Goal: Task Accomplishment & Management: Manage account settings

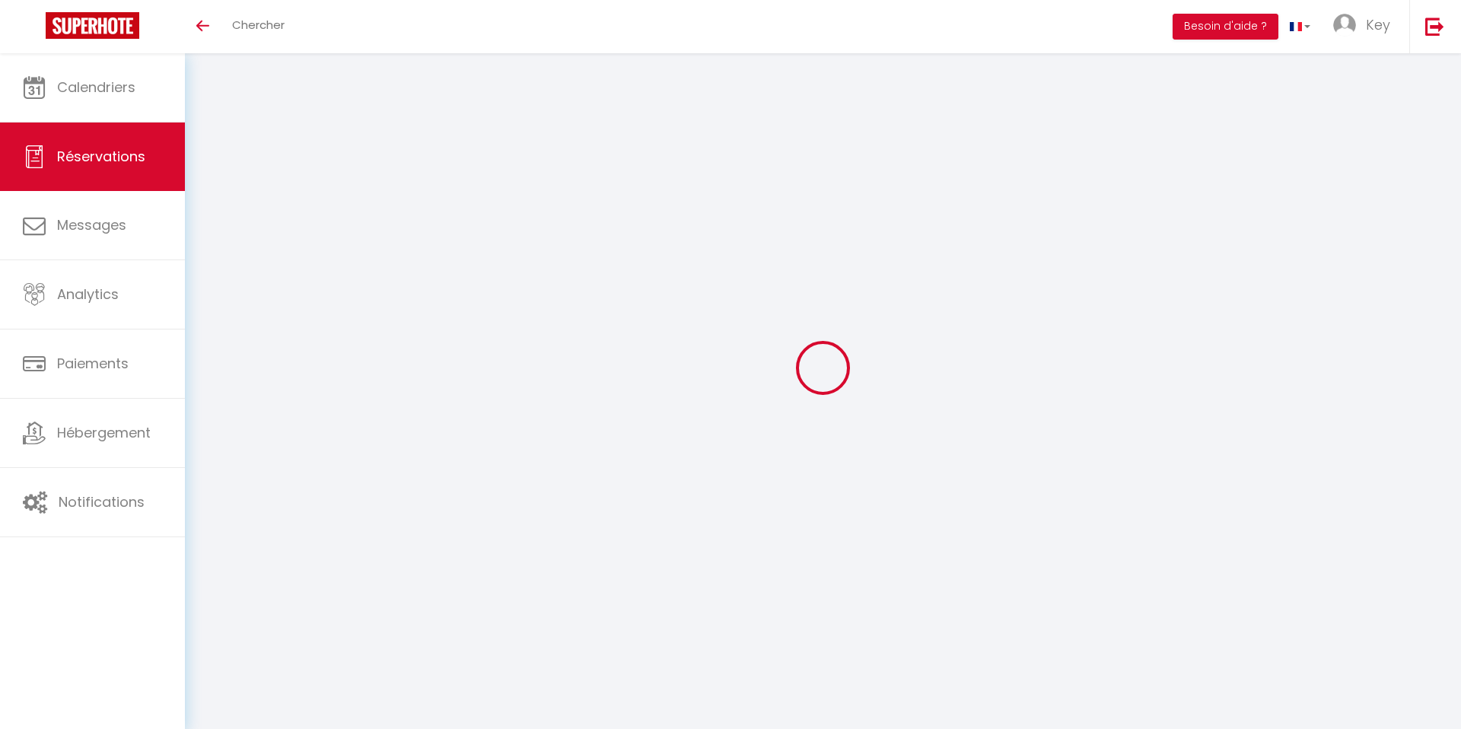
select select
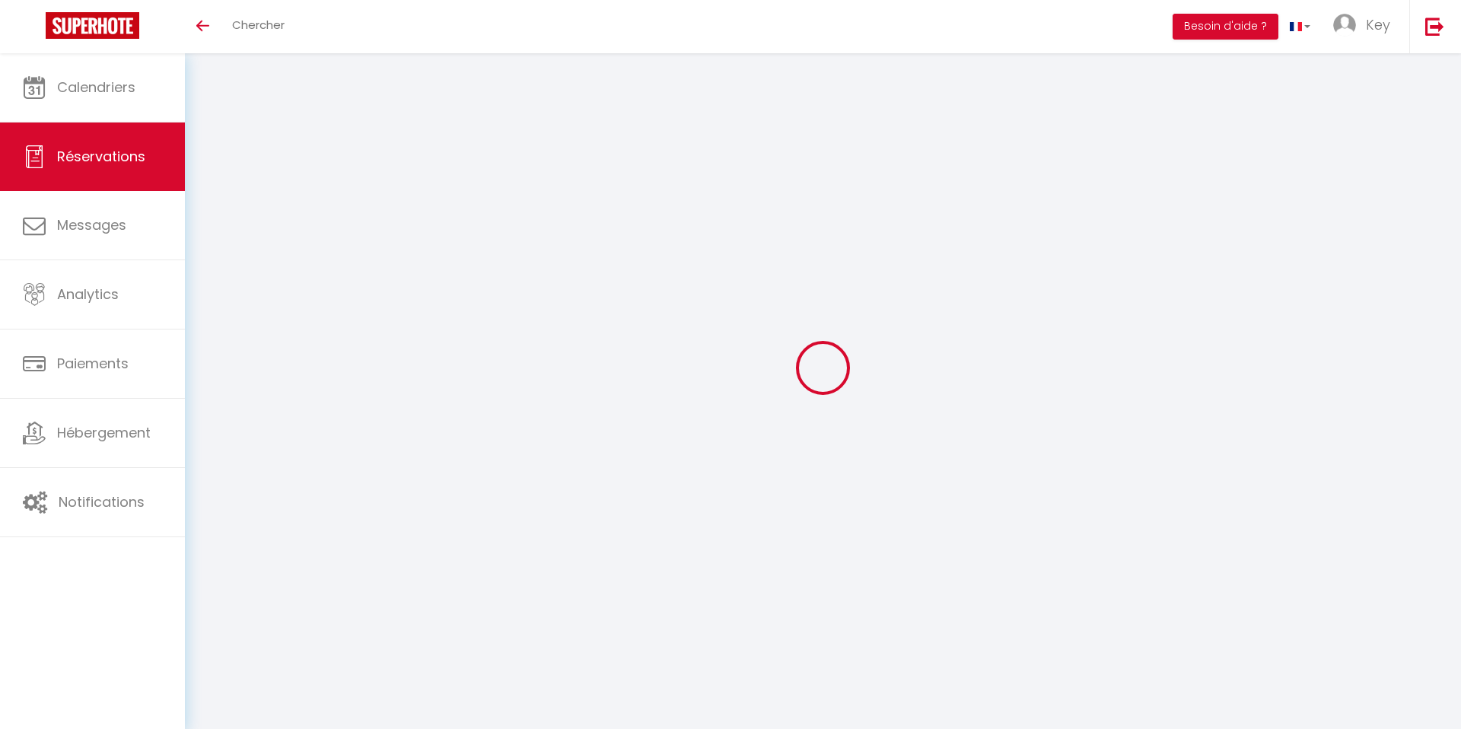
select select
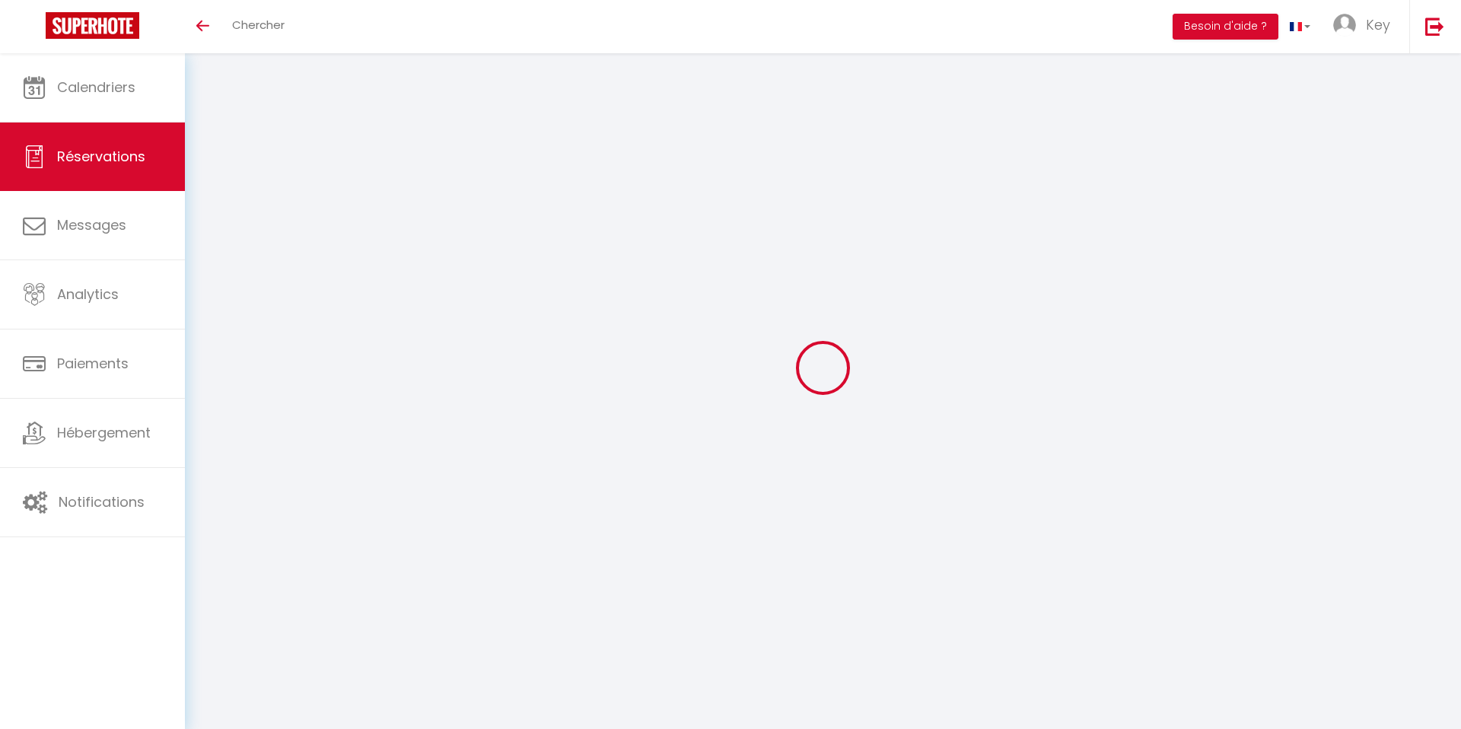
checkbox input "false"
select select
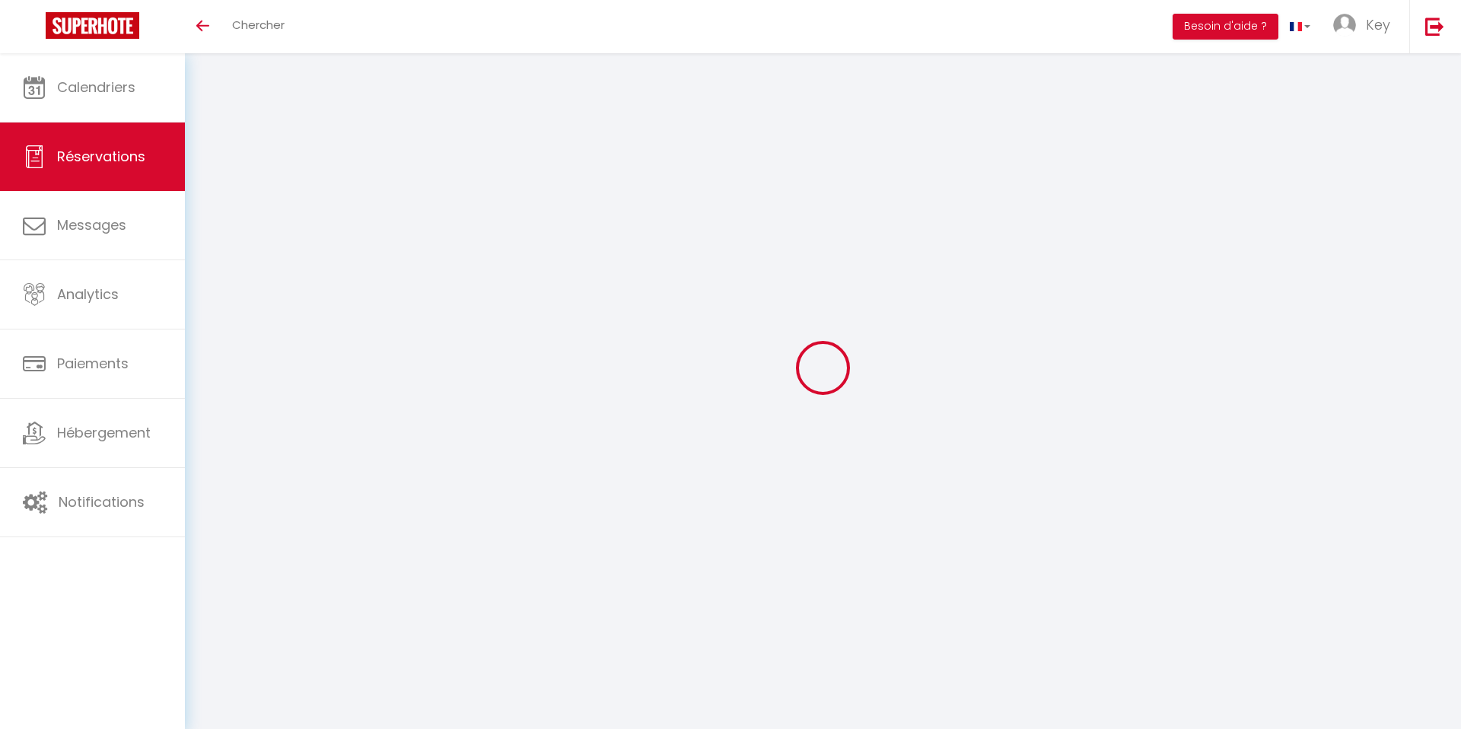
select select
checkbox input "false"
select select
type input "[PERSON_NAME]"
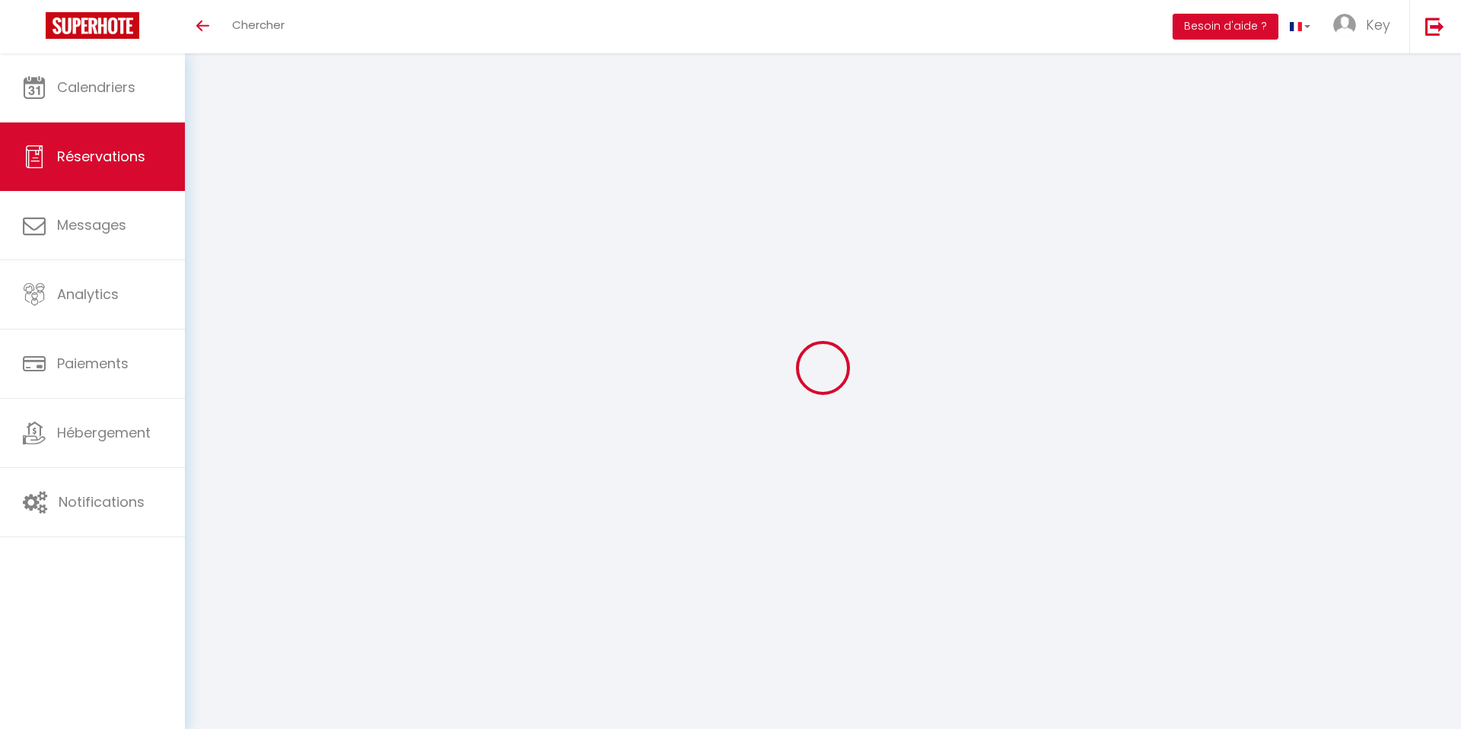
type input "Nussli"
type input "[EMAIL_ADDRESS][DOMAIN_NAME]"
type input "[PHONE_NUMBER]"
select select "FR"
type input "34.31"
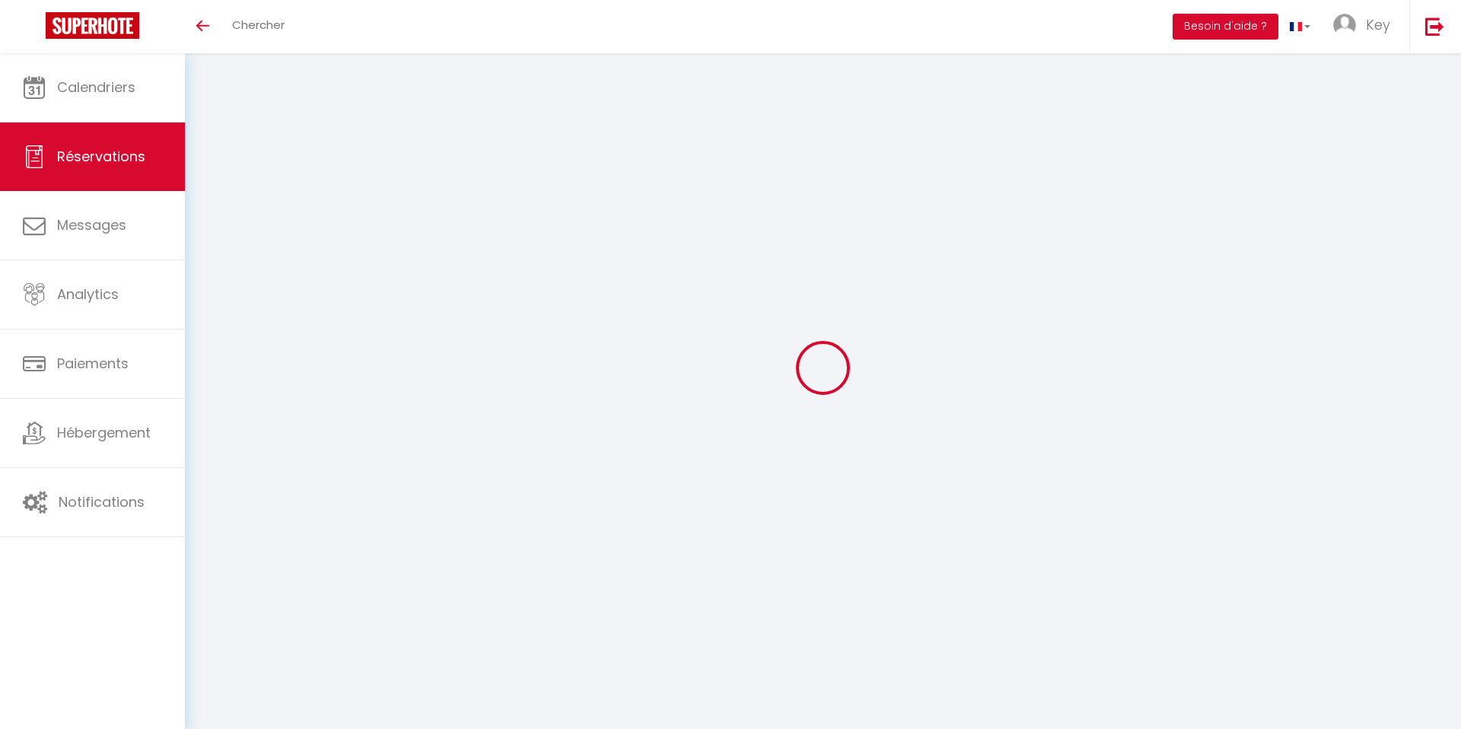
select select "55359"
select select "1"
select select
type input "4"
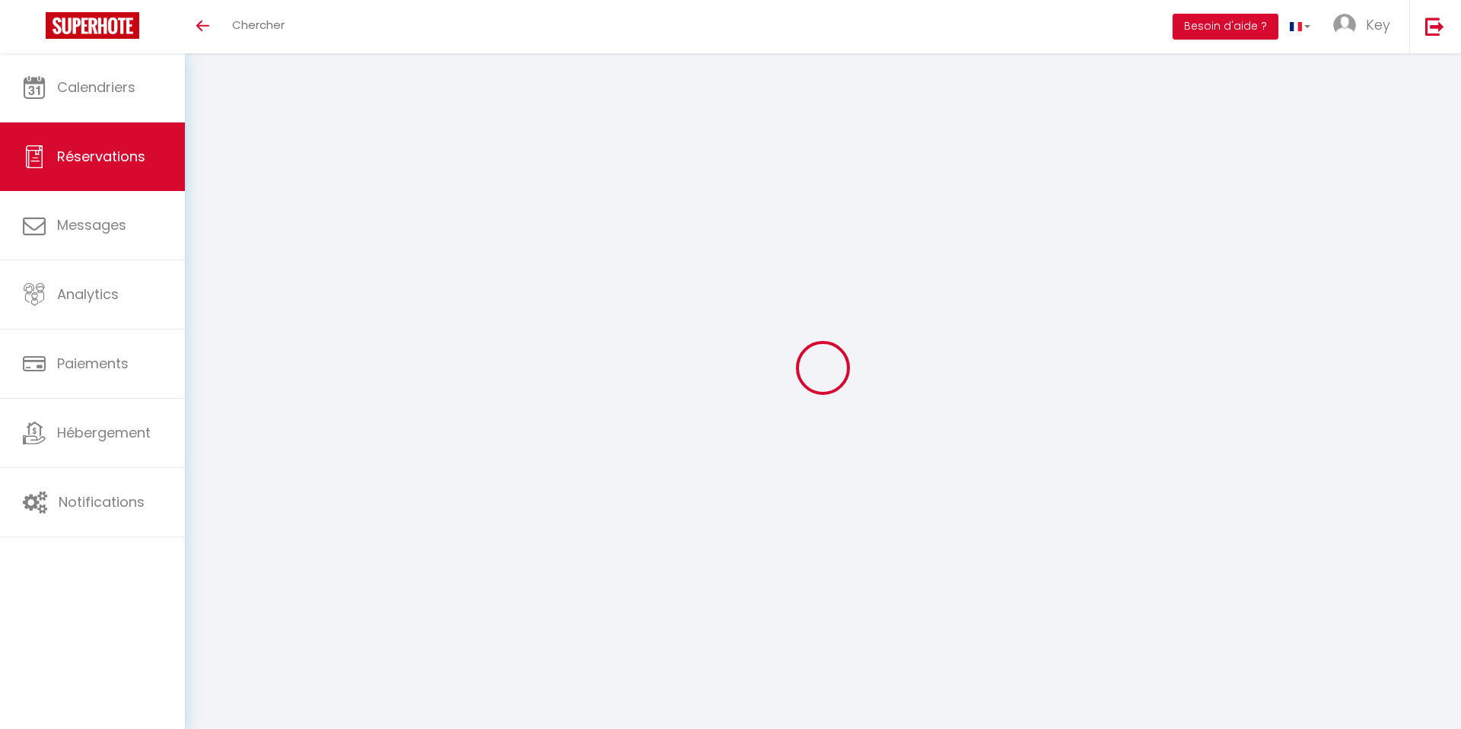
select select "12"
select select
type input "773"
checkbox input "false"
type input "0"
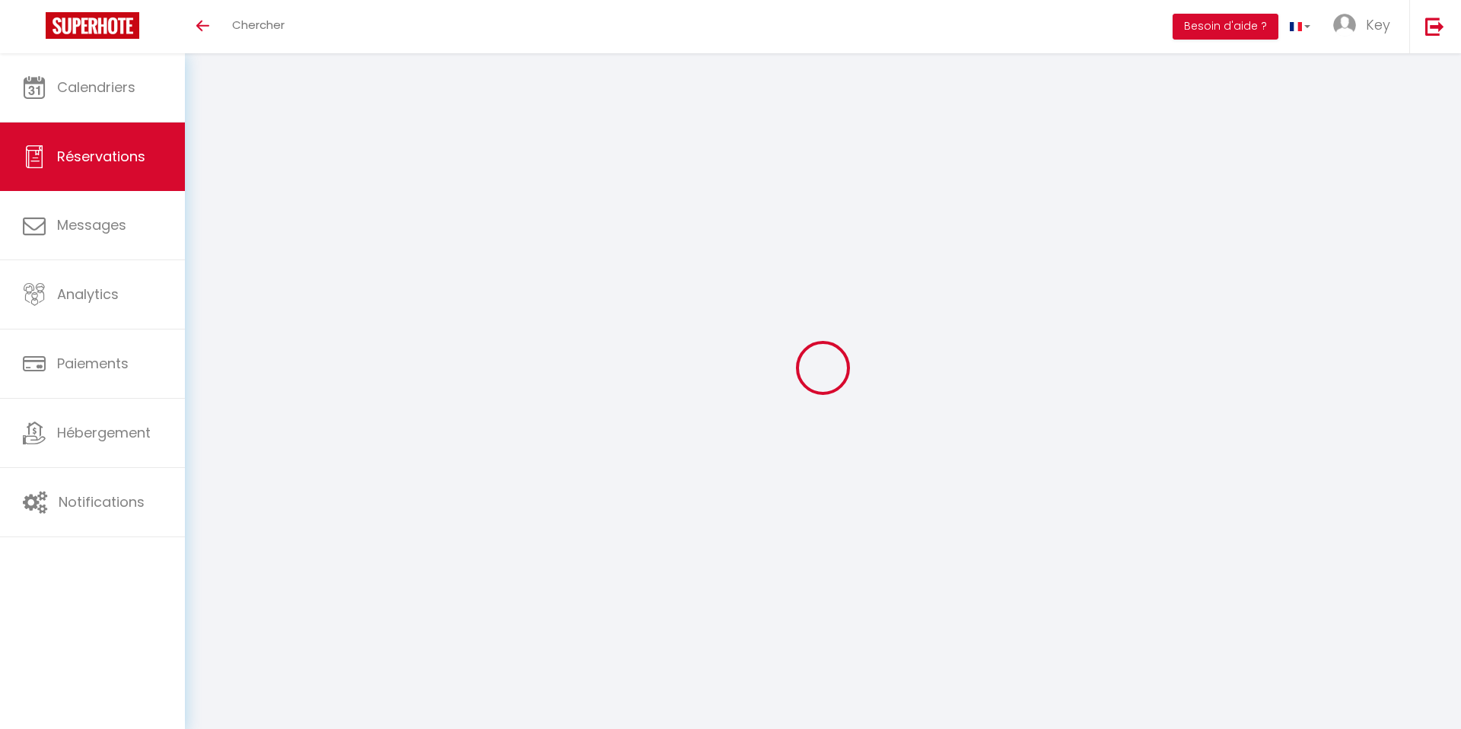
select select "1"
type input "0"
select select
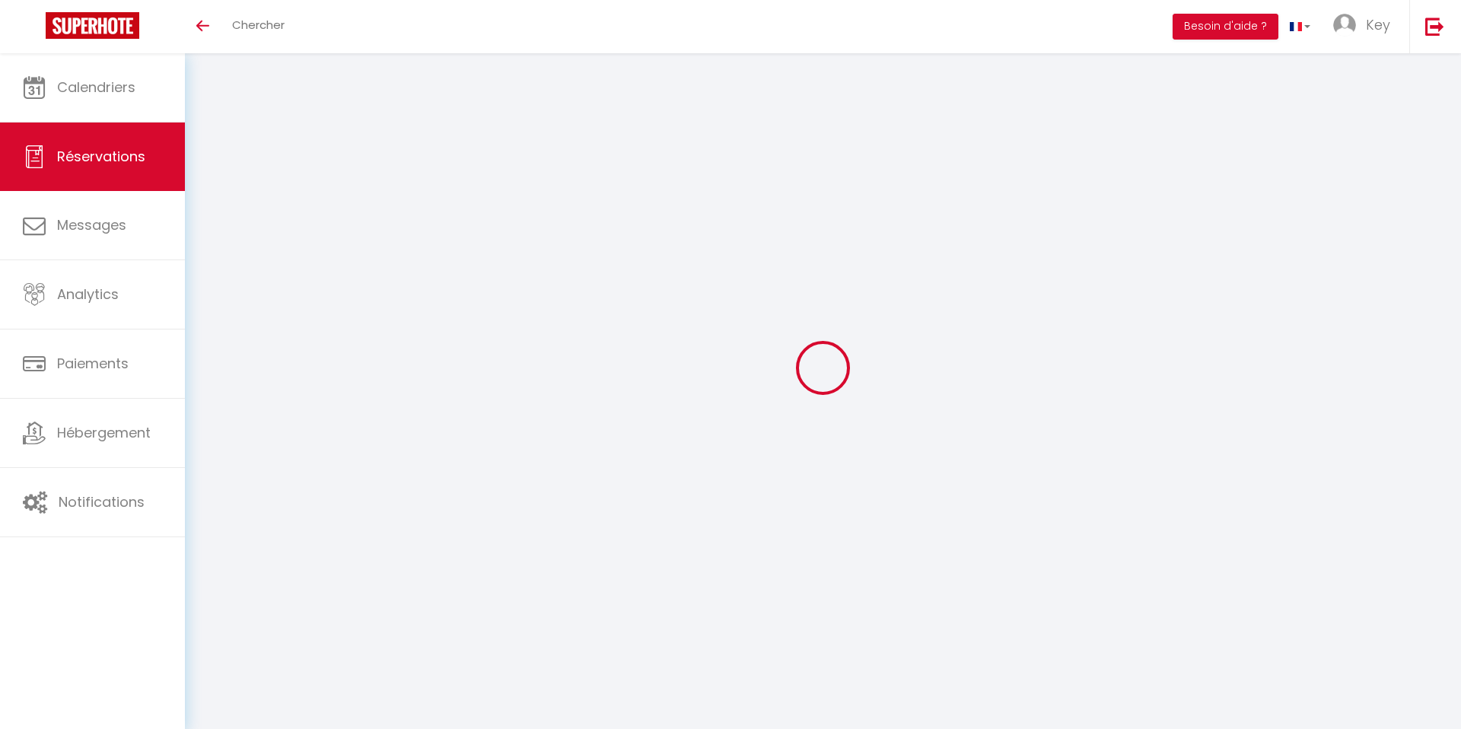
select select
select select "15"
checkbox input "false"
select select
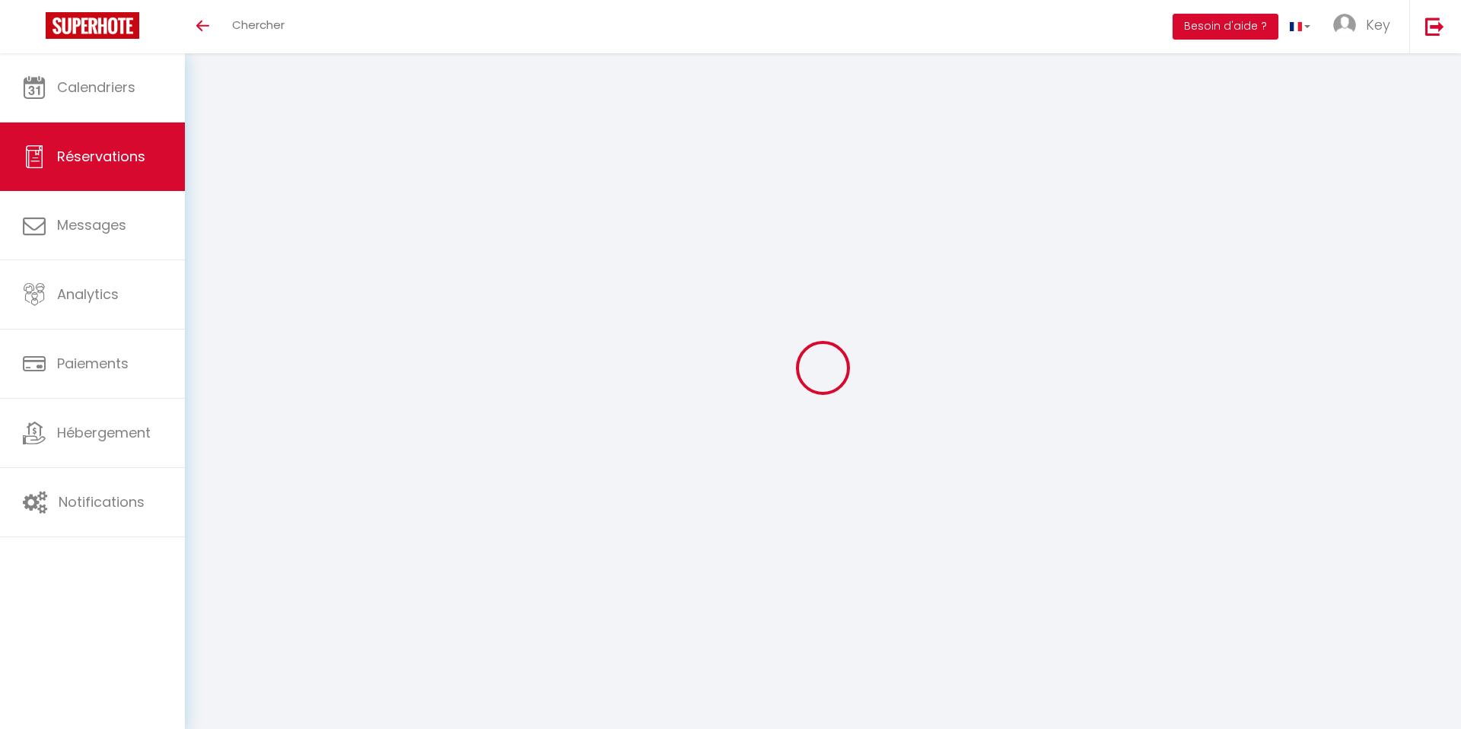
checkbox input "false"
select select
checkbox input "false"
select select
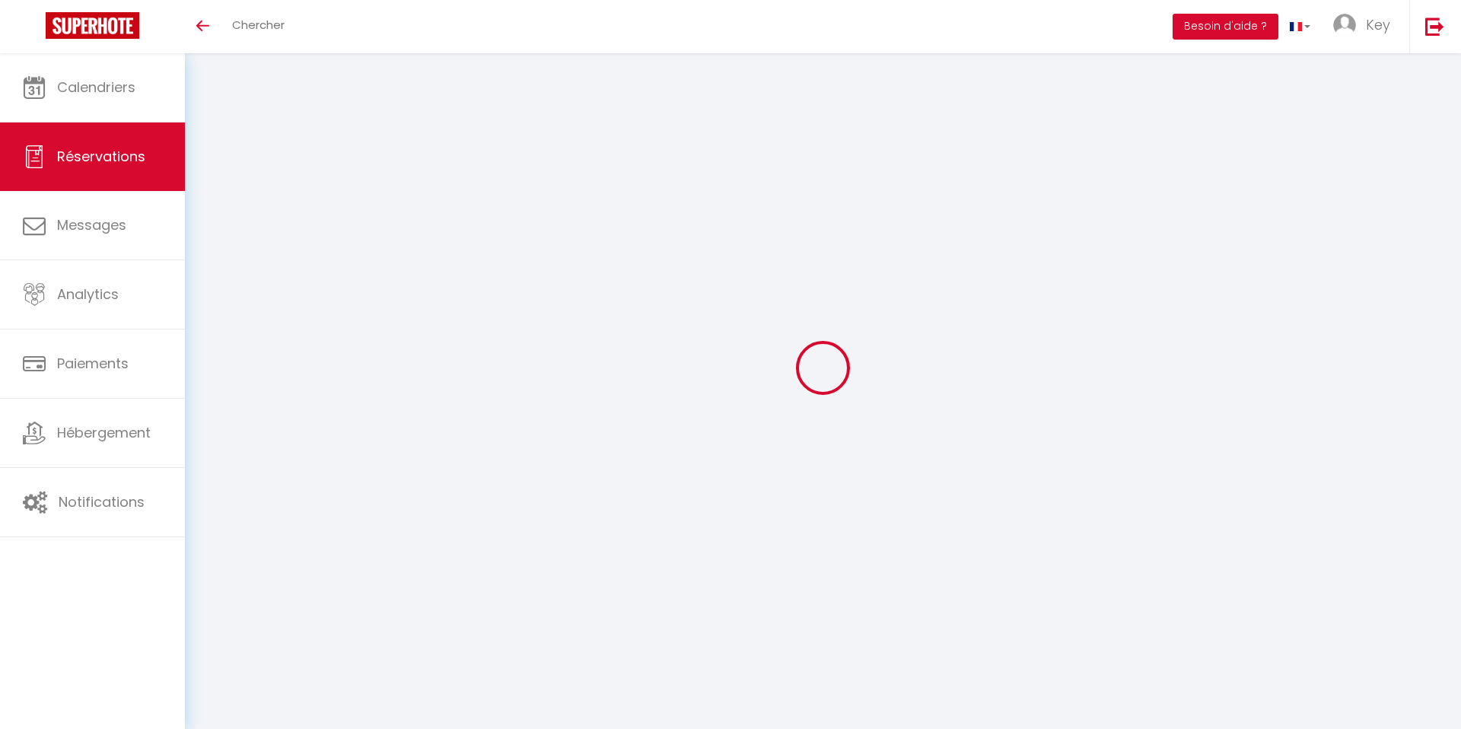
select select
checkbox input "false"
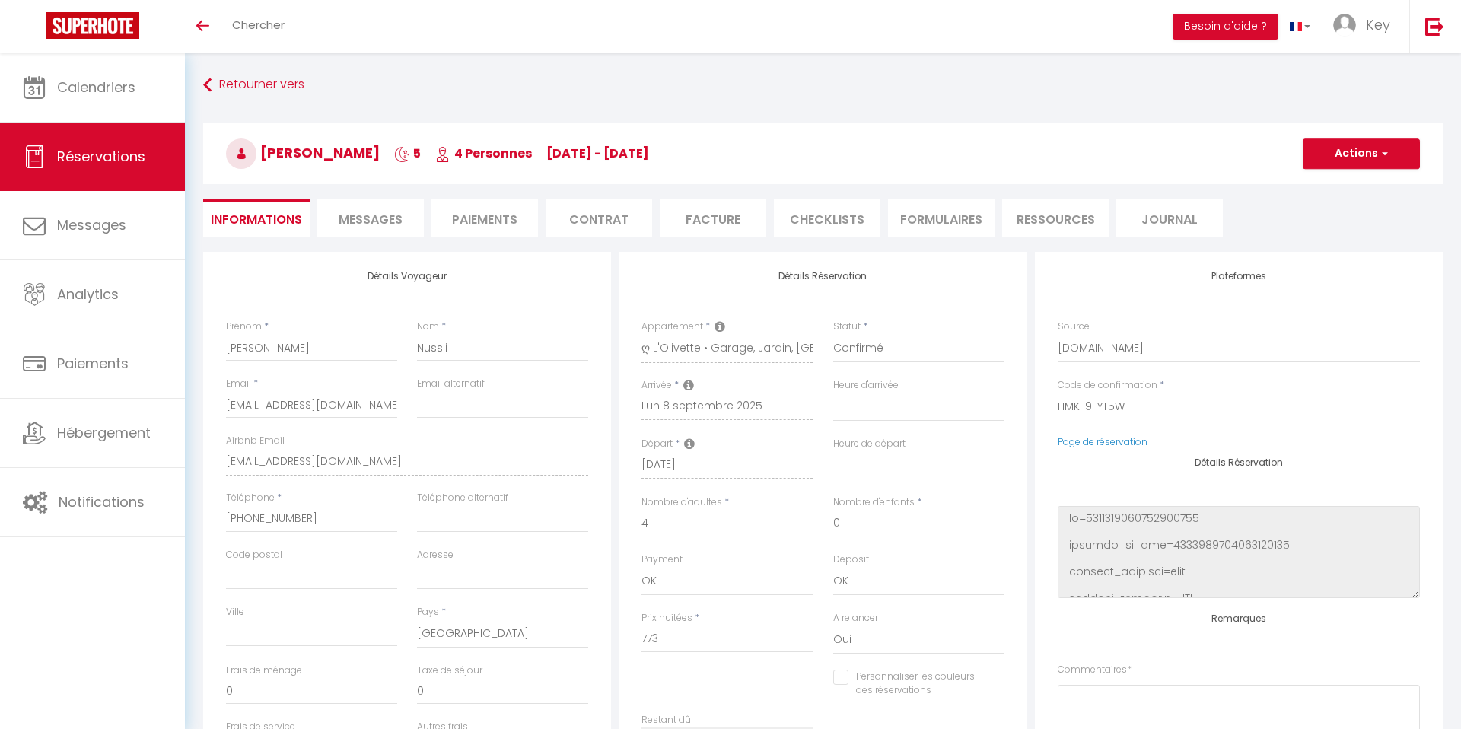
type input "180"
type input "42.51"
select select
checkbox input "false"
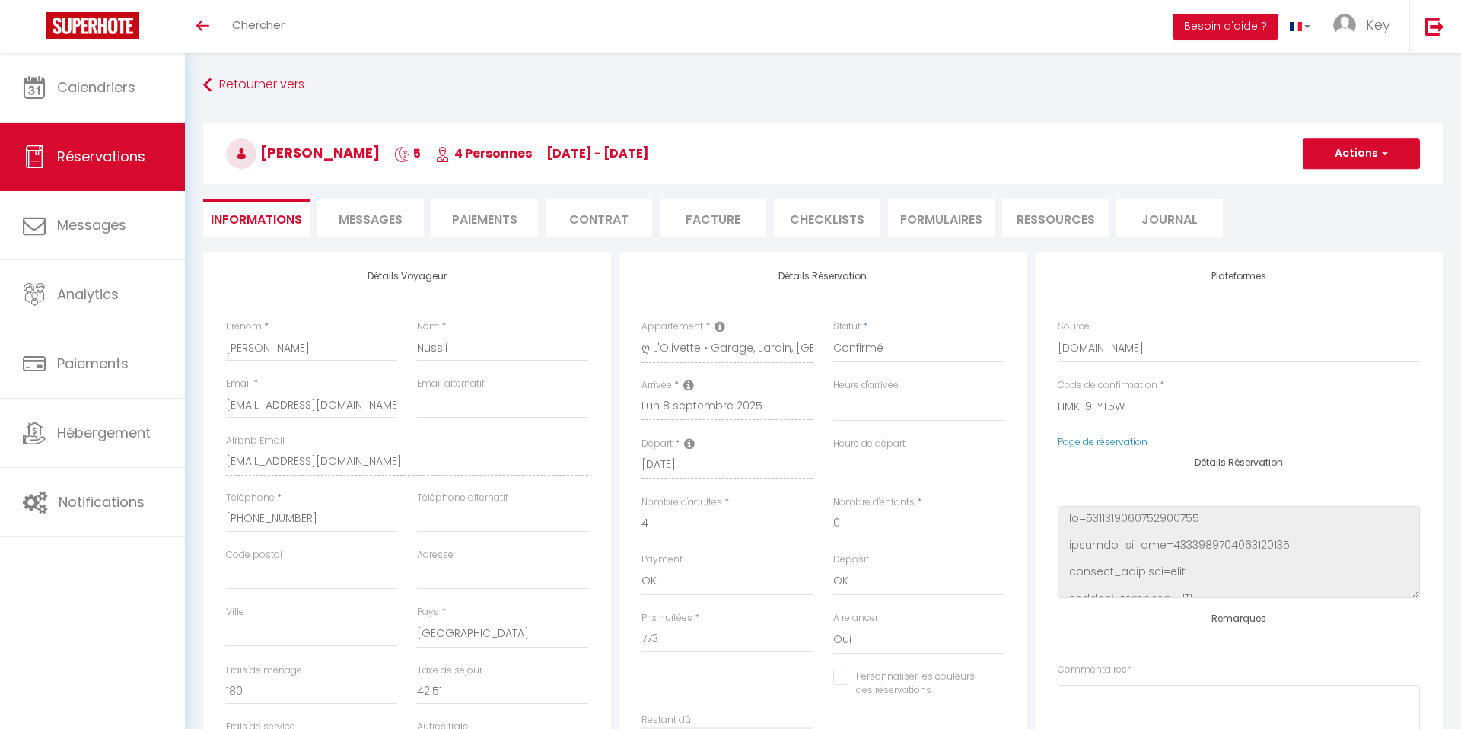
select select
click at [494, 213] on li "Paiements" at bounding box center [484, 217] width 107 height 37
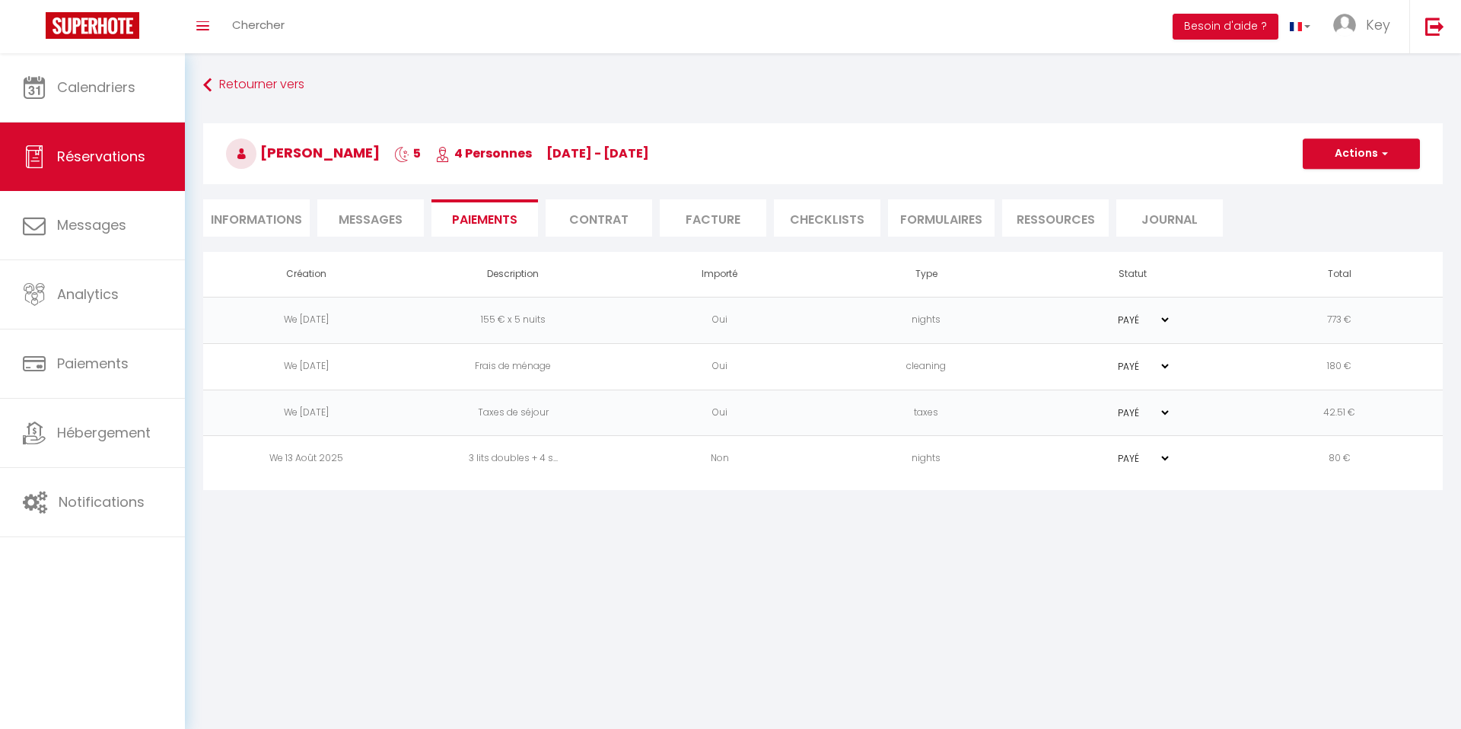
click at [911, 462] on td "nights" at bounding box center [926, 459] width 207 height 46
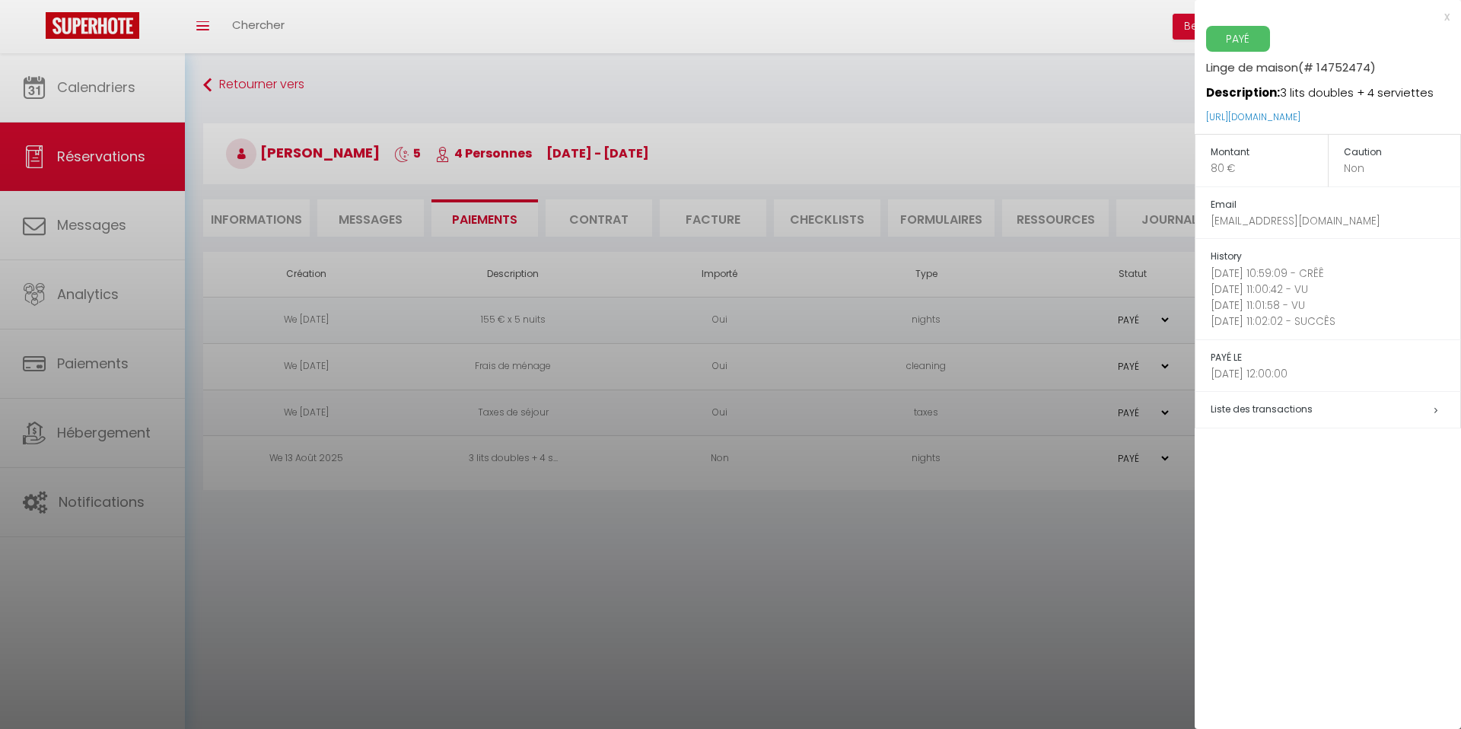
click at [1301, 224] on p "[EMAIL_ADDRESS][DOMAIN_NAME]" at bounding box center [1336, 221] width 250 height 16
copy tbody "[EMAIL_ADDRESS][DOMAIN_NAME]"
click at [109, 104] on div at bounding box center [730, 364] width 1461 height 729
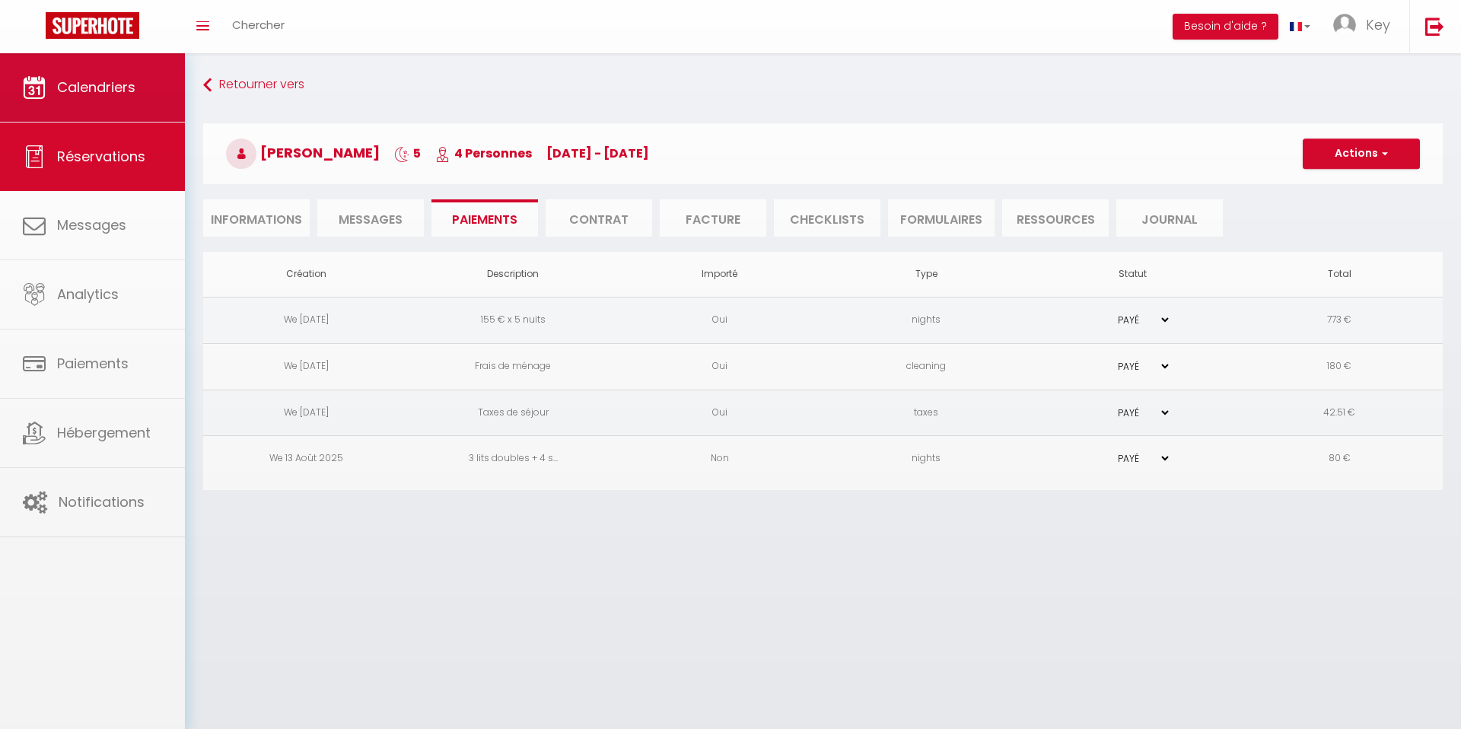
click at [126, 81] on span "Calendriers" at bounding box center [96, 87] width 78 height 19
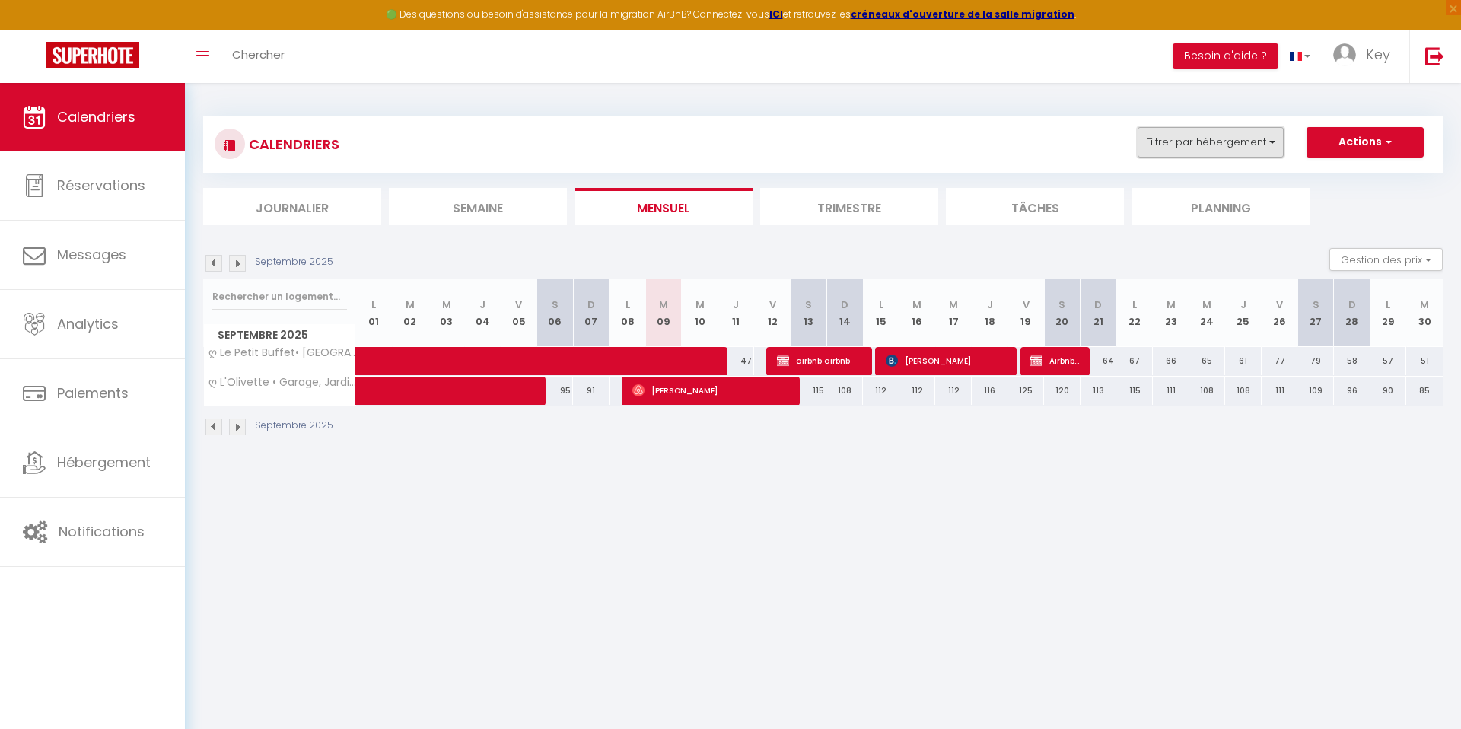
click at [1180, 154] on button "Filtrer par hébergement" at bounding box center [1211, 142] width 146 height 30
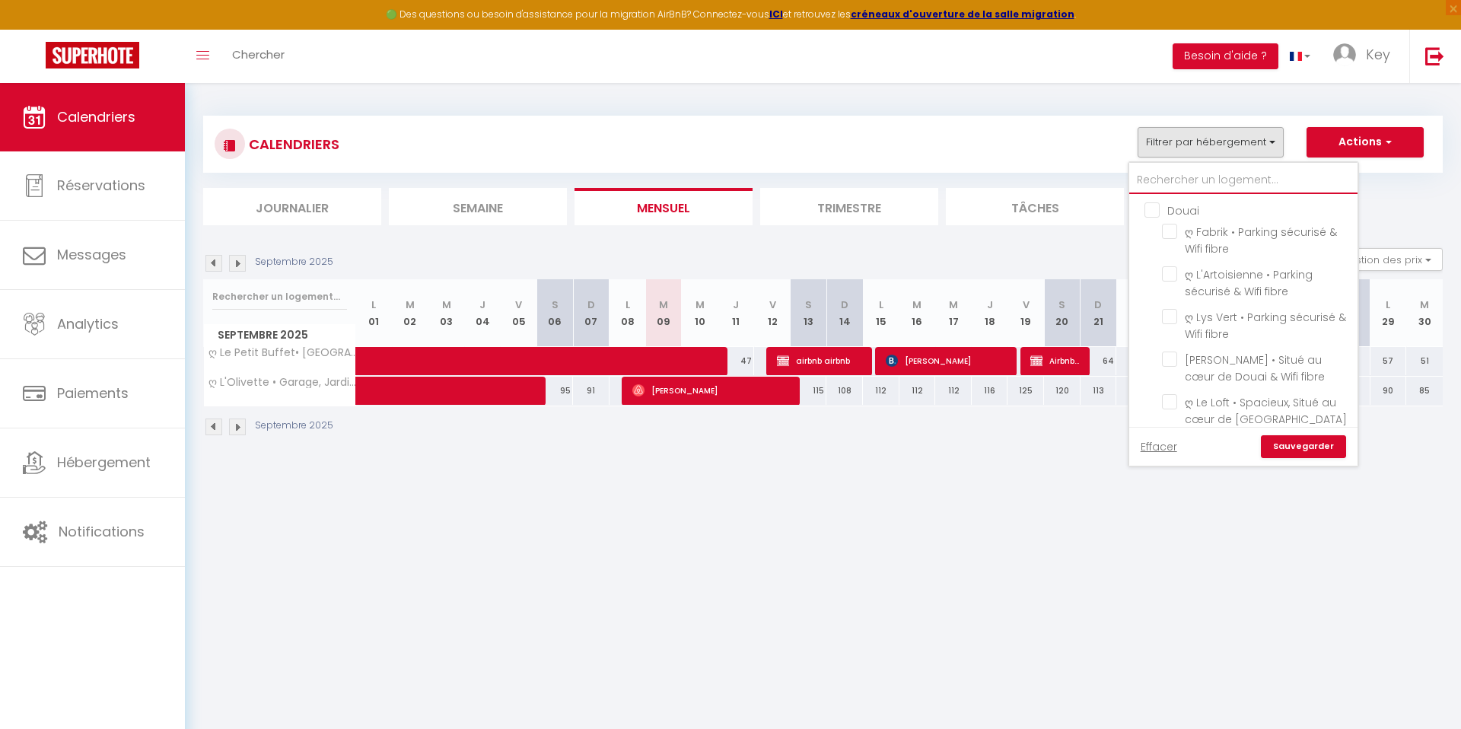
click at [1168, 178] on input "text" at bounding box center [1243, 180] width 228 height 27
type input "g"
checkbox input "false"
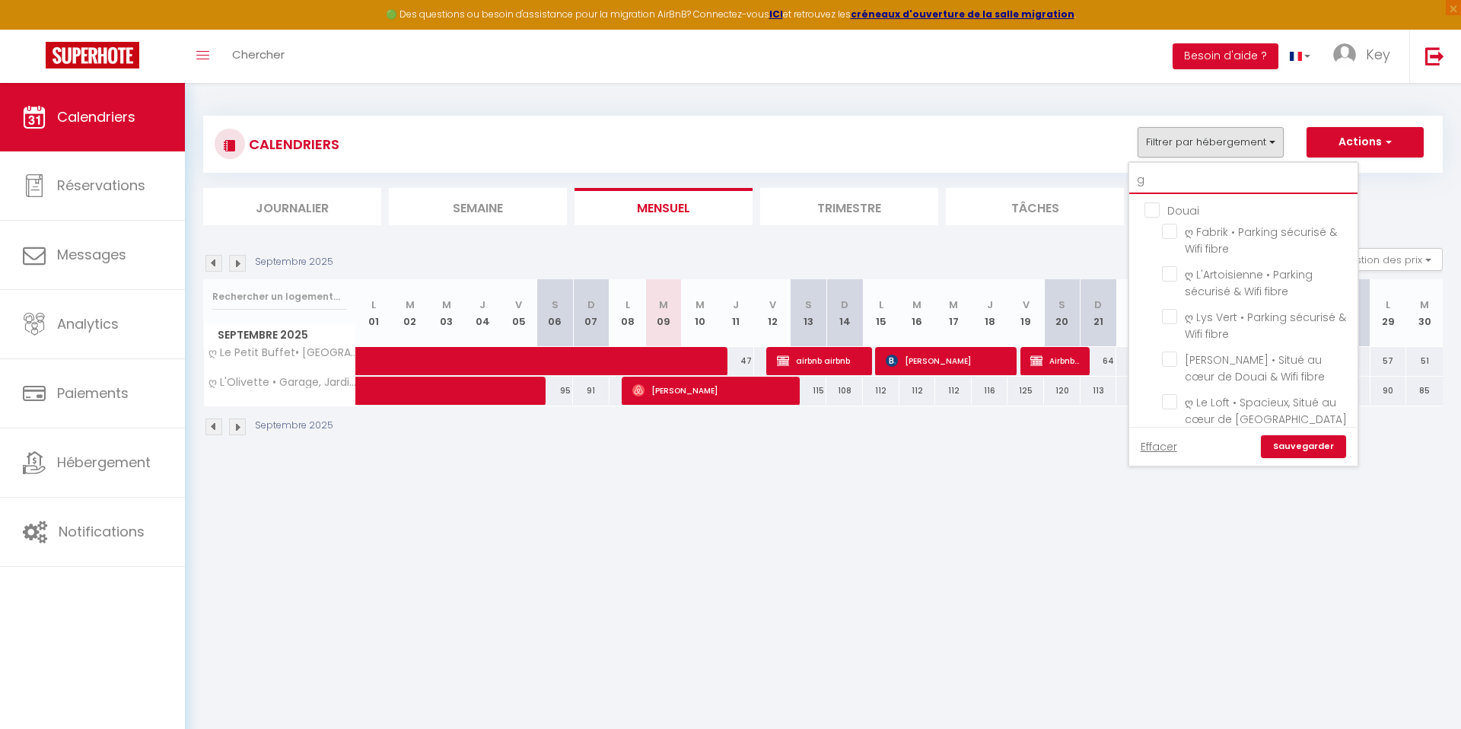
checkbox input "false"
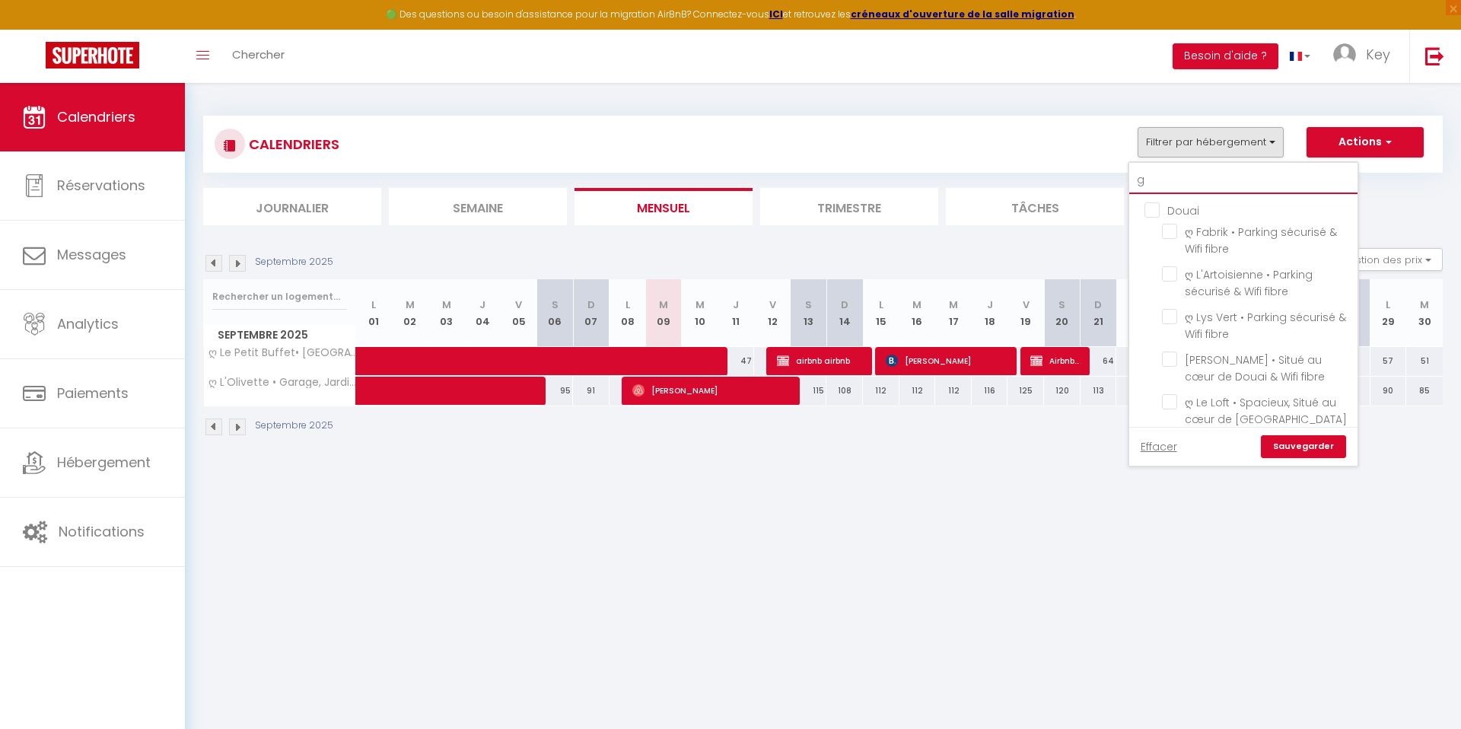
checkbox input "false"
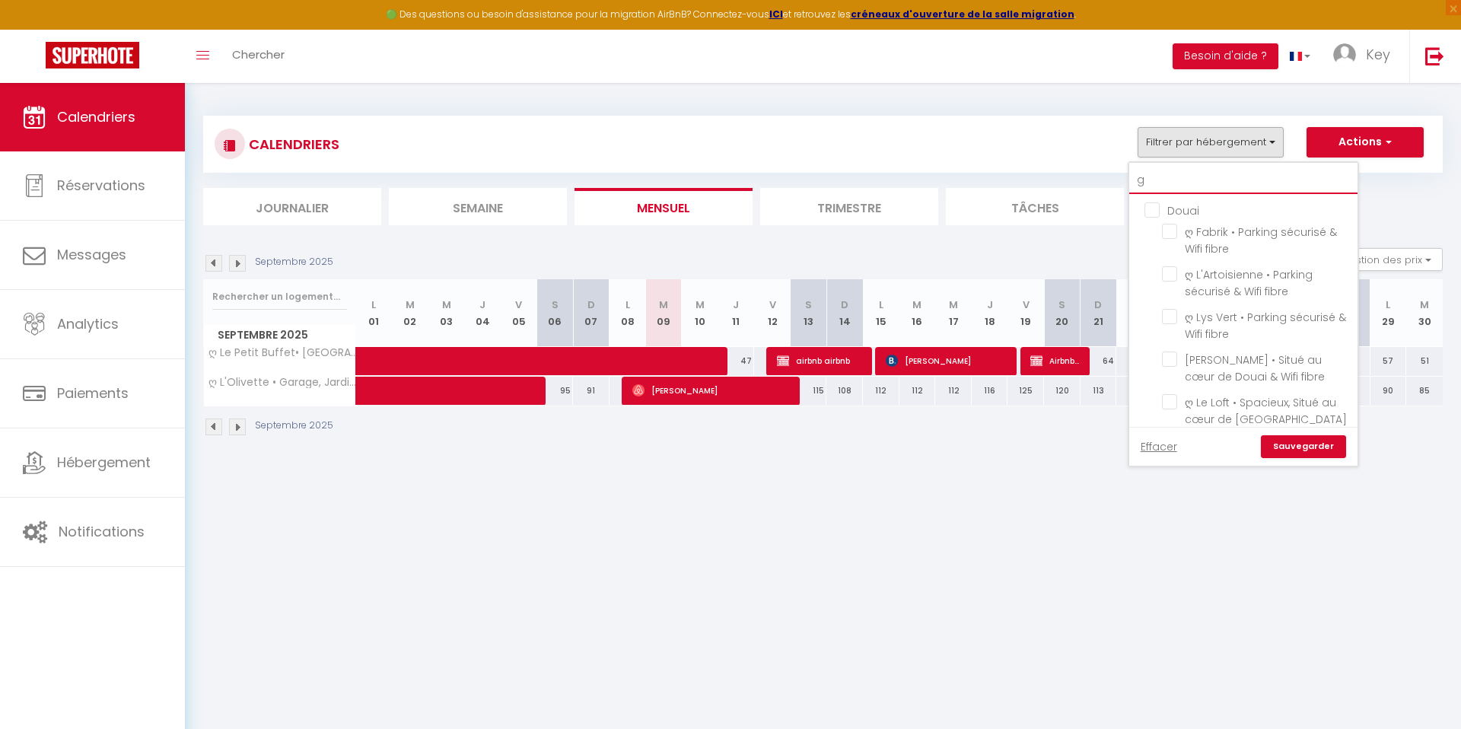
checkbox input "false"
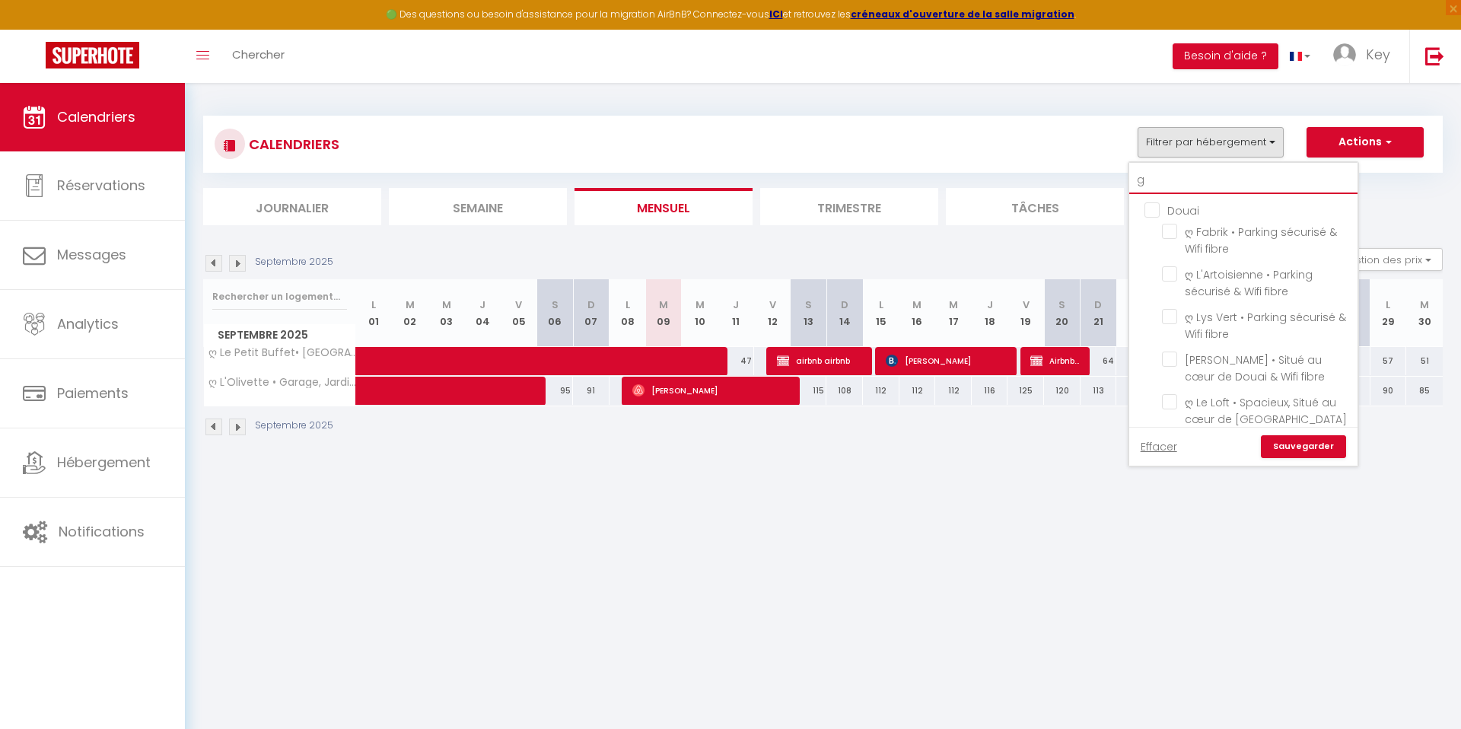
checkbox input "false"
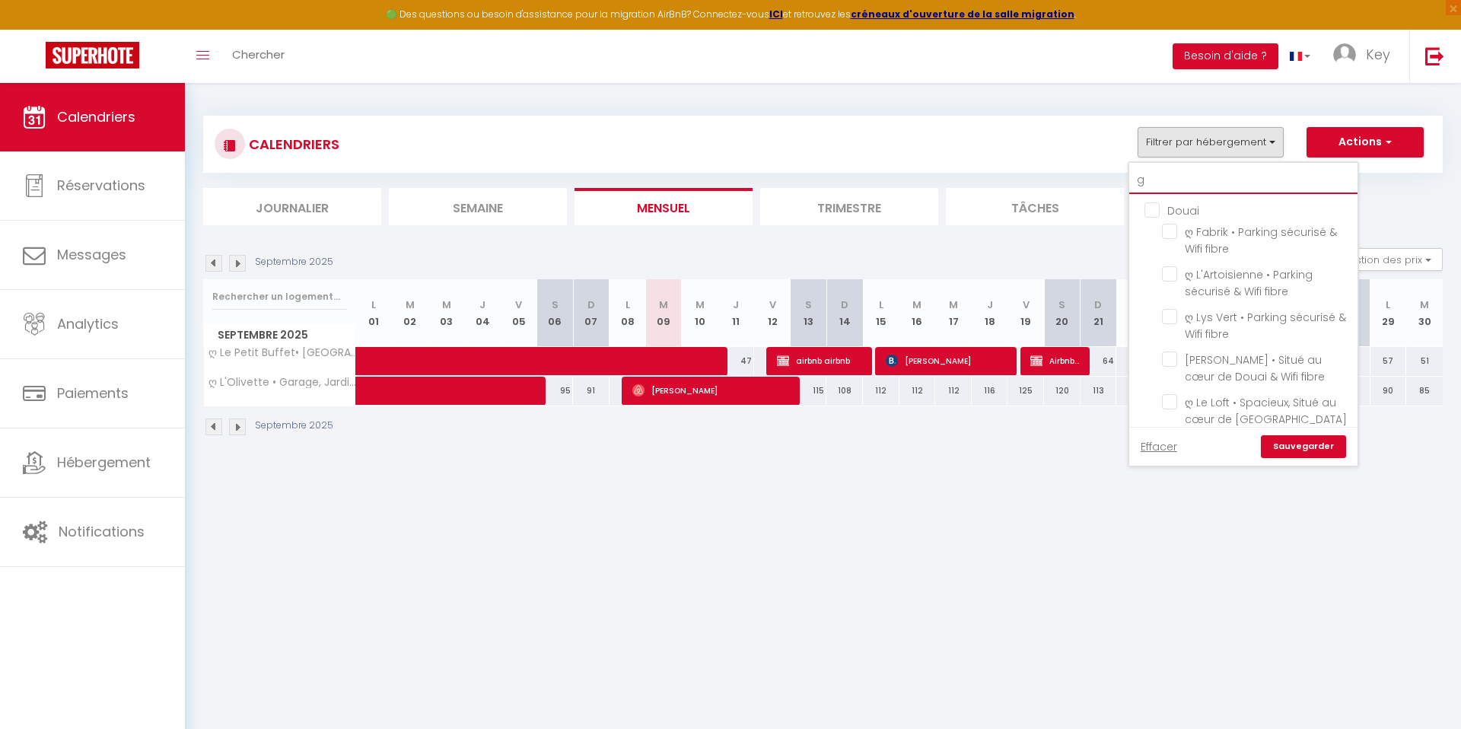
checkbox input "false"
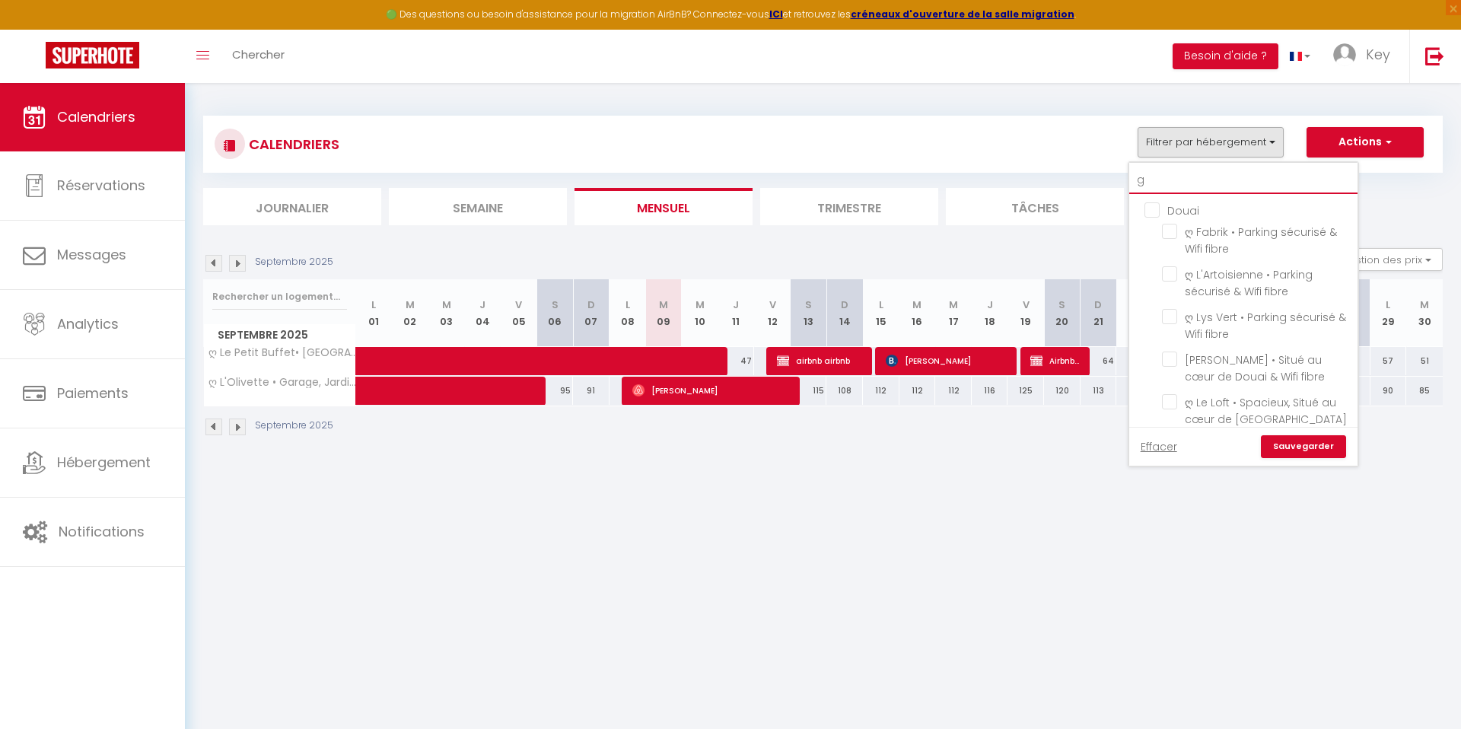
checkbox input "true"
checkbox input "false"
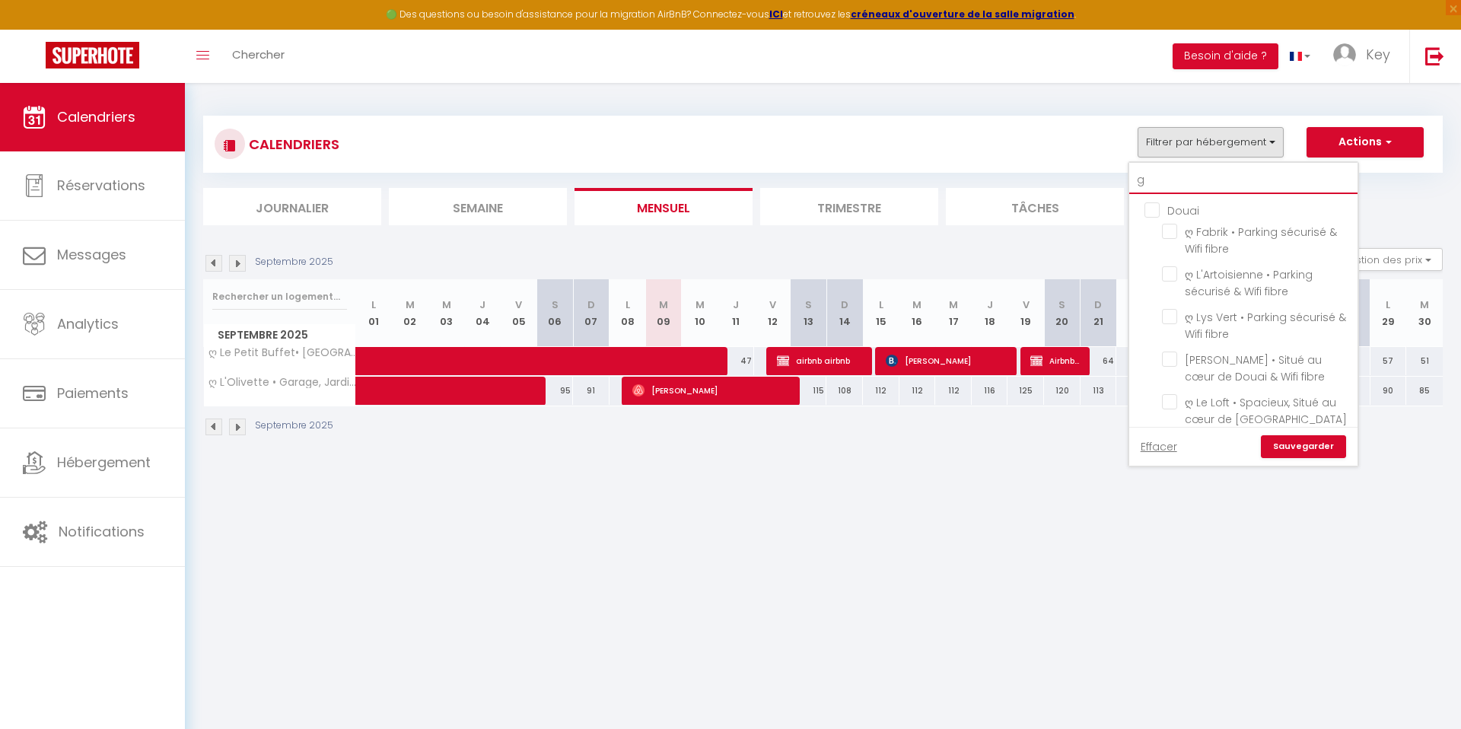
checkbox input "false"
type input "go"
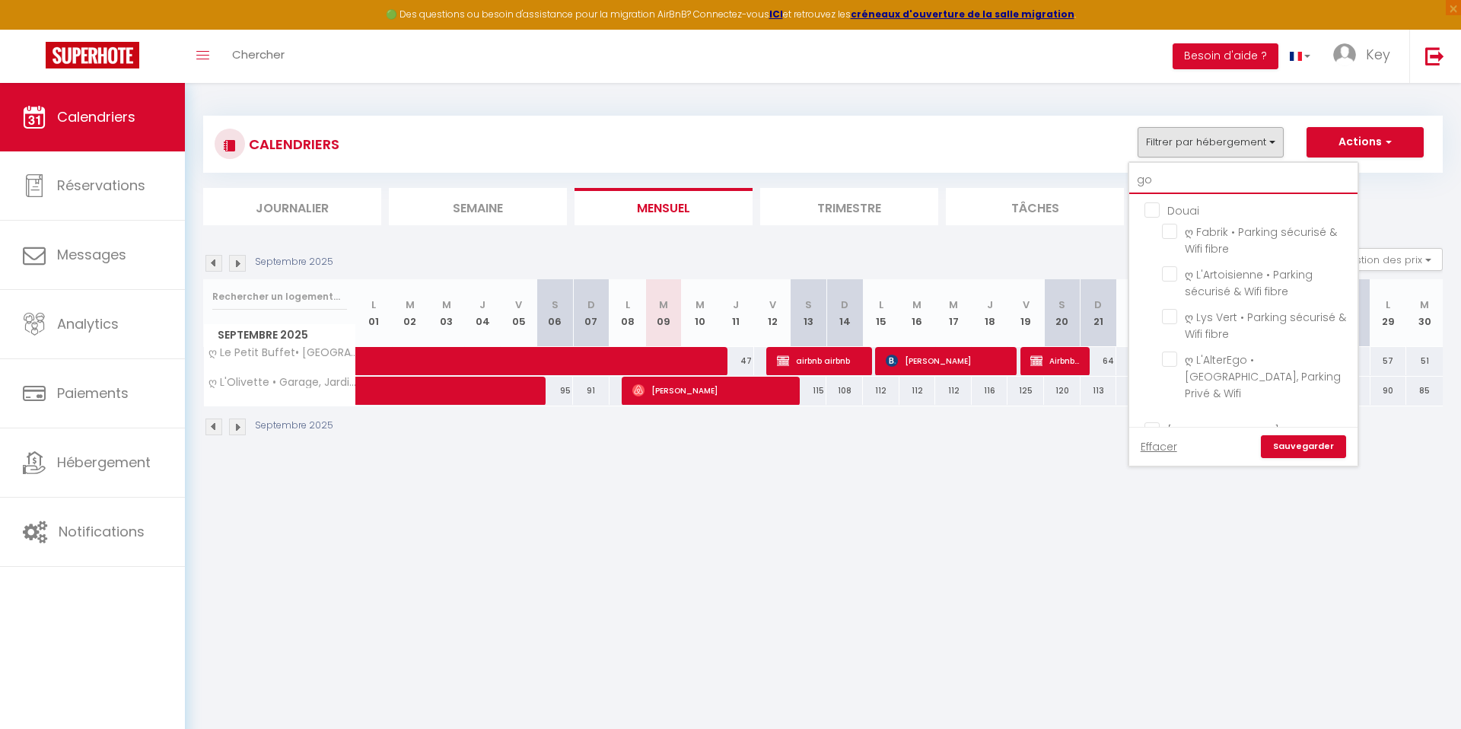
checkbox input "false"
type input "gou"
checkbox input "false"
type input "gouv"
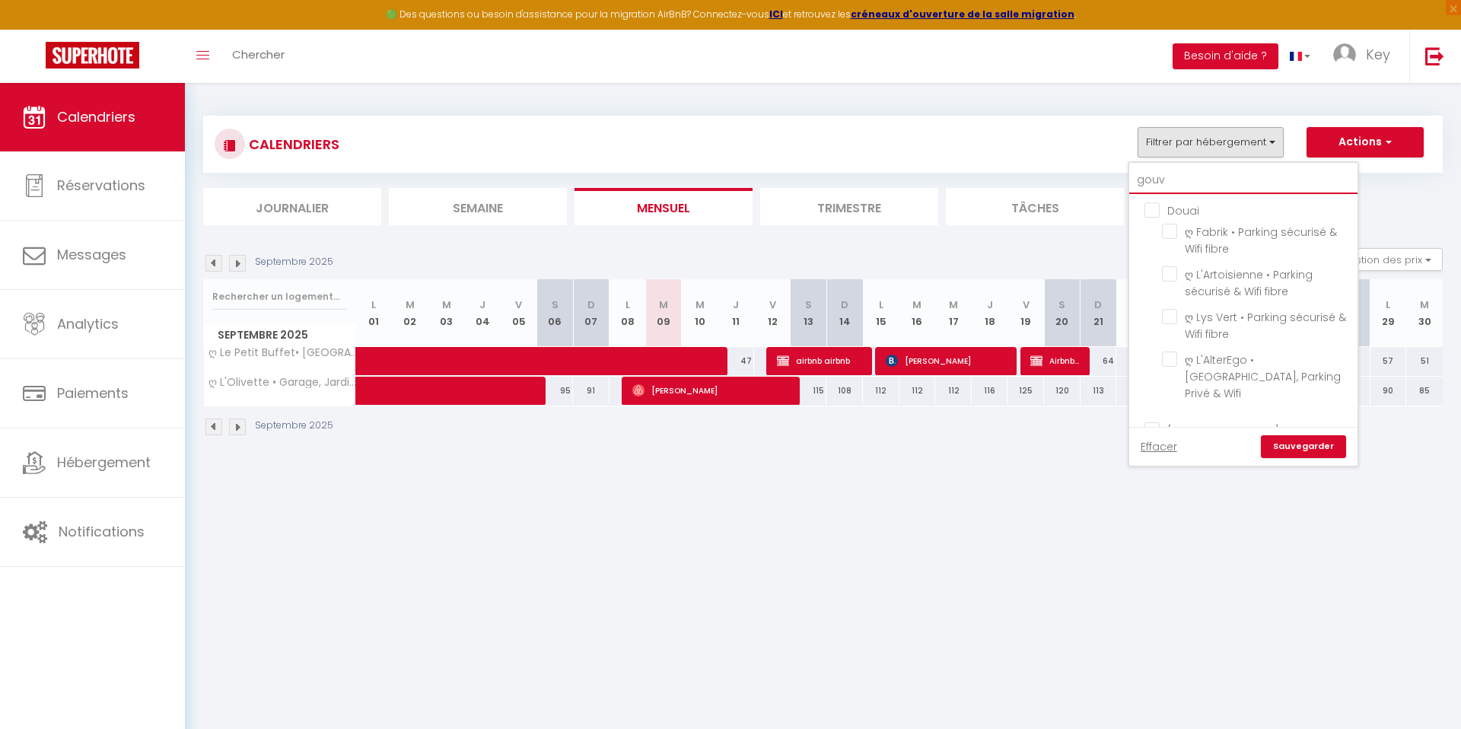
checkbox input "false"
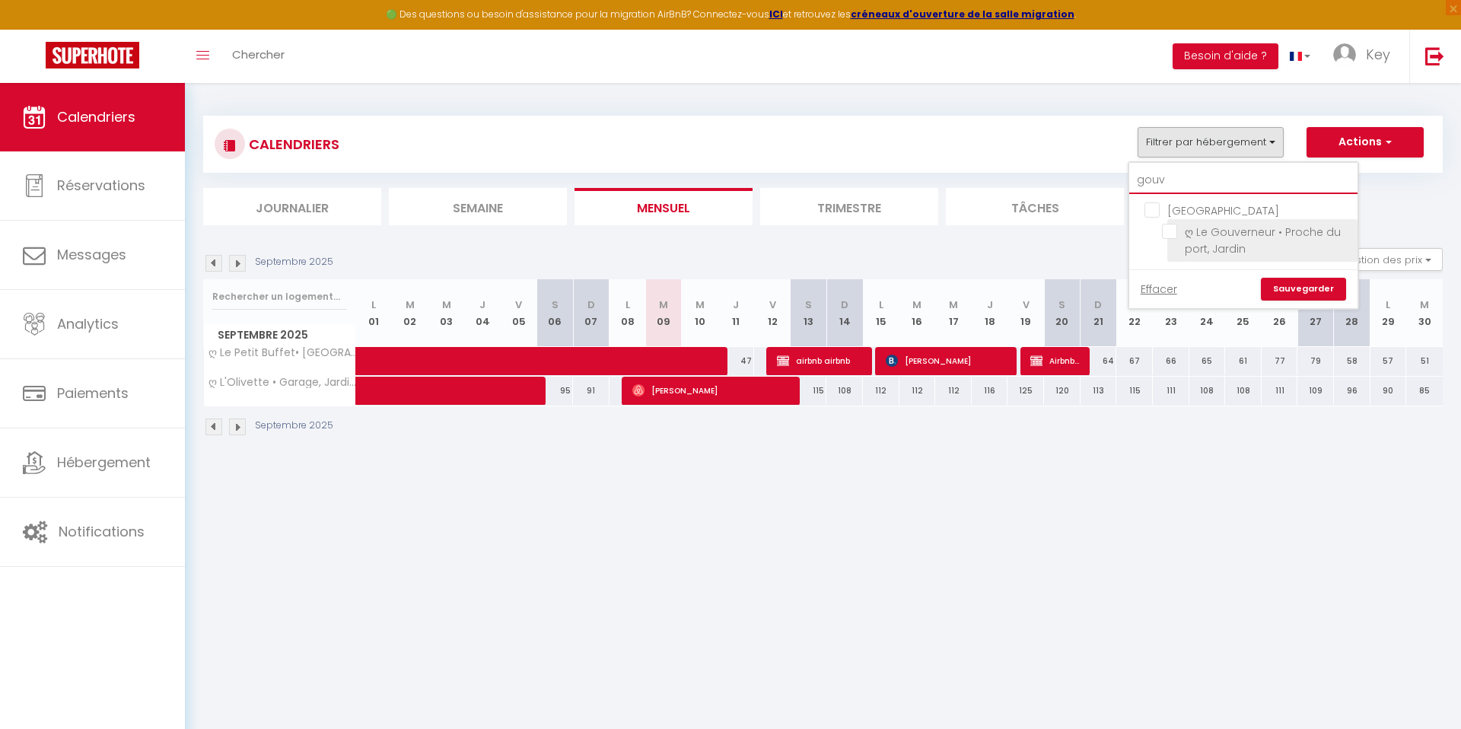
type input "gouv"
click at [1227, 243] on span "ღ Le Gouverneur • Proche du port, Jardin" at bounding box center [1263, 240] width 156 height 32
click at [1227, 239] on input "ღ Le Gouverneur • Proche du port, Jardin" at bounding box center [1257, 231] width 190 height 15
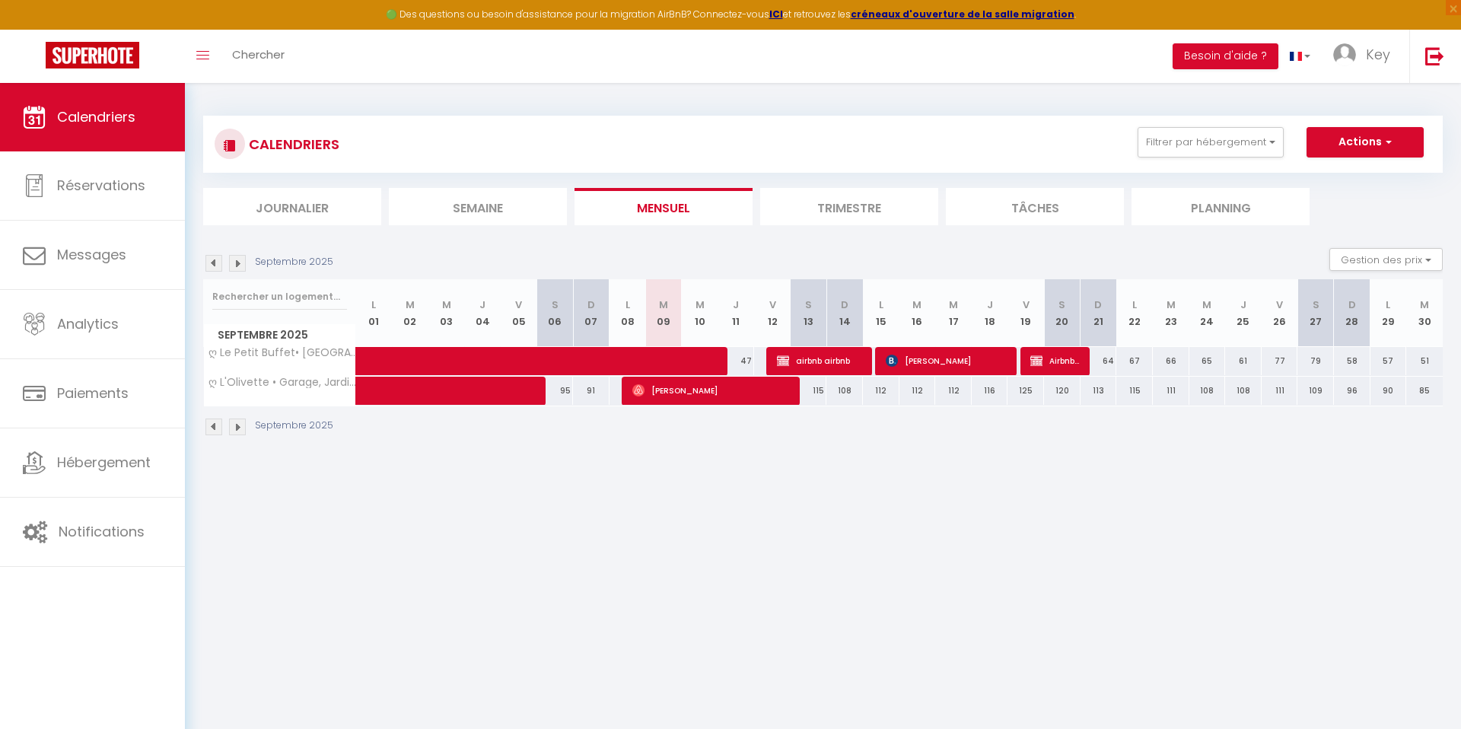
click at [1221, 124] on div "CALENDRIERS Filtrer par hébergement gouv Île de Ré ღ Le Gouverneur • Proche du …" at bounding box center [823, 144] width 1240 height 57
click at [1221, 130] on button "Filtrer par hébergement" at bounding box center [1211, 142] width 146 height 30
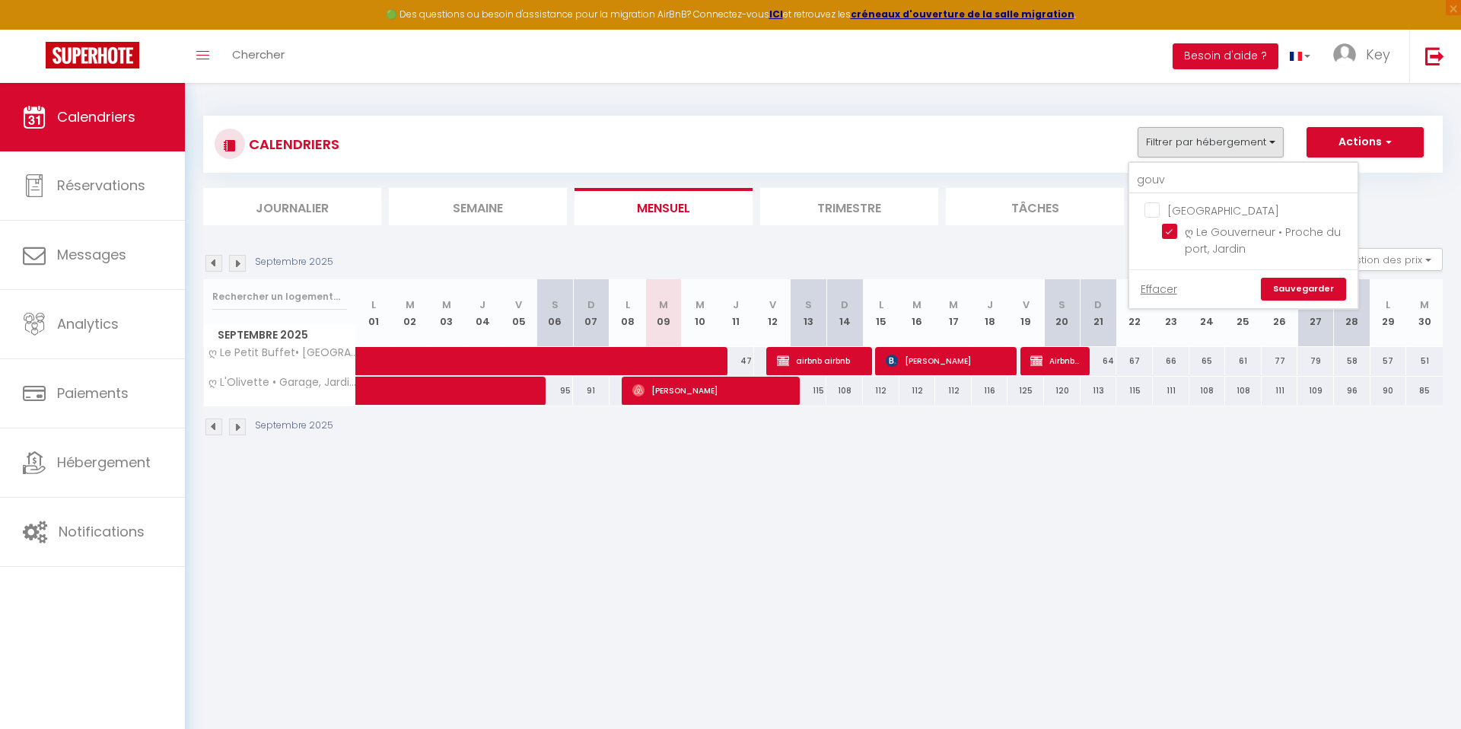
click at [1292, 293] on link "Sauvegarder" at bounding box center [1303, 289] width 85 height 23
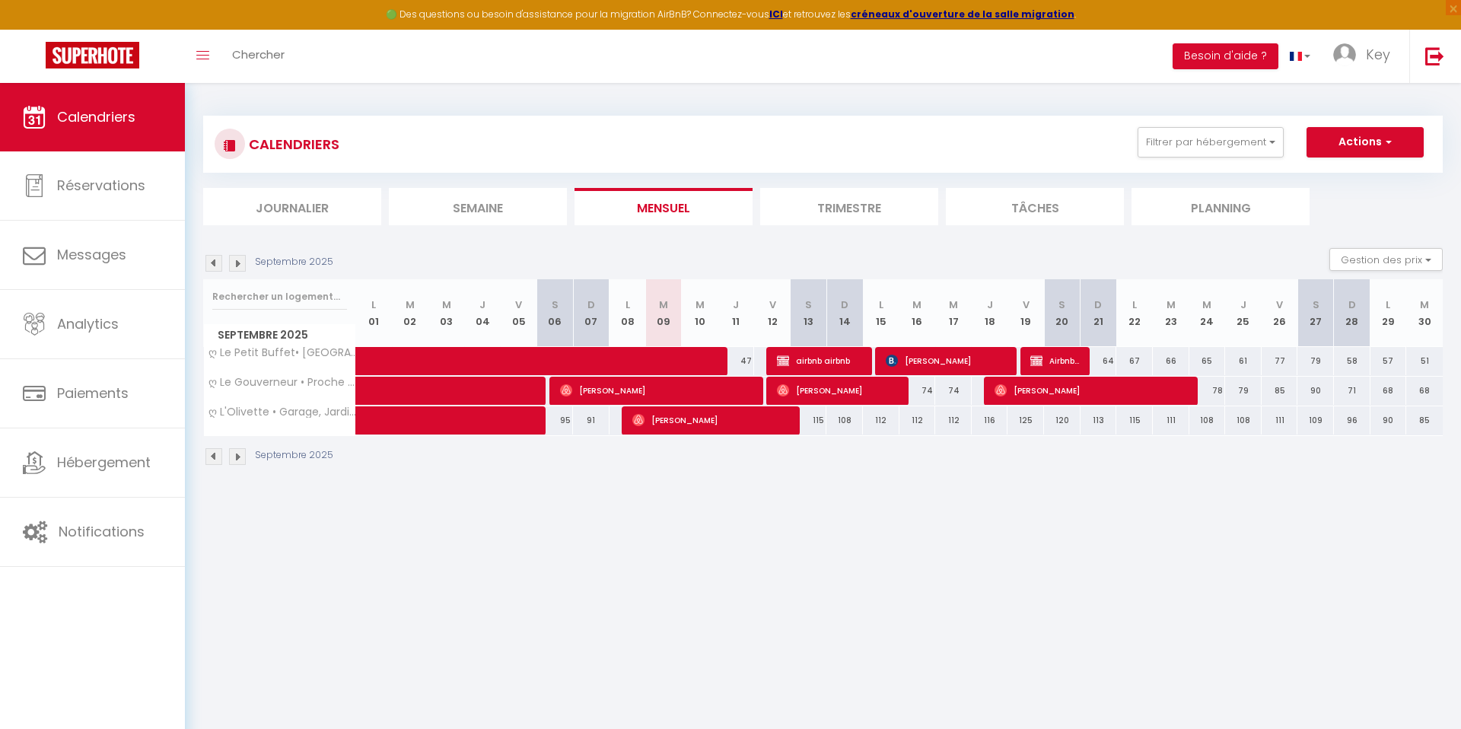
click at [214, 455] on img at bounding box center [213, 456] width 17 height 17
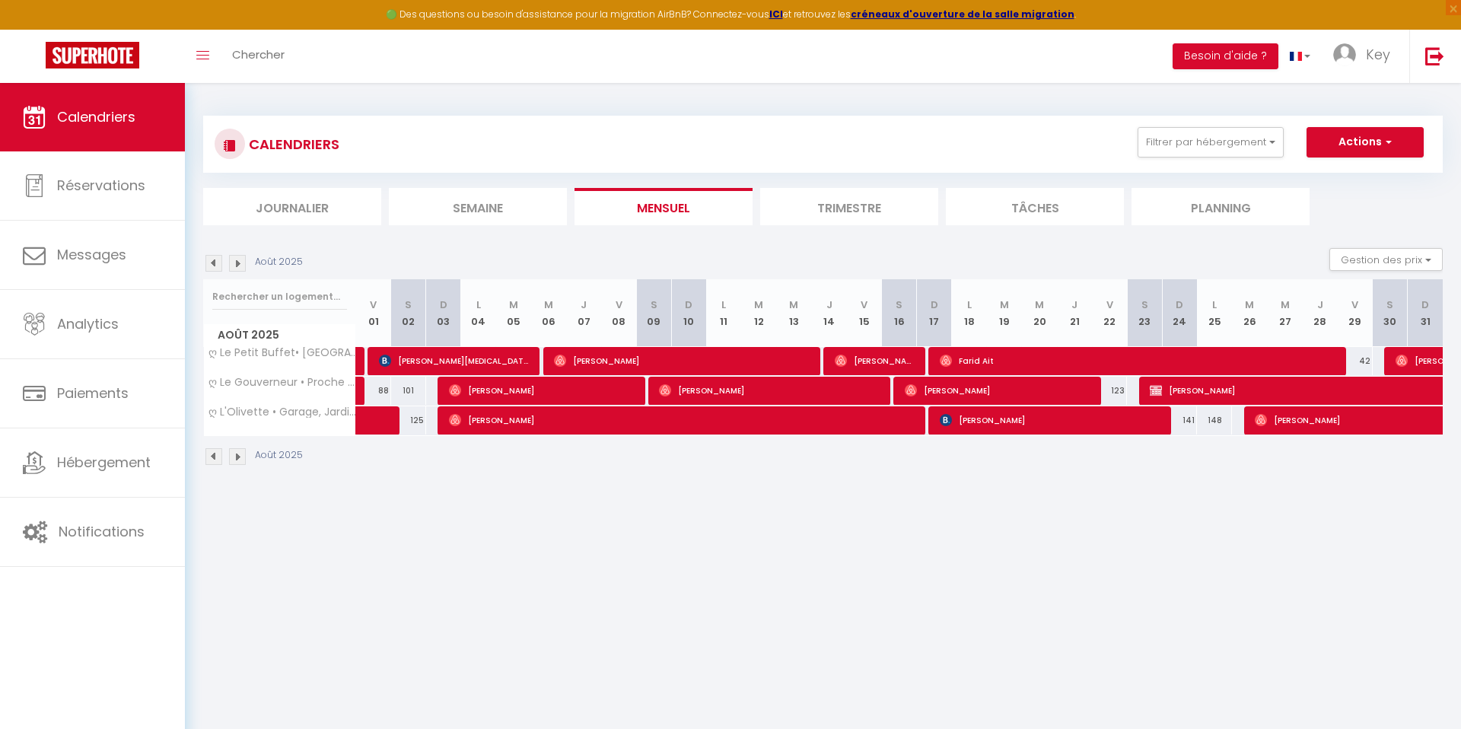
click at [237, 457] on img at bounding box center [237, 456] width 17 height 17
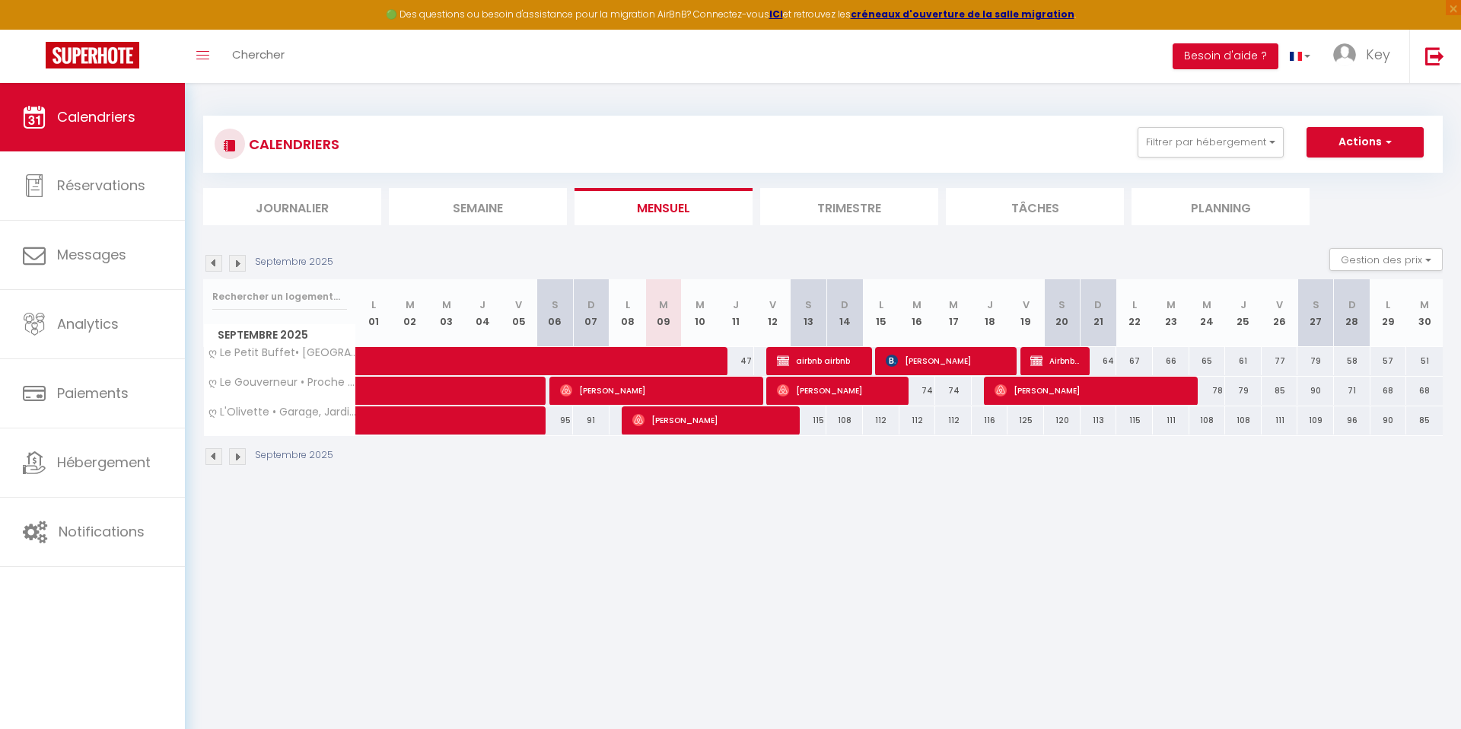
click at [237, 457] on img at bounding box center [237, 456] width 17 height 17
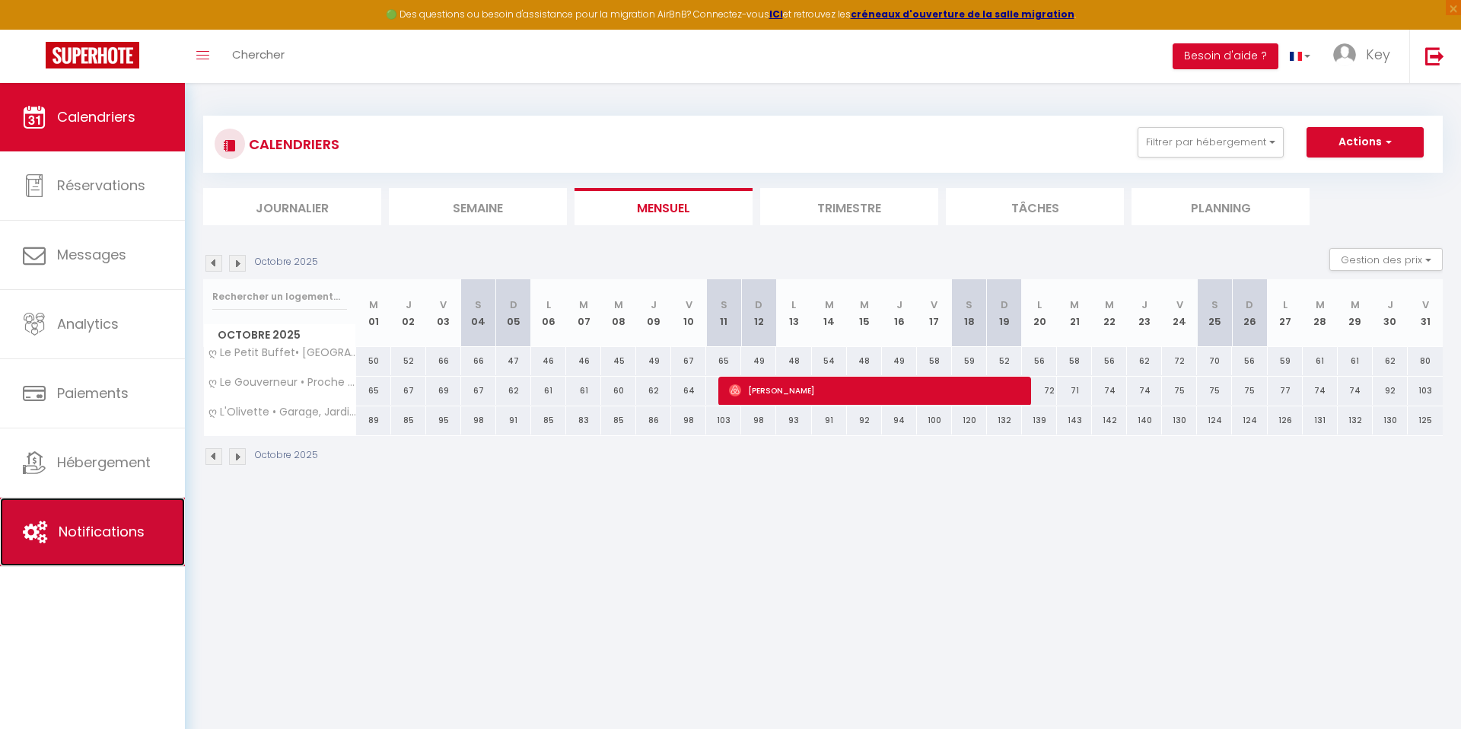
click at [63, 510] on link "Notifications" at bounding box center [92, 532] width 185 height 68
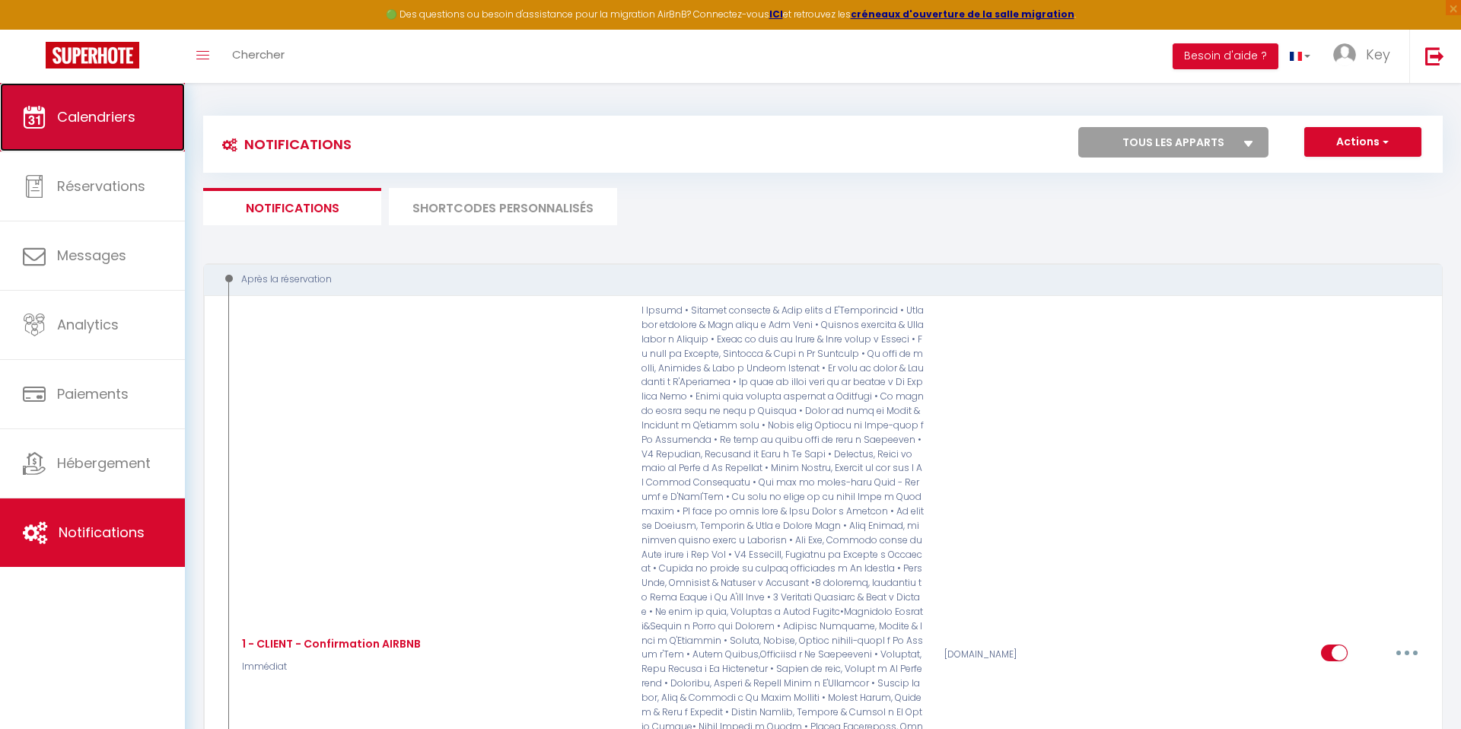
click at [117, 100] on link "Calendriers" at bounding box center [92, 117] width 185 height 68
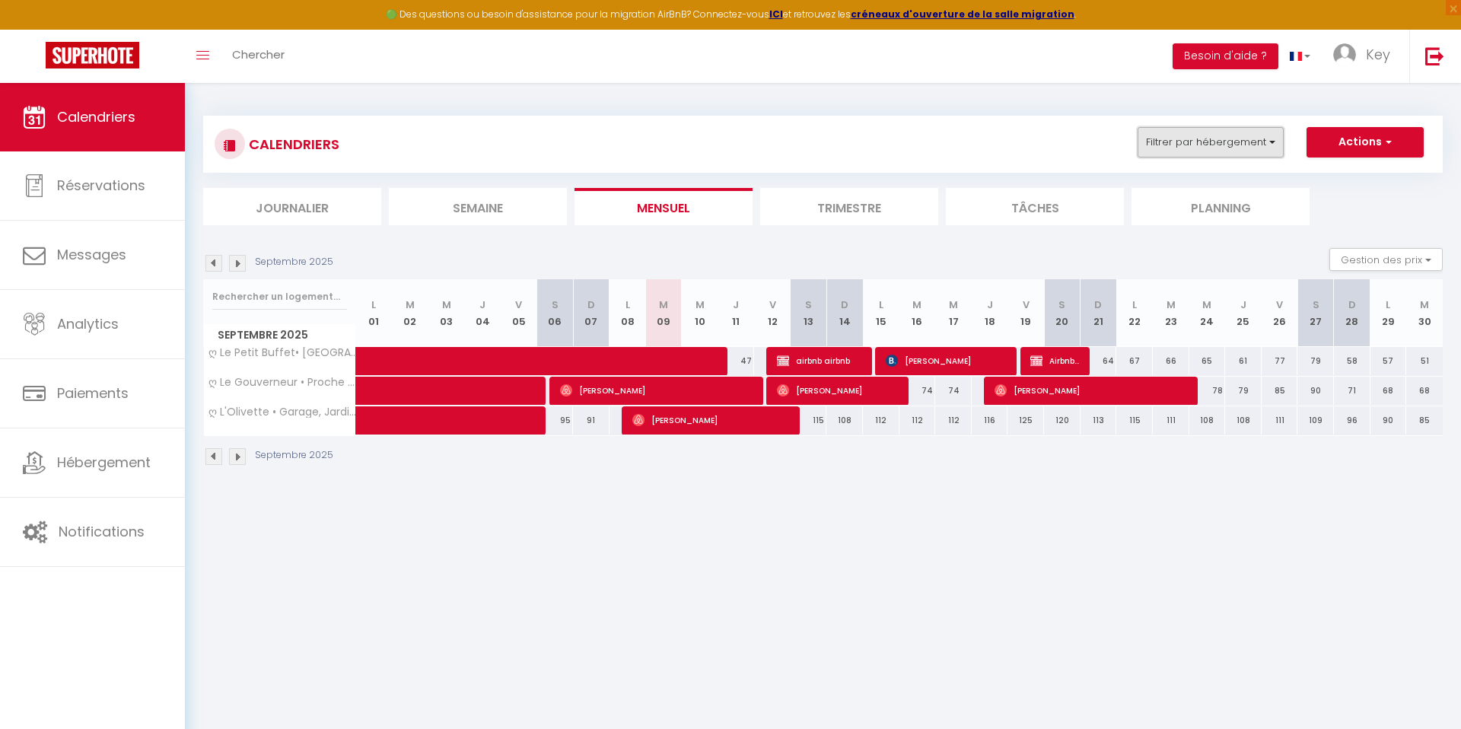
click at [1162, 142] on button "Filtrer par hébergement" at bounding box center [1211, 142] width 146 height 30
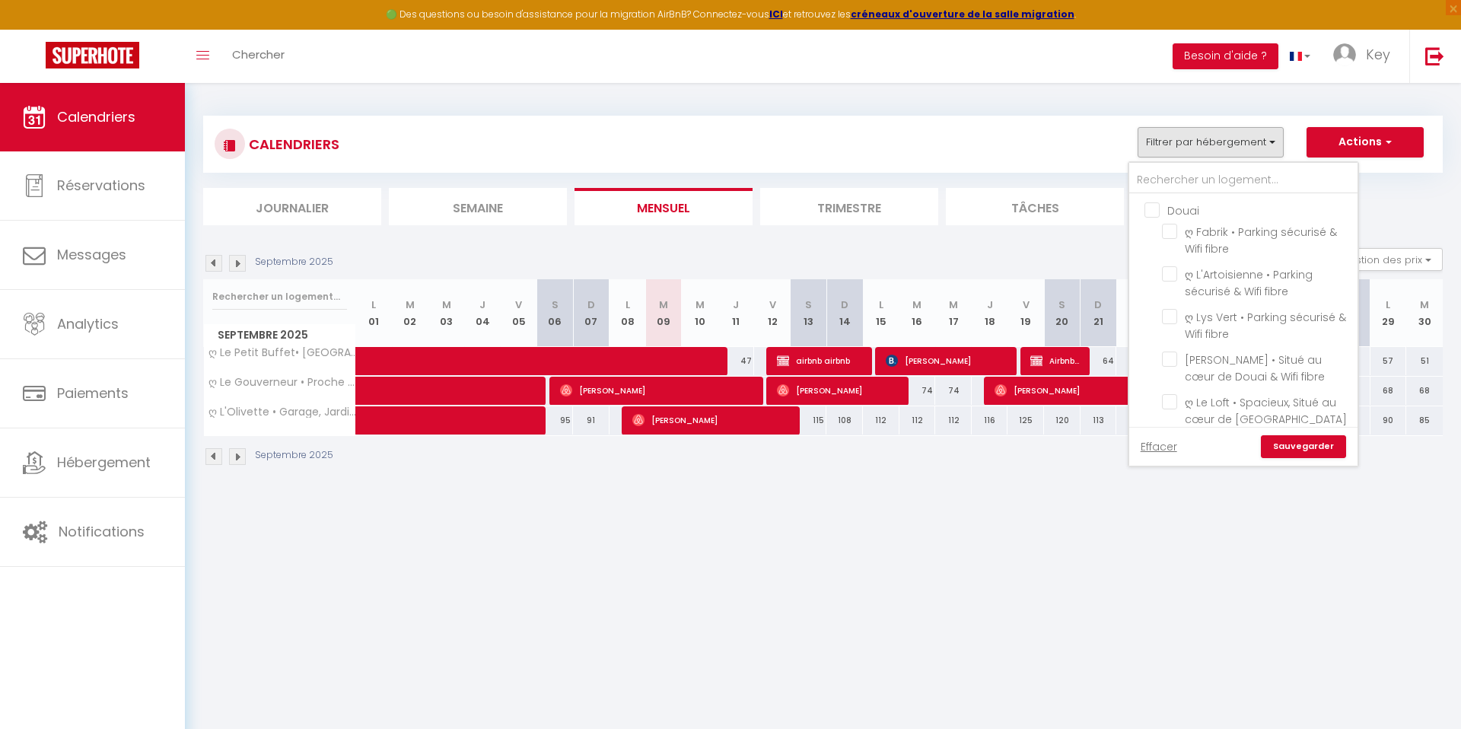
click at [1155, 165] on div at bounding box center [1243, 178] width 228 height 31
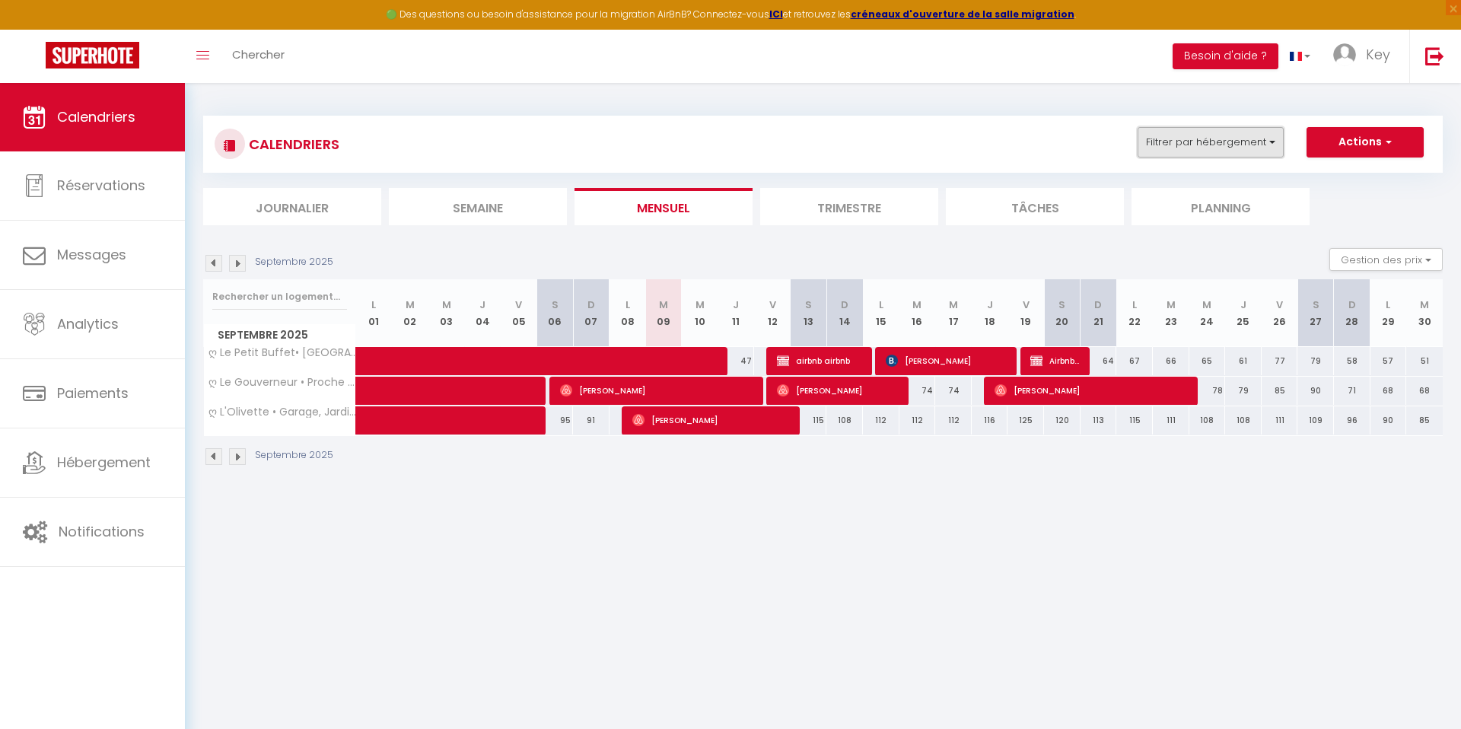
click at [1159, 146] on button "Filtrer par hébergement" at bounding box center [1211, 142] width 146 height 30
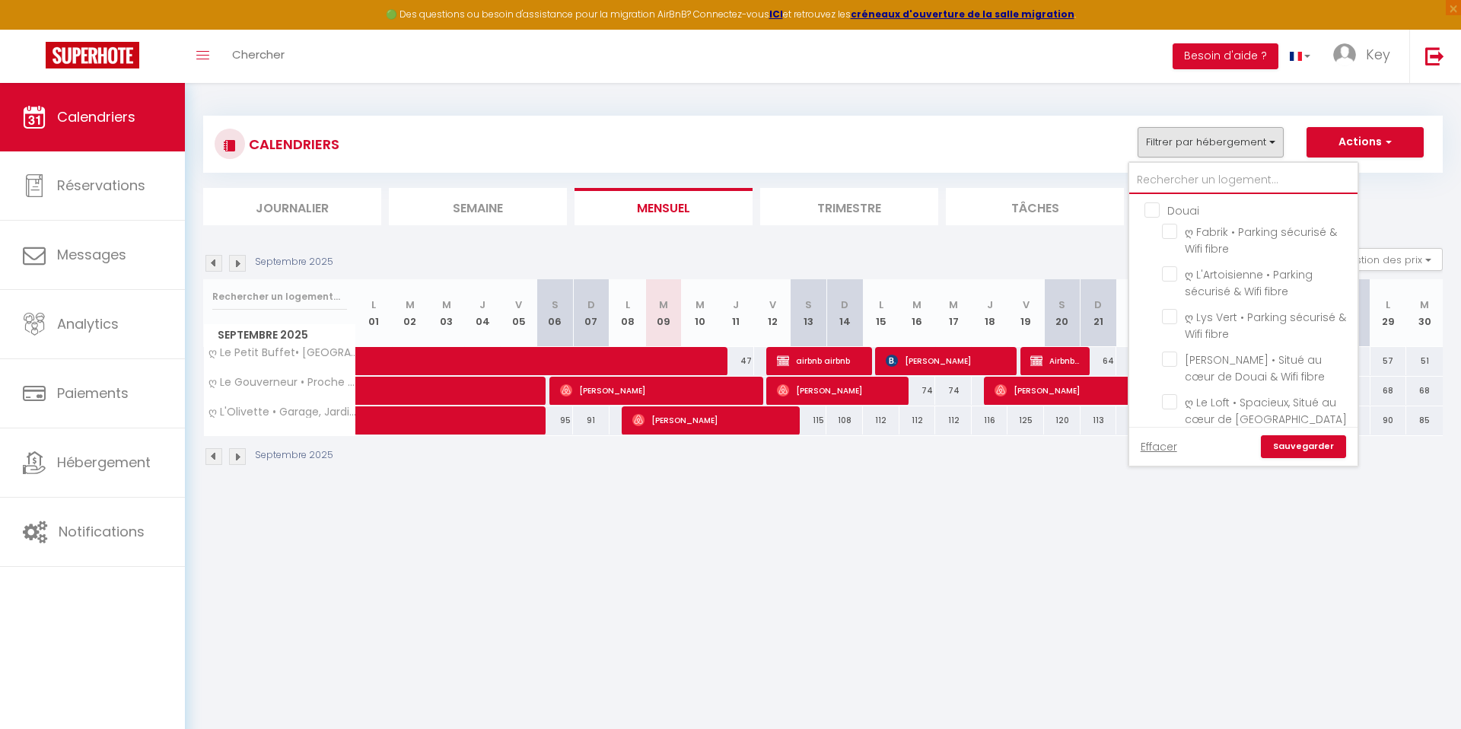
click at [1155, 173] on input "text" at bounding box center [1243, 180] width 228 height 27
type input "v"
checkbox input "false"
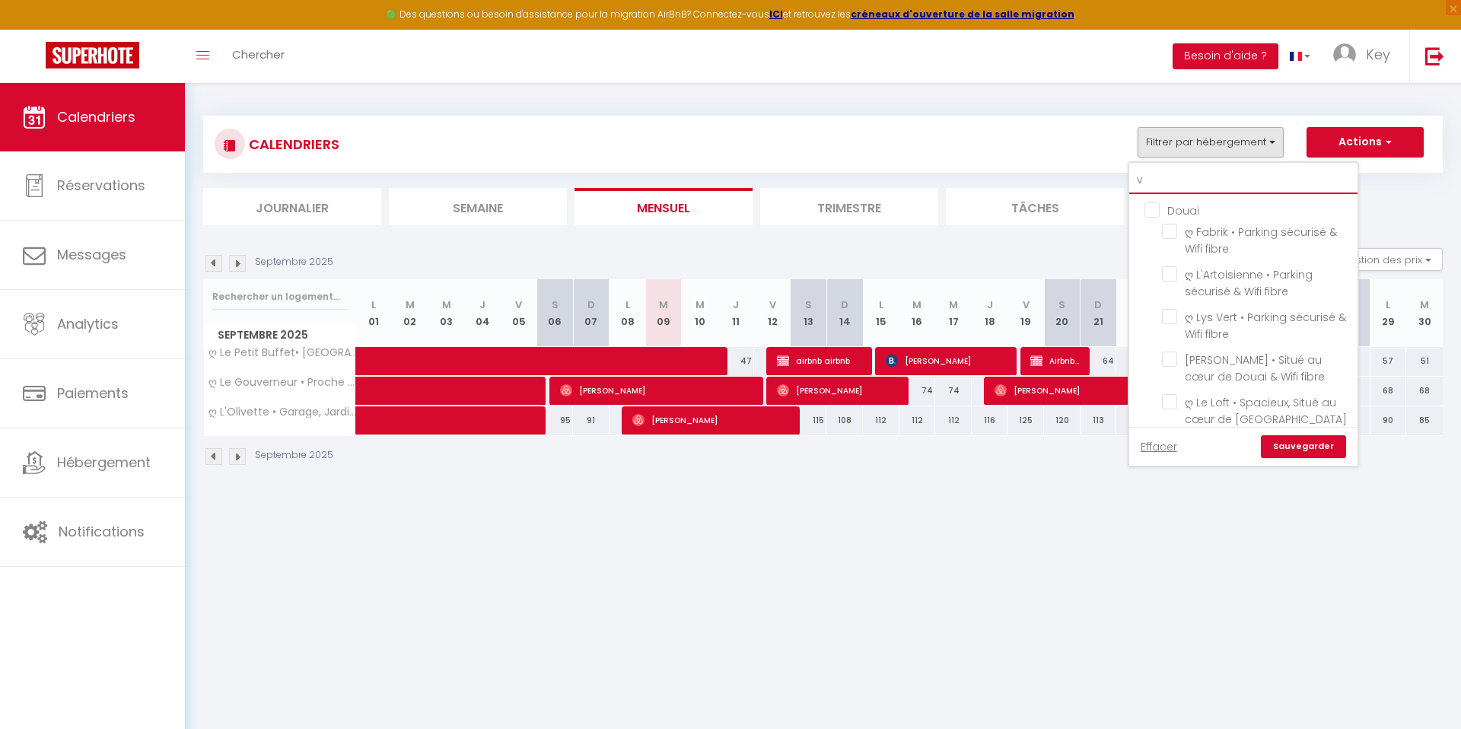
checkbox input "false"
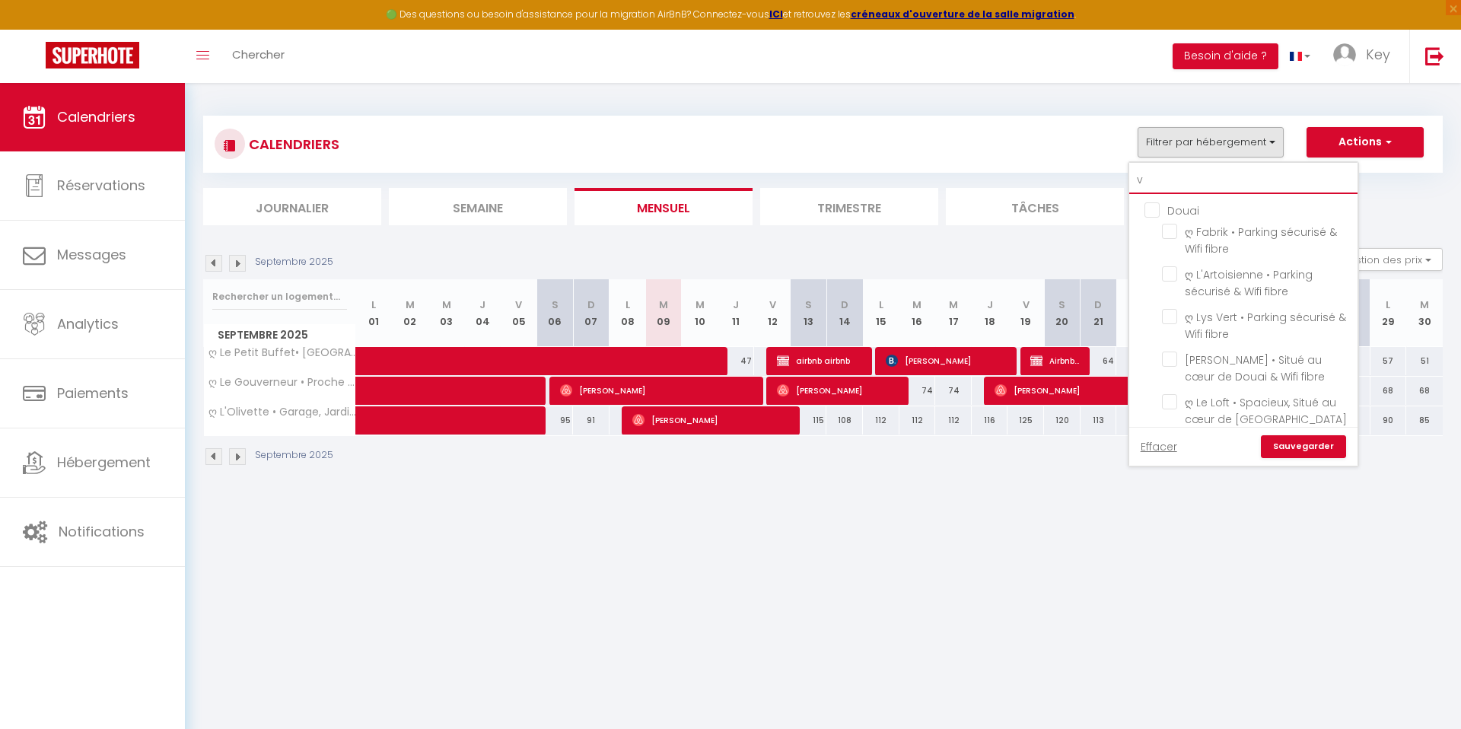
checkbox input "false"
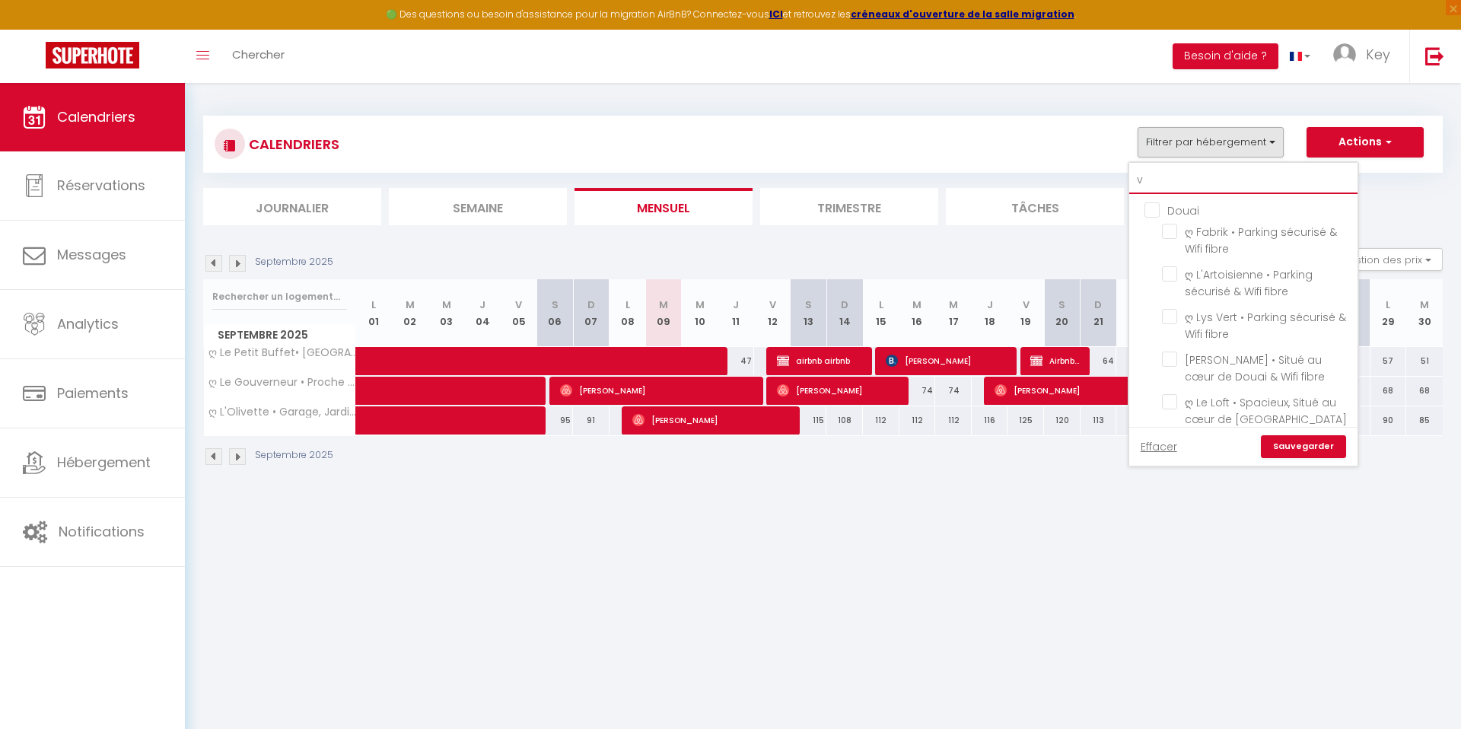
checkbox input "false"
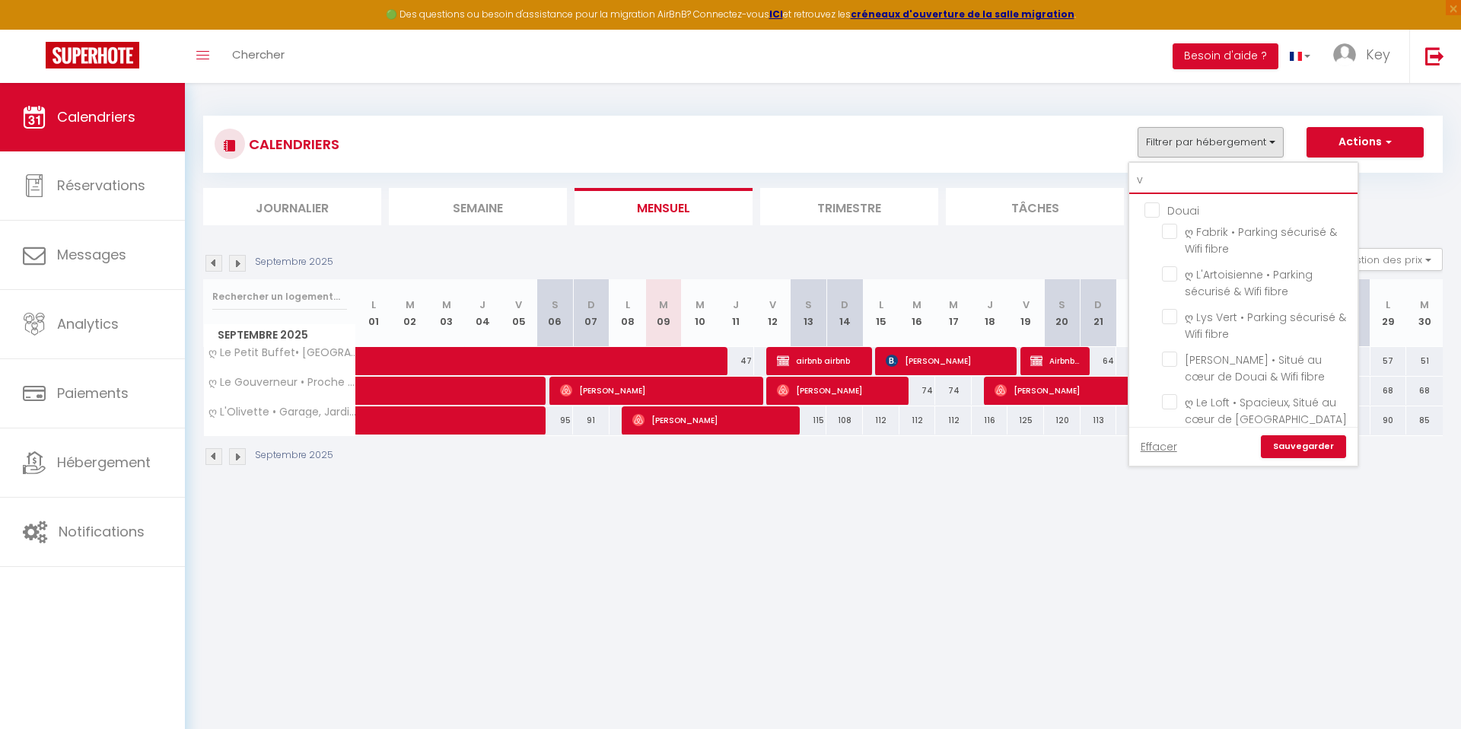
checkbox input "false"
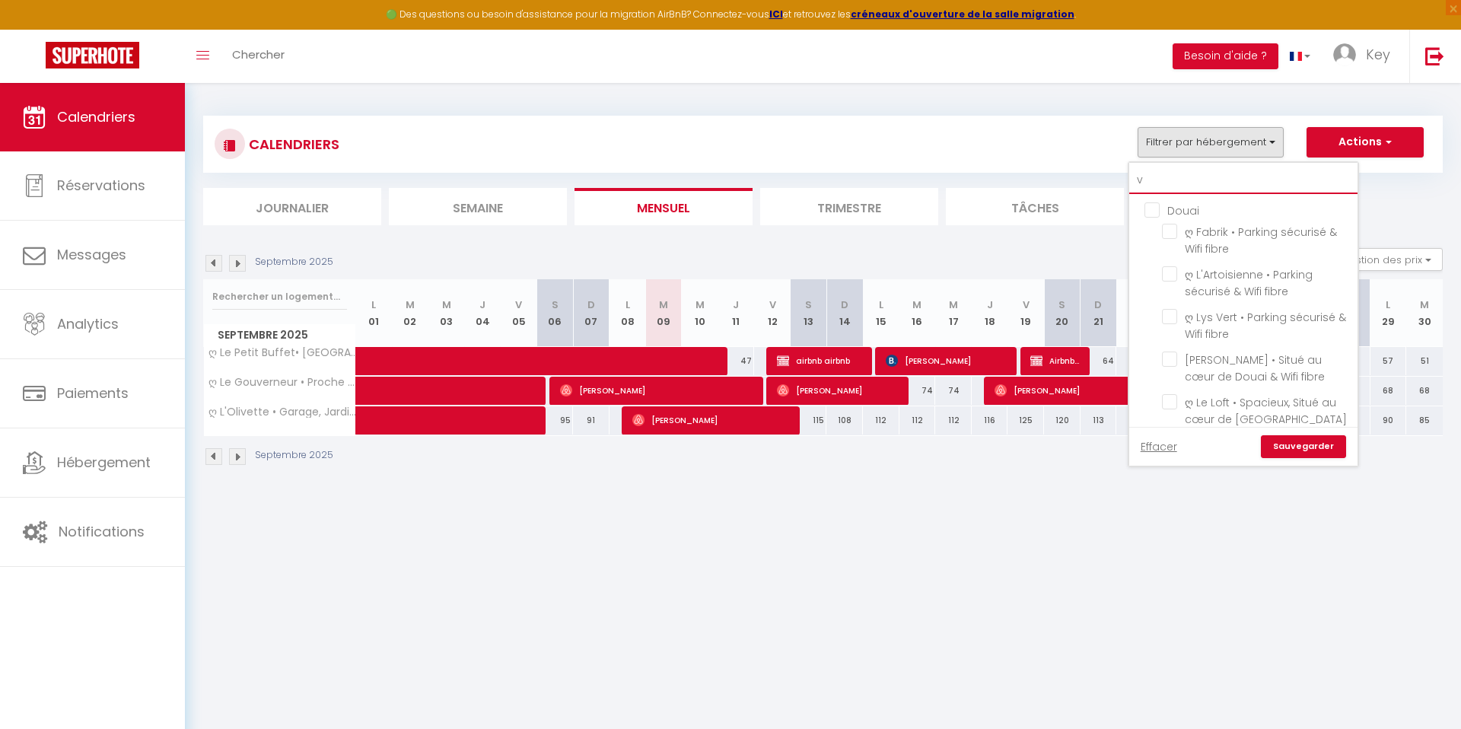
checkbox input "false"
checkbox input "true"
checkbox input "false"
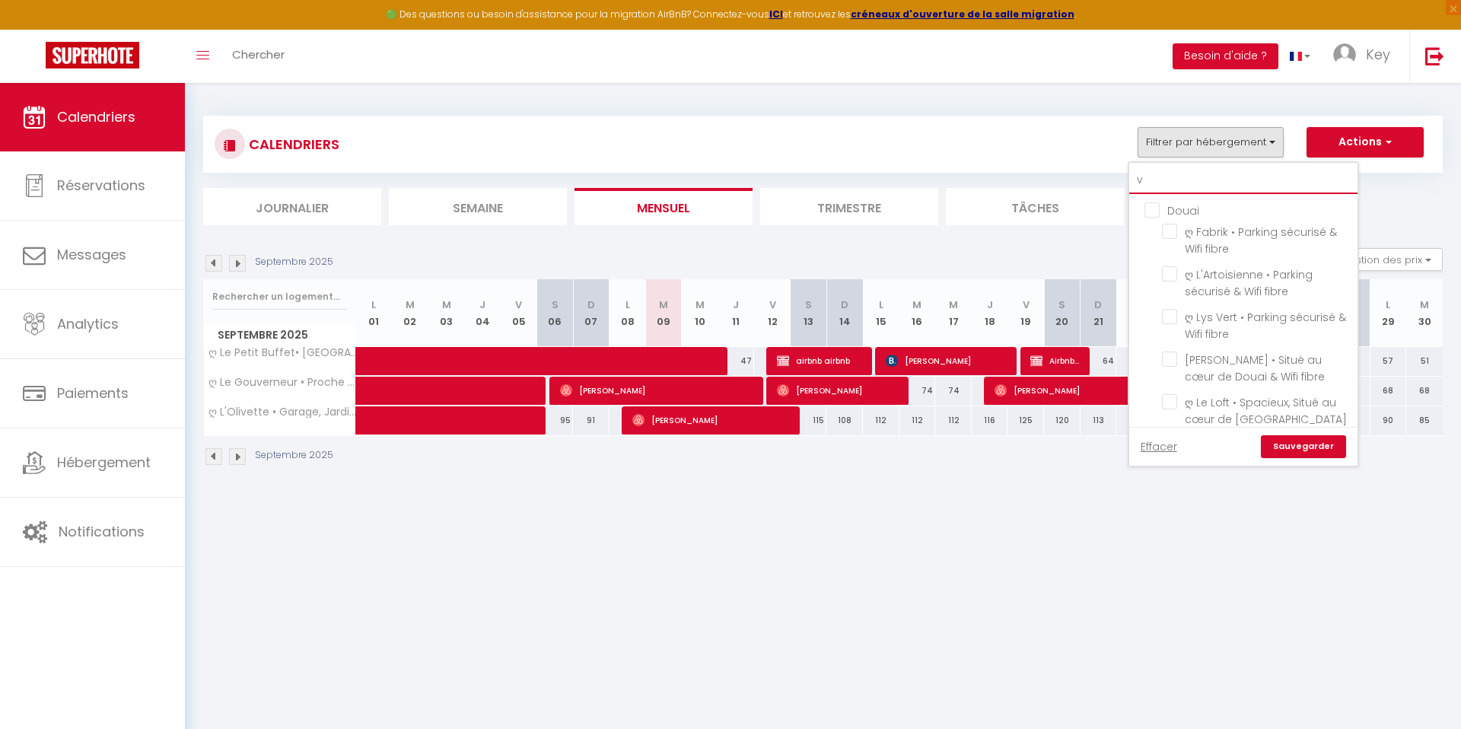
checkbox input "false"
checkbox input "true"
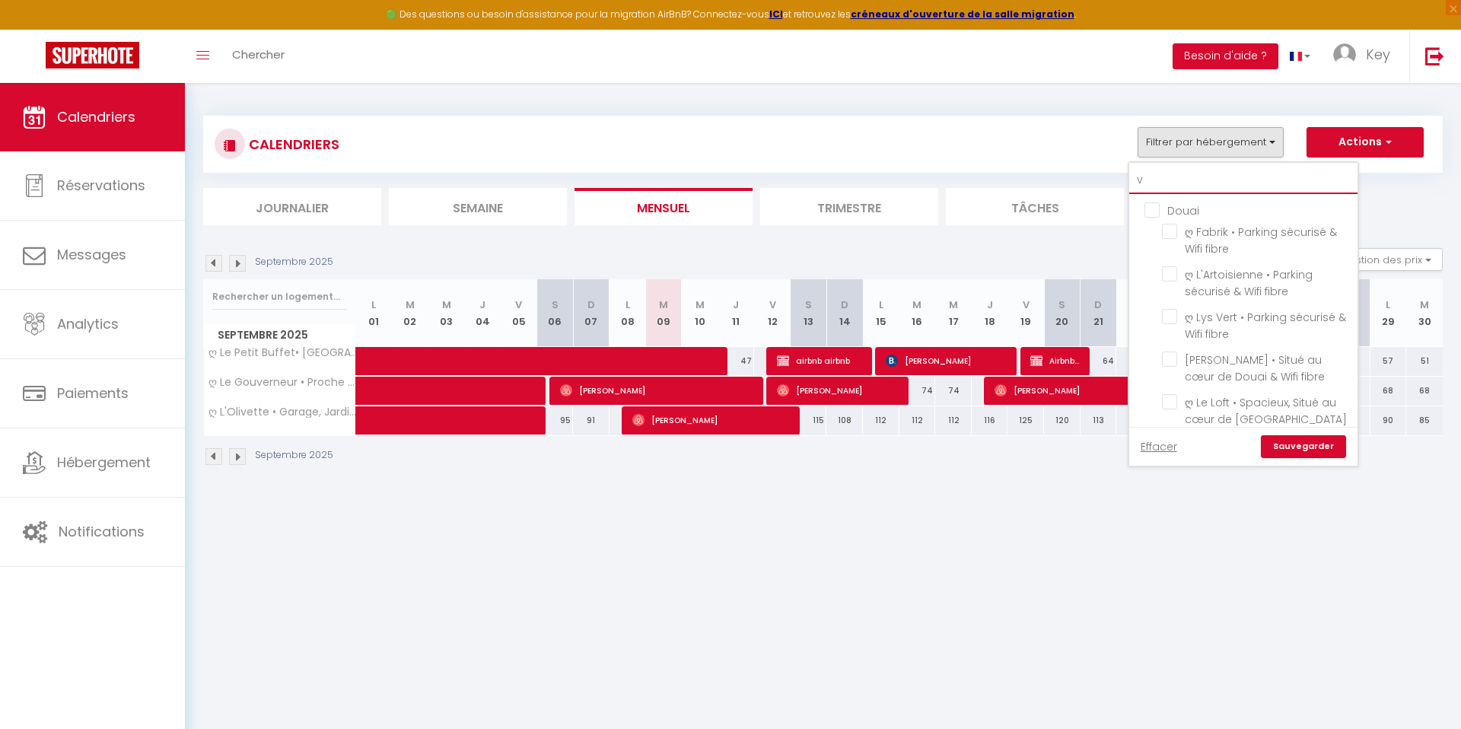
checkbox input "false"
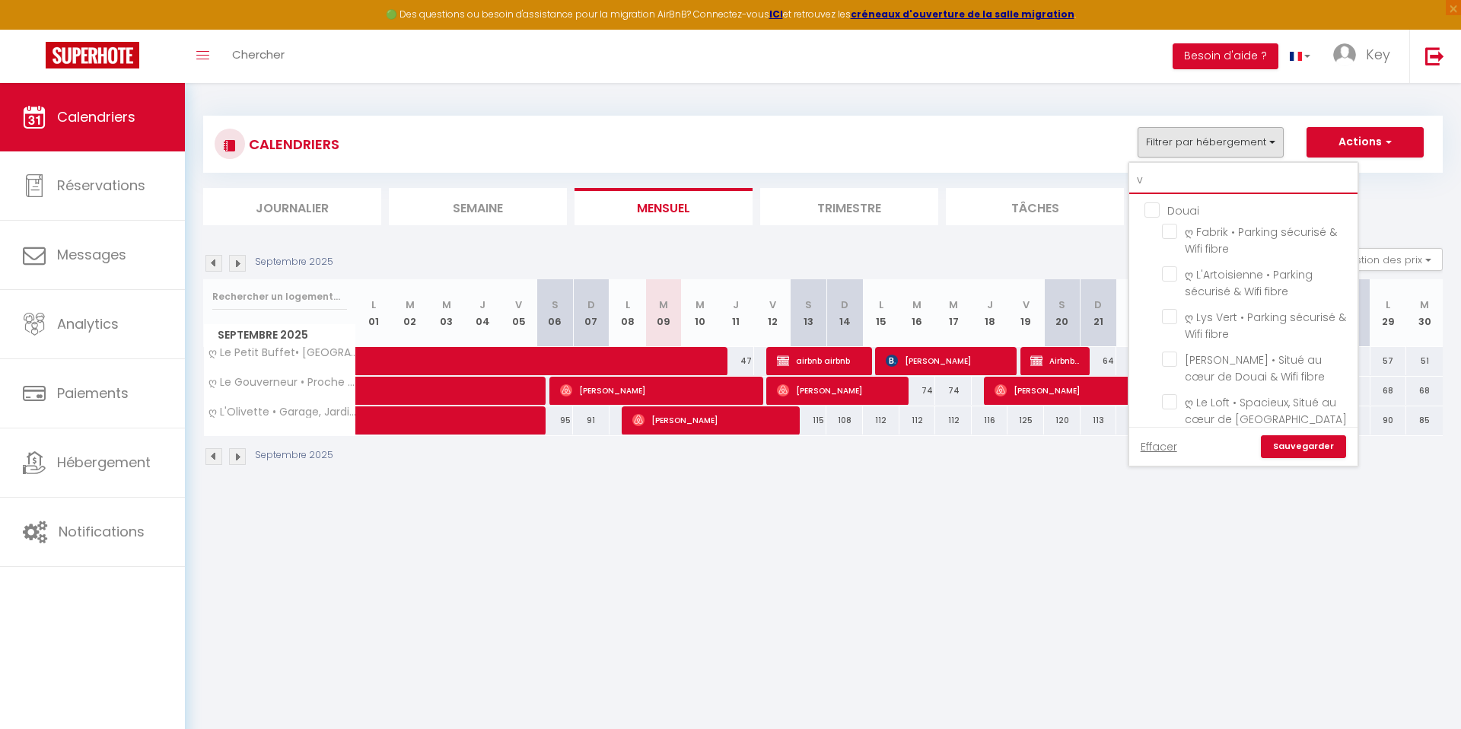
checkbox input "false"
type input "ve"
checkbox input "false"
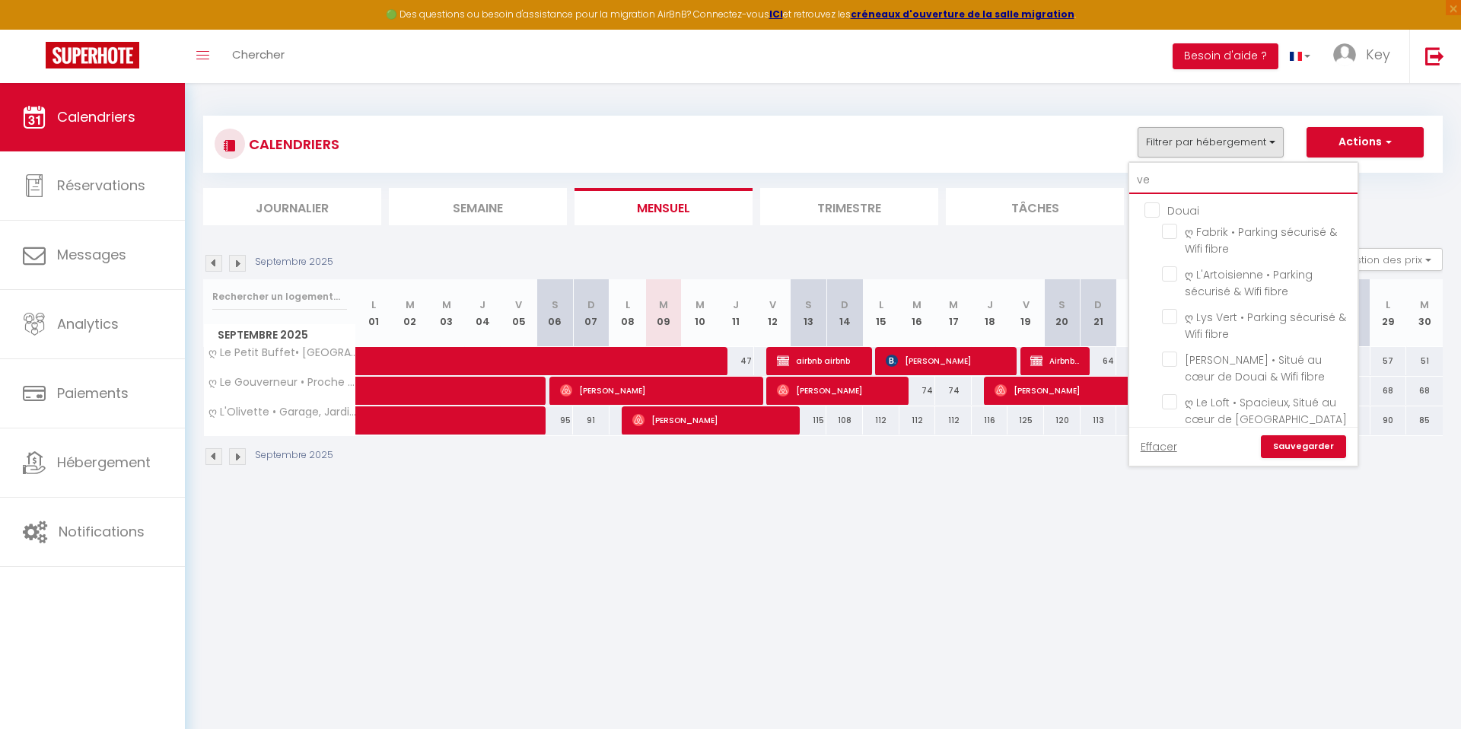
checkbox input "false"
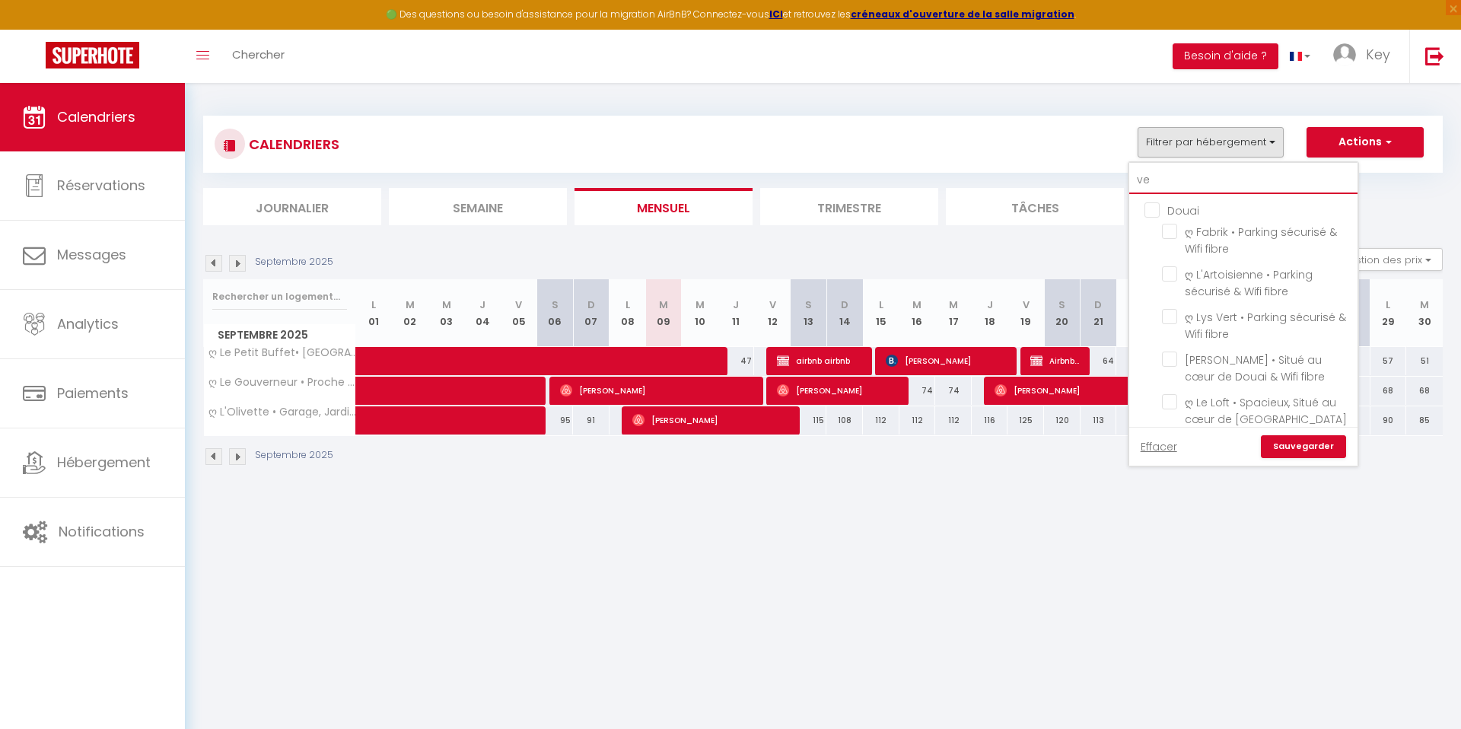
checkbox input "false"
checkbox input "true"
checkbox input "false"
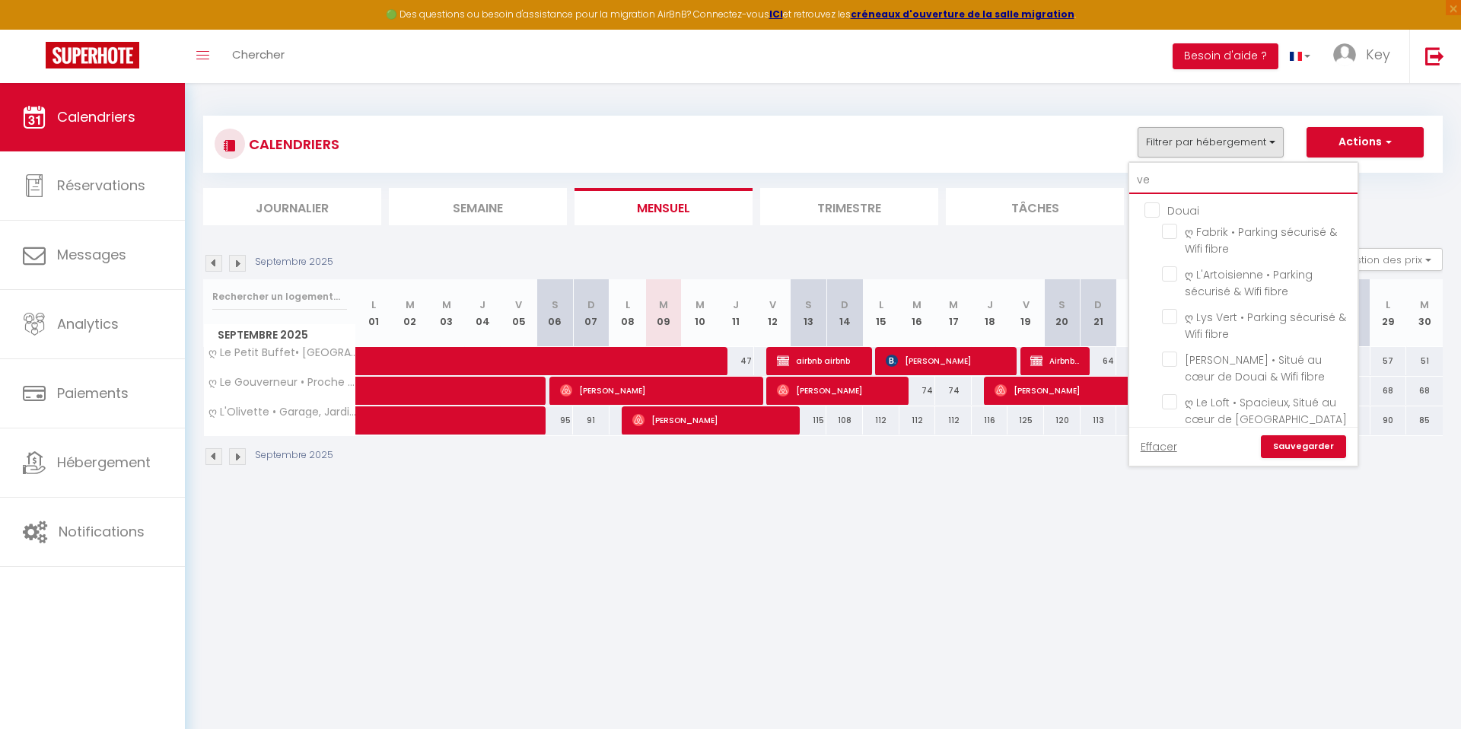
checkbox input "false"
checkbox input "true"
checkbox input "false"
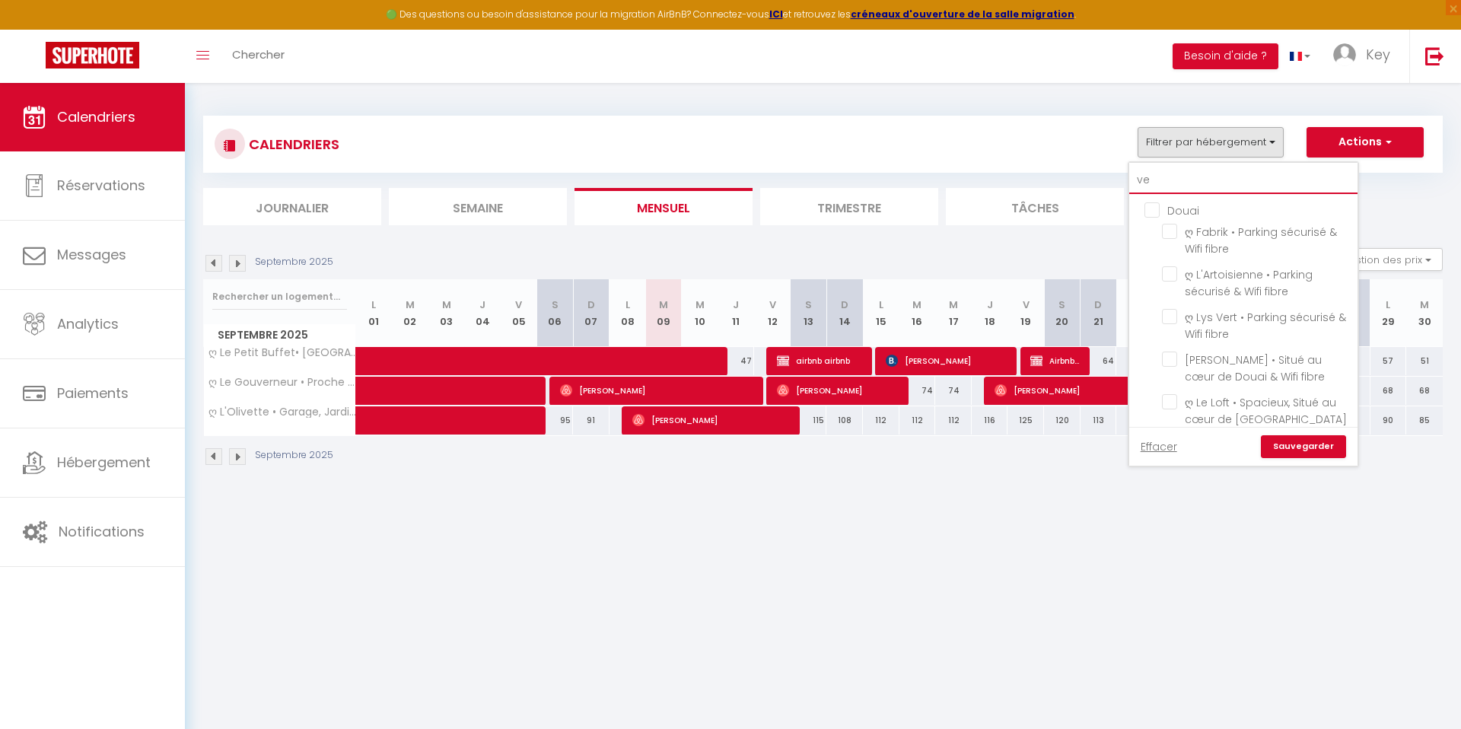
checkbox input "false"
type input "ver"
checkbox input "false"
checkbox input "true"
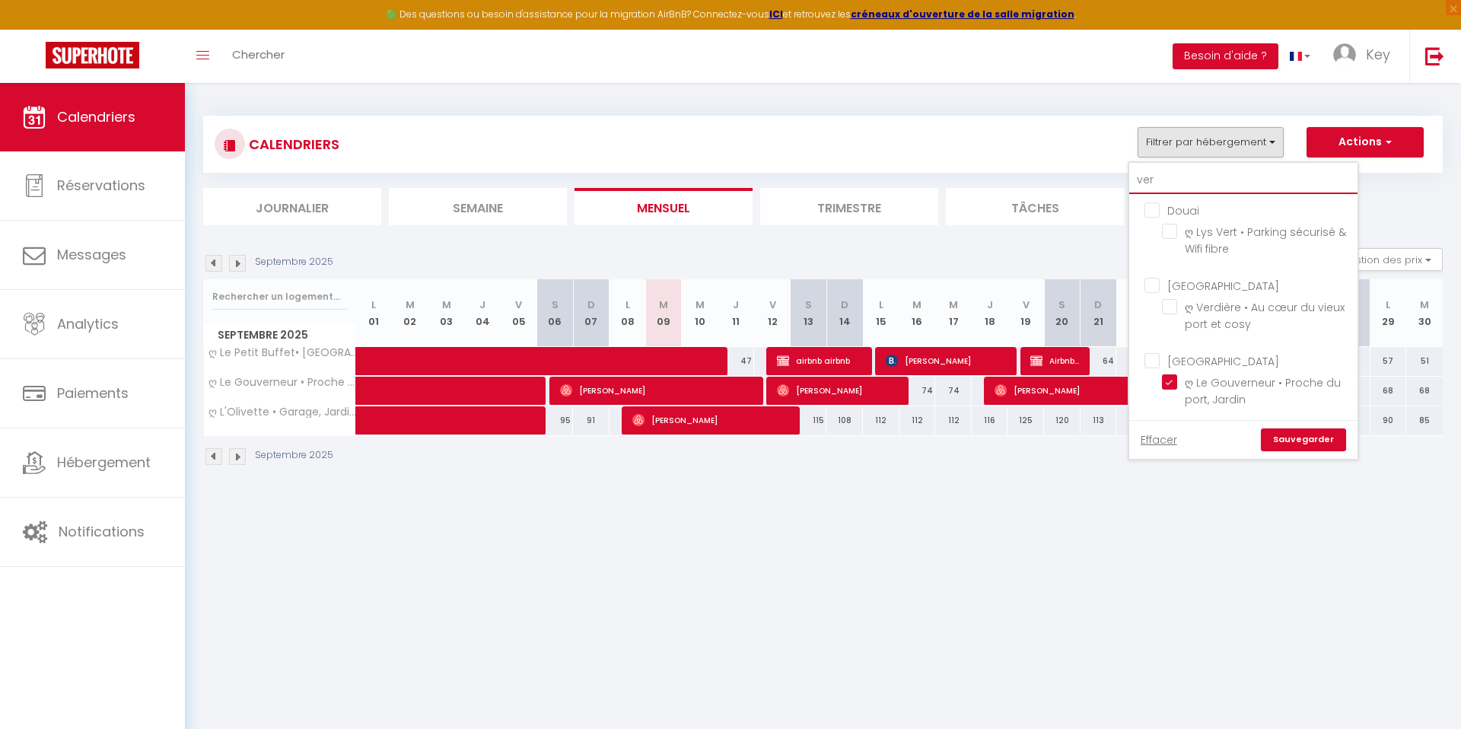
type input "verd"
checkbox input "false"
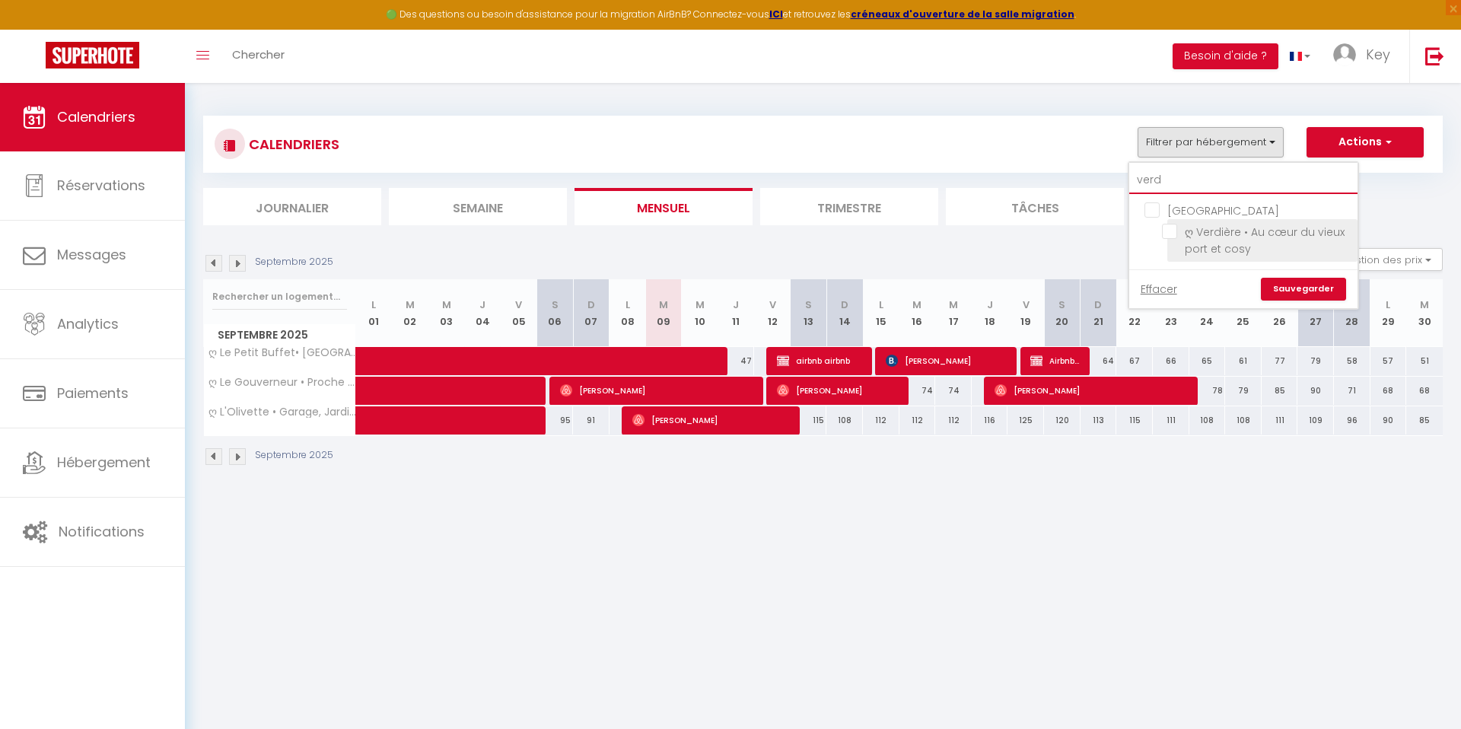
type input "verd"
click at [1205, 251] on span "ღ Verdière • Au cœur du vieux port et cosy" at bounding box center [1265, 240] width 160 height 32
click at [1205, 239] on input "ღ Verdière • Au cœur du vieux port et cosy" at bounding box center [1257, 231] width 190 height 15
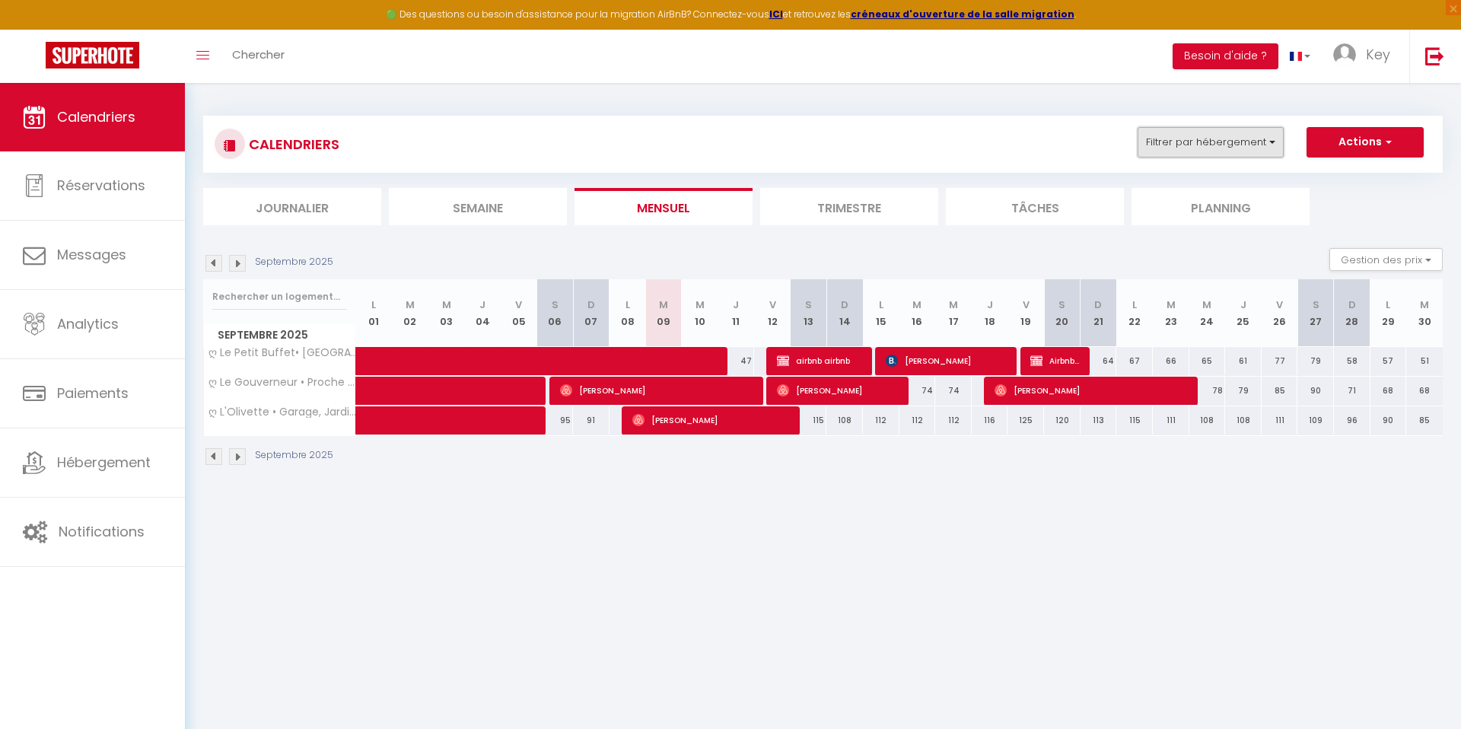
click at [1230, 153] on button "Filtrer par hébergement" at bounding box center [1211, 142] width 146 height 30
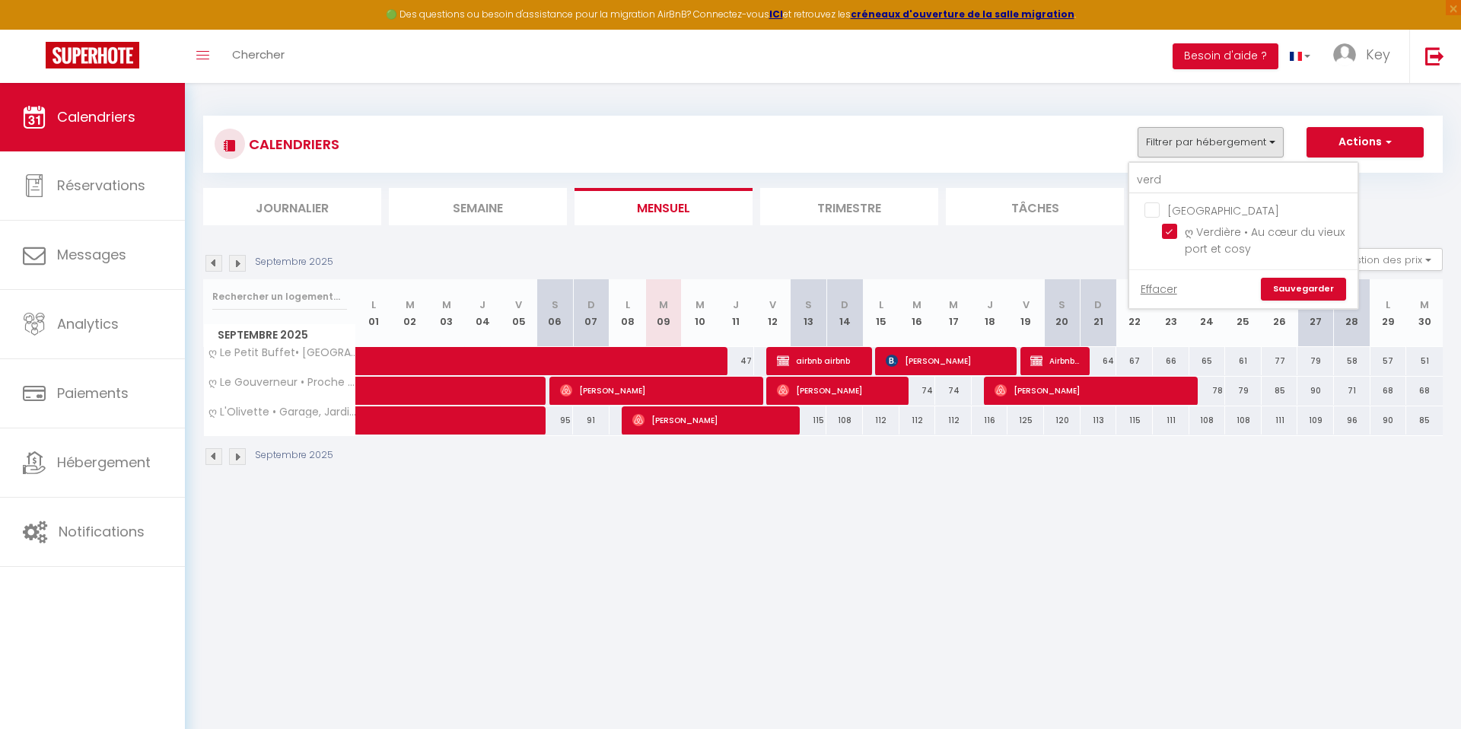
click at [1282, 293] on link "Sauvegarder" at bounding box center [1303, 289] width 85 height 23
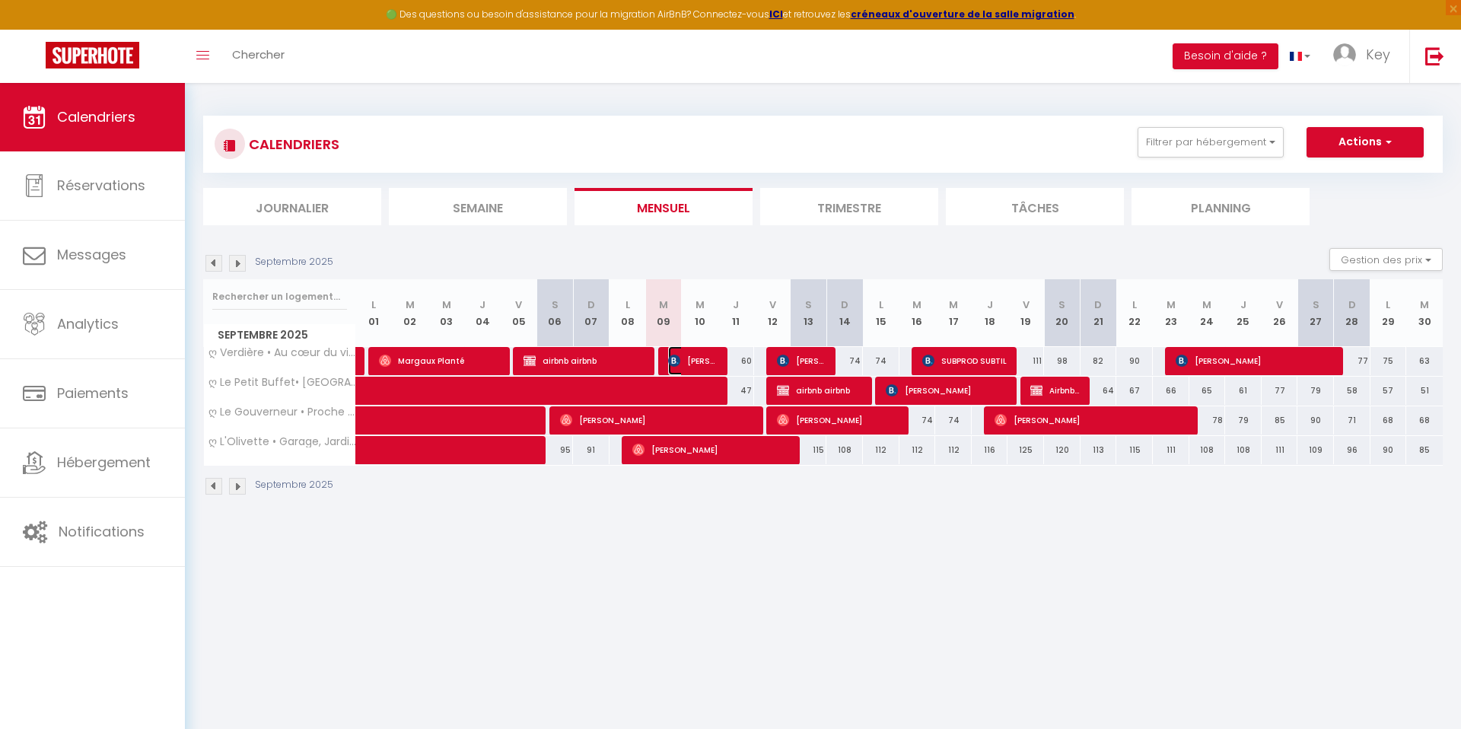
click at [708, 358] on span "[PERSON_NAME]" at bounding box center [692, 360] width 49 height 29
select select "OK"
select select "0"
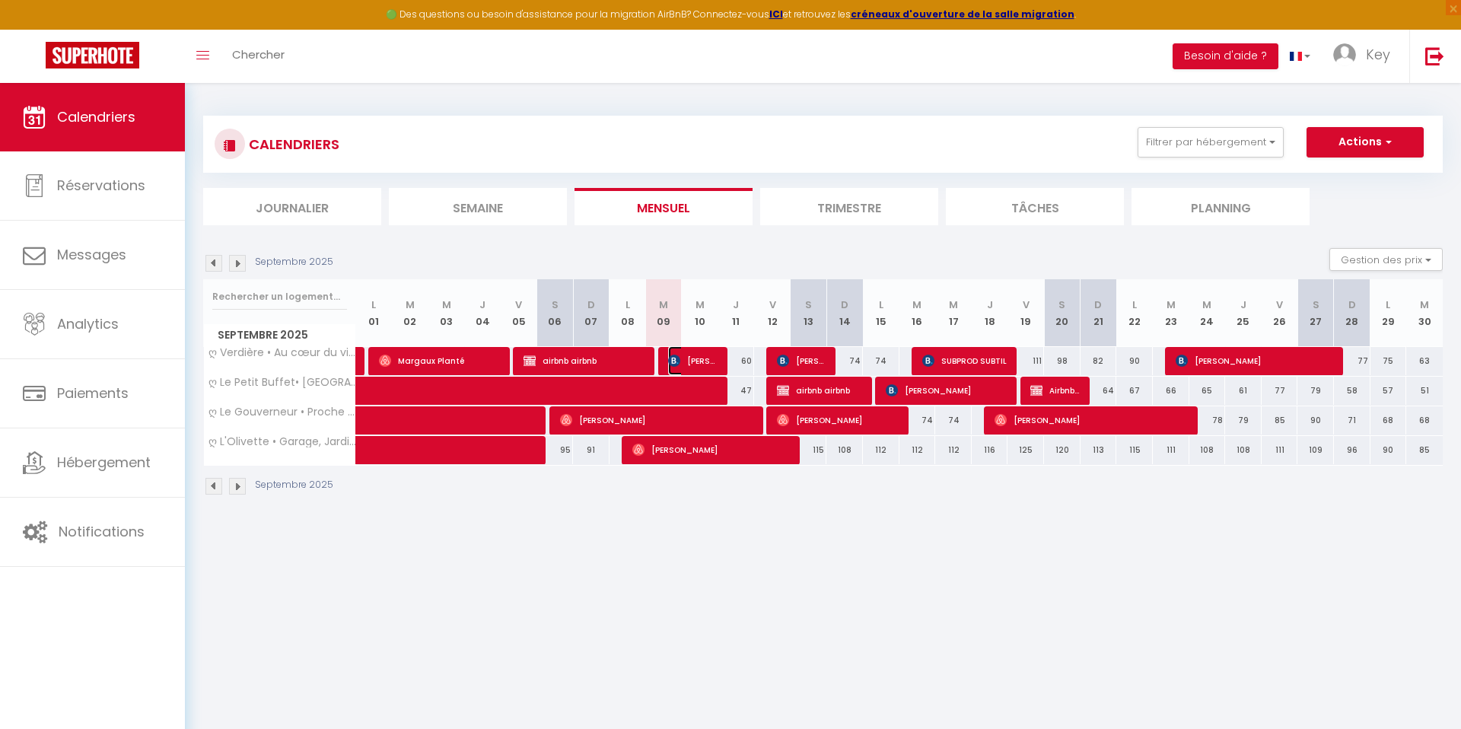
select select "1"
select select
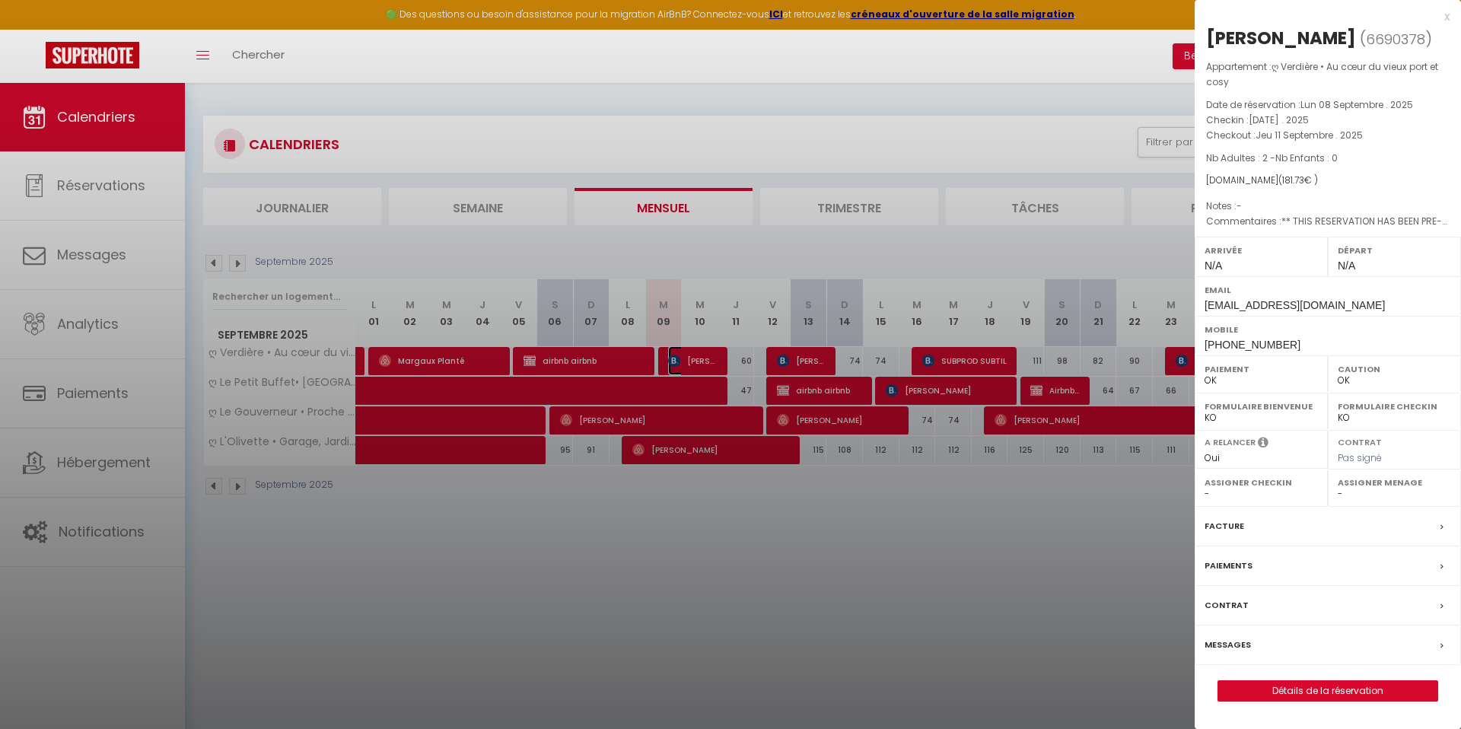
select select "23274"
click at [1272, 701] on link "Détails de la réservation" at bounding box center [1327, 691] width 219 height 20
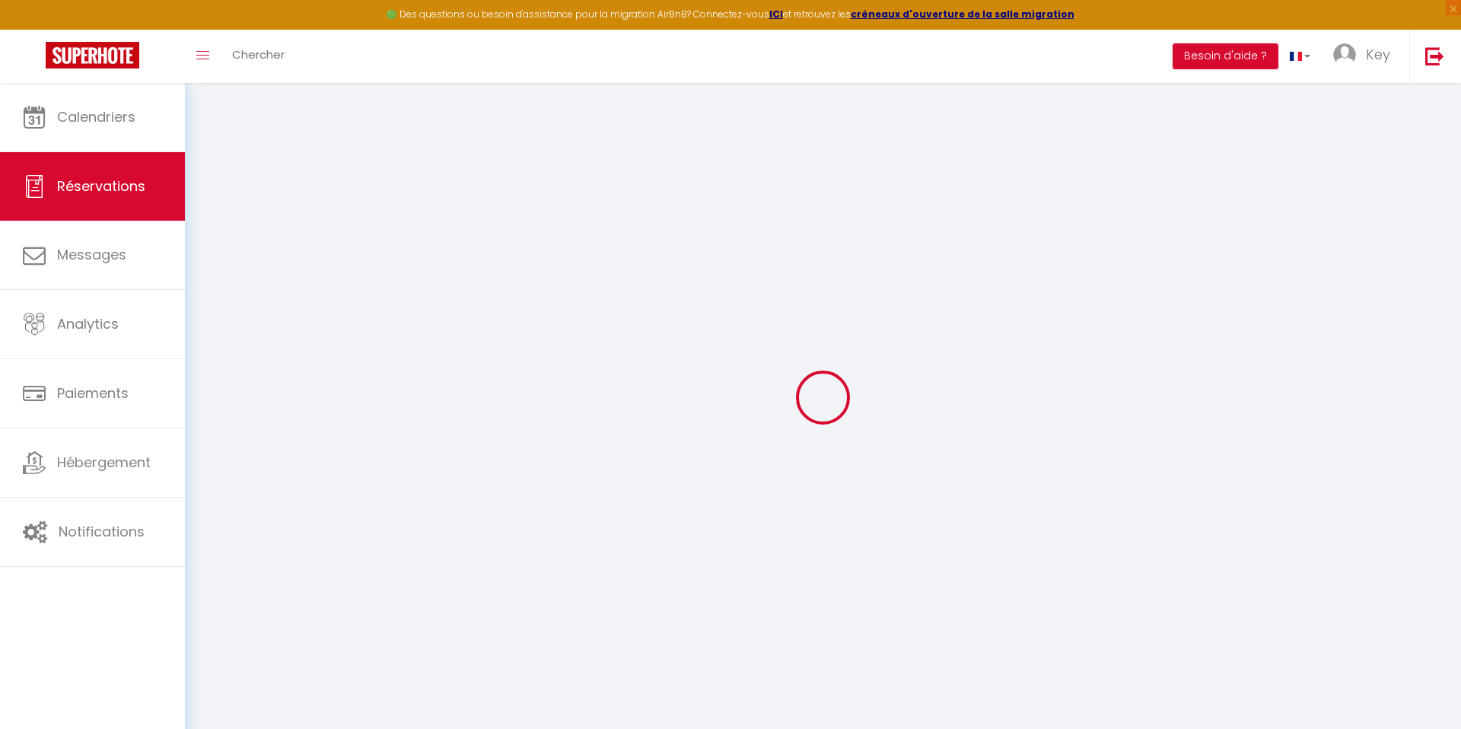
type input "Tanielian"
type input "[PERSON_NAME]"
type input "[EMAIL_ADDRESS][DOMAIN_NAME]"
type input "[PHONE_NUMBER]"
select select "FR"
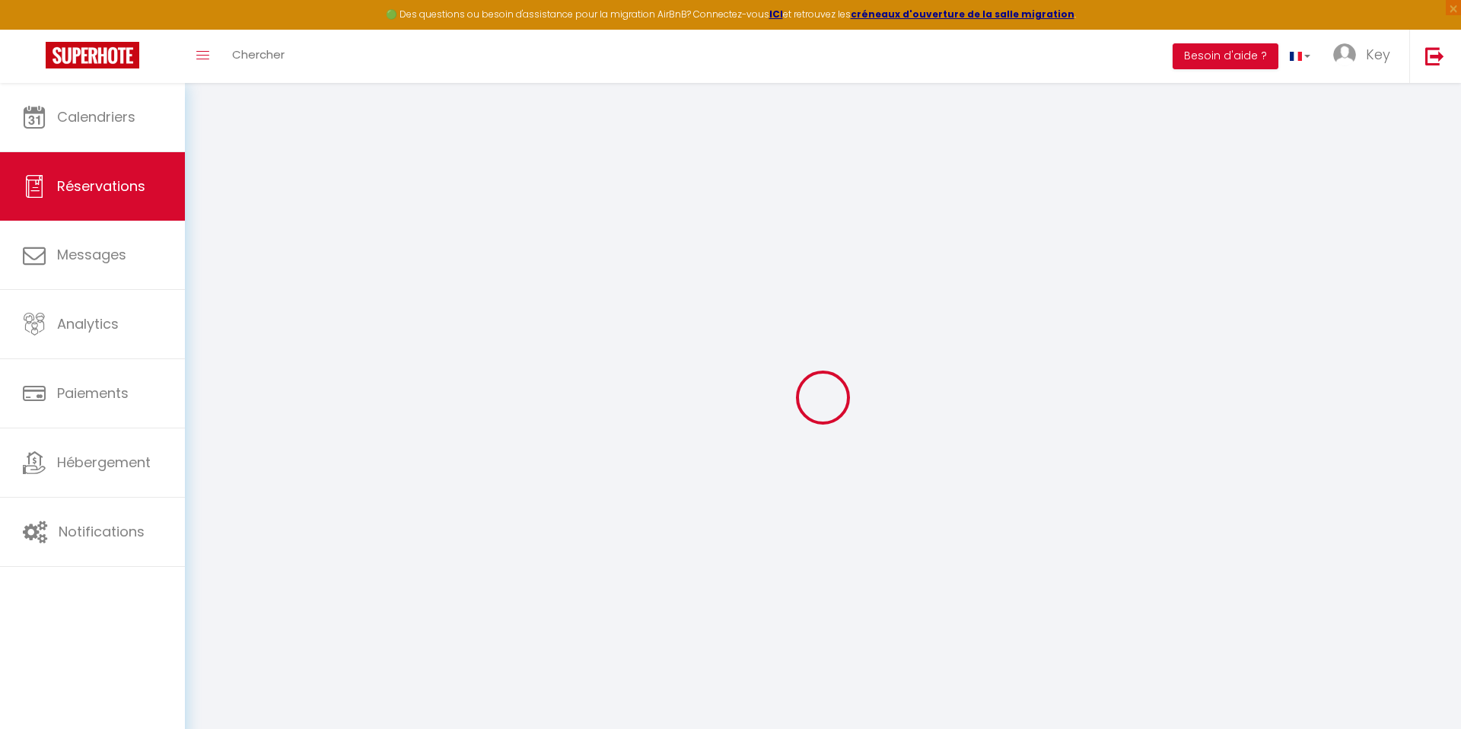
type input "29.68"
type input "2.54"
select select "29938"
select select "1"
select select
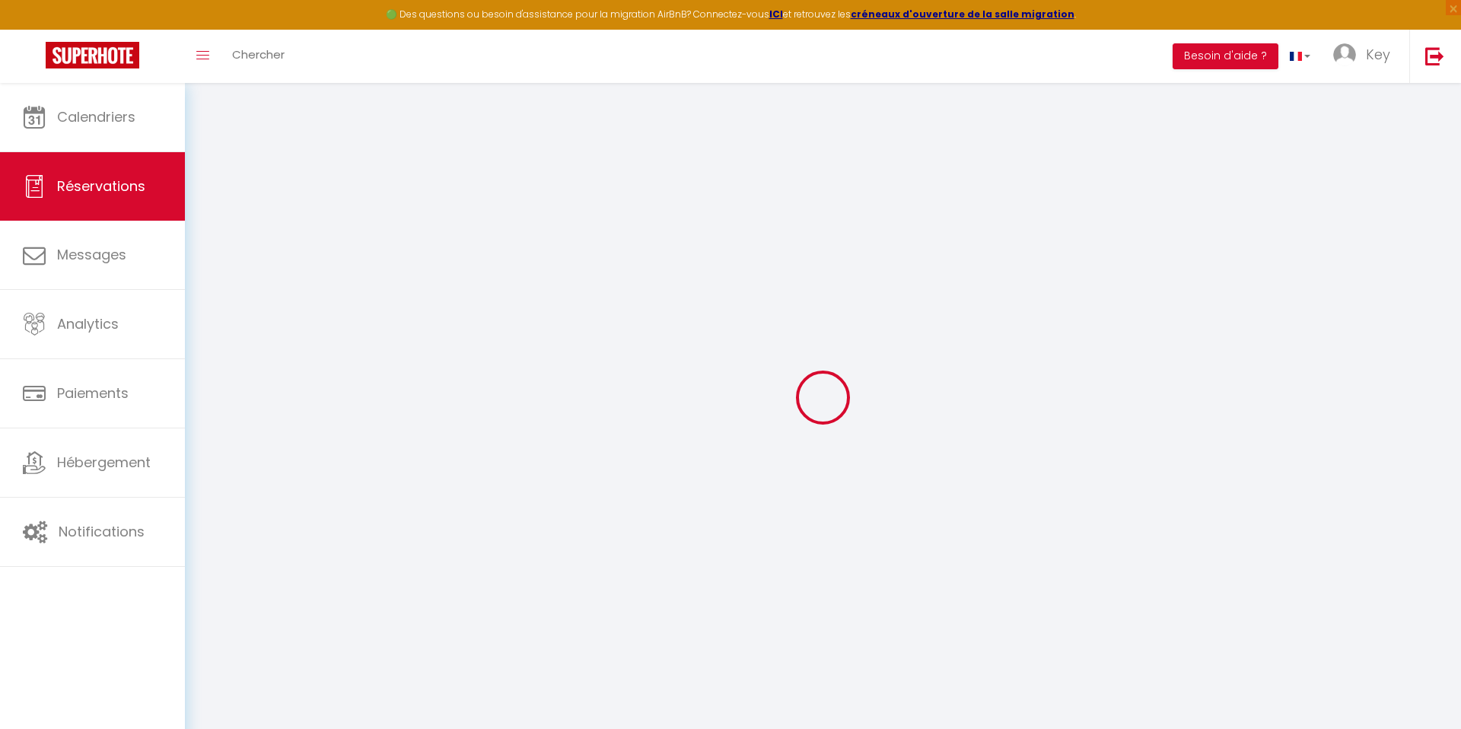
select select
type input "2"
select select "12"
select select "15"
type input "129.6"
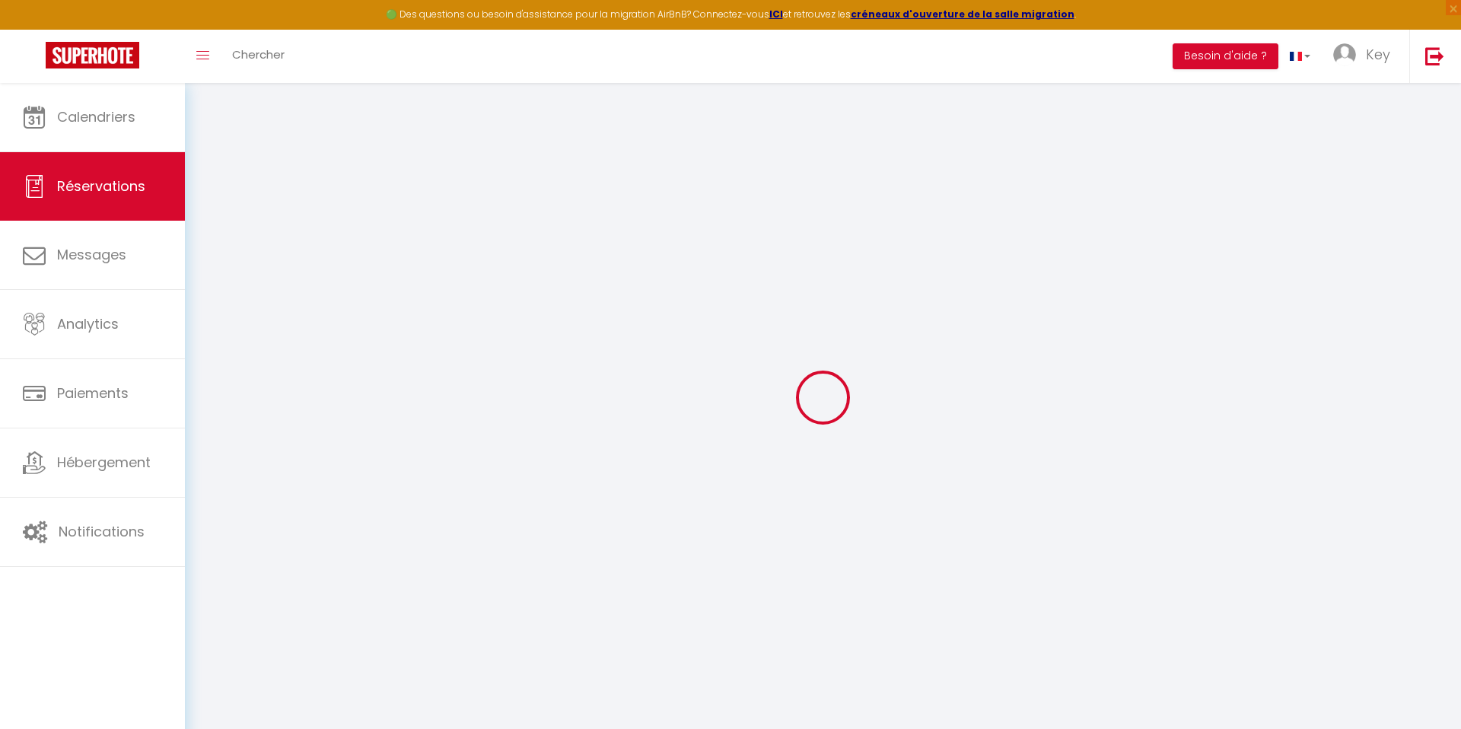
checkbox input "false"
type input "0"
select select "2"
type input "30"
type input "0"
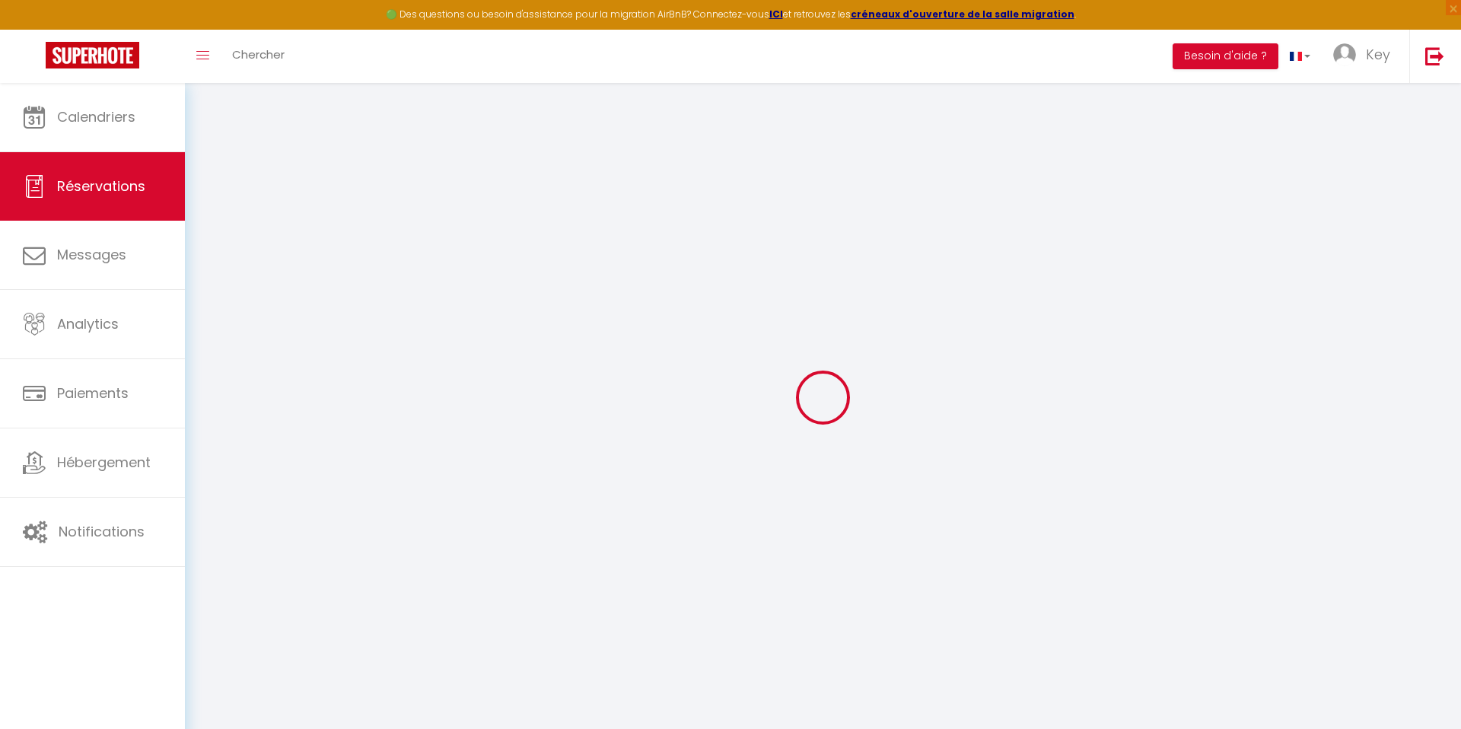
type input "0"
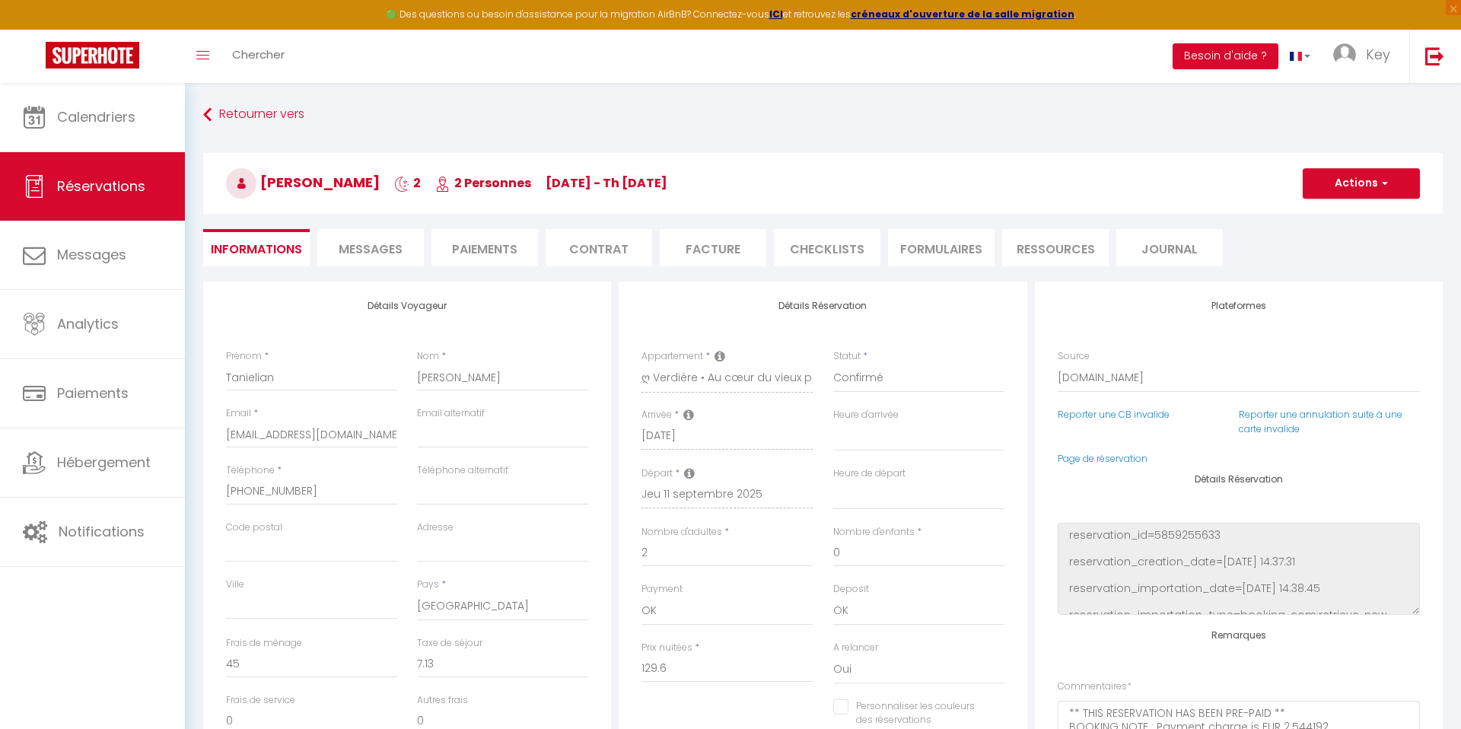
click at [482, 233] on li "Paiements" at bounding box center [484, 247] width 107 height 37
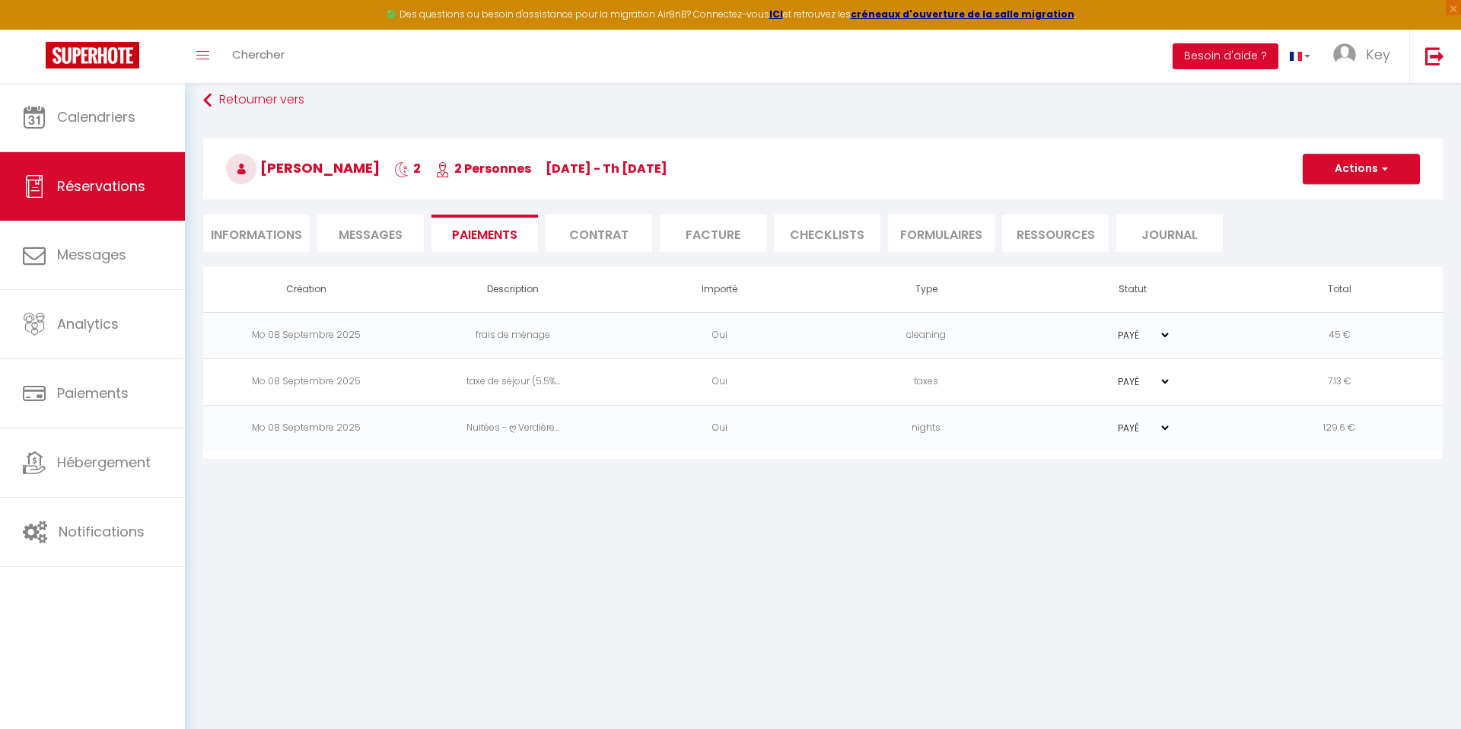
scroll to position [15, 0]
click at [298, 253] on div "Retourner vers [PERSON_NAME] 2 2 Personnes [DATE] - Th [DATE] Actions Enregistr…" at bounding box center [822, 176] width 1259 height 180
click at [293, 240] on li "Informations" at bounding box center [256, 232] width 107 height 37
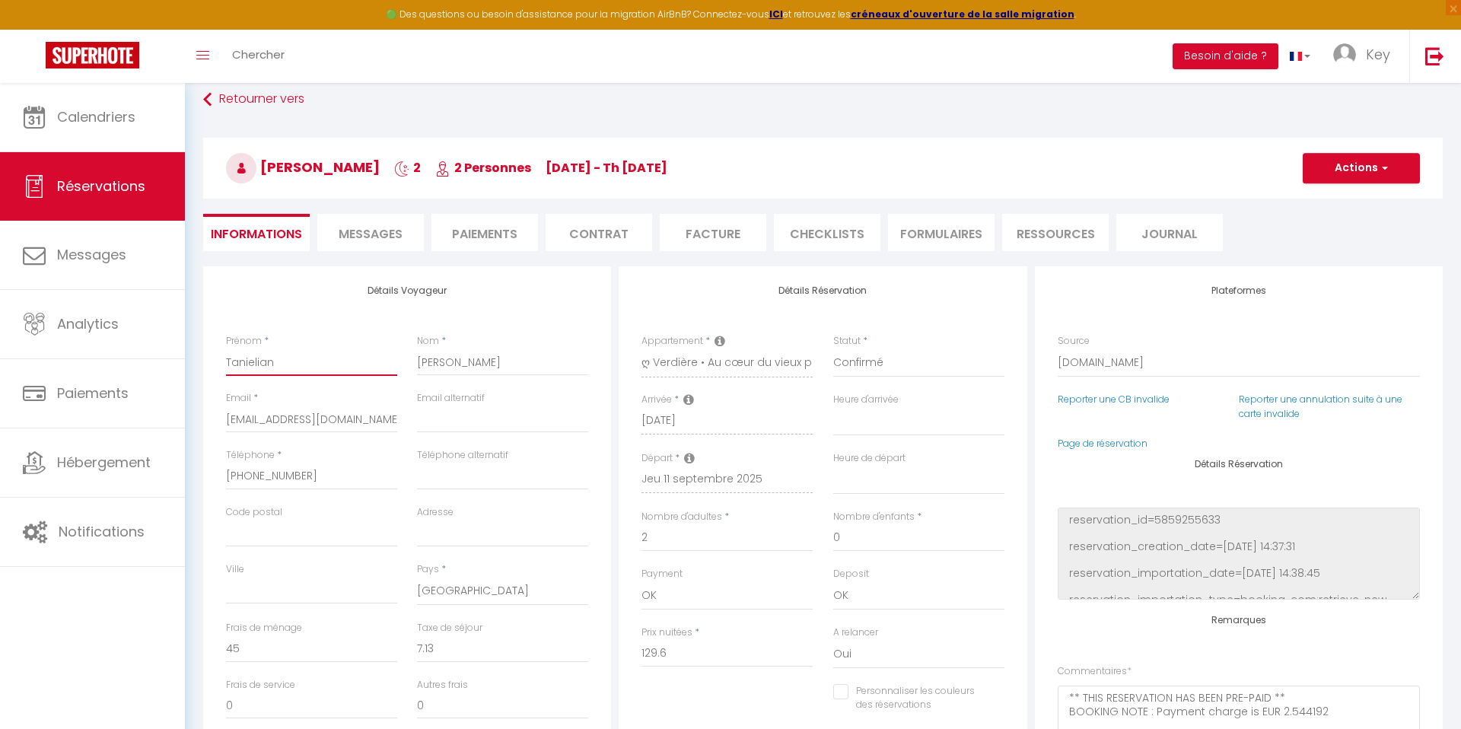
click at [247, 366] on input "Tanielian" at bounding box center [311, 362] width 171 height 27
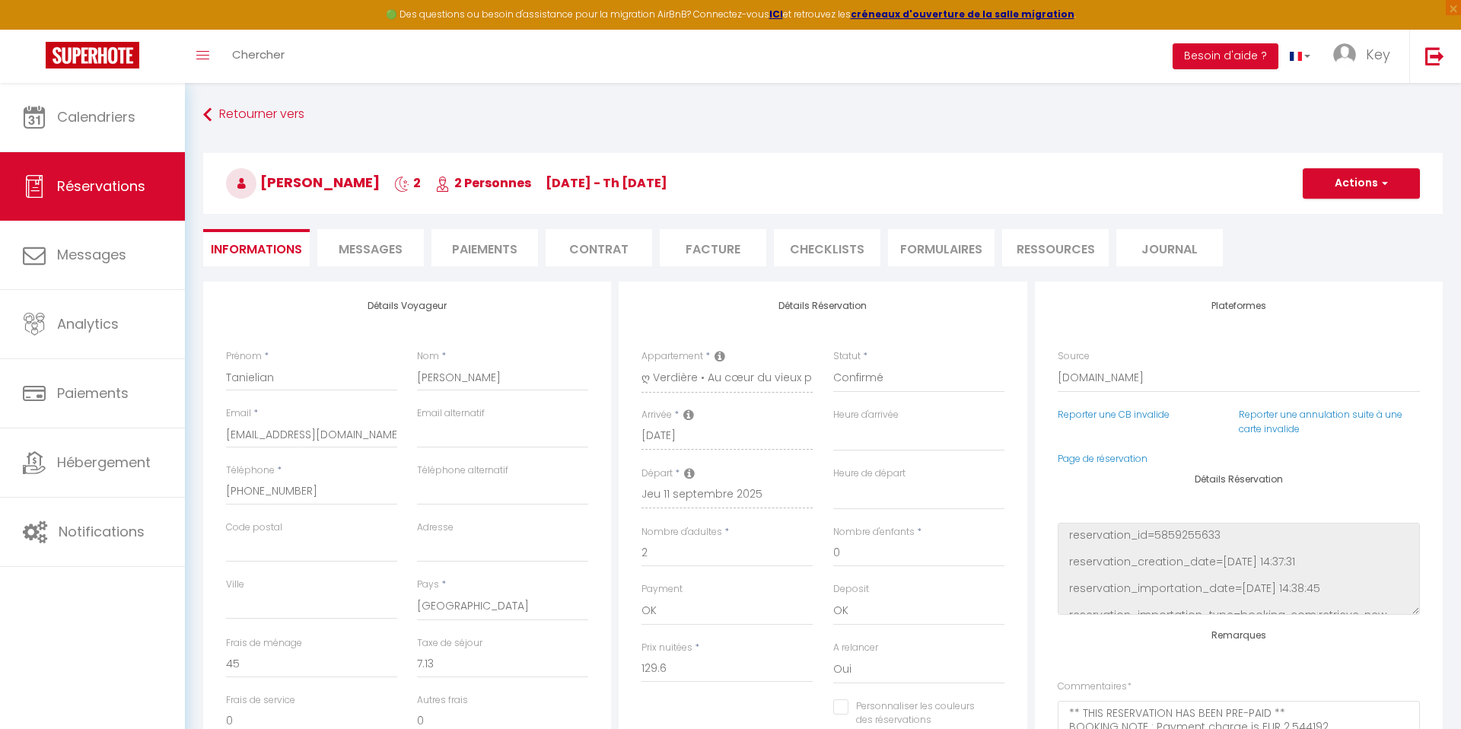
click at [495, 253] on li "Paiements" at bounding box center [484, 247] width 107 height 37
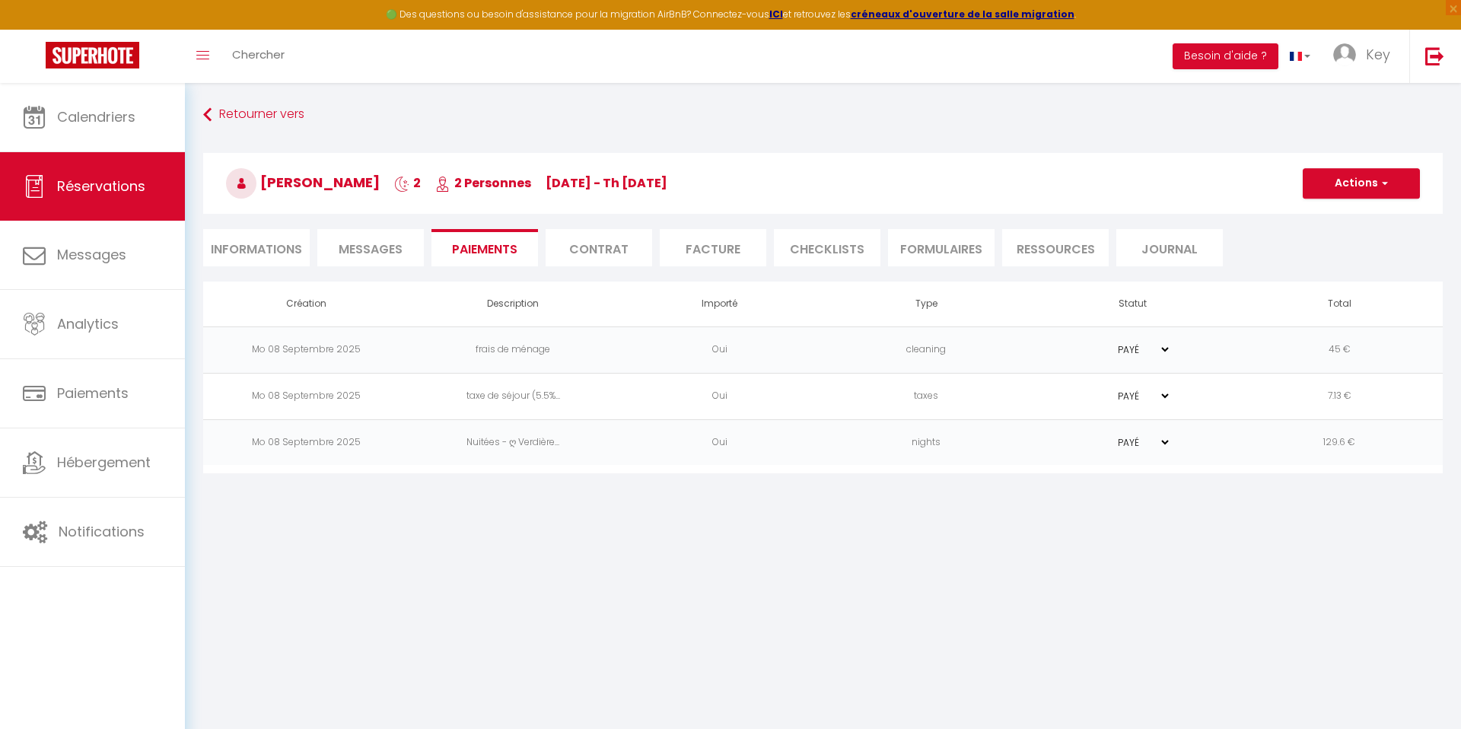
click at [362, 253] on span "Messages" at bounding box center [371, 249] width 64 height 18
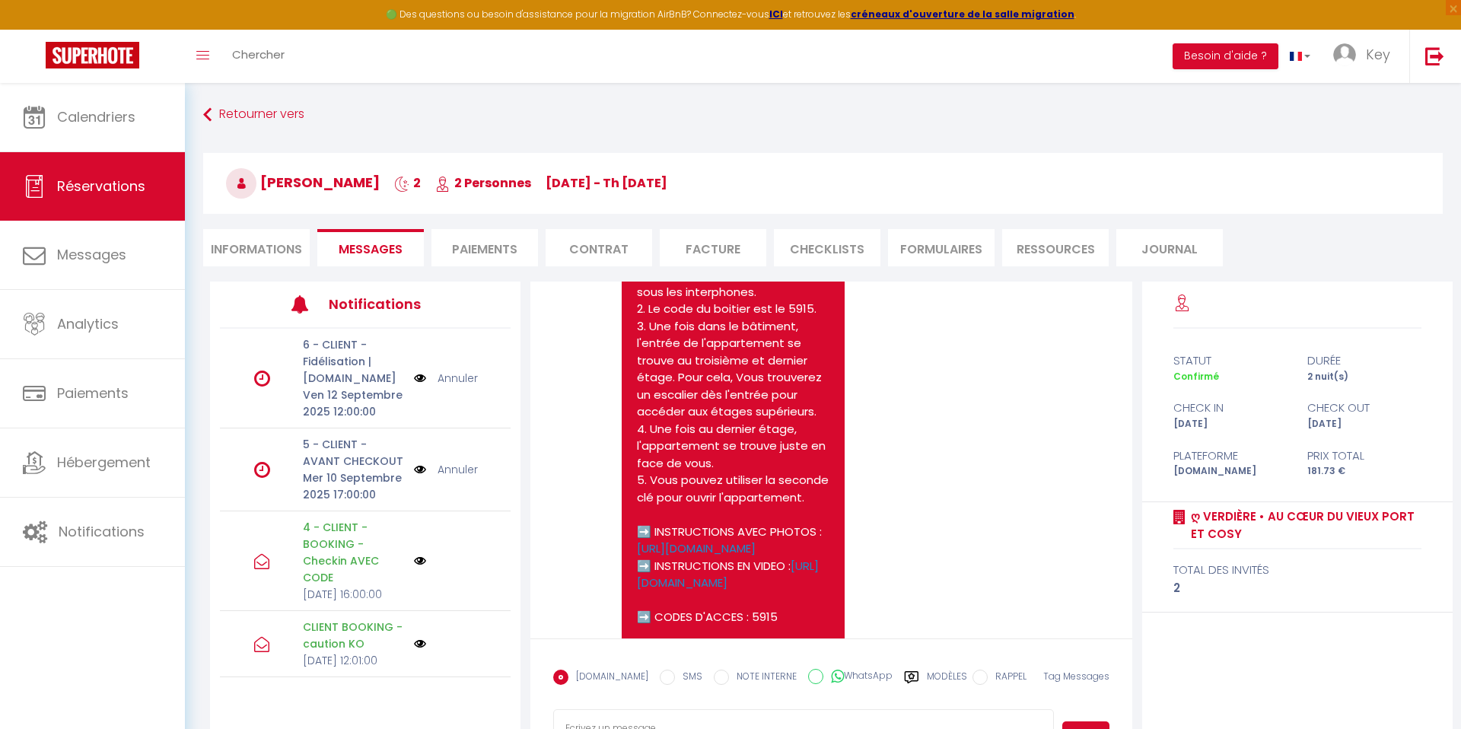
scroll to position [2669, 0]
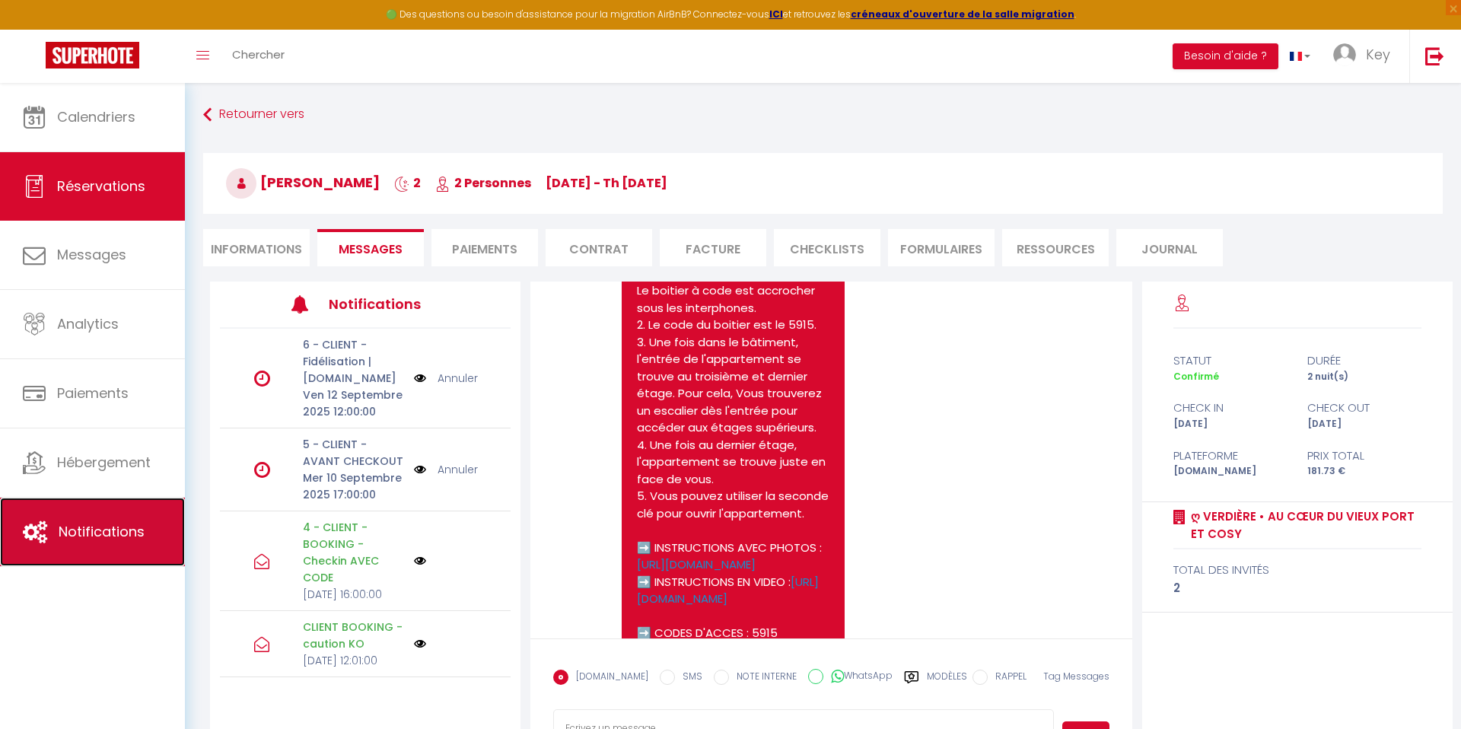
click at [83, 524] on span "Notifications" at bounding box center [102, 531] width 86 height 19
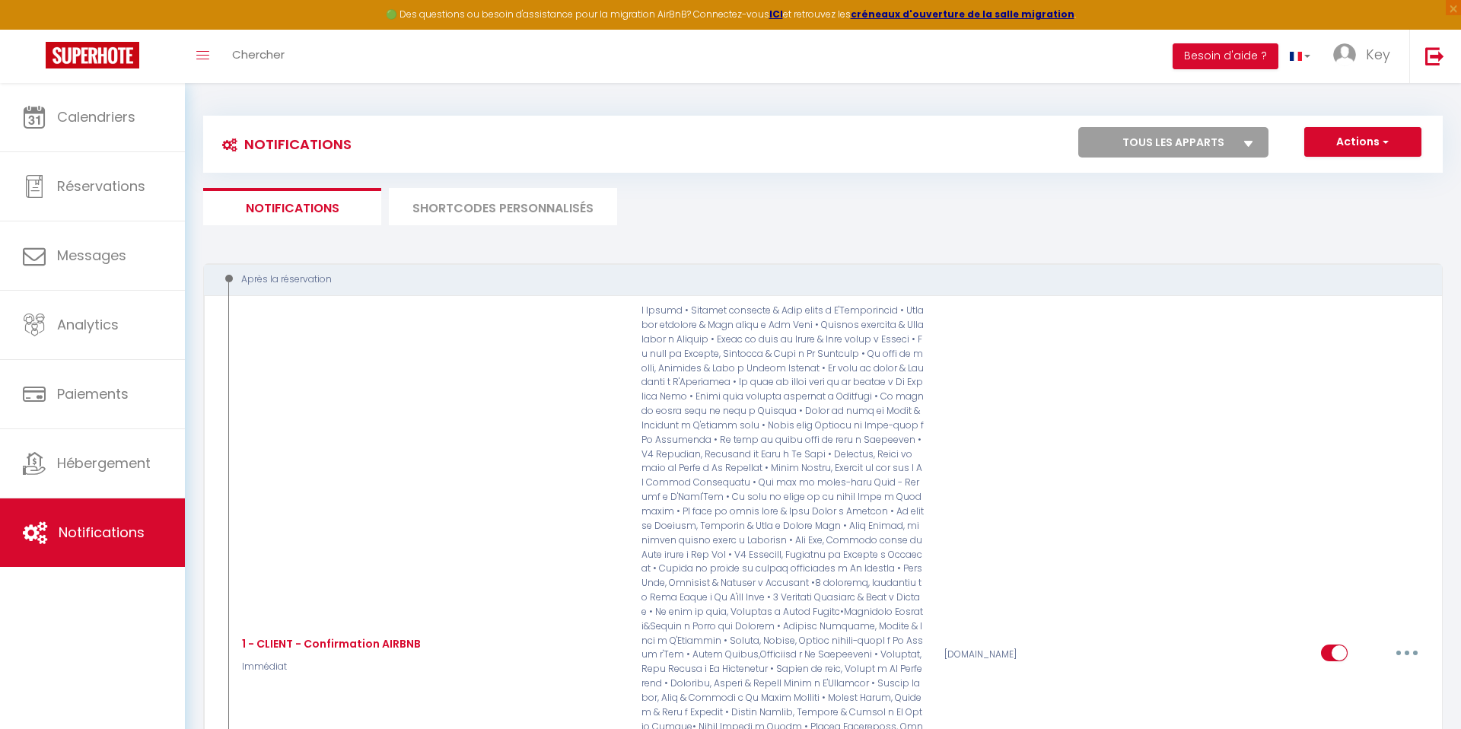
click at [462, 212] on li "SHORTCODES PERSONNALISÉS" at bounding box center [503, 206] width 228 height 37
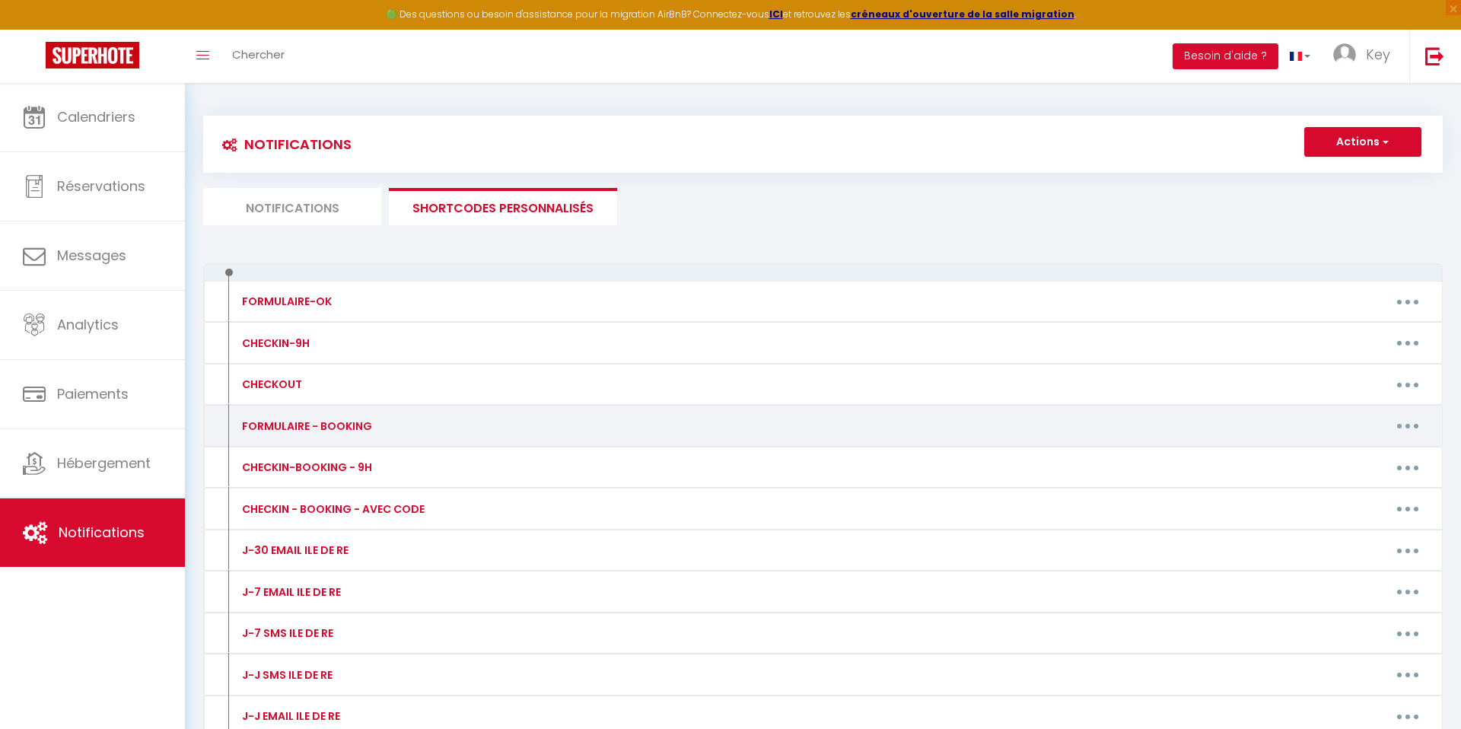
scroll to position [190, 0]
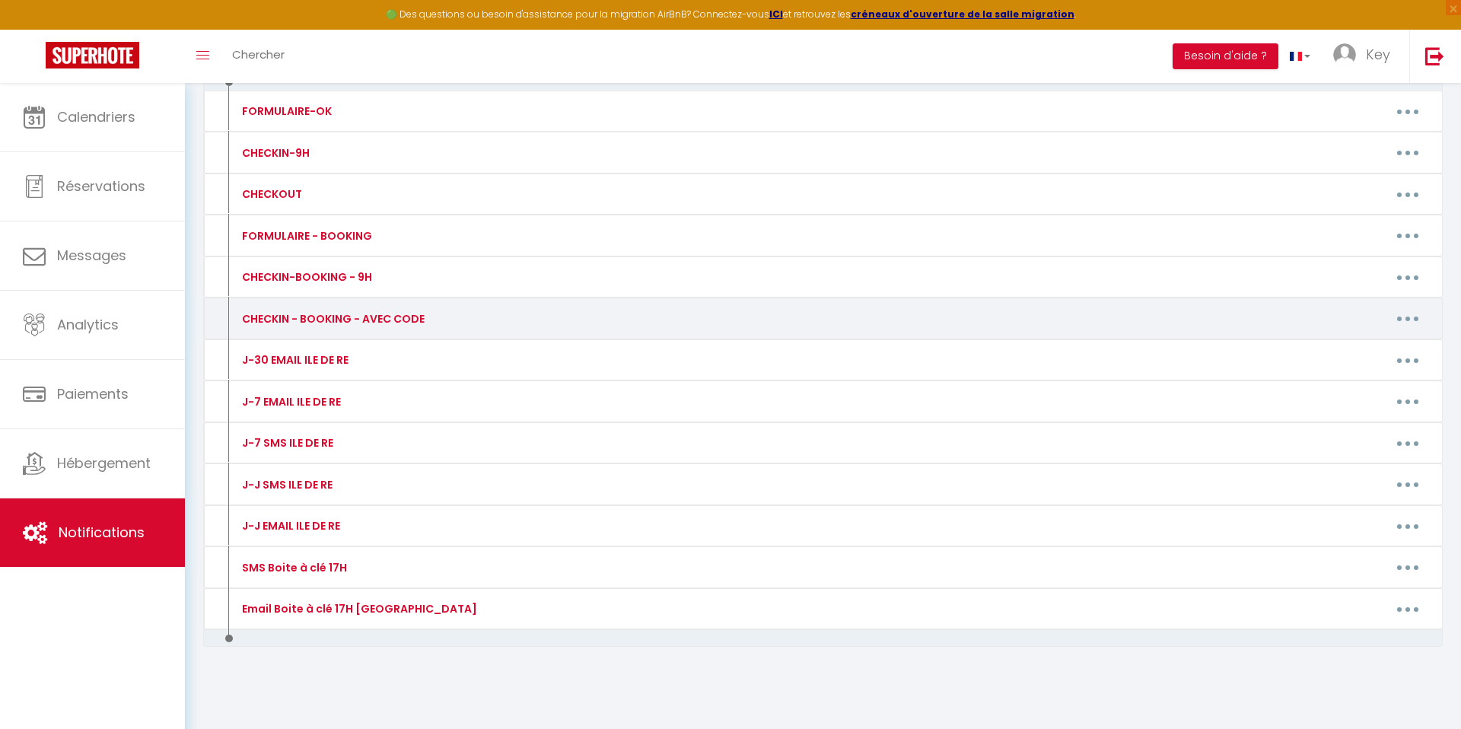
click at [1402, 318] on button "button" at bounding box center [1407, 319] width 43 height 24
click at [1389, 345] on link "Editer" at bounding box center [1368, 353] width 113 height 26
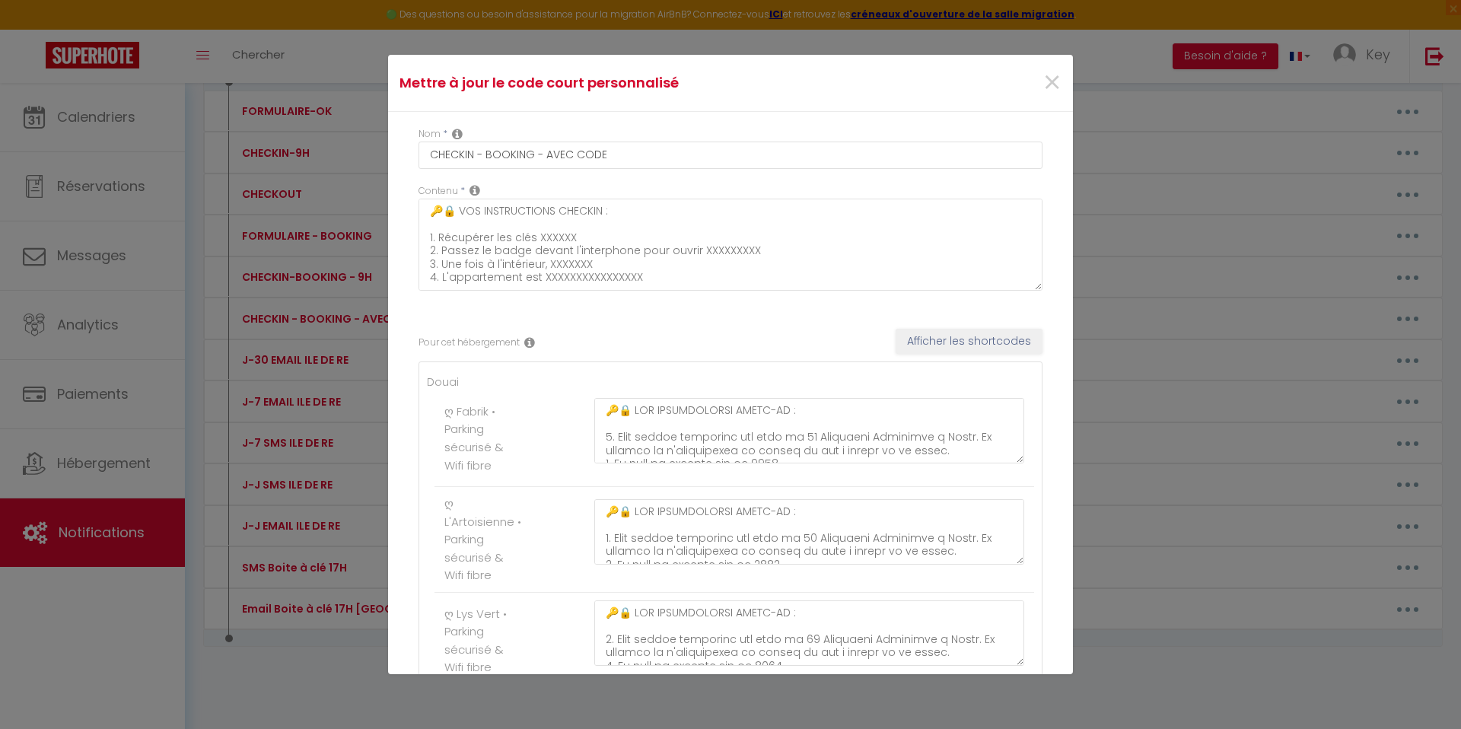
click at [545, 396] on li "ღ Fabrik • Parking sécurisé & Wifi fibre" at bounding box center [734, 438] width 600 height 97
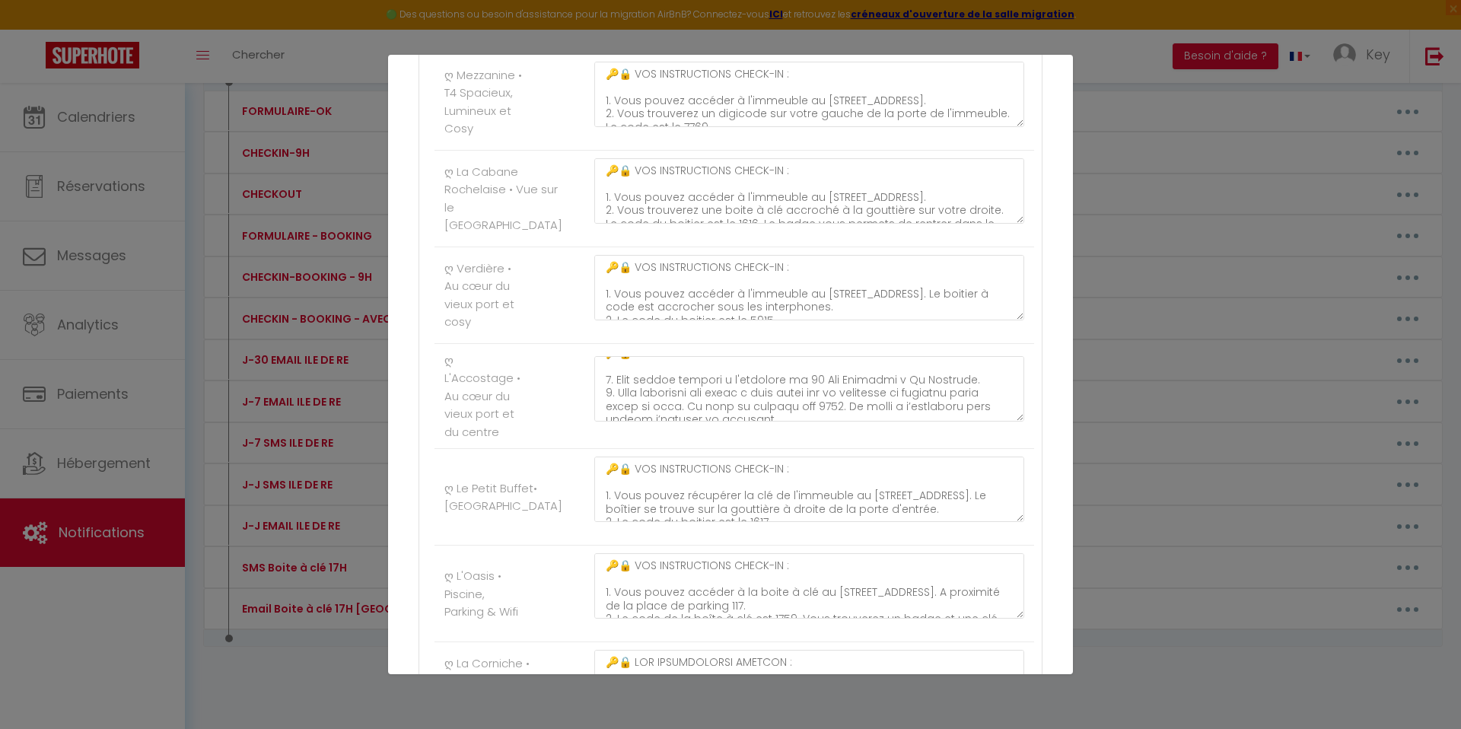
scroll to position [16, 0]
click at [762, 384] on textarea at bounding box center [809, 388] width 430 height 65
click at [705, 392] on textarea at bounding box center [809, 388] width 430 height 65
drag, startPoint x: 673, startPoint y: 401, endPoint x: 616, endPoint y: 390, distance: 58.8
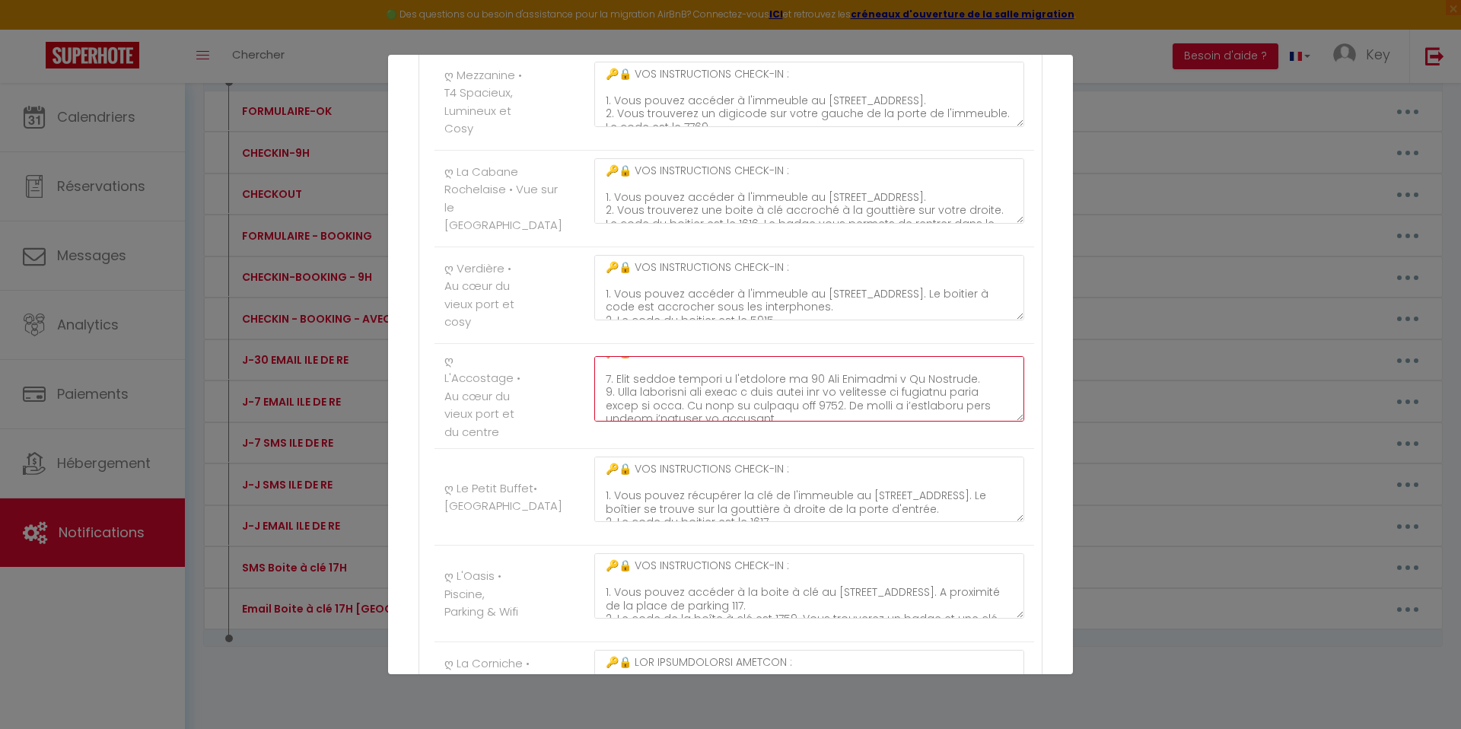
click at [616, 390] on textarea at bounding box center [809, 388] width 430 height 65
paste textarea "au [STREET_ADDRESS]interphone (boite à clé grise)."
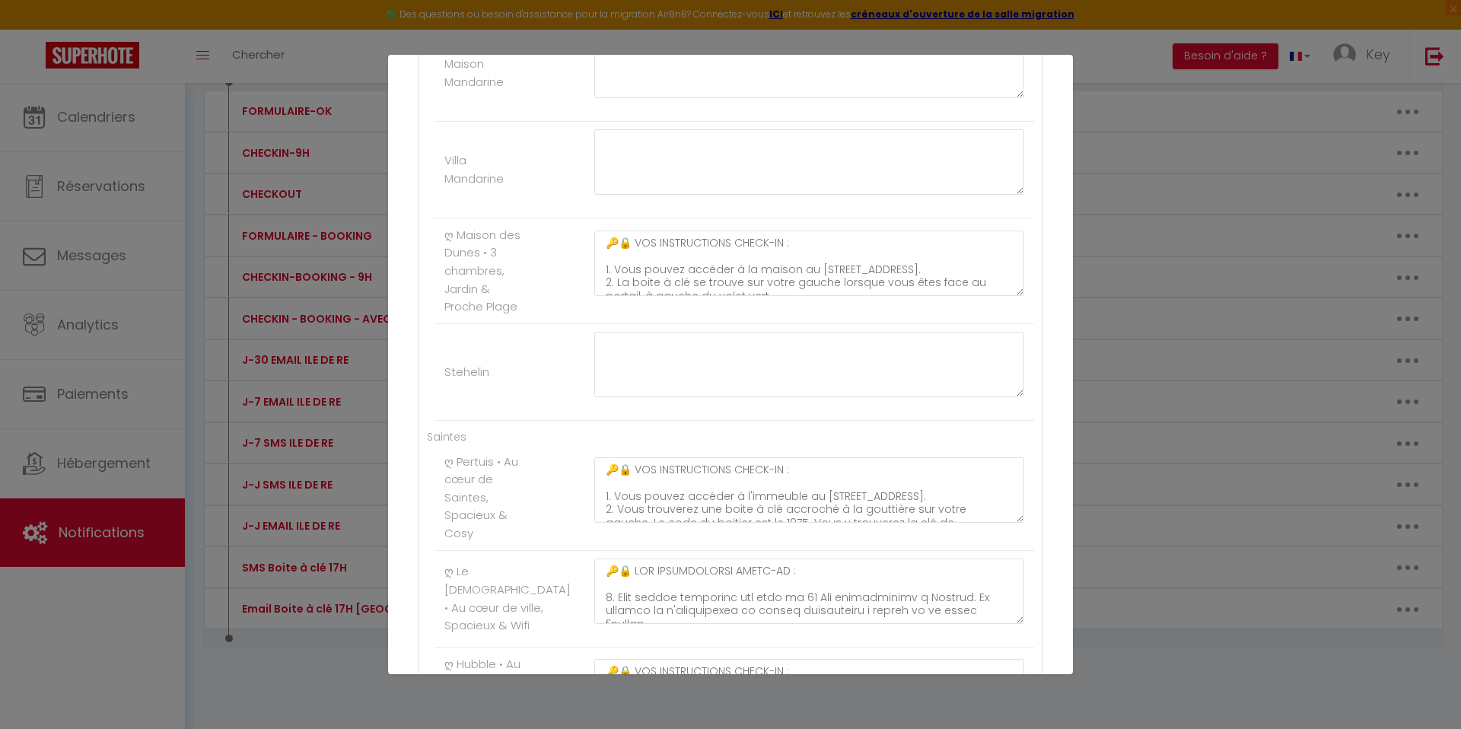
scroll to position [9738, 0]
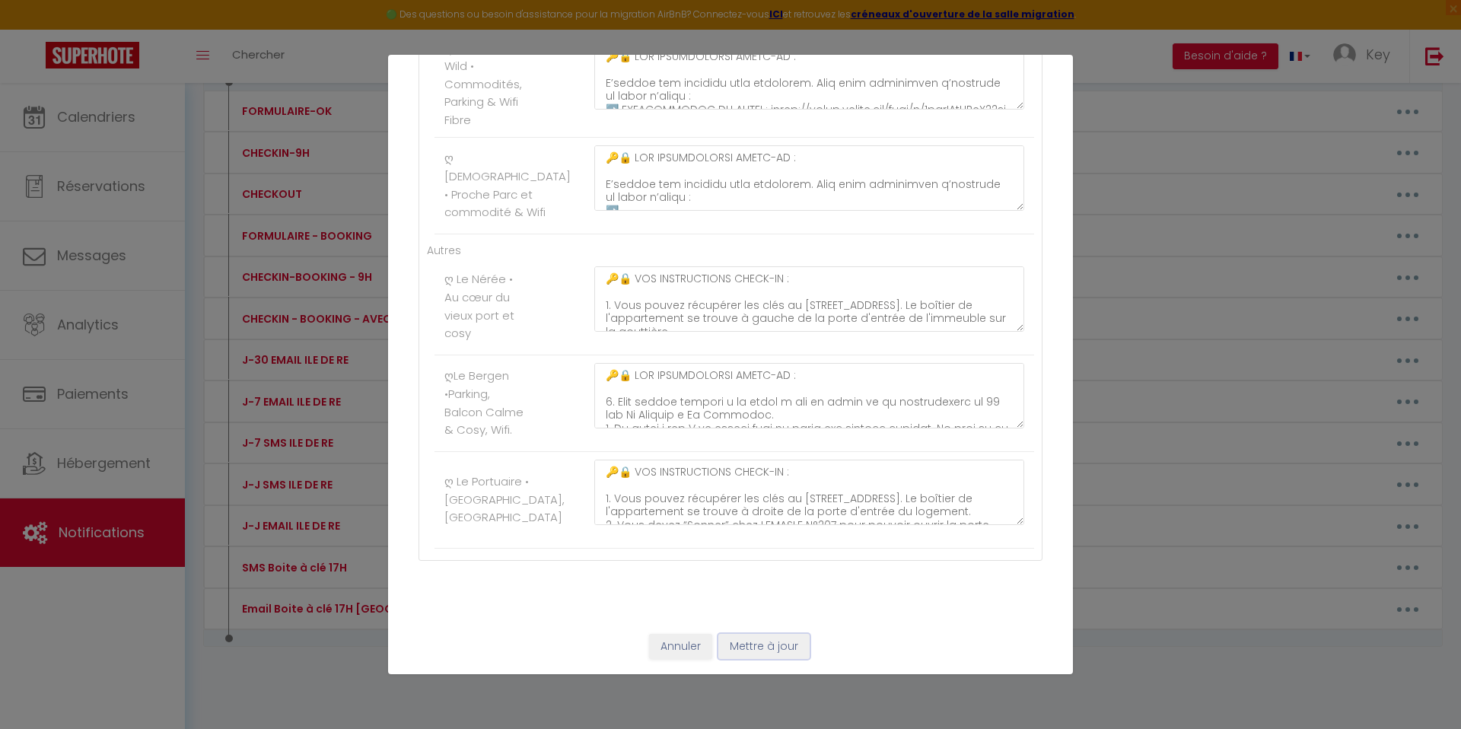
click at [769, 649] on button "Mettre à jour" at bounding box center [763, 647] width 91 height 26
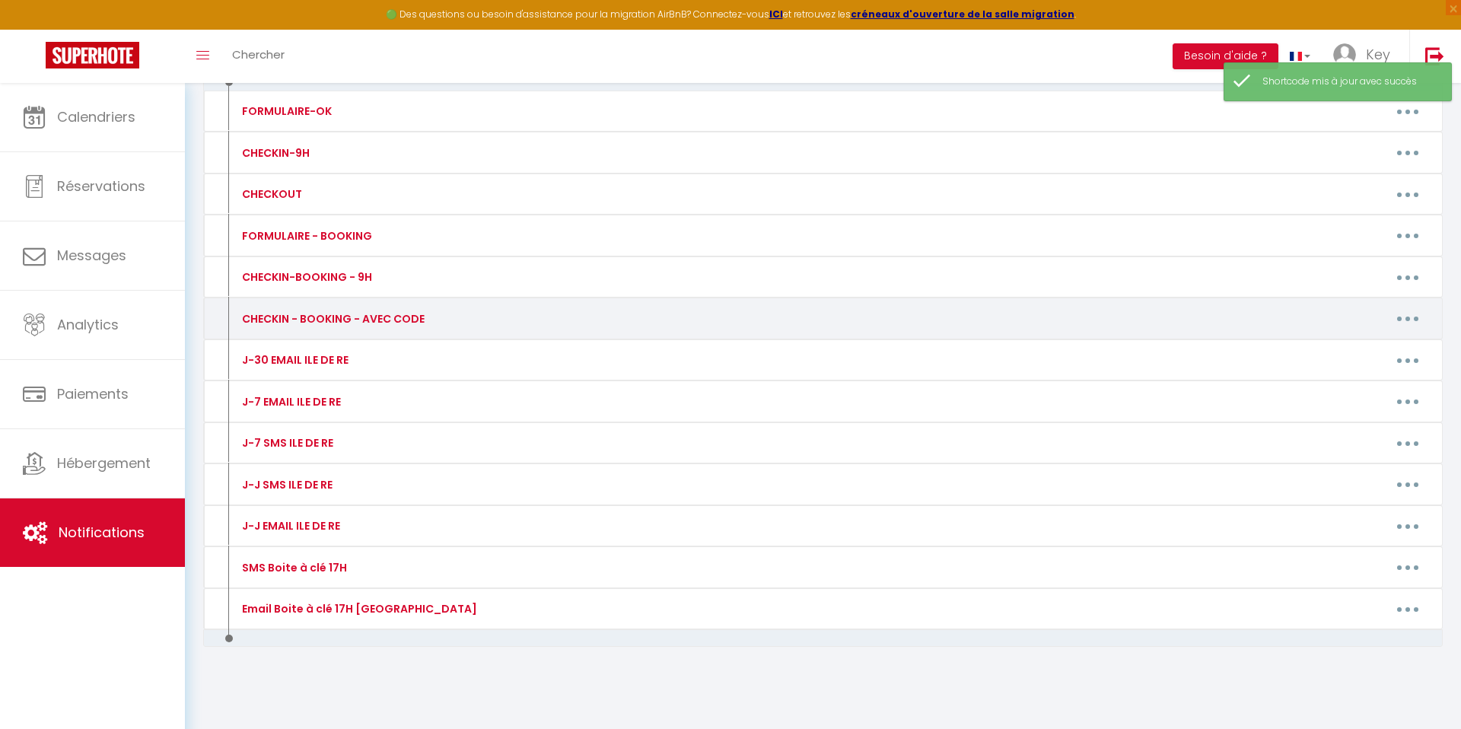
click at [1401, 320] on button "button" at bounding box center [1407, 319] width 43 height 24
click at [1367, 350] on link "Editer" at bounding box center [1368, 353] width 113 height 26
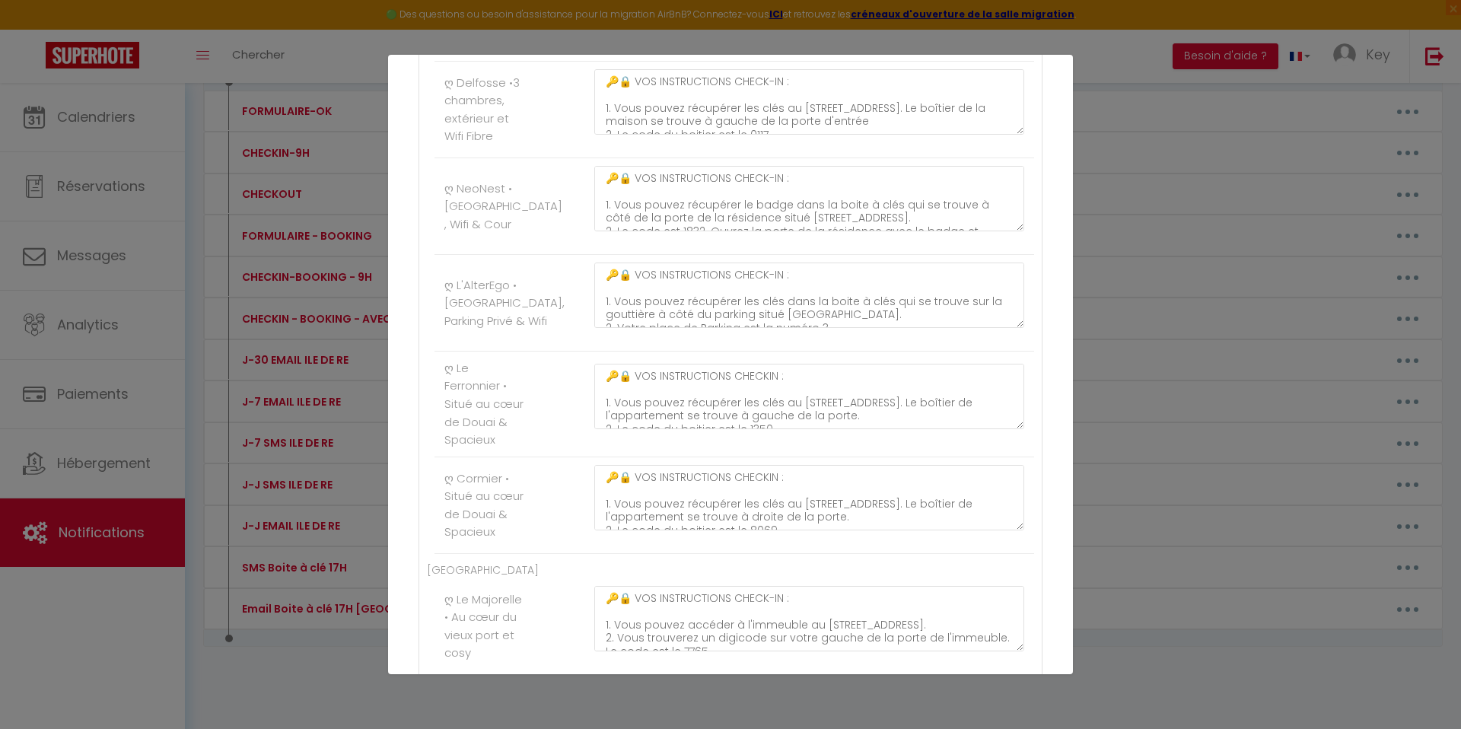
scroll to position [822, 0]
click at [536, 414] on li "ღ Le Ferronnier • Situé au cœur de Douai & Spacieux 🔑🔒 VOS INSTRUCTIONS CHECKIN…" at bounding box center [734, 404] width 600 height 106
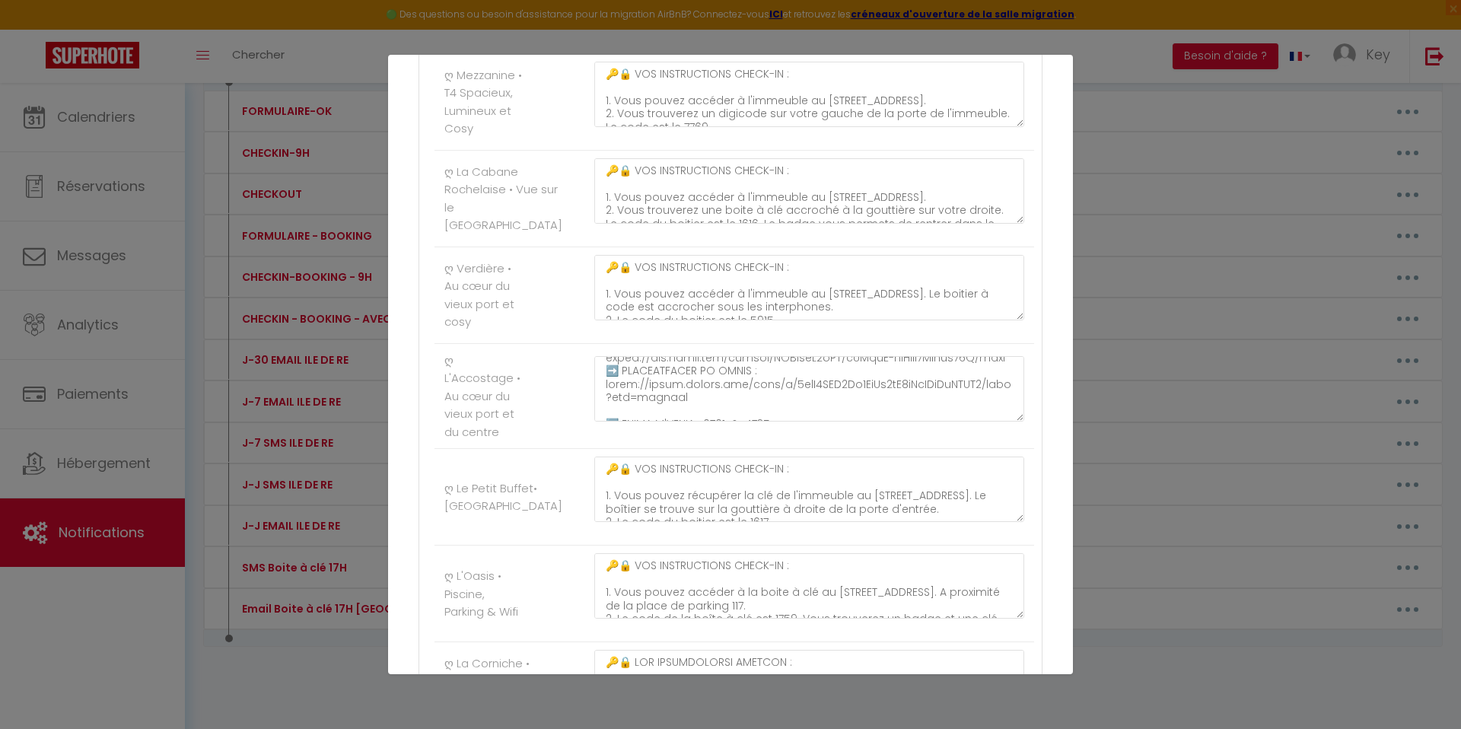
scroll to position [215, 0]
click at [695, 397] on textarea at bounding box center [809, 388] width 430 height 65
drag, startPoint x: 705, startPoint y: 397, endPoint x: 608, endPoint y: 392, distance: 97.5
click at [608, 392] on textarea at bounding box center [809, 388] width 430 height 65
paste textarea "[URL][DOMAIN_NAME]"
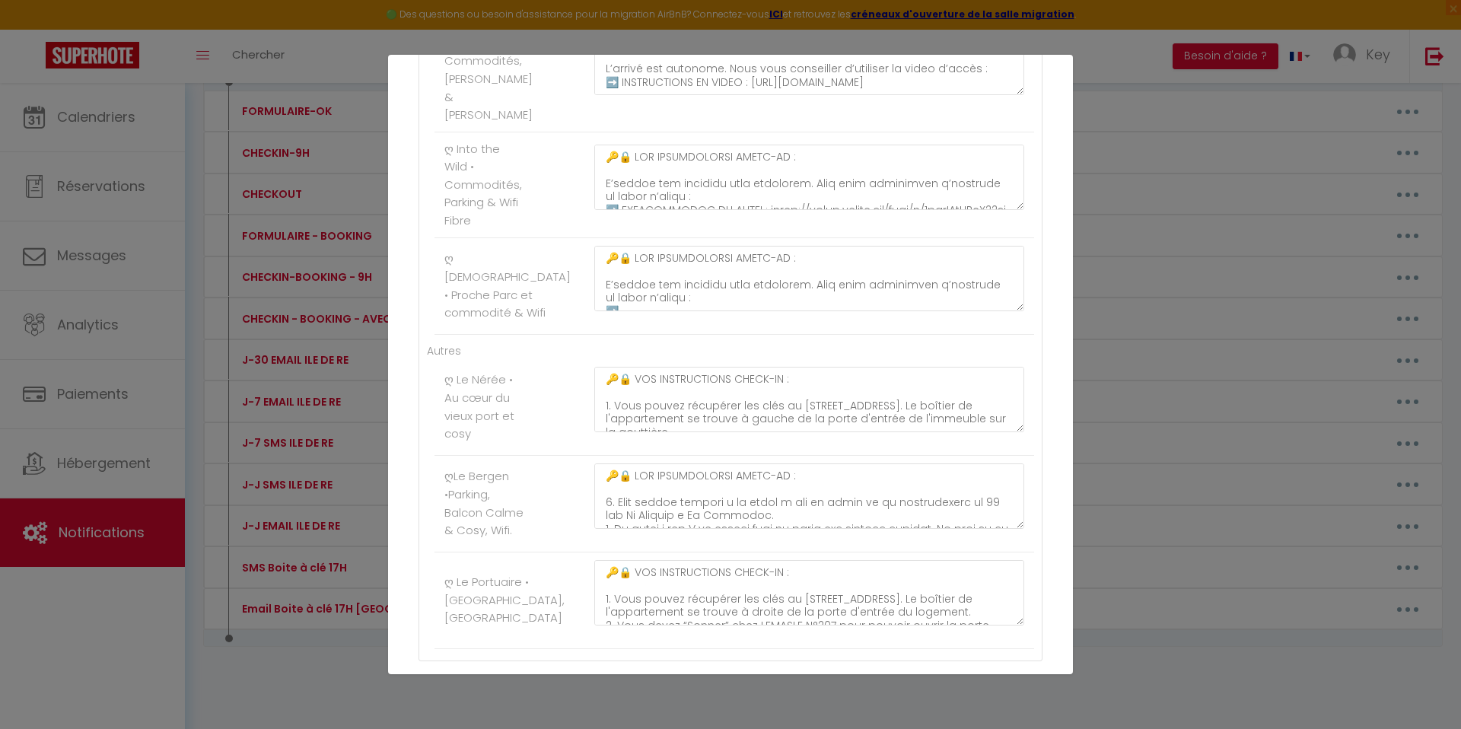
scroll to position [9738, 0]
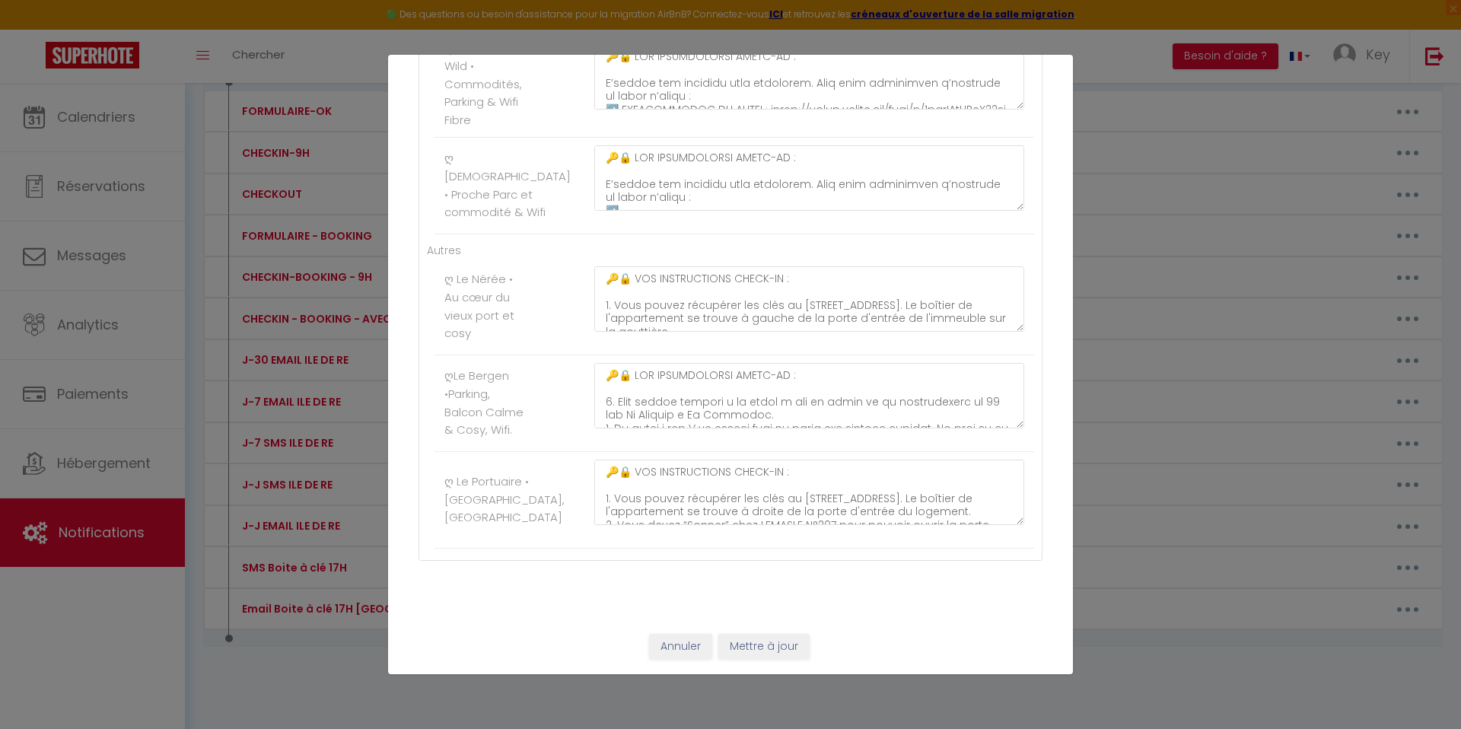
click at [760, 629] on div "Annuler Mettre à jour" at bounding box center [730, 647] width 685 height 56
click at [760, 638] on button "Mettre à jour" at bounding box center [763, 647] width 91 height 26
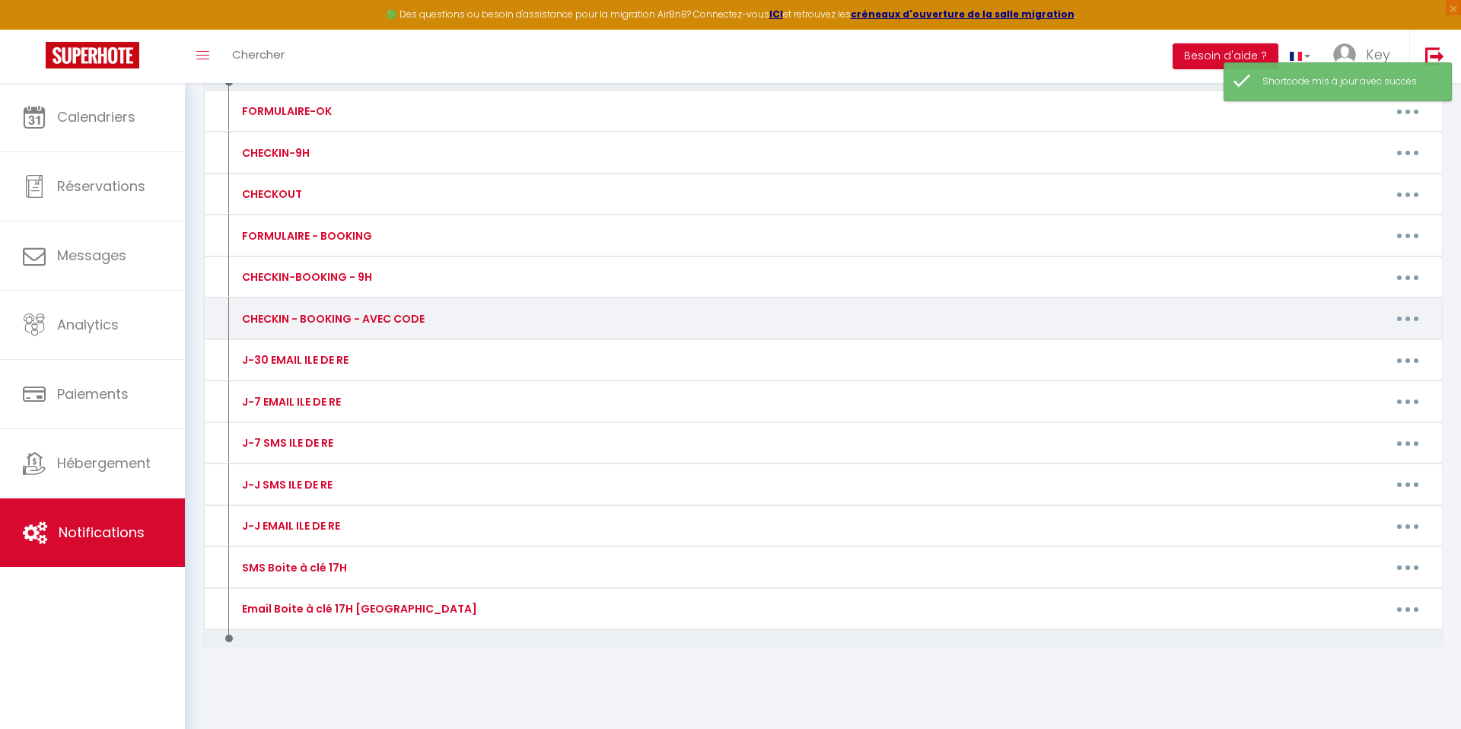
click at [1413, 315] on button "button" at bounding box center [1407, 319] width 43 height 24
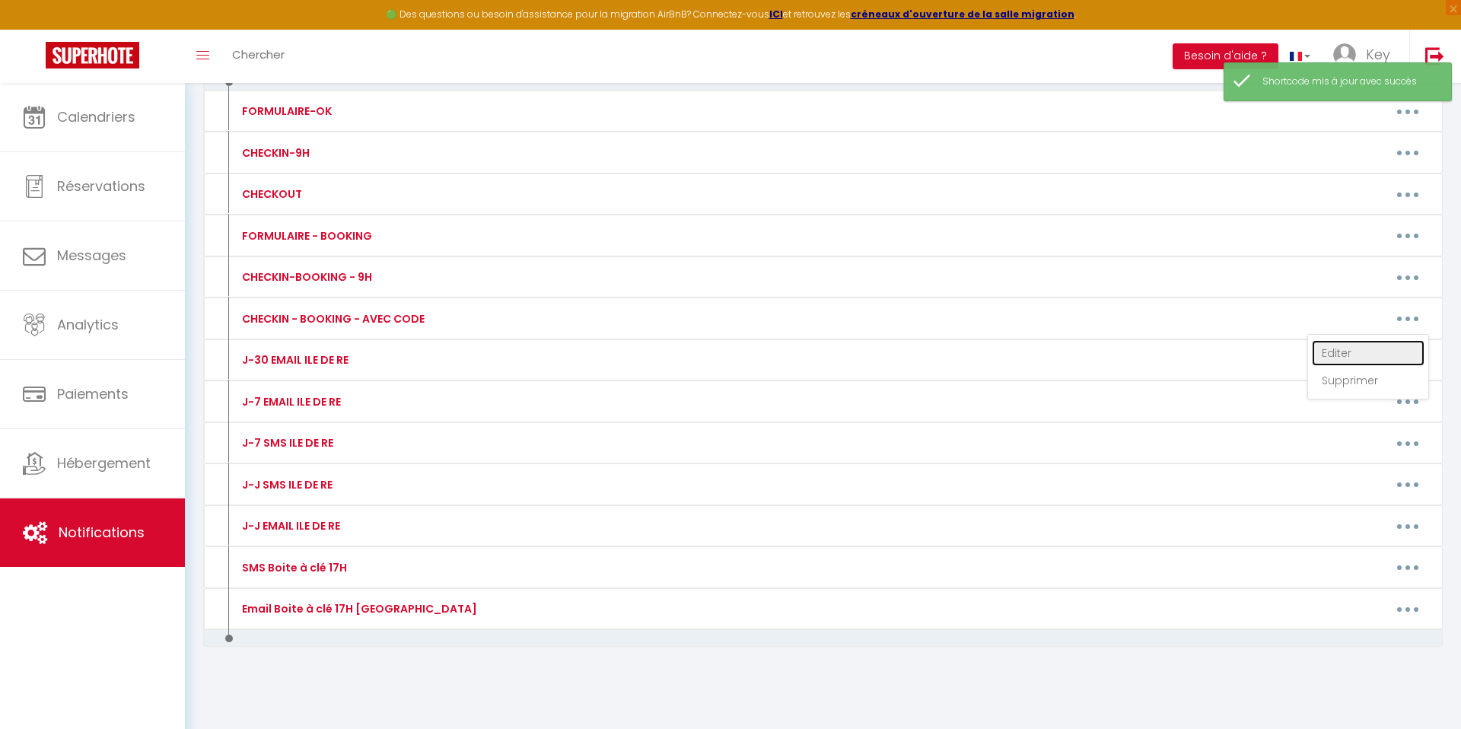
click at [1377, 340] on link "Editer" at bounding box center [1368, 353] width 113 height 26
click at [0, 0] on div "Créer un code court personnalisé × Nom * Contenu * Pour cet hébergement Affiche…" at bounding box center [0, 0] width 0 height 0
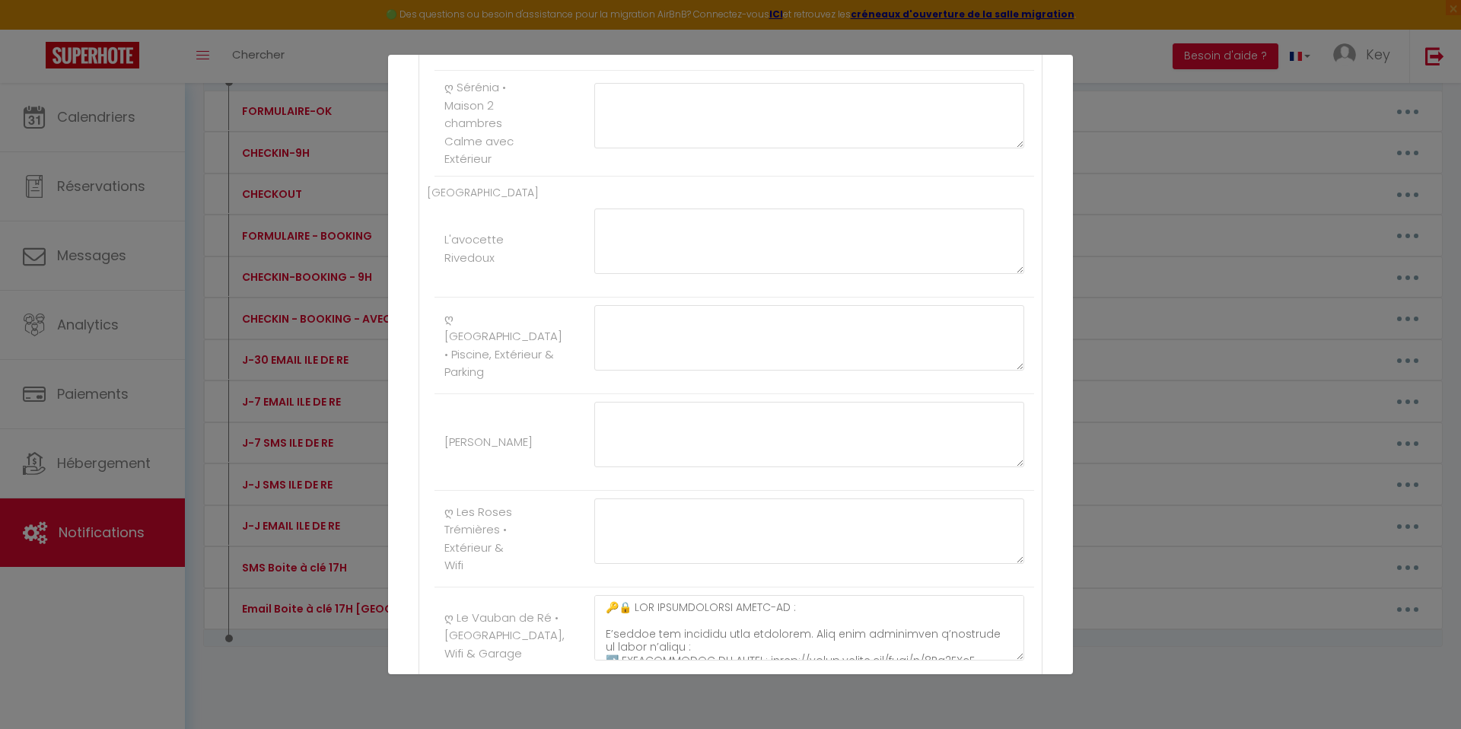
scroll to position [1442, 0]
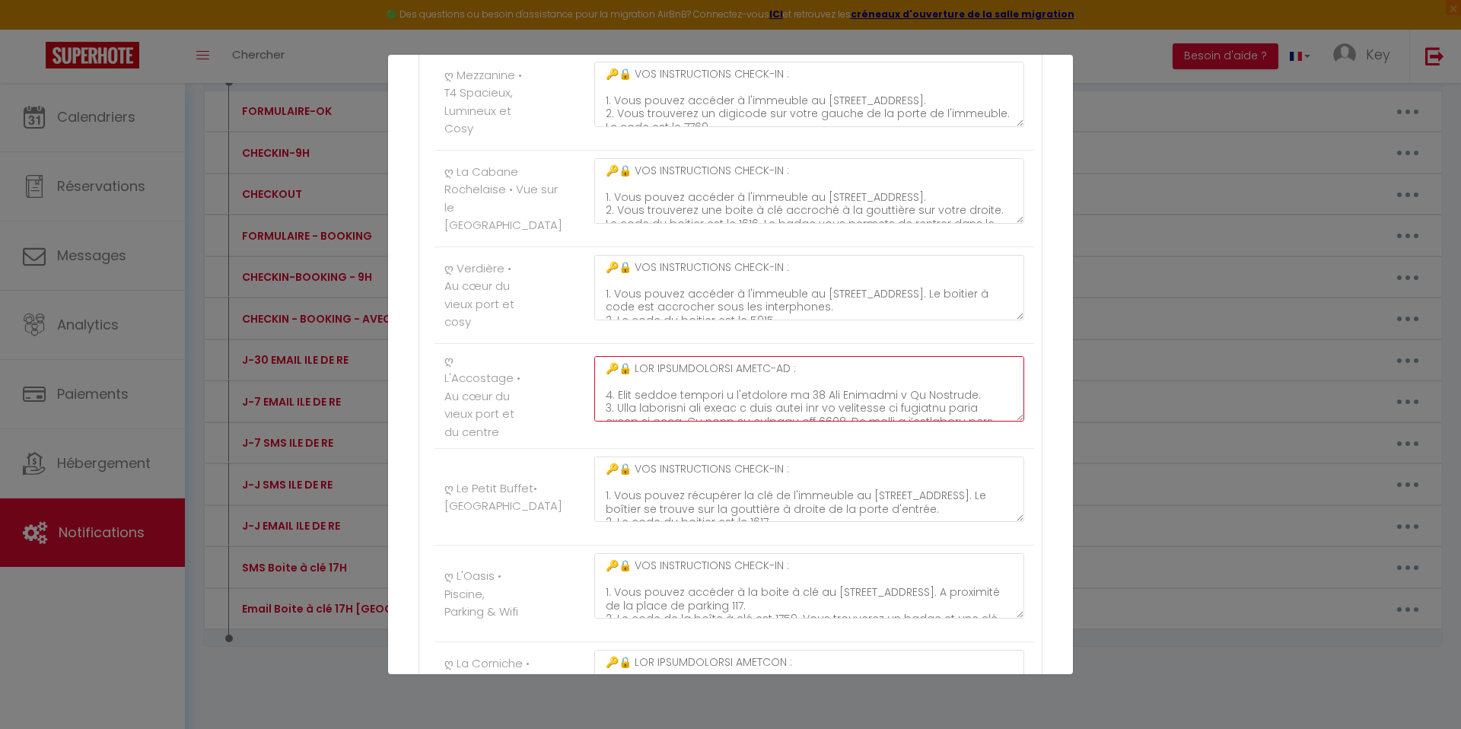
click at [716, 386] on textarea at bounding box center [809, 388] width 430 height 65
click at [608, 361] on textarea at bounding box center [809, 388] width 430 height 65
click at [548, 380] on li "ღ L'Accostage • Au cœur du vieux port et du centre" at bounding box center [734, 397] width 600 height 106
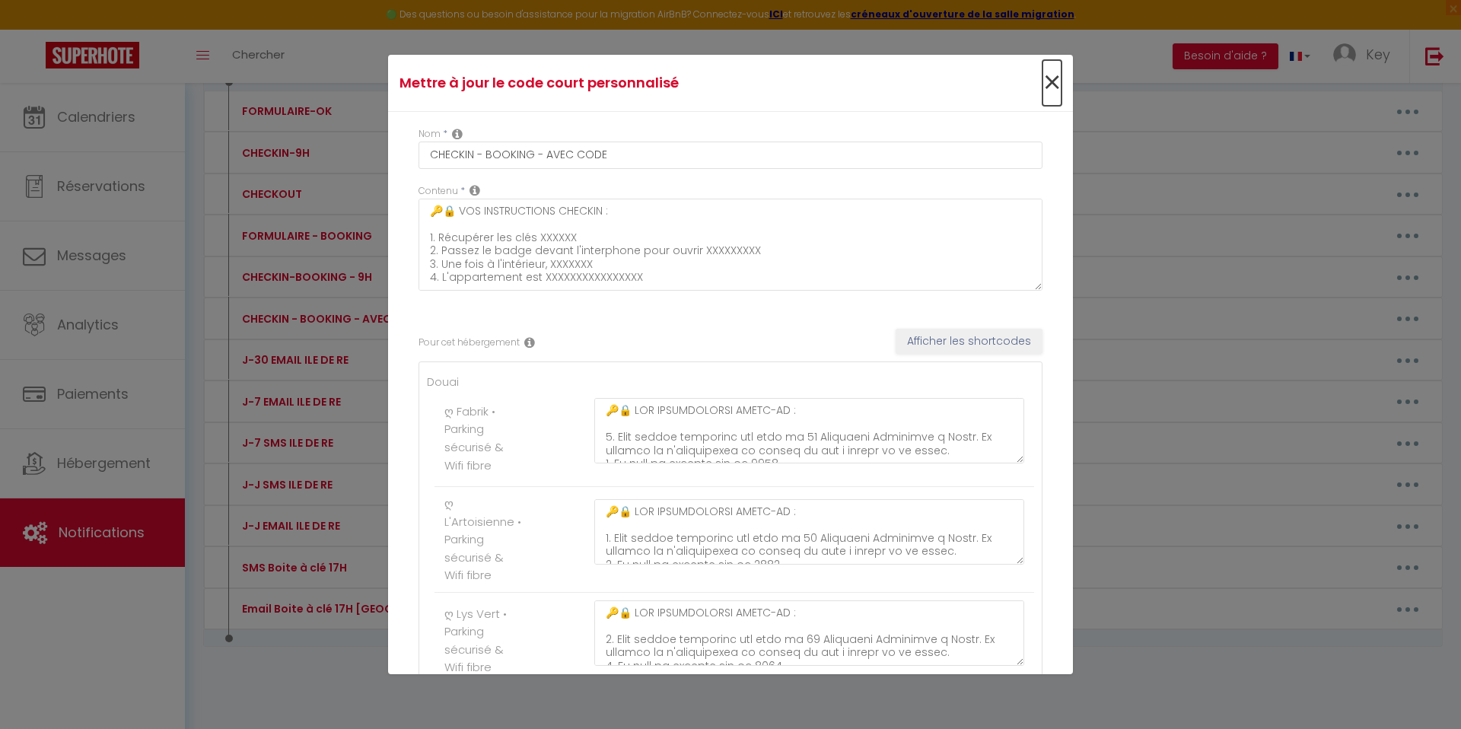
click at [1051, 83] on span "×" at bounding box center [1051, 83] width 19 height 46
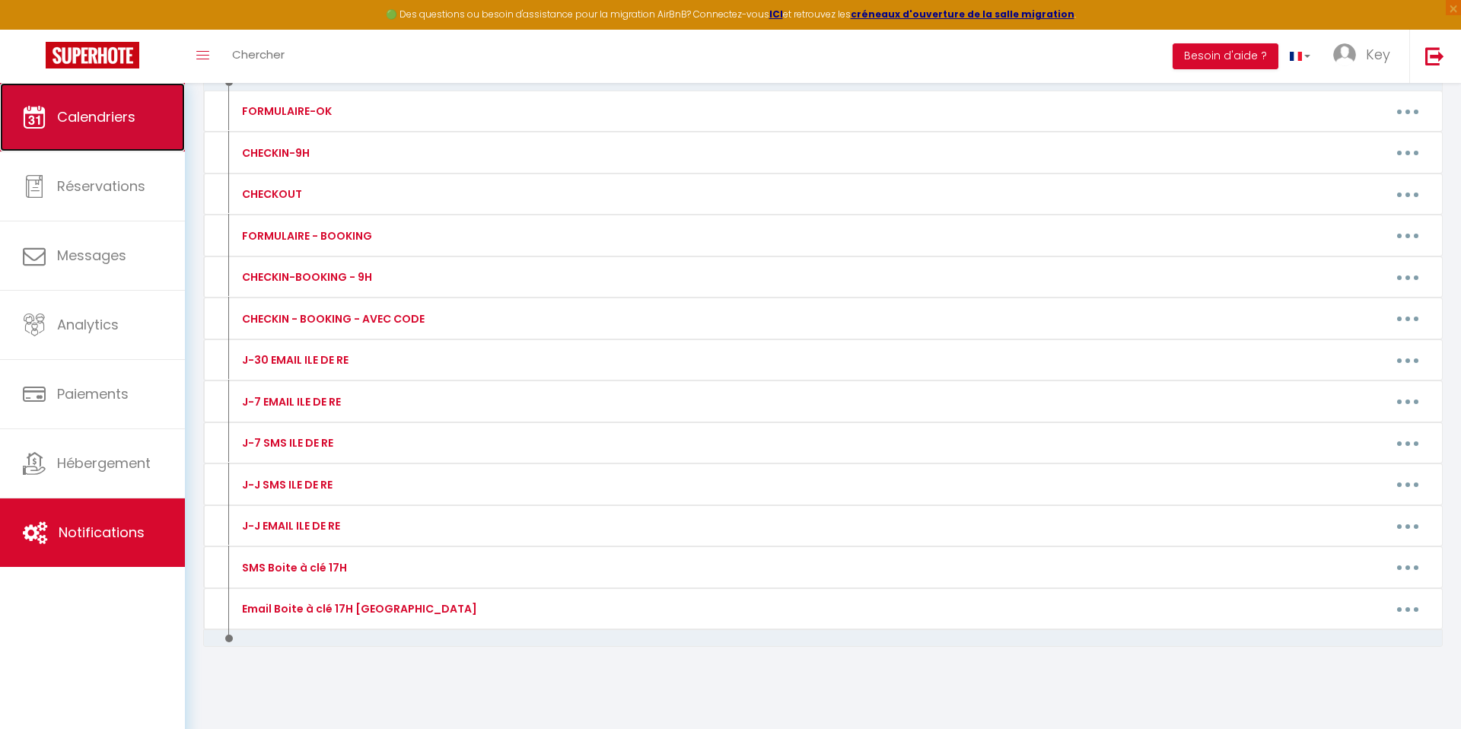
click at [135, 132] on link "Calendriers" at bounding box center [92, 117] width 185 height 68
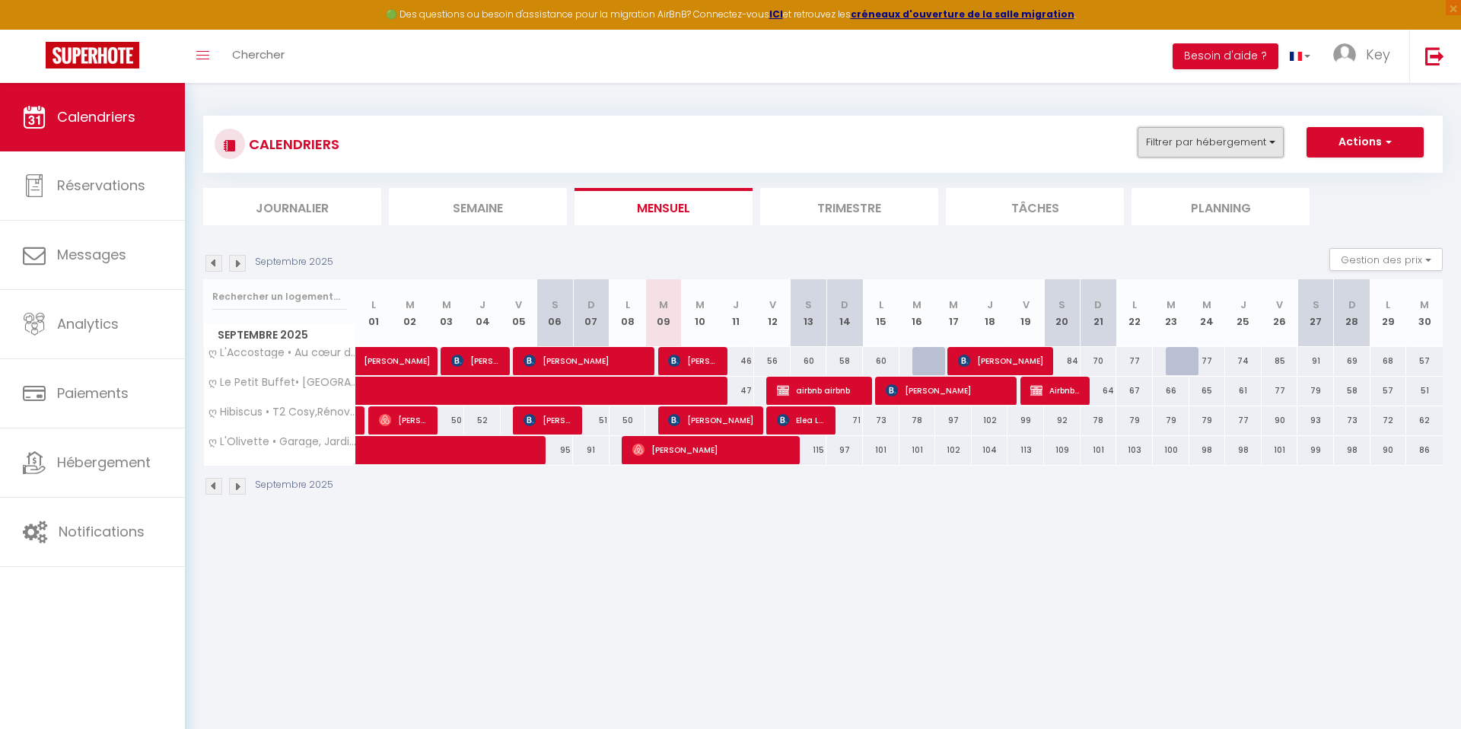
click at [1170, 156] on button "Filtrer par hébergement" at bounding box center [1211, 142] width 146 height 30
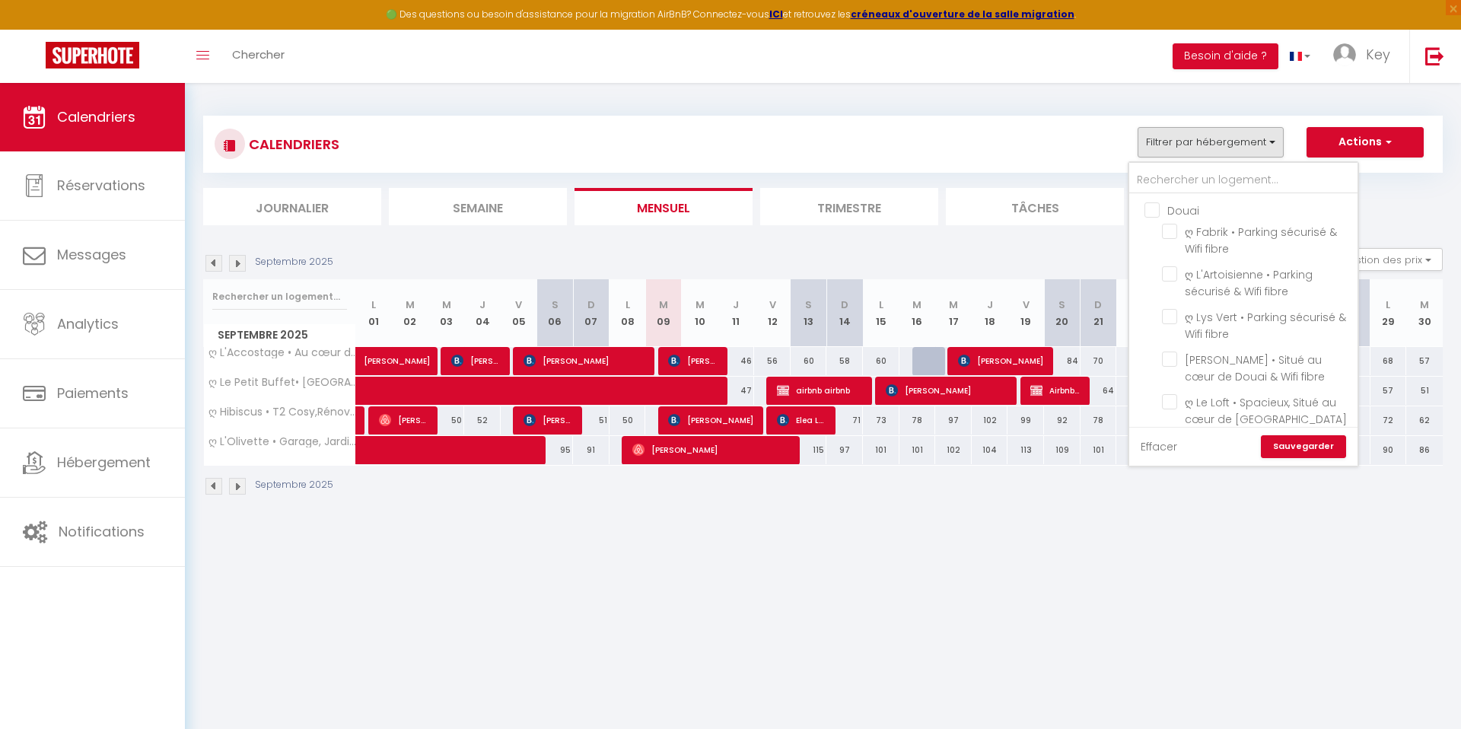
click at [1162, 446] on link "Effacer" at bounding box center [1159, 446] width 37 height 17
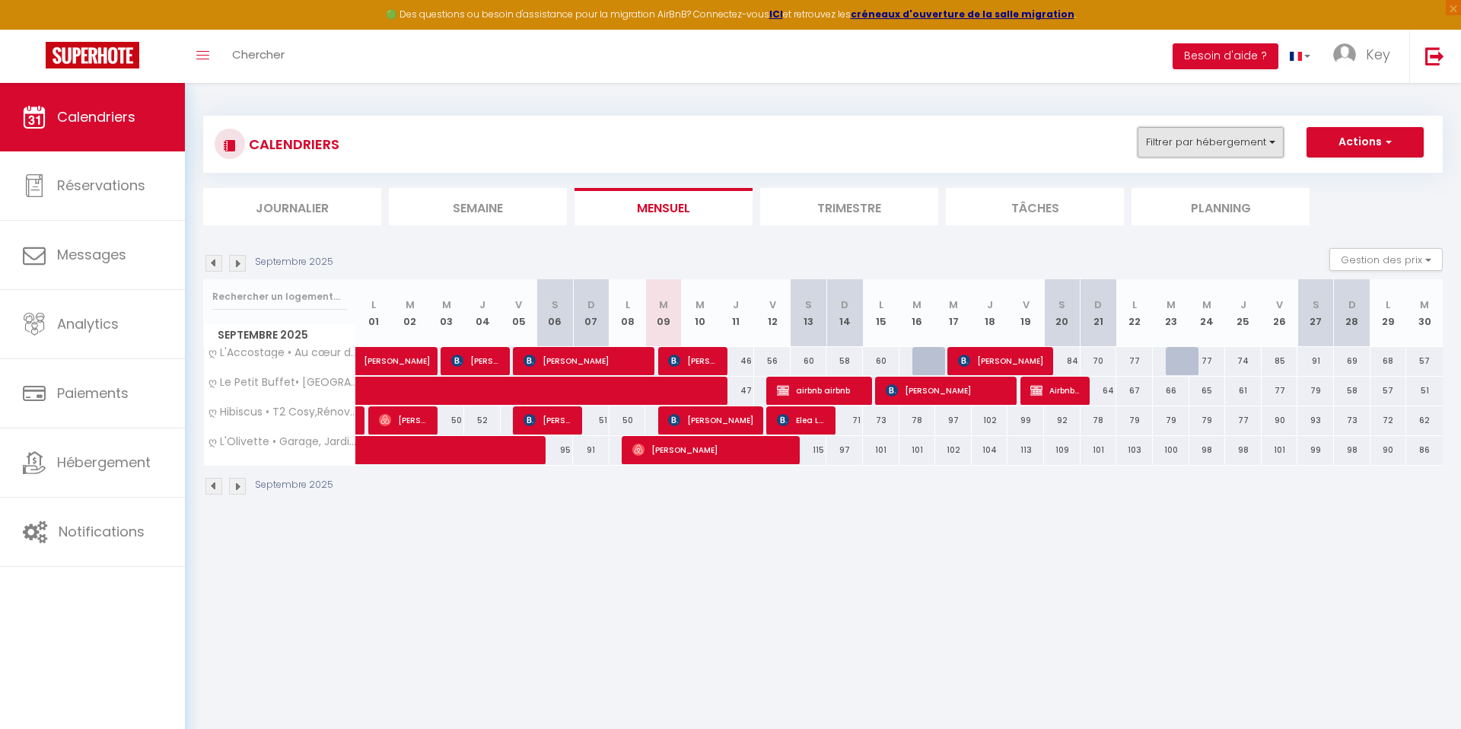
click at [1178, 143] on button "Filtrer par hébergement" at bounding box center [1211, 142] width 146 height 30
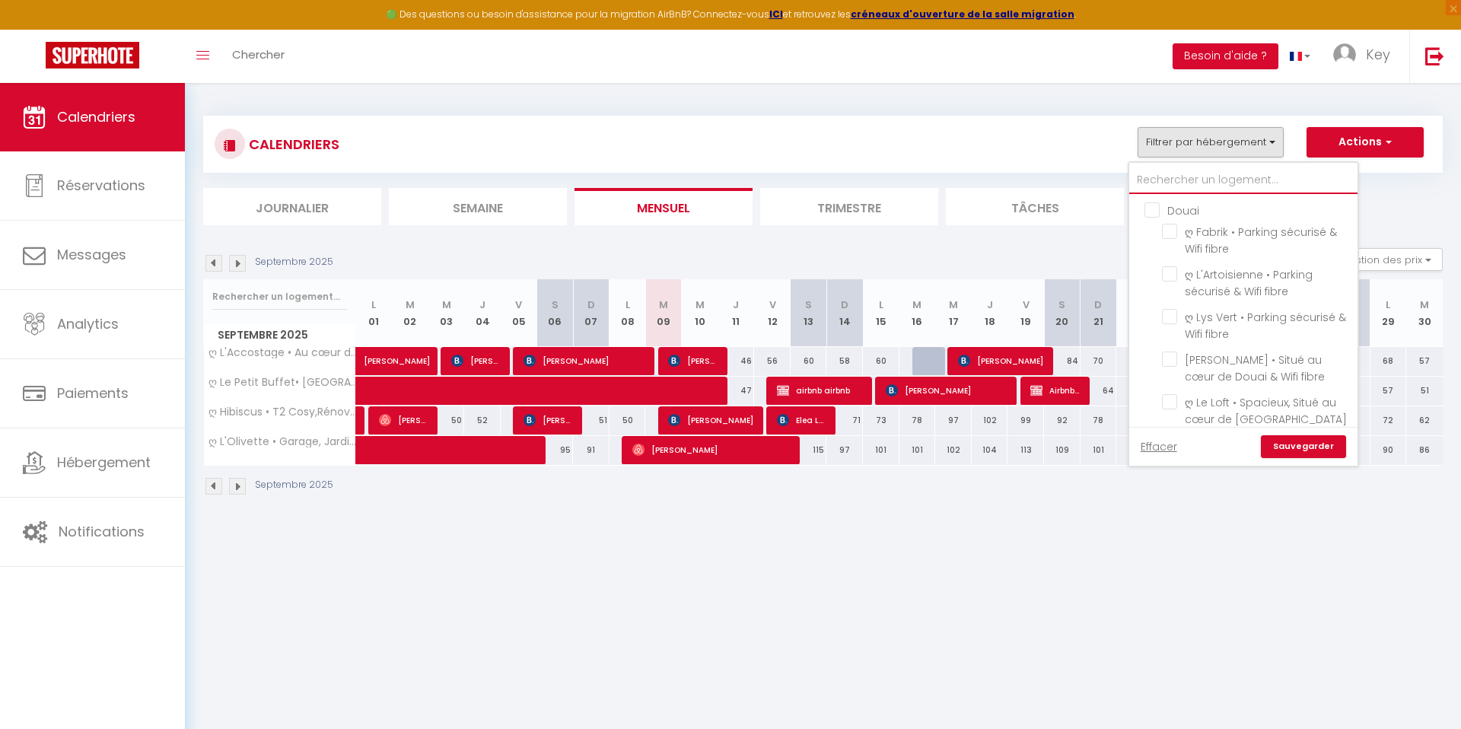
click at [1173, 175] on input "text" at bounding box center [1243, 180] width 228 height 27
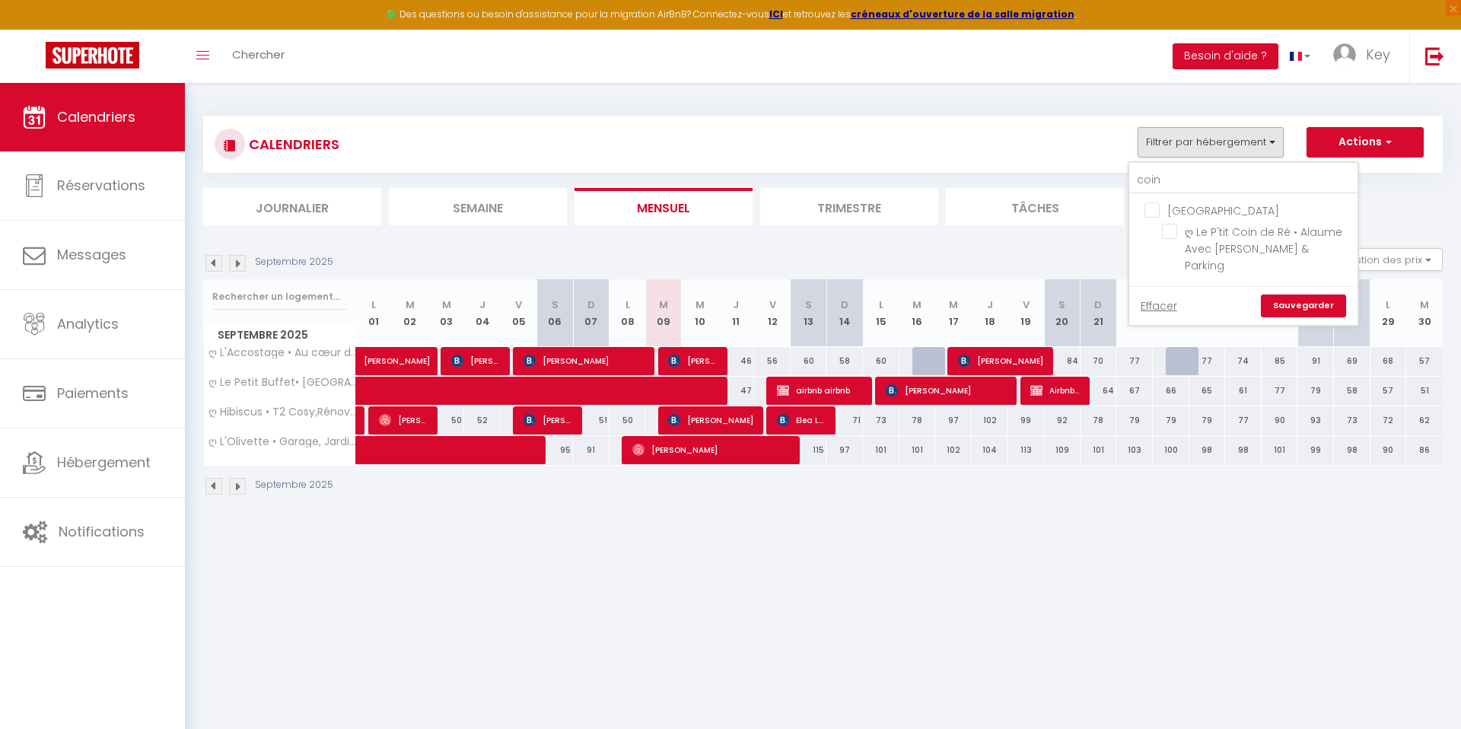
click at [1310, 294] on link "Sauvegarder" at bounding box center [1303, 305] width 85 height 23
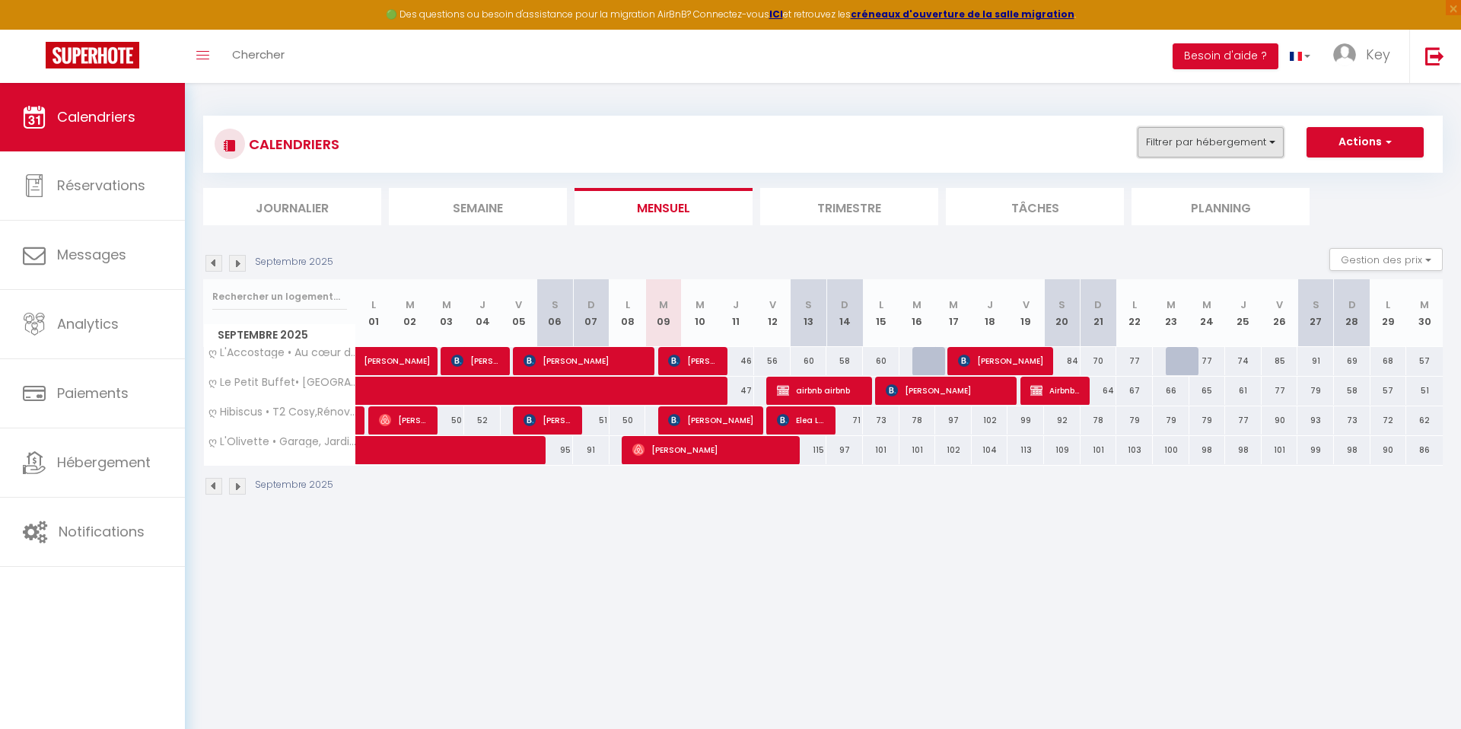
click at [1171, 150] on button "Filtrer par hébergement" at bounding box center [1211, 142] width 146 height 30
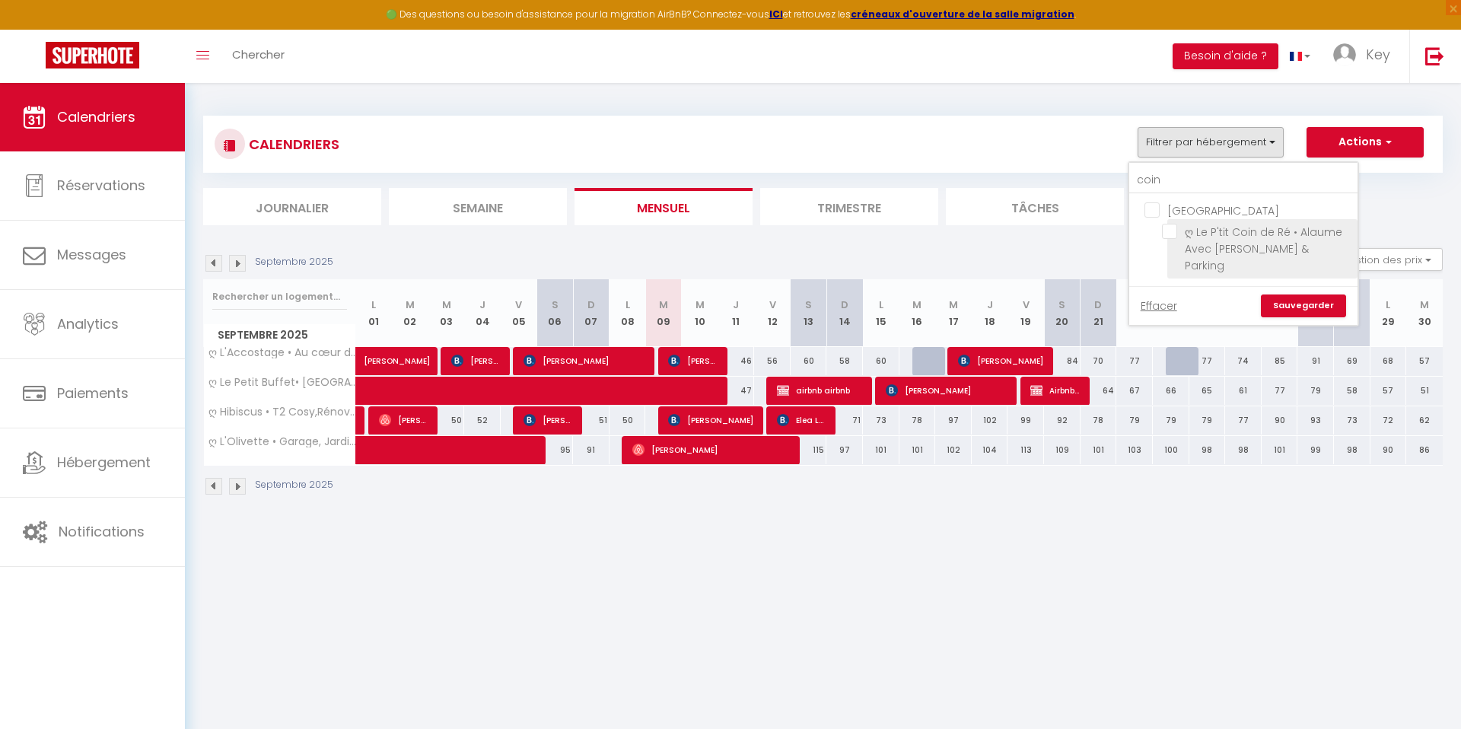
click at [1183, 224] on input "ღ Le P'tit Coin de Ré • Alaume Avec [PERSON_NAME] & Parking" at bounding box center [1257, 231] width 190 height 15
click at [1294, 294] on link "Sauvegarder" at bounding box center [1303, 305] width 85 height 23
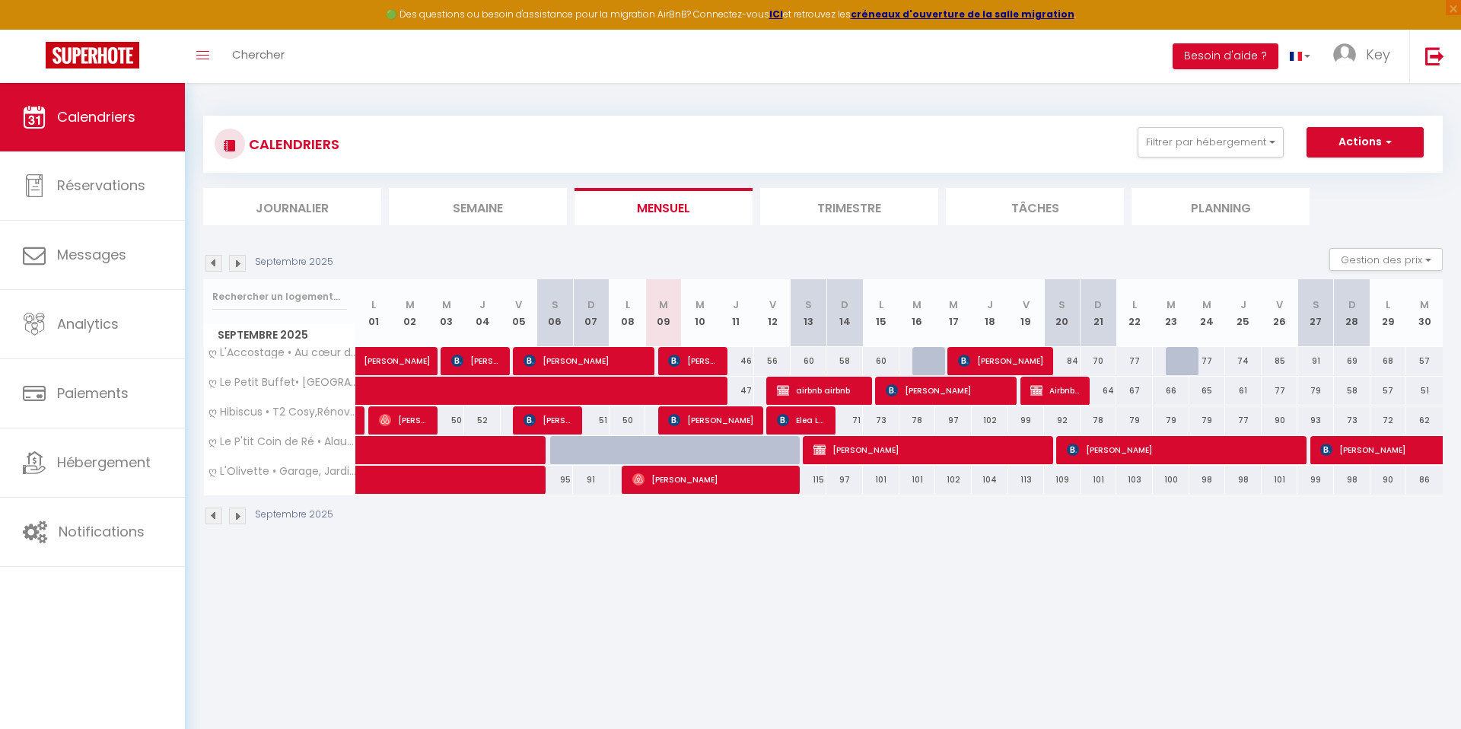
click at [237, 519] on img at bounding box center [237, 516] width 17 height 17
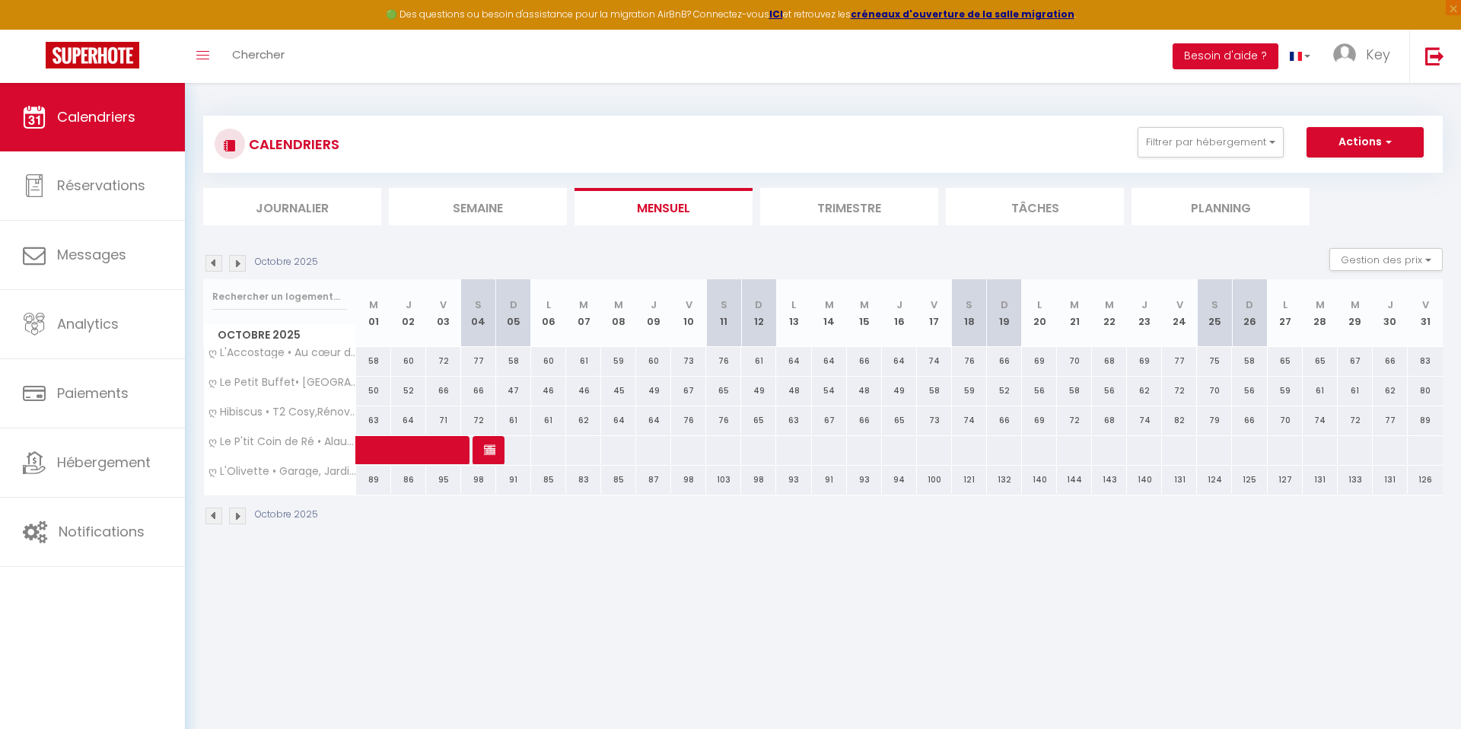
click at [237, 519] on img at bounding box center [237, 516] width 17 height 17
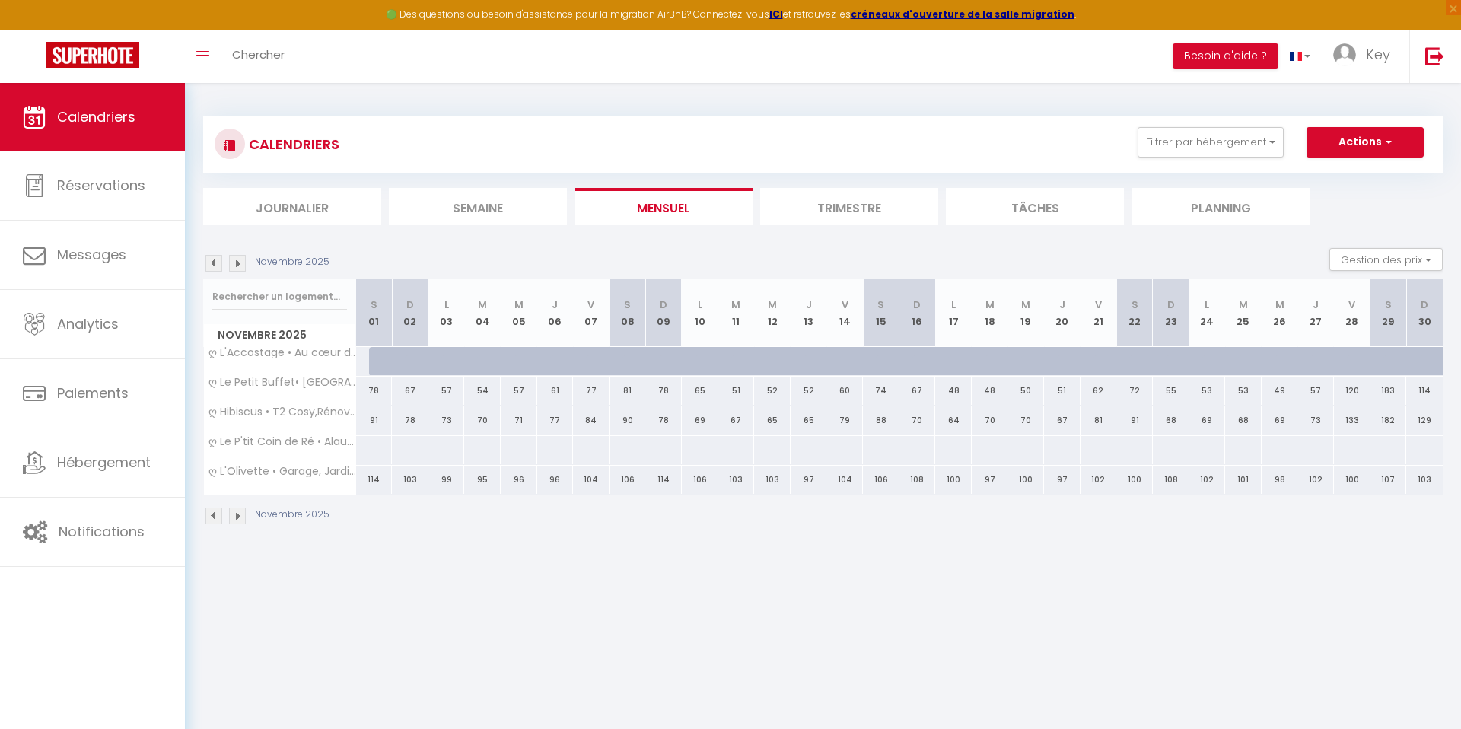
click at [237, 519] on img at bounding box center [237, 516] width 17 height 17
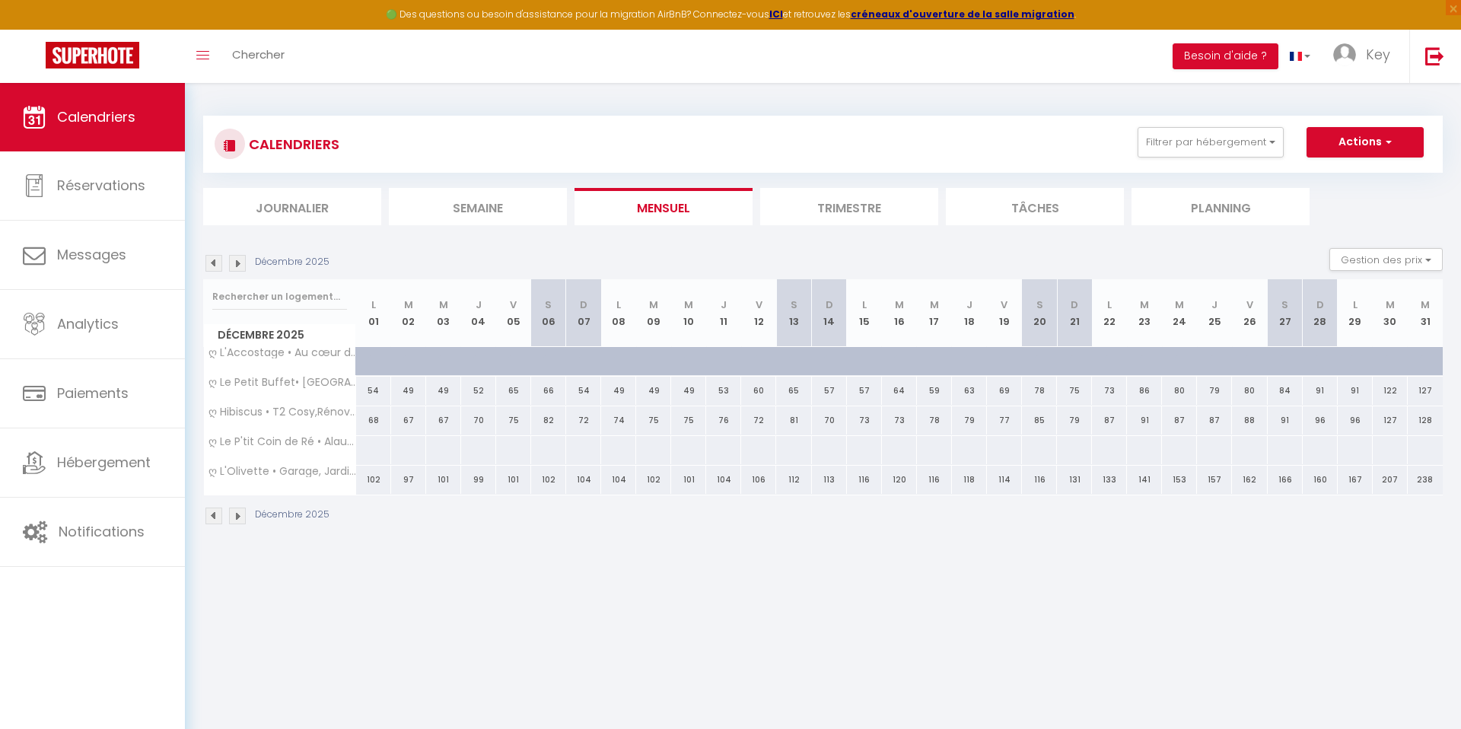
click at [237, 519] on img at bounding box center [237, 516] width 17 height 17
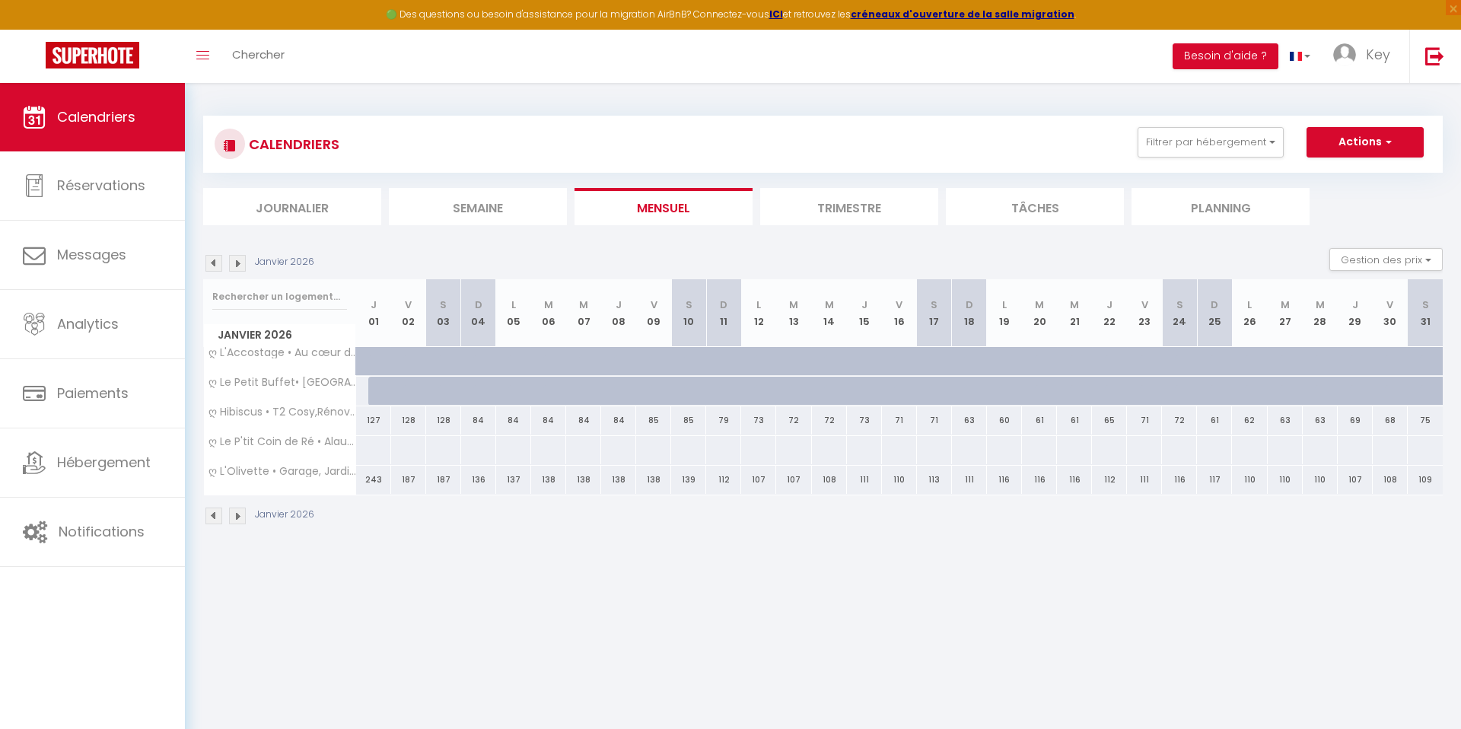
click at [218, 515] on img at bounding box center [213, 516] width 17 height 17
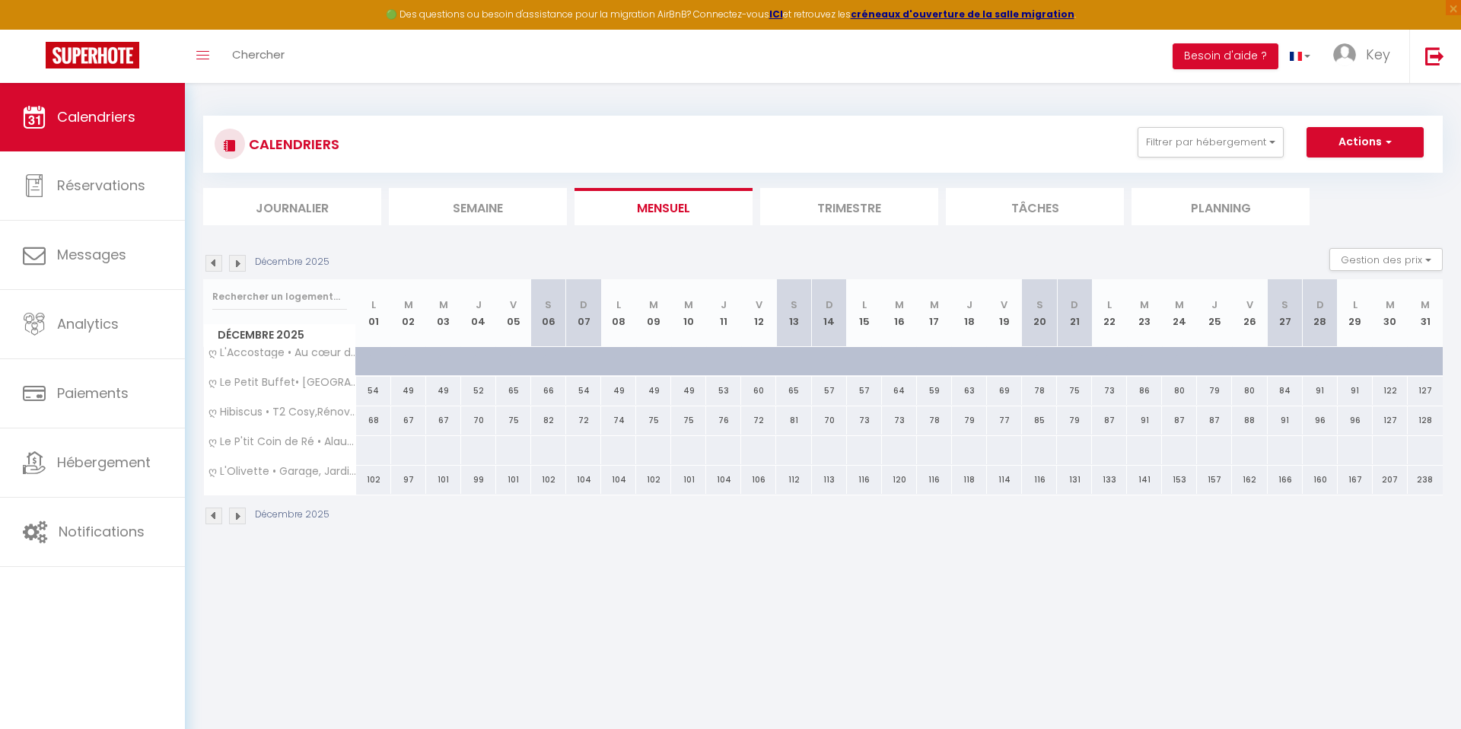
click at [218, 515] on img at bounding box center [213, 516] width 17 height 17
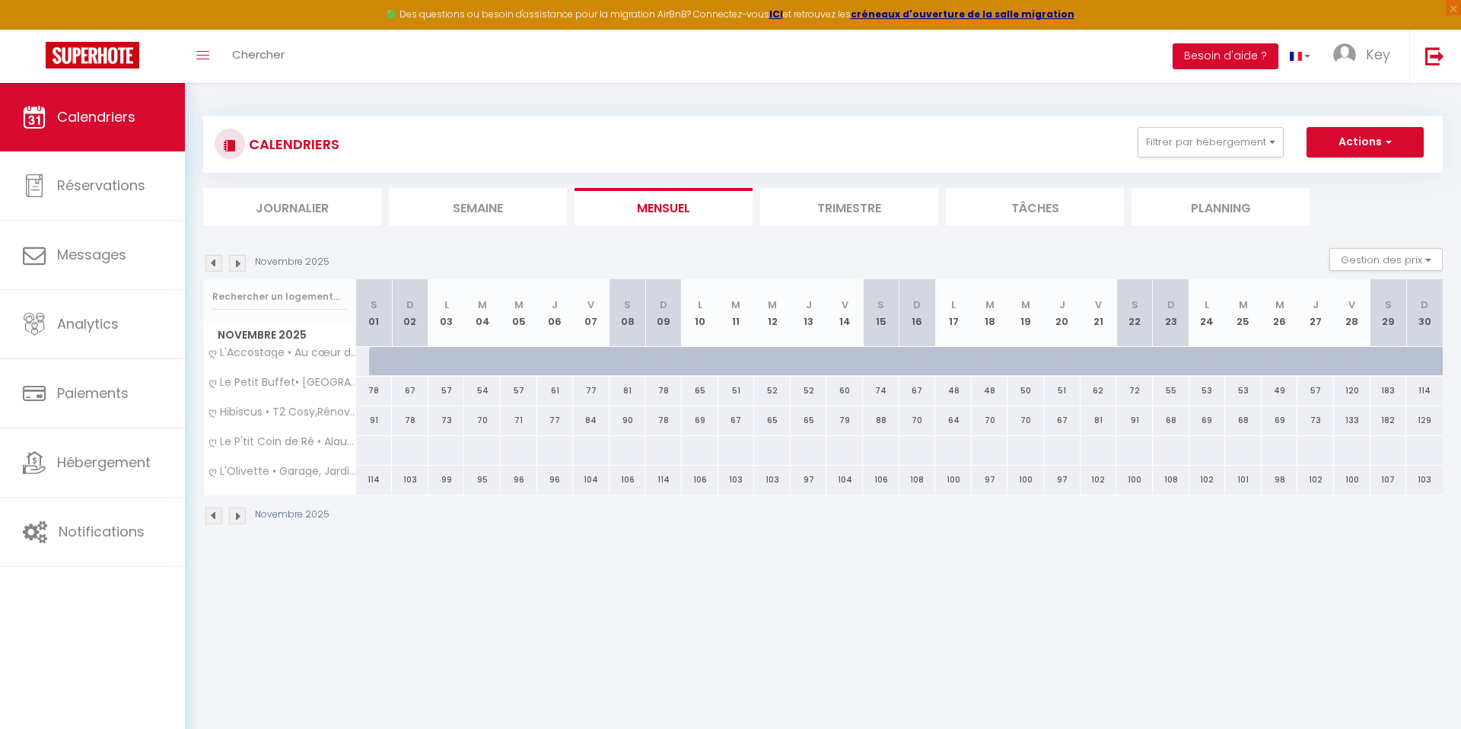
click at [218, 515] on img at bounding box center [213, 516] width 17 height 17
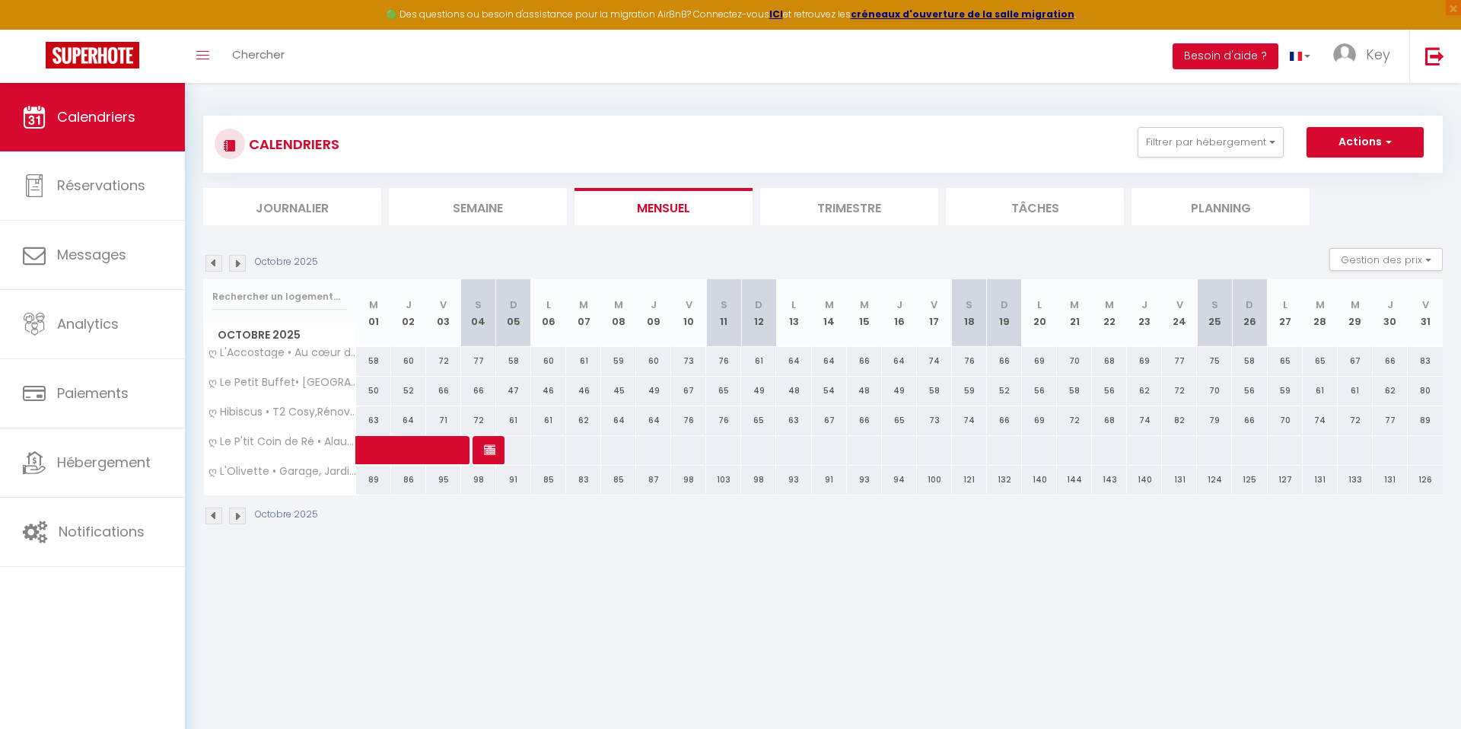
click at [218, 515] on img at bounding box center [213, 516] width 17 height 17
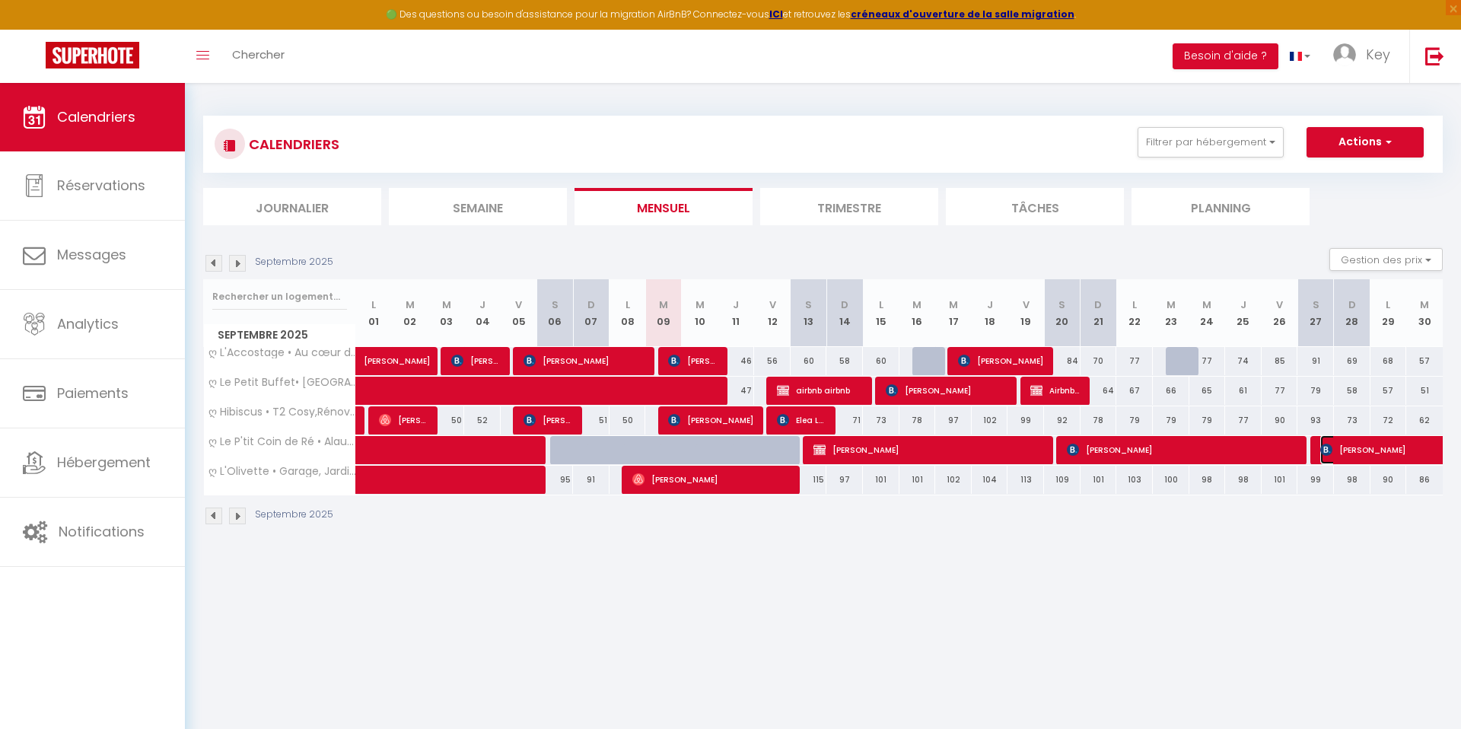
click at [1342, 450] on span "[PERSON_NAME]" at bounding box center [1442, 449] width 245 height 29
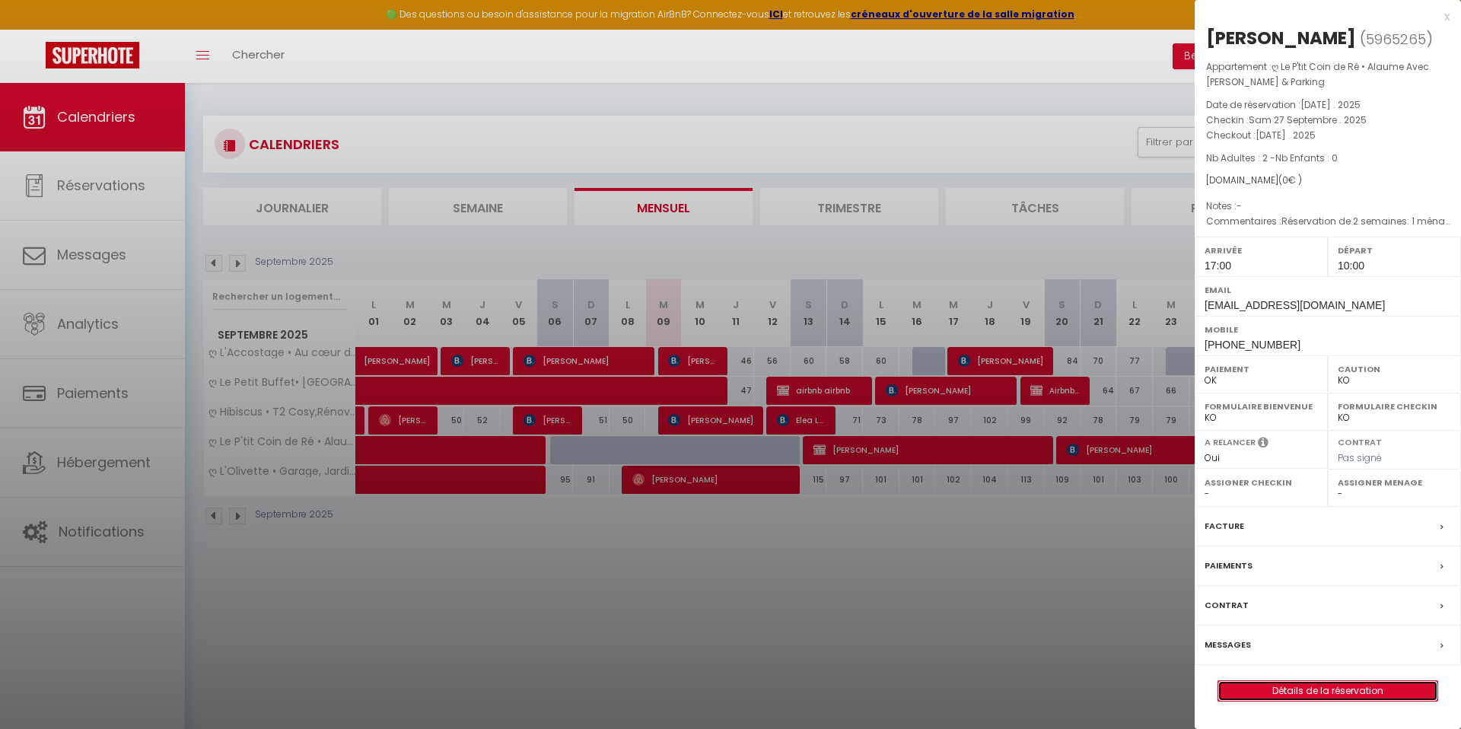
click at [1341, 686] on link "Détails de la réservation" at bounding box center [1327, 691] width 219 height 20
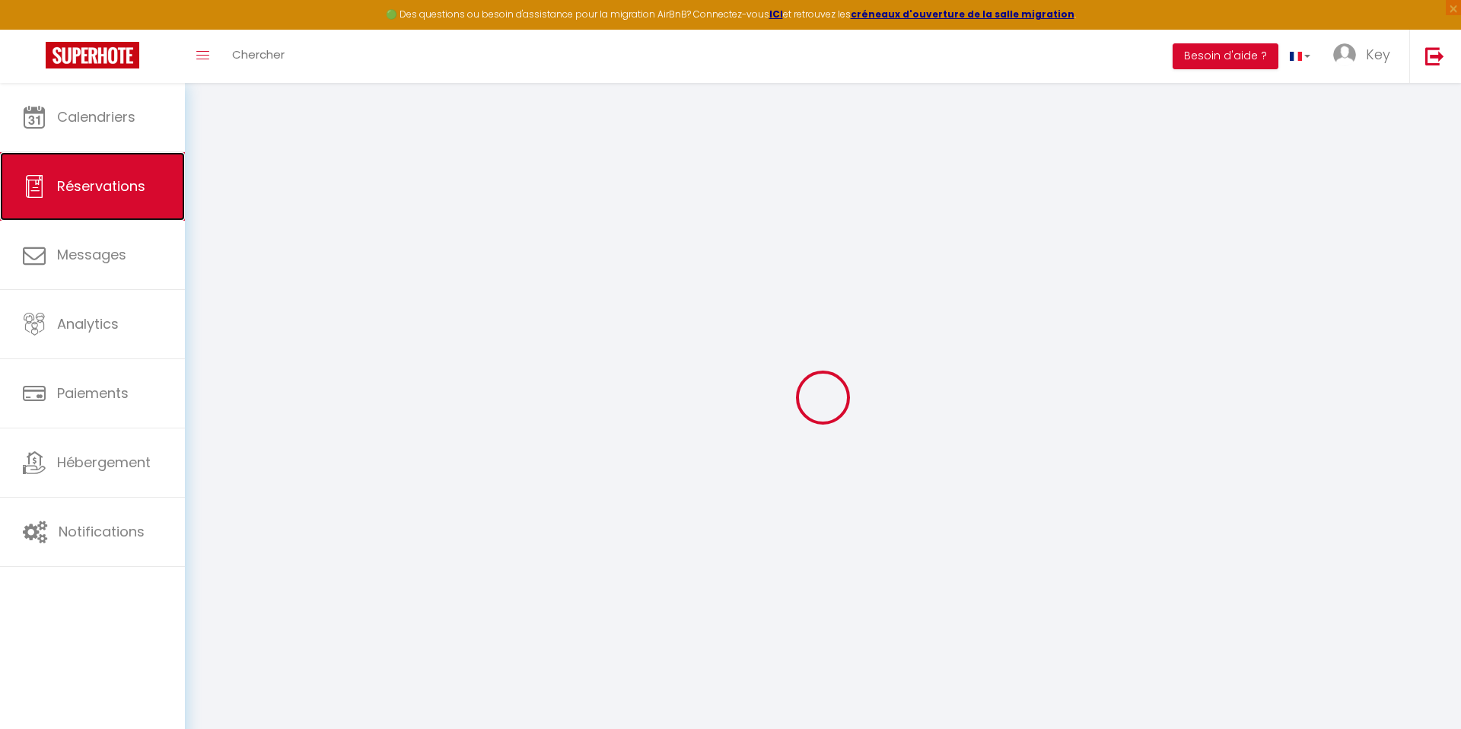
click at [91, 177] on span "Réservations" at bounding box center [101, 186] width 88 height 19
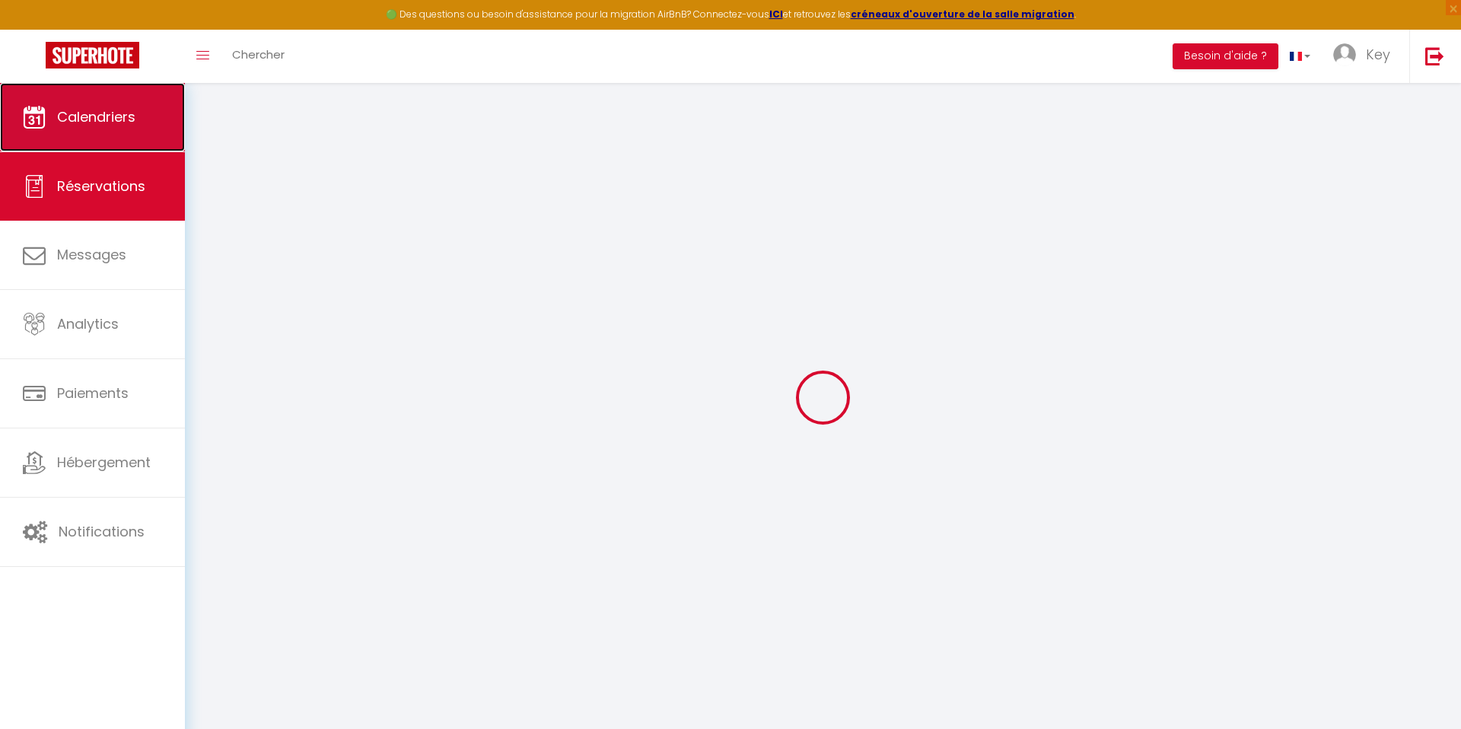
click at [18, 98] on link "Calendriers" at bounding box center [92, 117] width 185 height 68
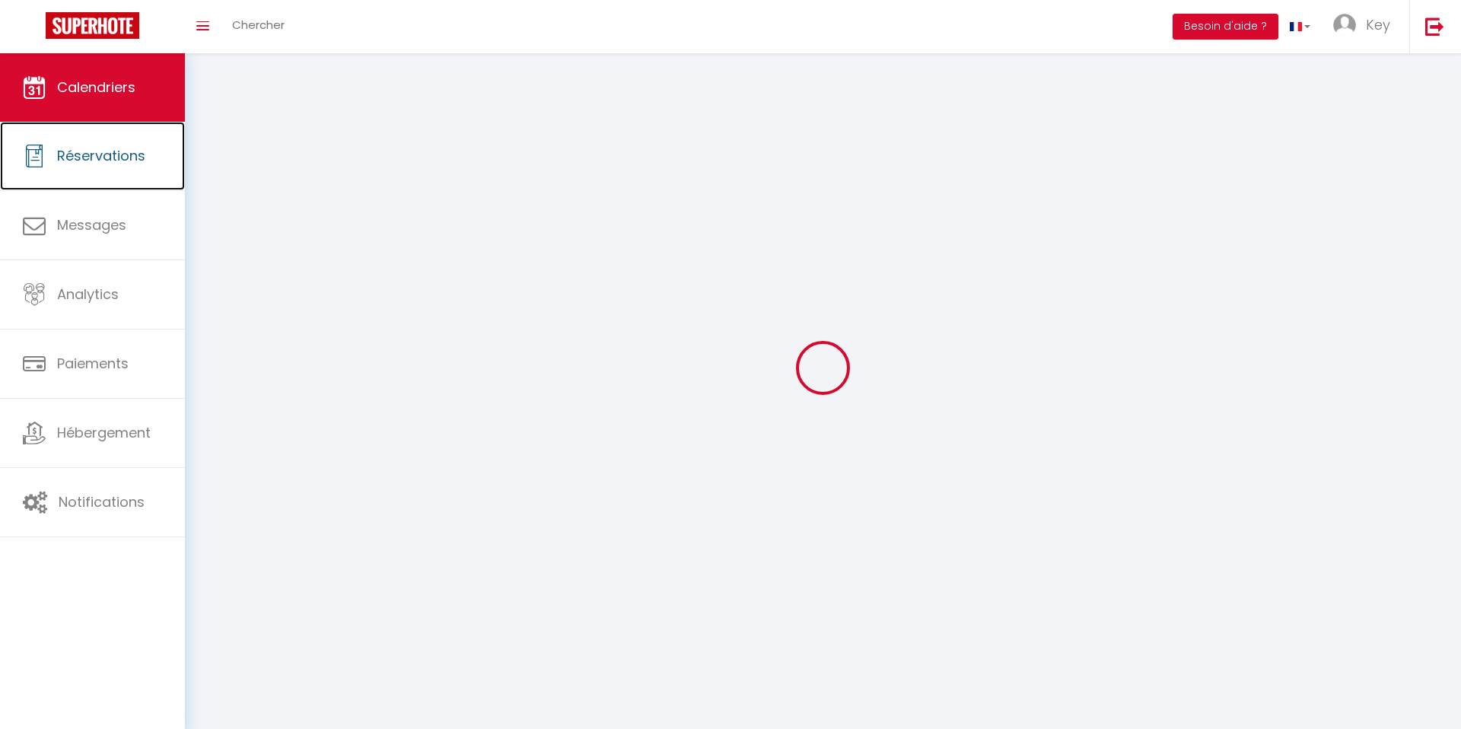
click at [52, 122] on ul "Calendriers Réservations Messages Analytics Paiements Hébergement Notifications" at bounding box center [92, 295] width 185 height 484
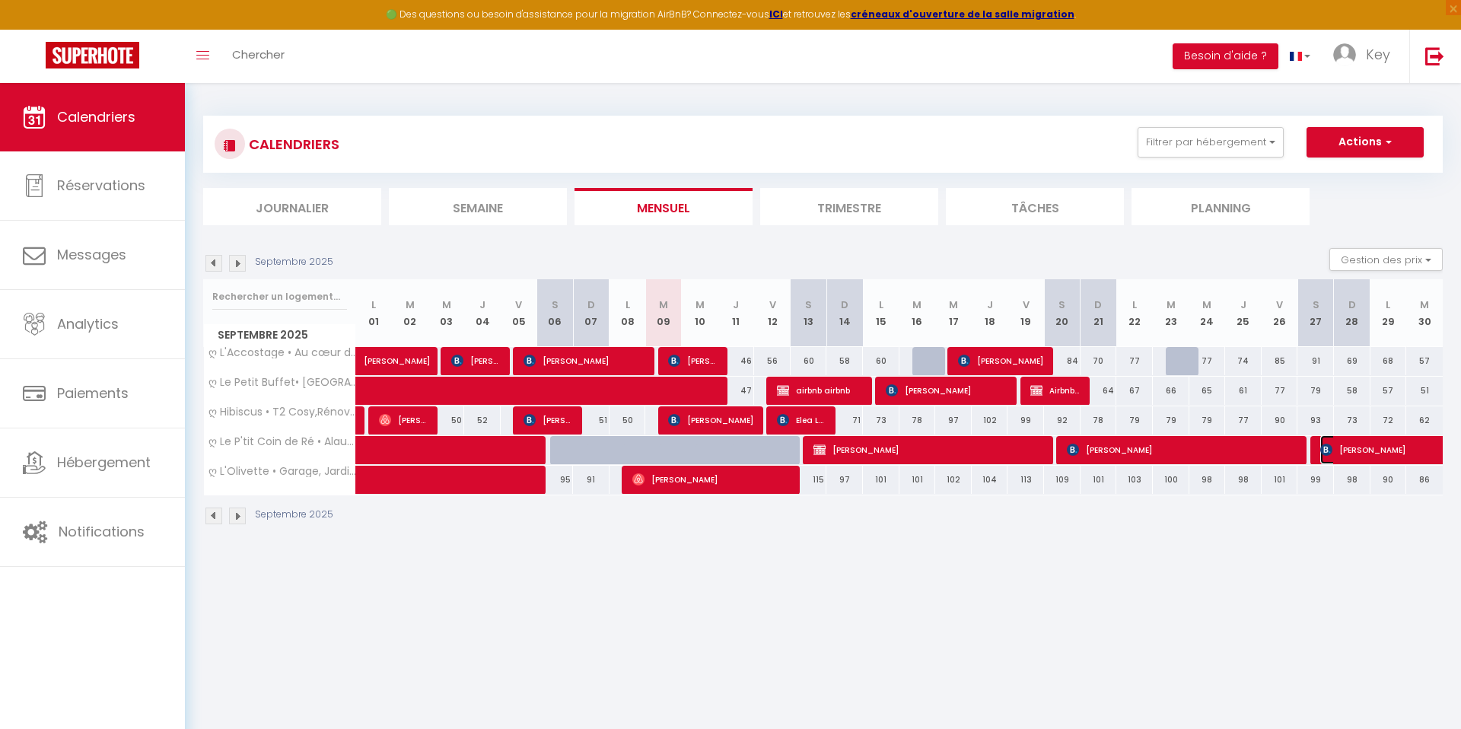
click at [1375, 449] on span "[PERSON_NAME]" at bounding box center [1442, 449] width 245 height 29
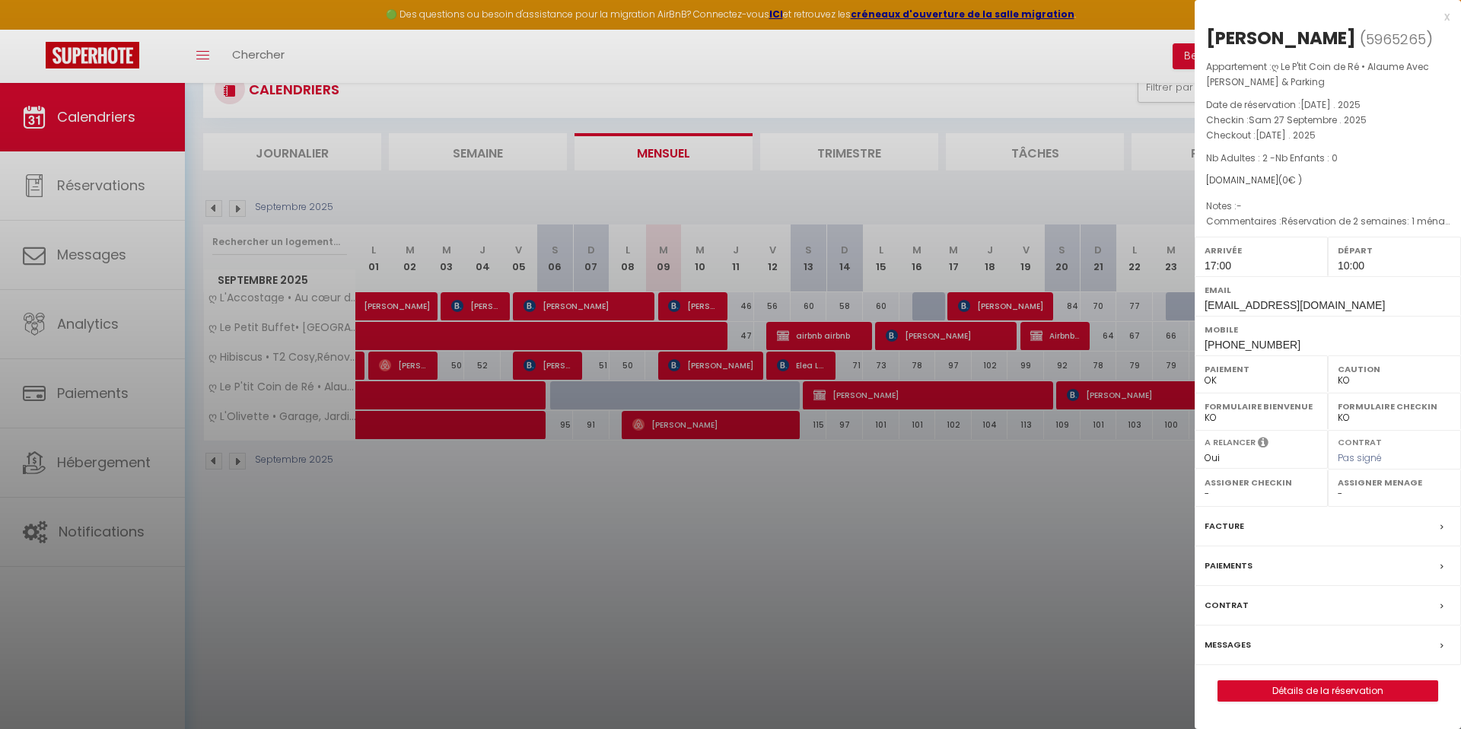
scroll to position [83, 0]
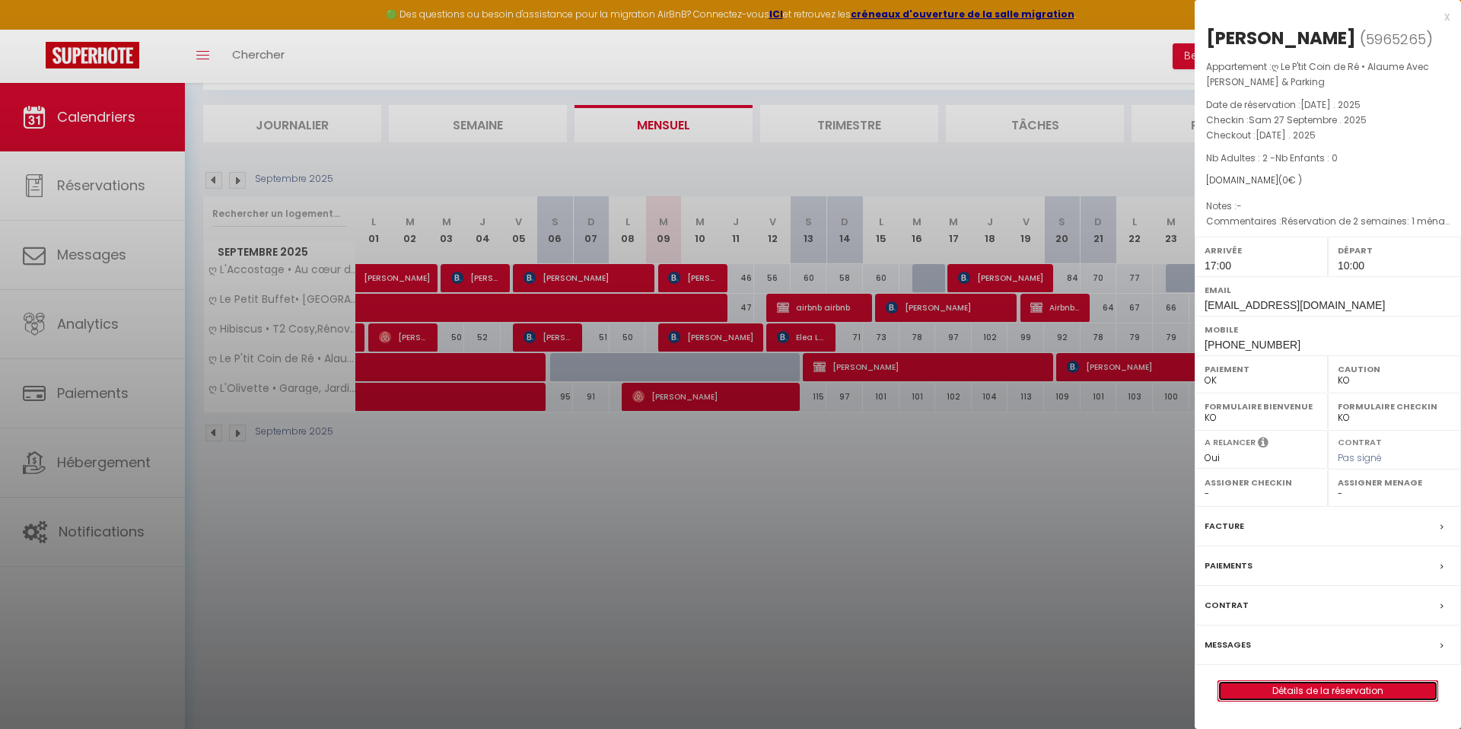
click at [1318, 687] on link "Détails de la réservation" at bounding box center [1327, 691] width 219 height 20
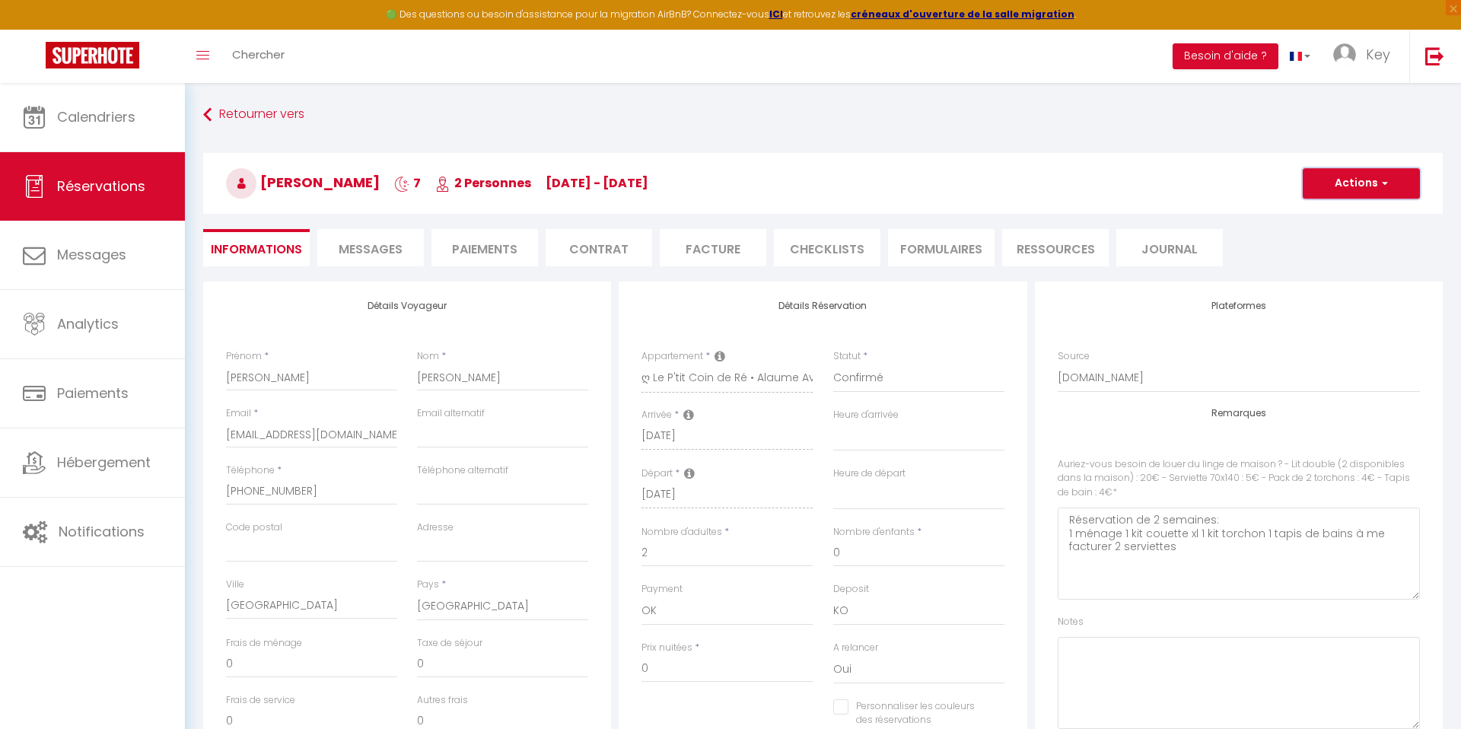
click at [1353, 181] on button "Actions" at bounding box center [1361, 183] width 117 height 30
click at [1319, 256] on link "Supprimer" at bounding box center [1346, 257] width 120 height 20
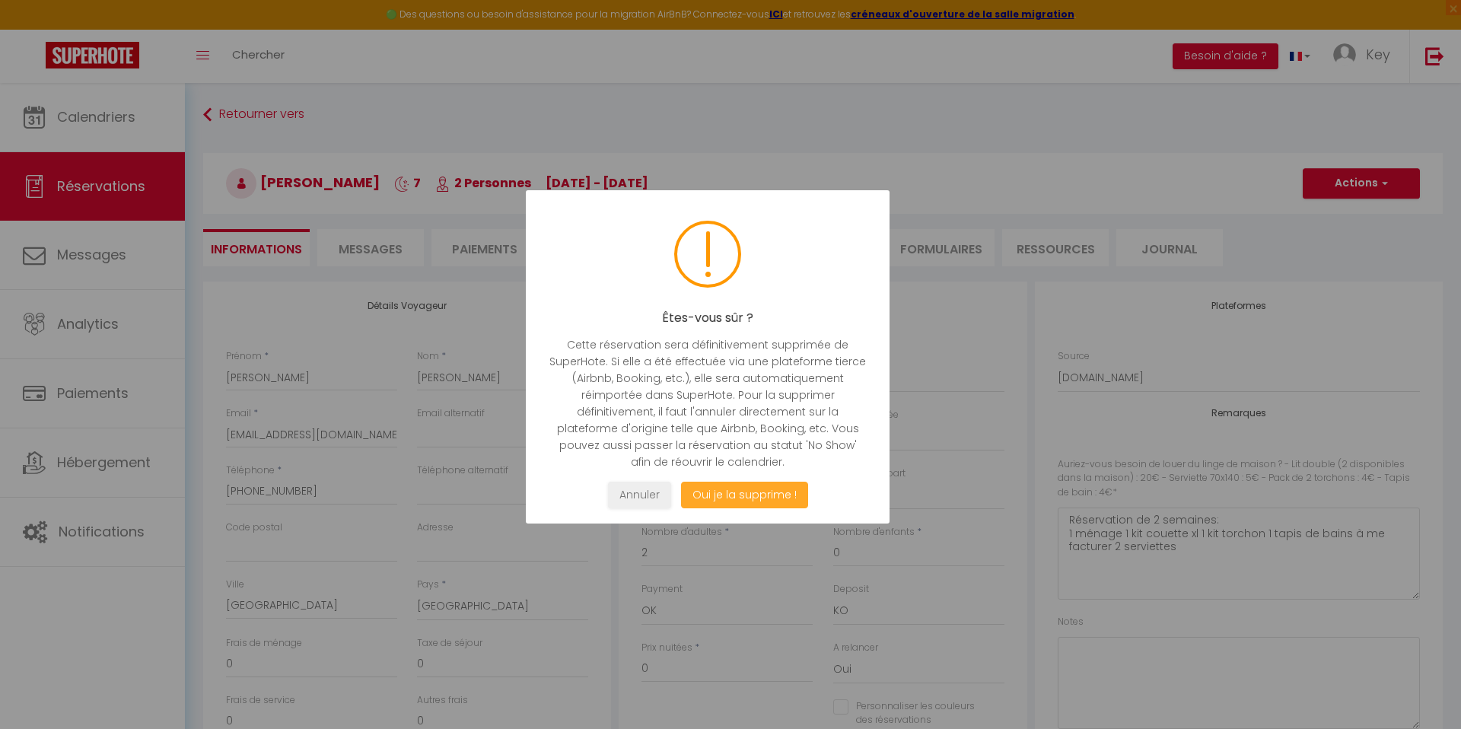
click at [736, 496] on button "Oui je la supprime !" at bounding box center [744, 495] width 127 height 27
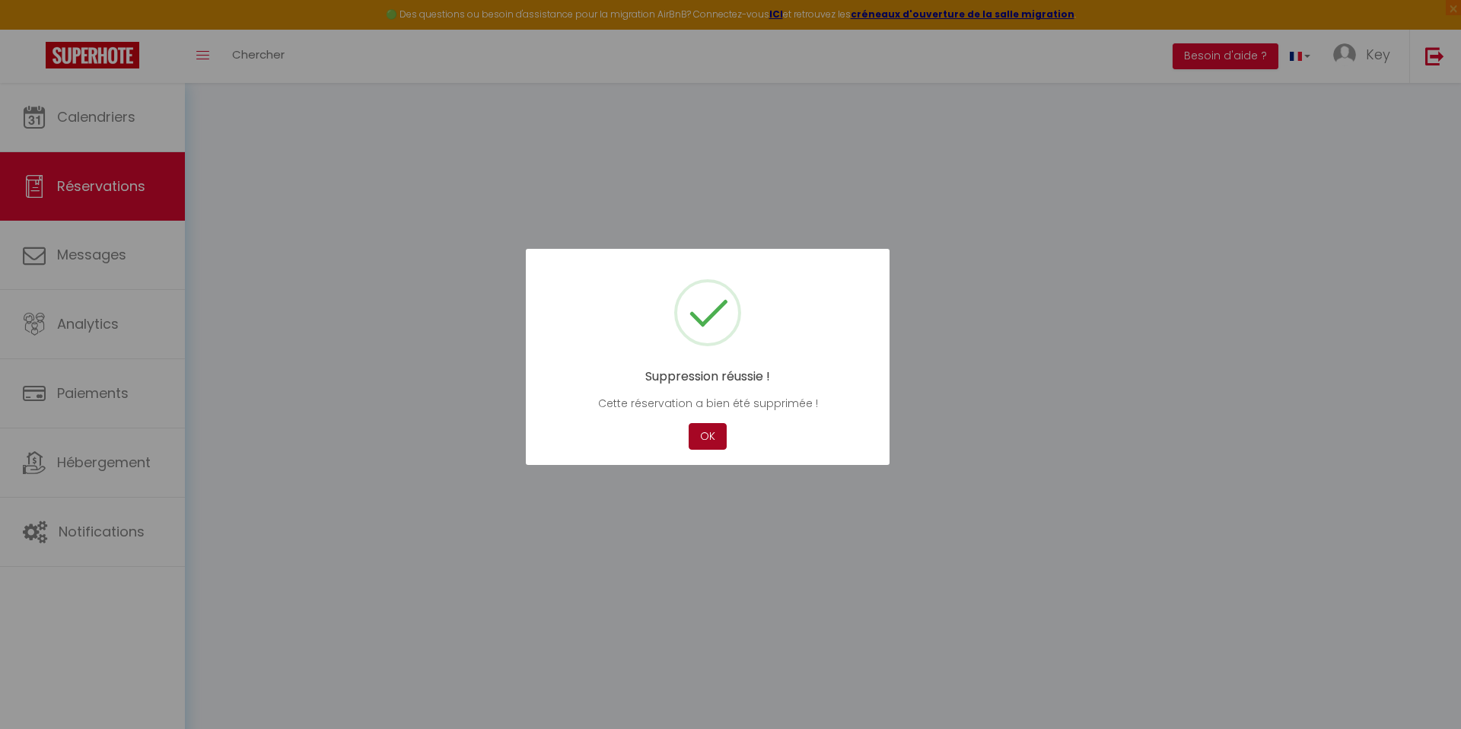
click at [711, 436] on button "OK" at bounding box center [708, 436] width 38 height 27
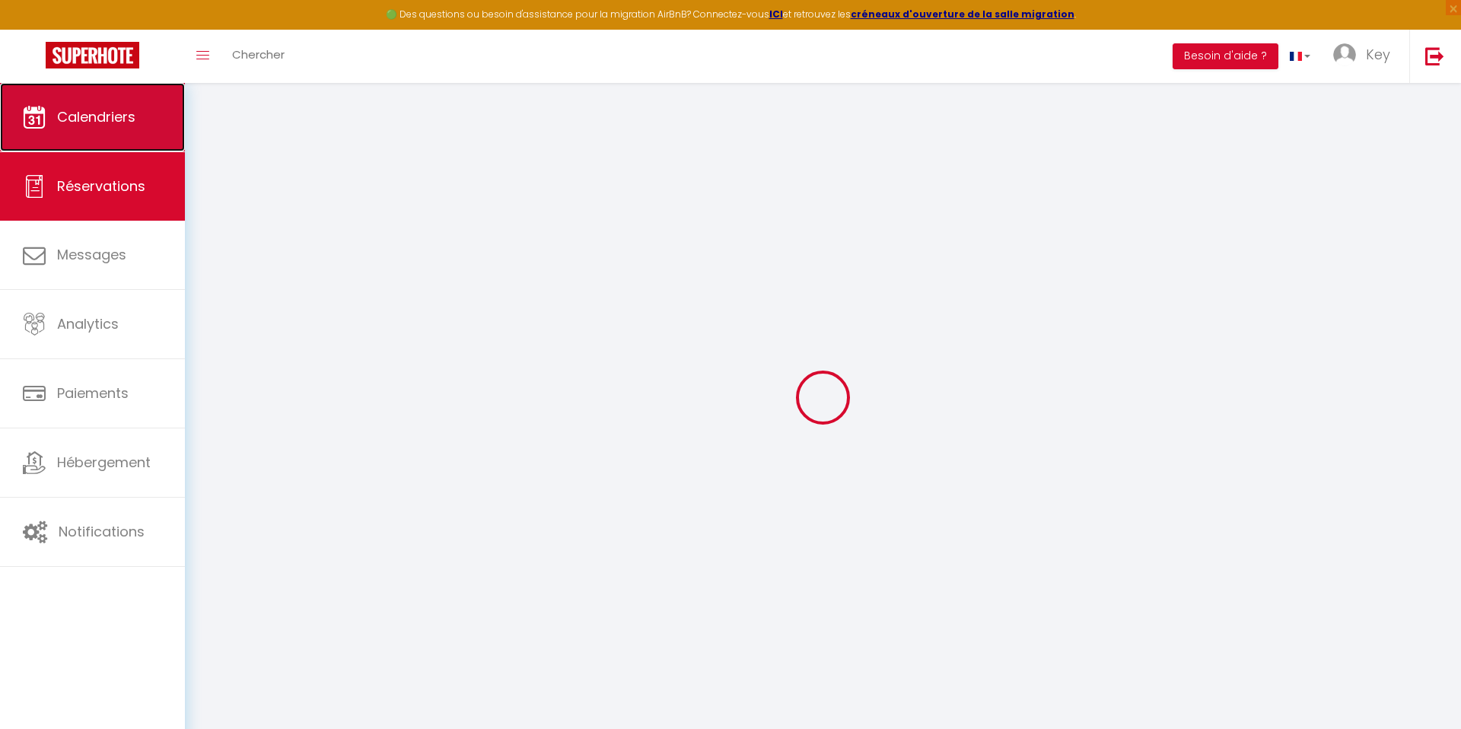
click at [148, 135] on link "Calendriers" at bounding box center [92, 117] width 185 height 68
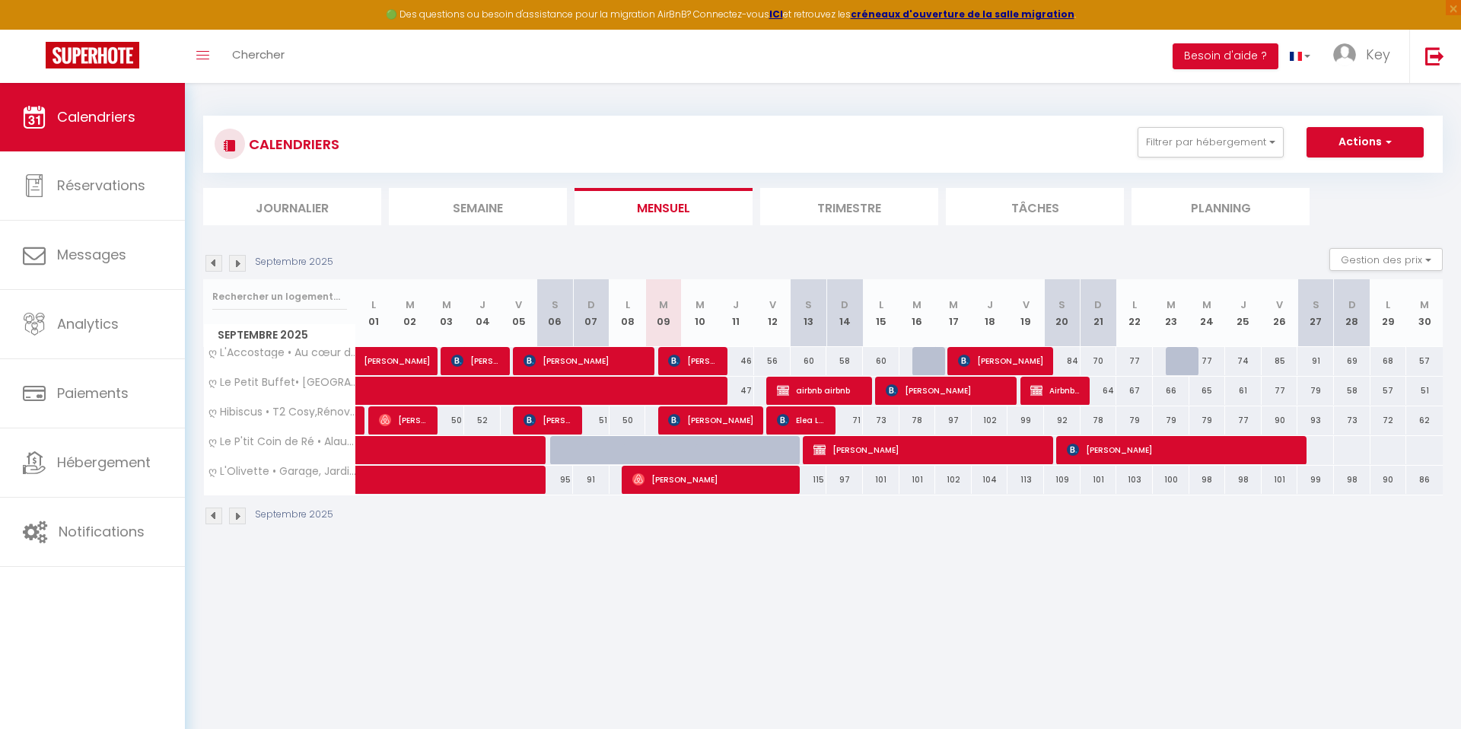
click at [237, 514] on img at bounding box center [237, 516] width 17 height 17
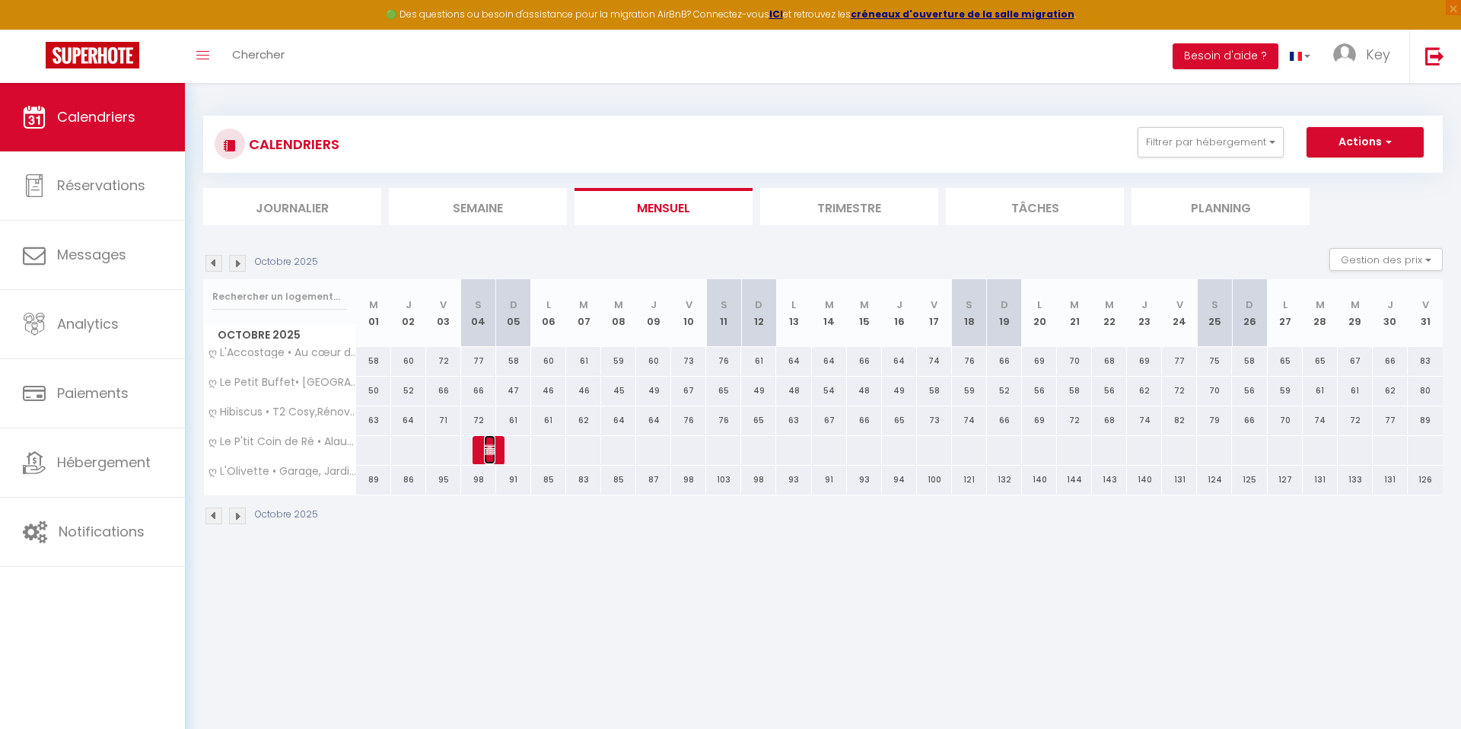
click at [487, 452] on img at bounding box center [490, 450] width 12 height 12
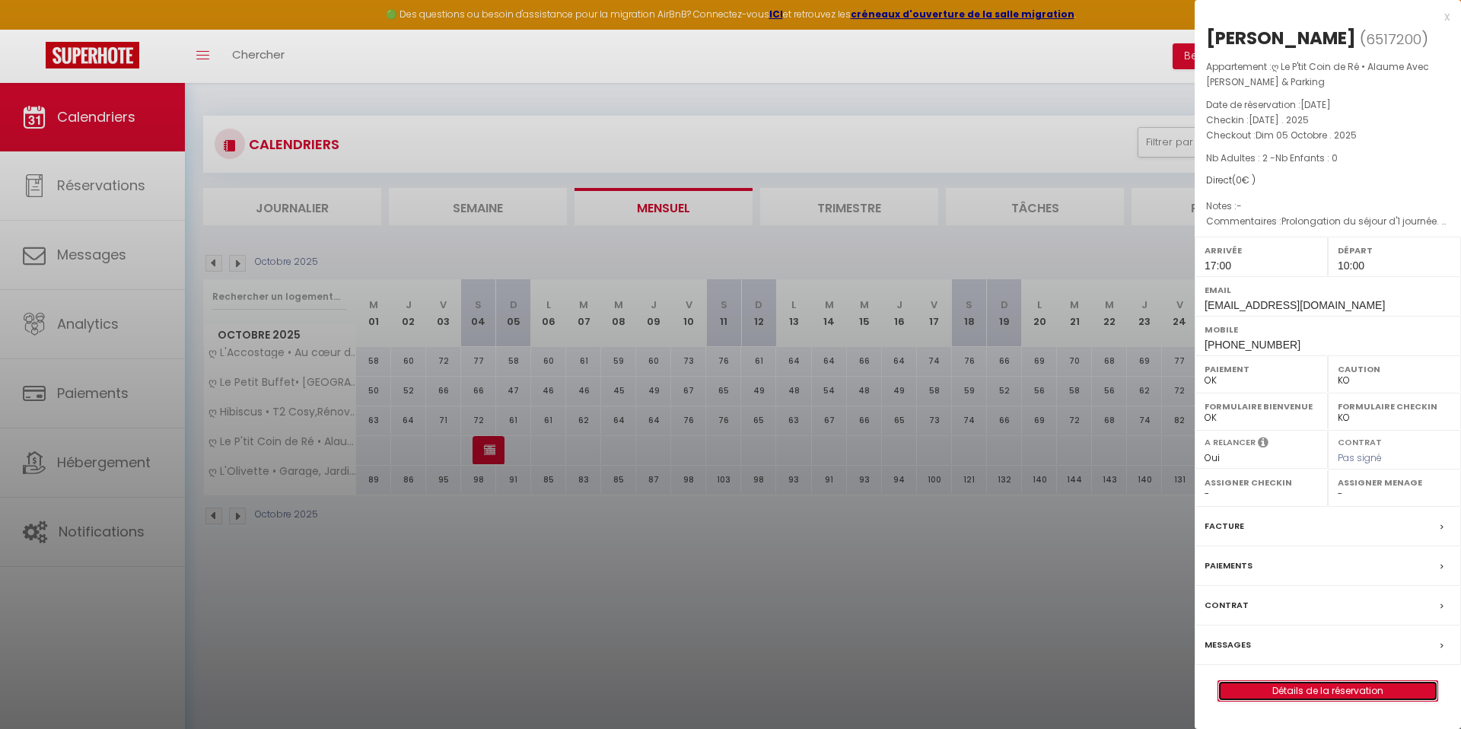
click at [1338, 683] on link "Détails de la réservation" at bounding box center [1327, 691] width 219 height 20
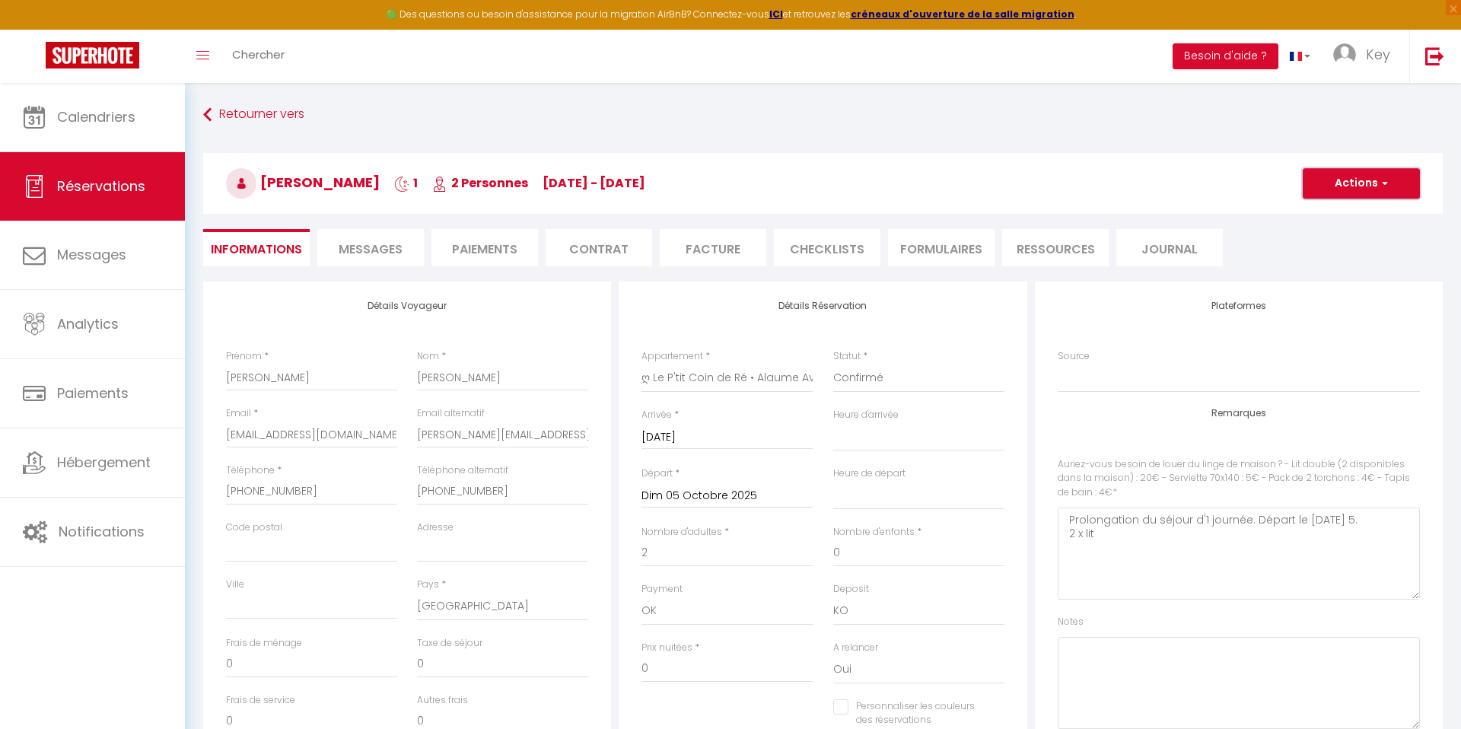
click at [1372, 181] on button "Actions" at bounding box center [1361, 183] width 117 height 30
click at [1326, 253] on link "Supprimer" at bounding box center [1346, 257] width 120 height 20
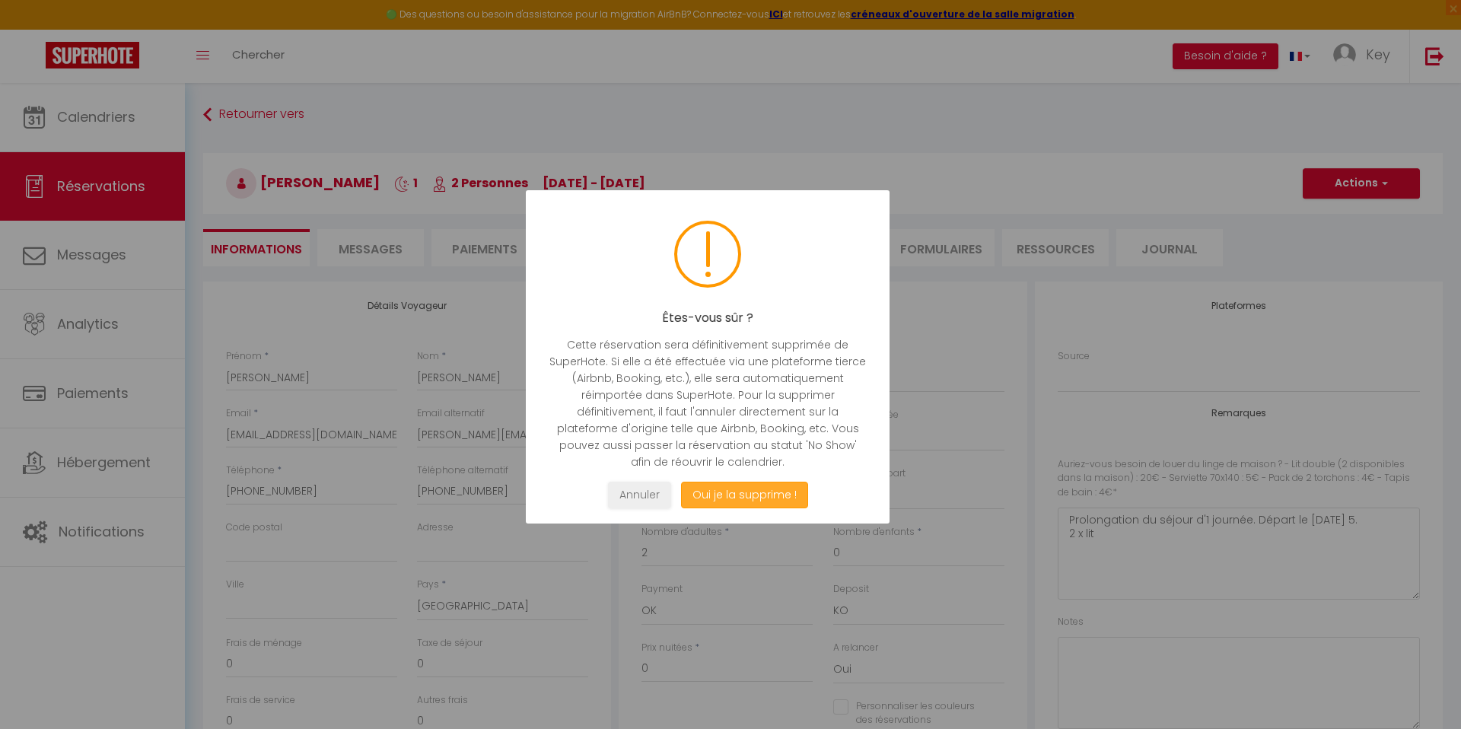
click at [789, 501] on button "Oui je la supprime !" at bounding box center [744, 495] width 127 height 27
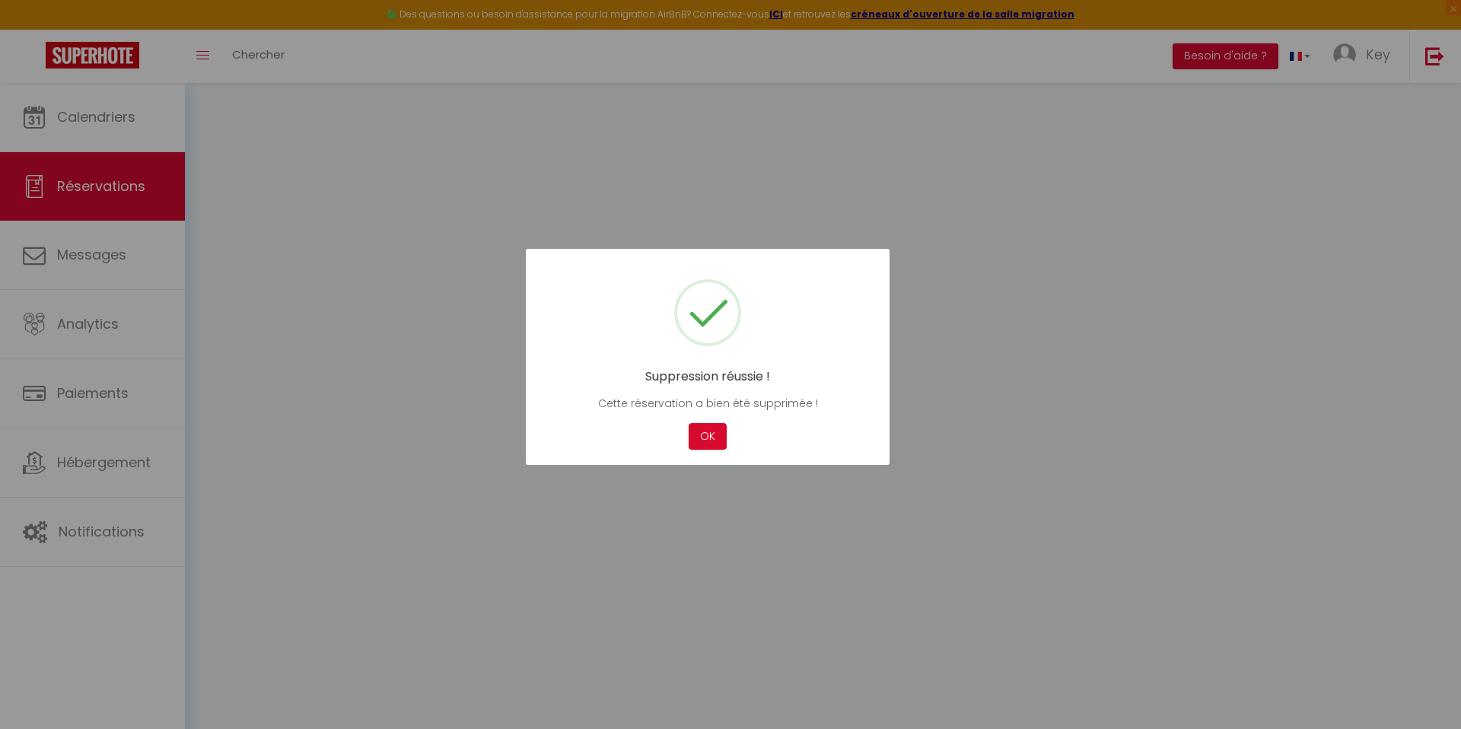
click at [688, 431] on div "OK" at bounding box center [708, 436] width 46 height 27
click at [710, 431] on button "OK" at bounding box center [708, 436] width 38 height 27
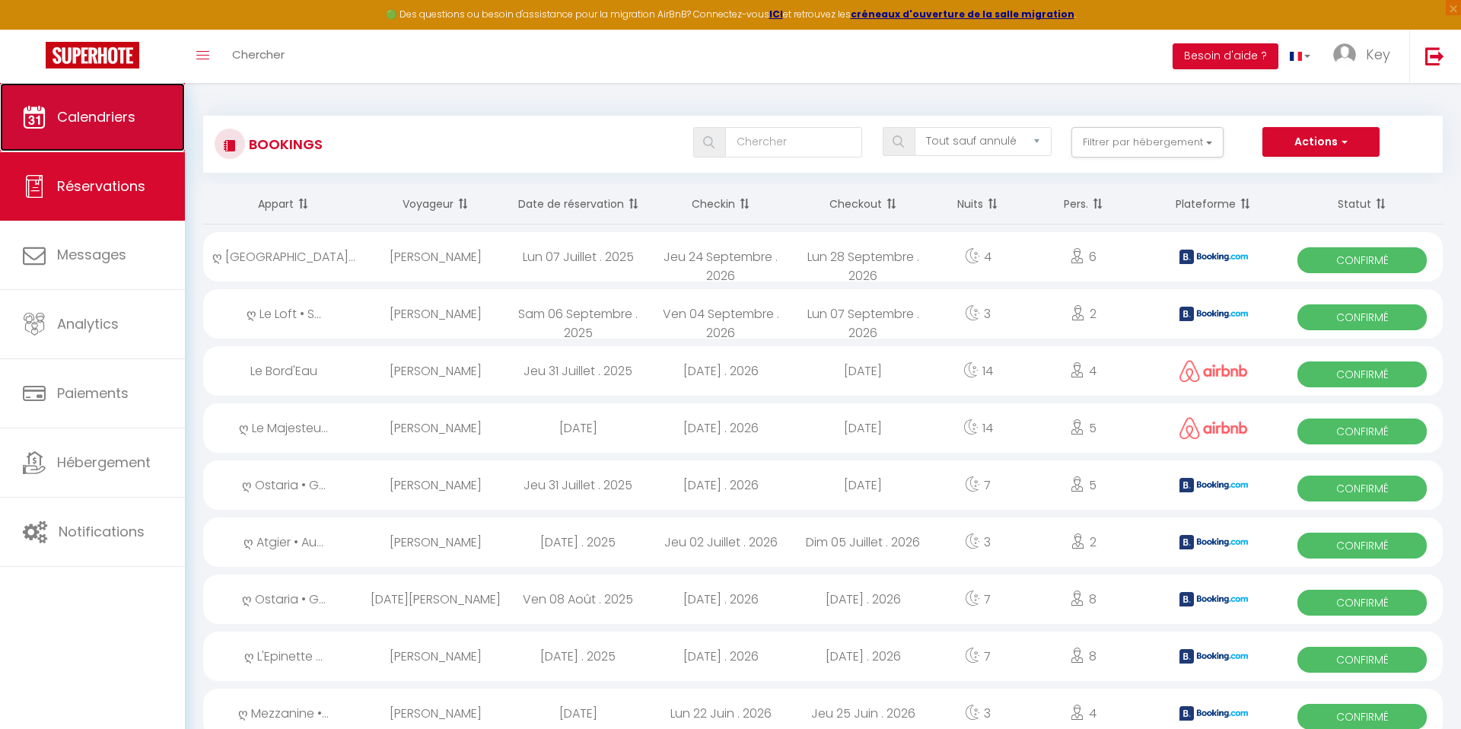
click at [143, 142] on link "Calendriers" at bounding box center [92, 117] width 185 height 68
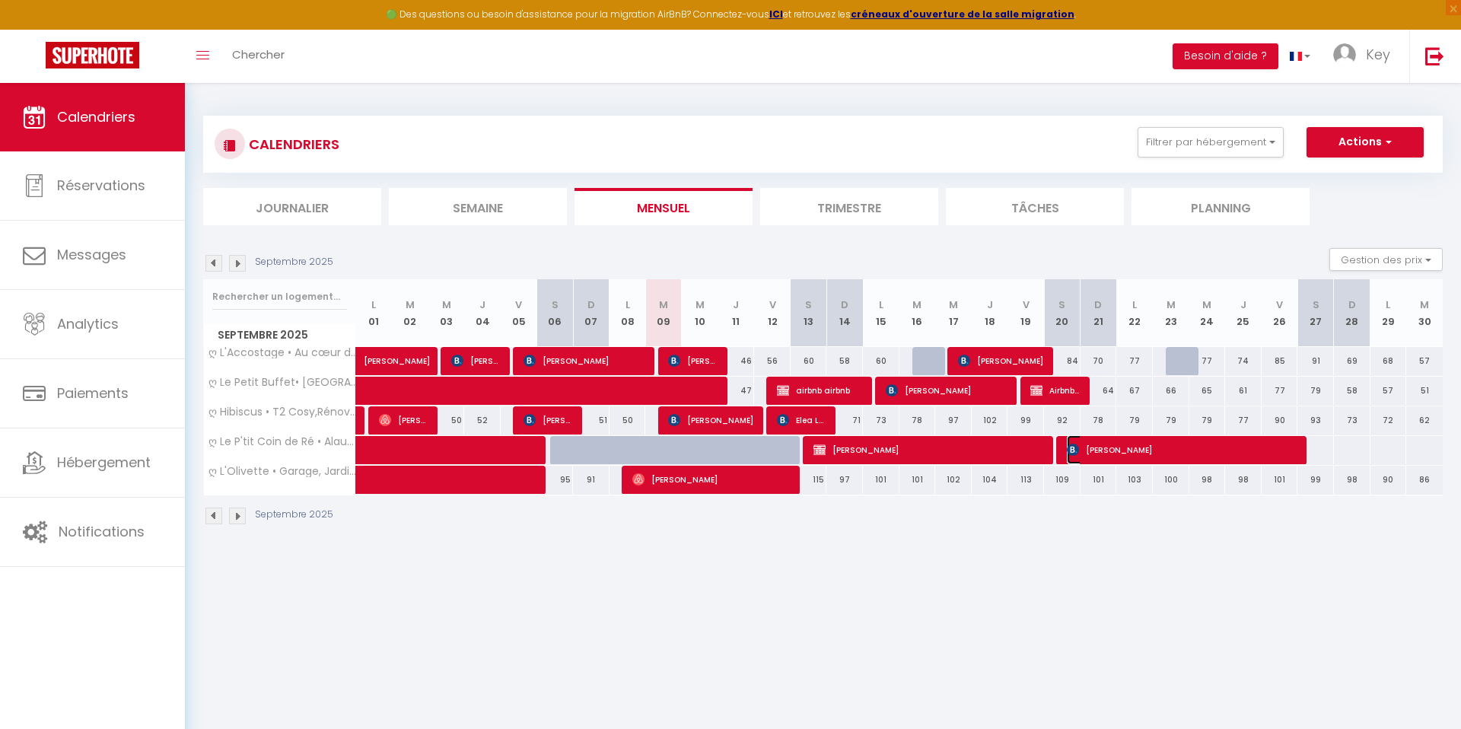
click at [1130, 444] on span "[PERSON_NAME]" at bounding box center [1182, 449] width 231 height 29
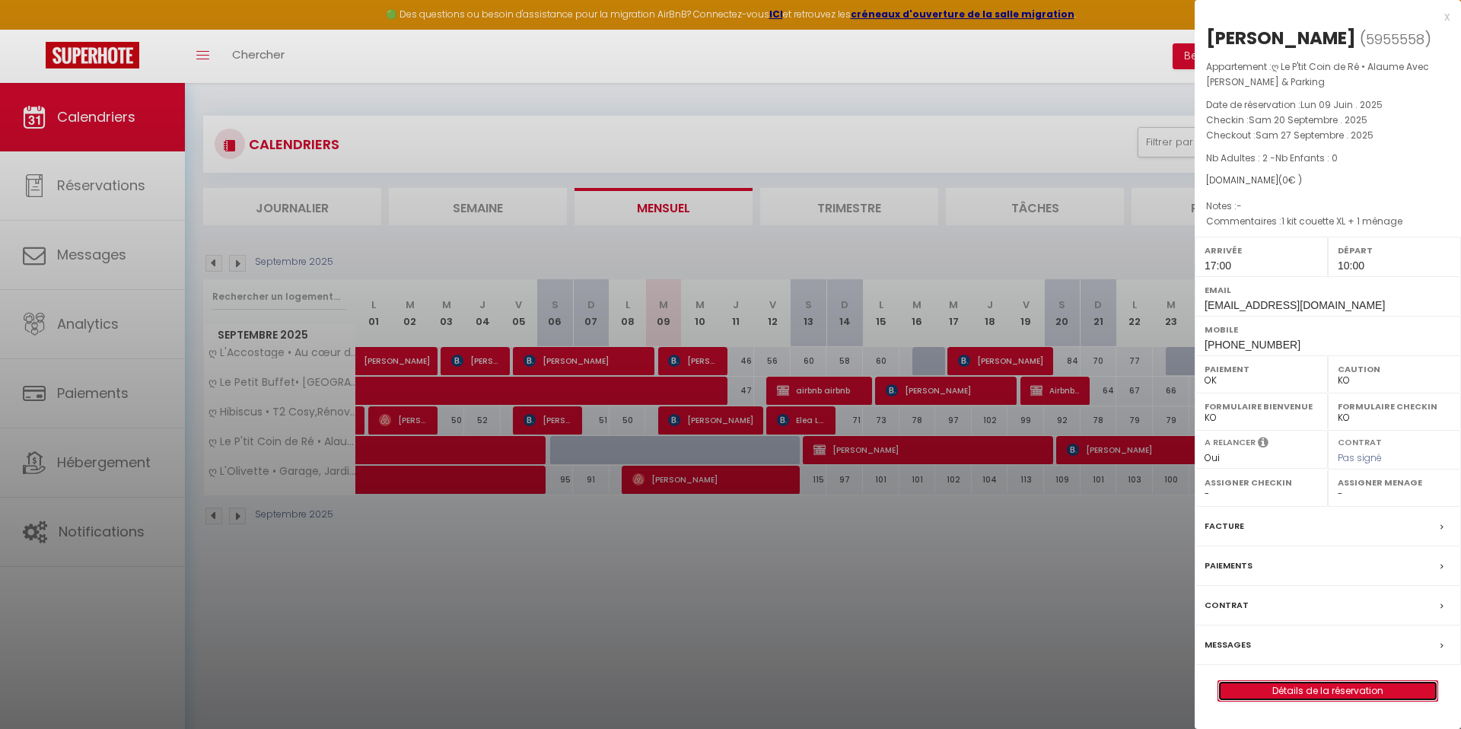
click at [1284, 684] on link "Détails de la réservation" at bounding box center [1327, 691] width 219 height 20
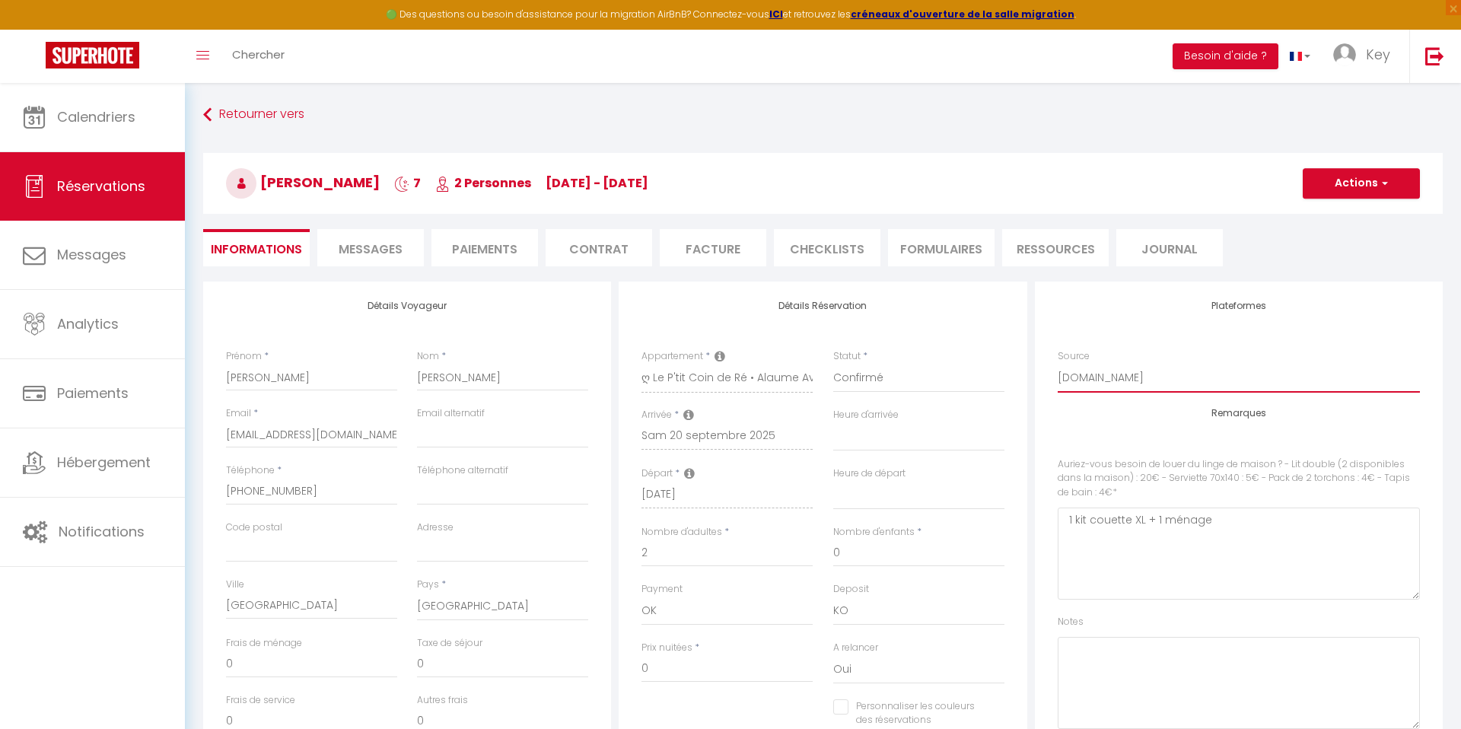
click at [1125, 371] on select "Direct [DOMAIN_NAME] [DOMAIN_NAME] Chalet montagne Expedia Gite de [GEOGRAPHIC_…" at bounding box center [1239, 378] width 362 height 29
click at [1025, 434] on div "Détails Réservation Appartement * ღ Fabrik • Parking sécurisé & Wifi fibre ღ L'…" at bounding box center [823, 550] width 408 height 537
click at [713, 488] on input "[DATE]" at bounding box center [726, 496] width 171 height 20
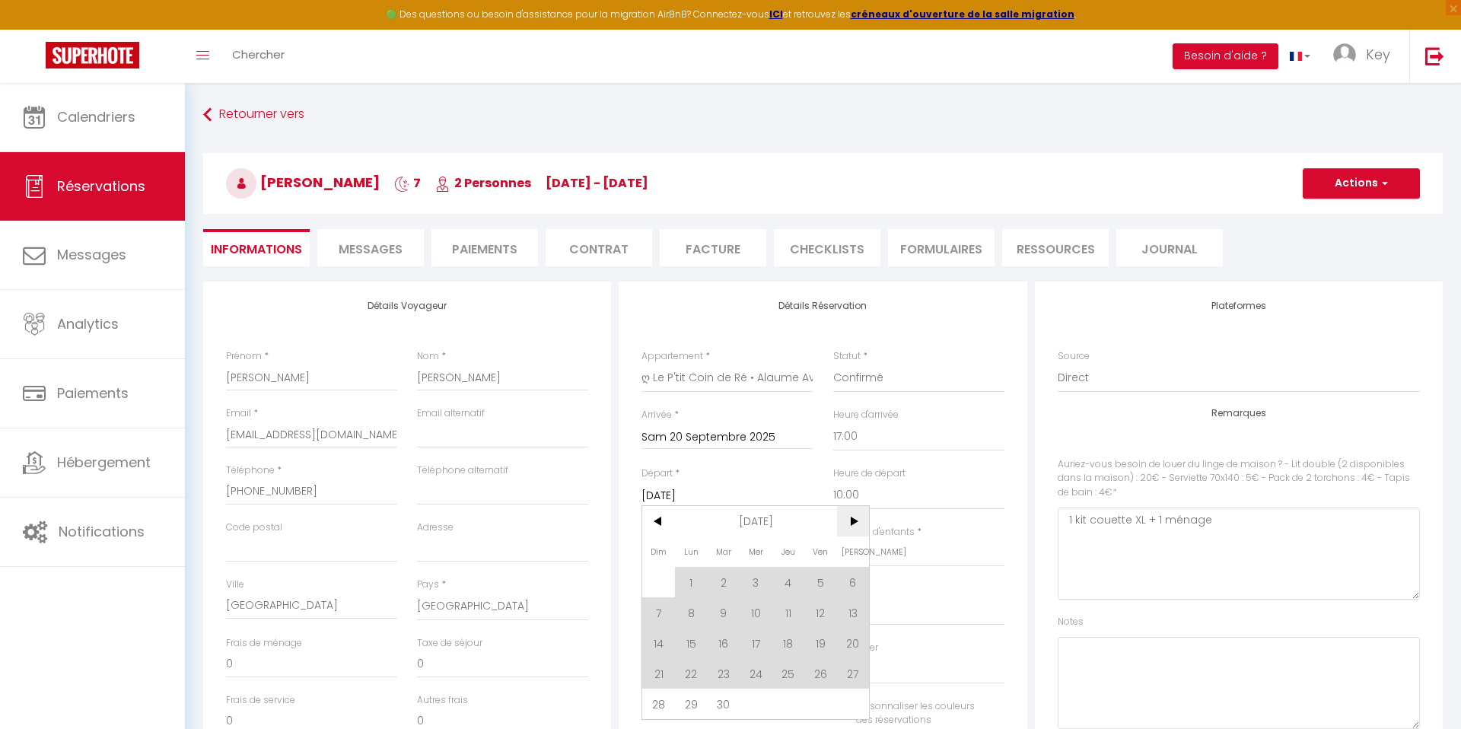
click at [861, 517] on span ">" at bounding box center [853, 521] width 33 height 30
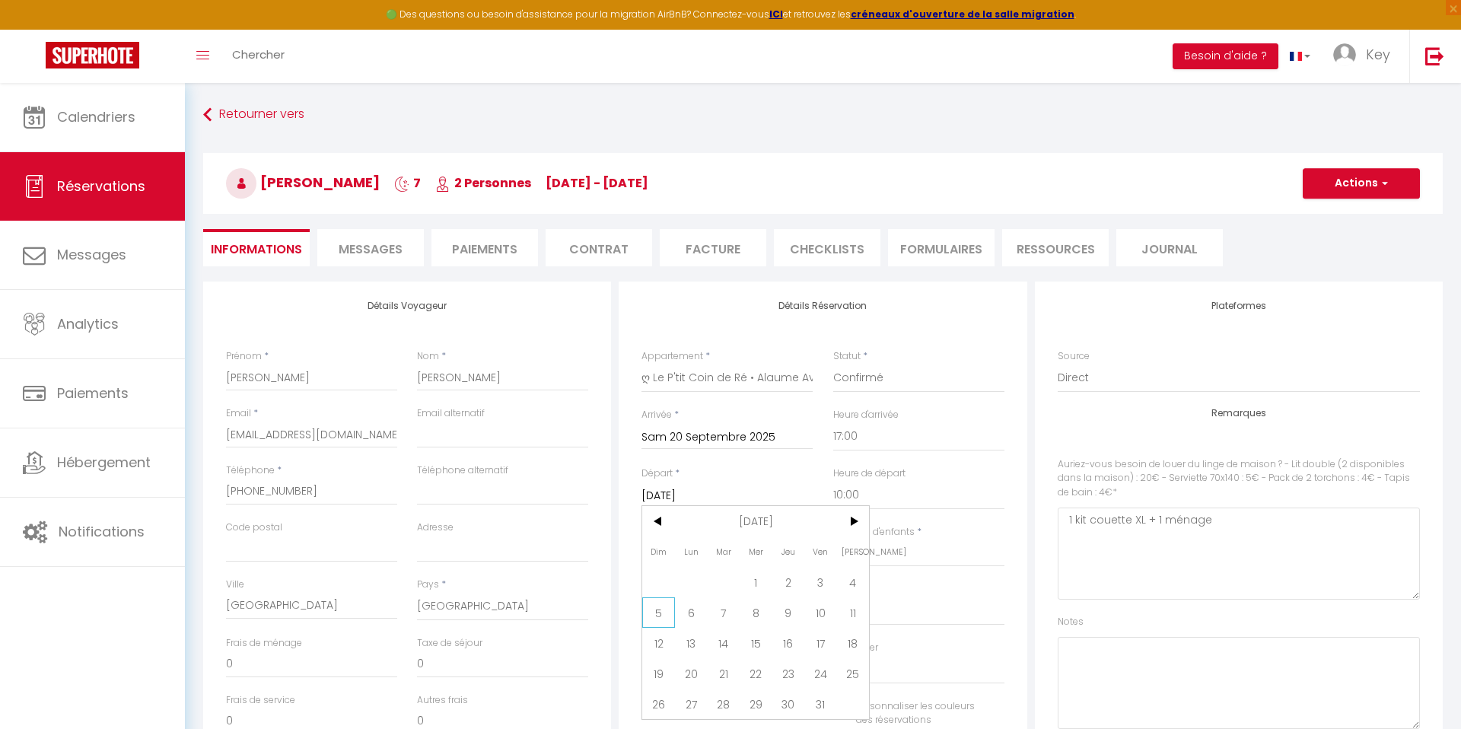
click at [652, 616] on span "5" at bounding box center [658, 612] width 33 height 30
click at [1332, 185] on button "Actions" at bounding box center [1361, 183] width 117 height 30
click at [1330, 208] on link "Enregistrer" at bounding box center [1346, 217] width 120 height 20
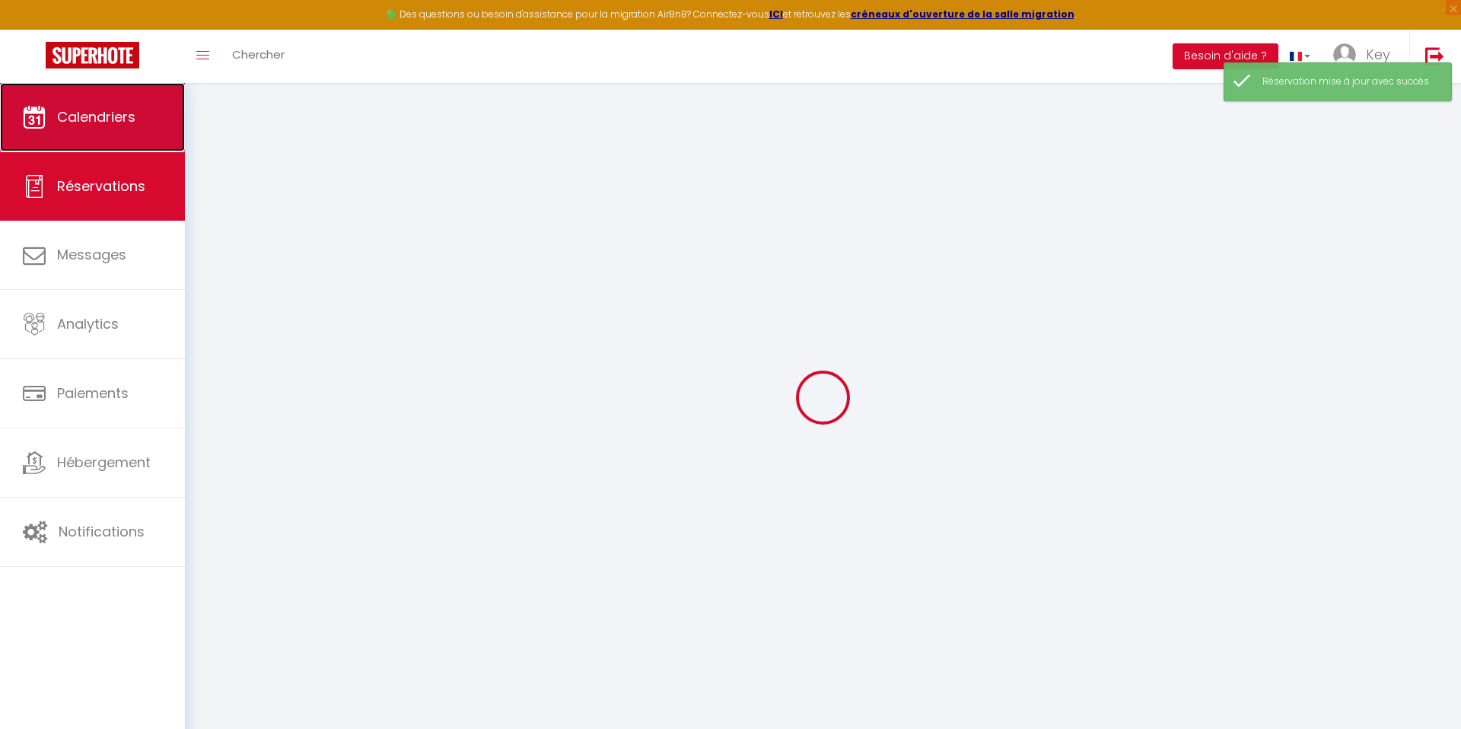
click at [123, 123] on span "Calendriers" at bounding box center [96, 116] width 78 height 19
